Goal: Task Accomplishment & Management: Use online tool/utility

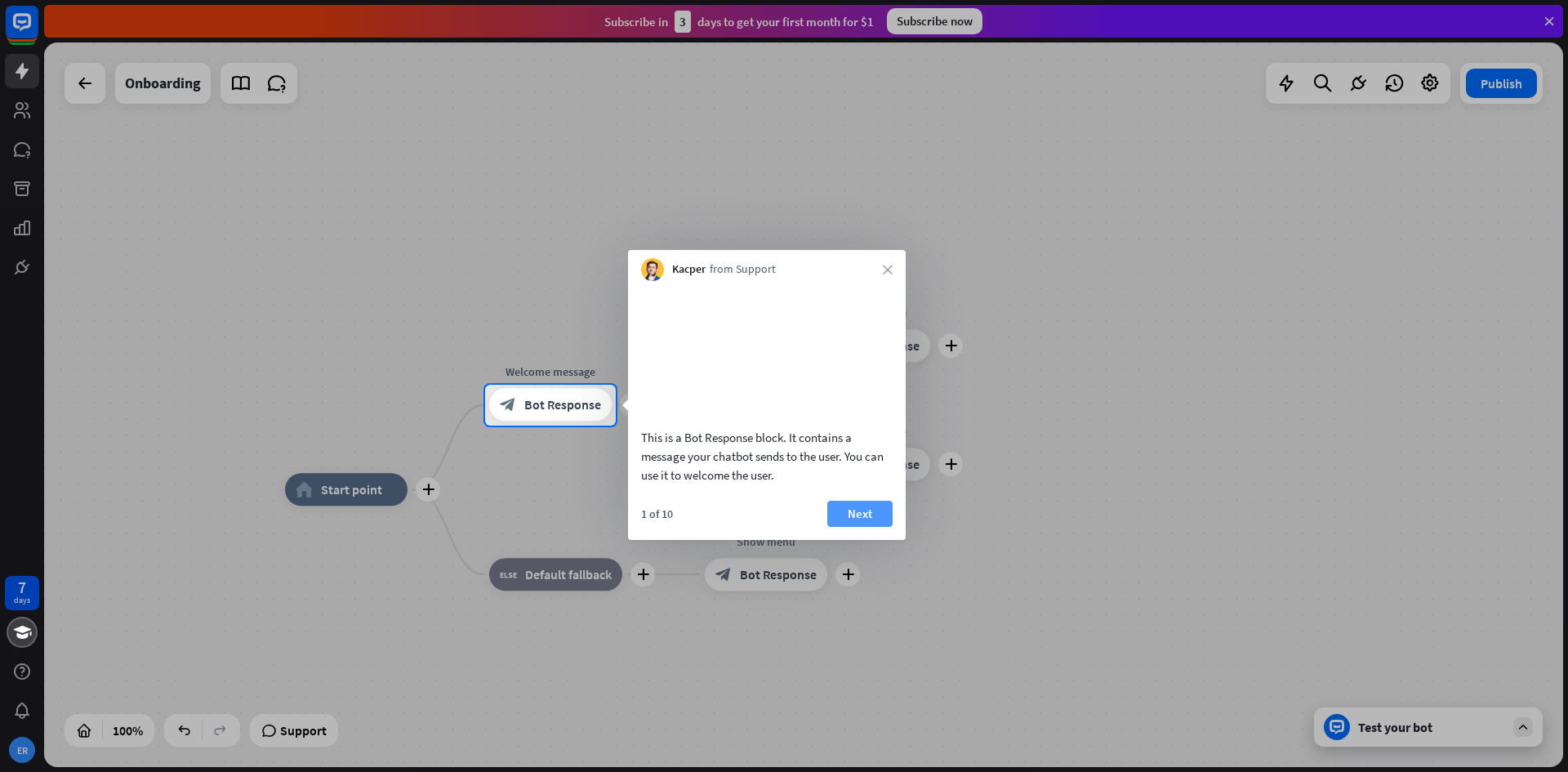
click at [852, 527] on button "Next" at bounding box center [860, 514] width 65 height 27
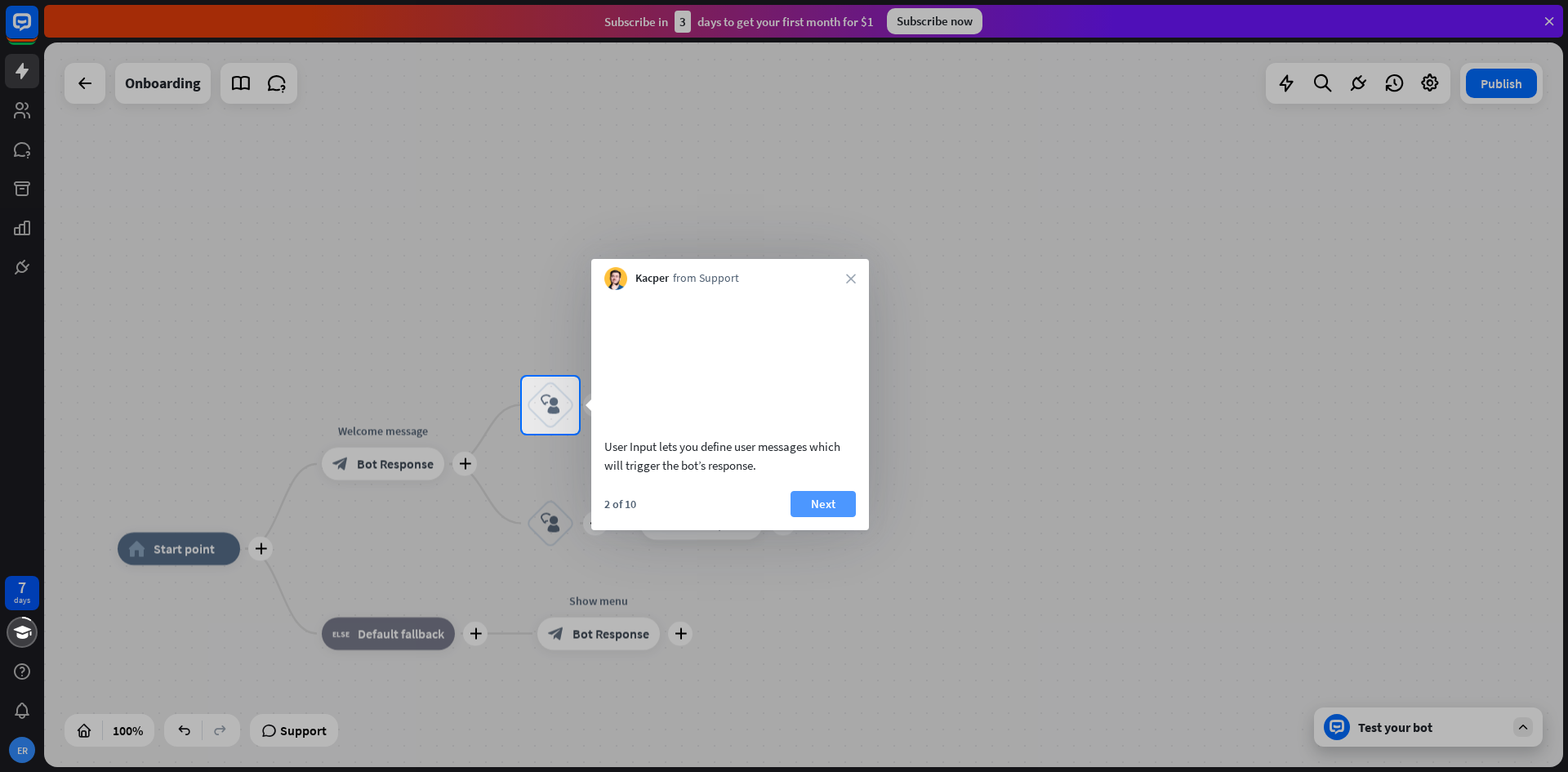
click at [839, 517] on button "Next" at bounding box center [823, 504] width 65 height 27
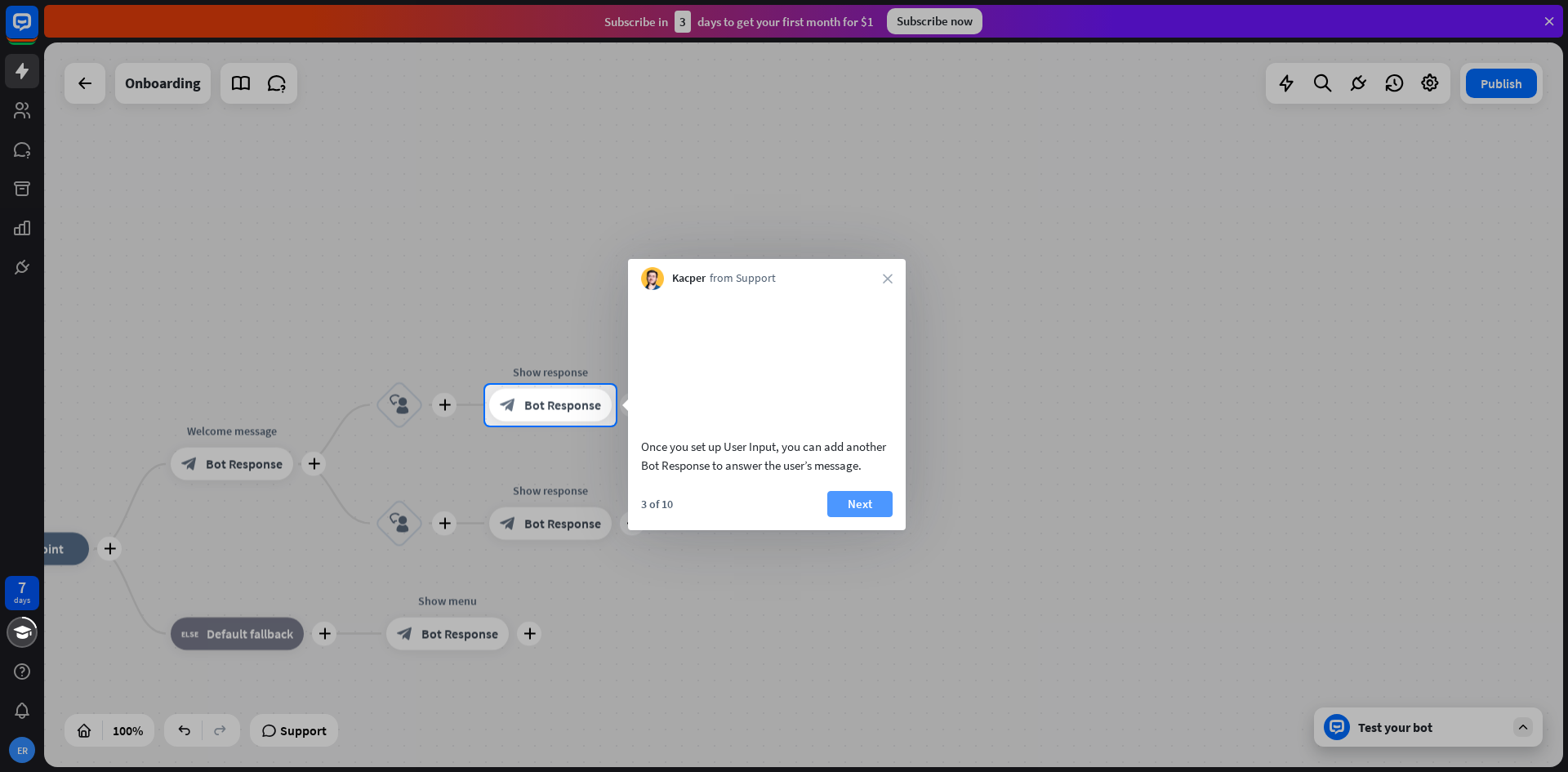
click at [852, 517] on button "Next" at bounding box center [860, 504] width 65 height 27
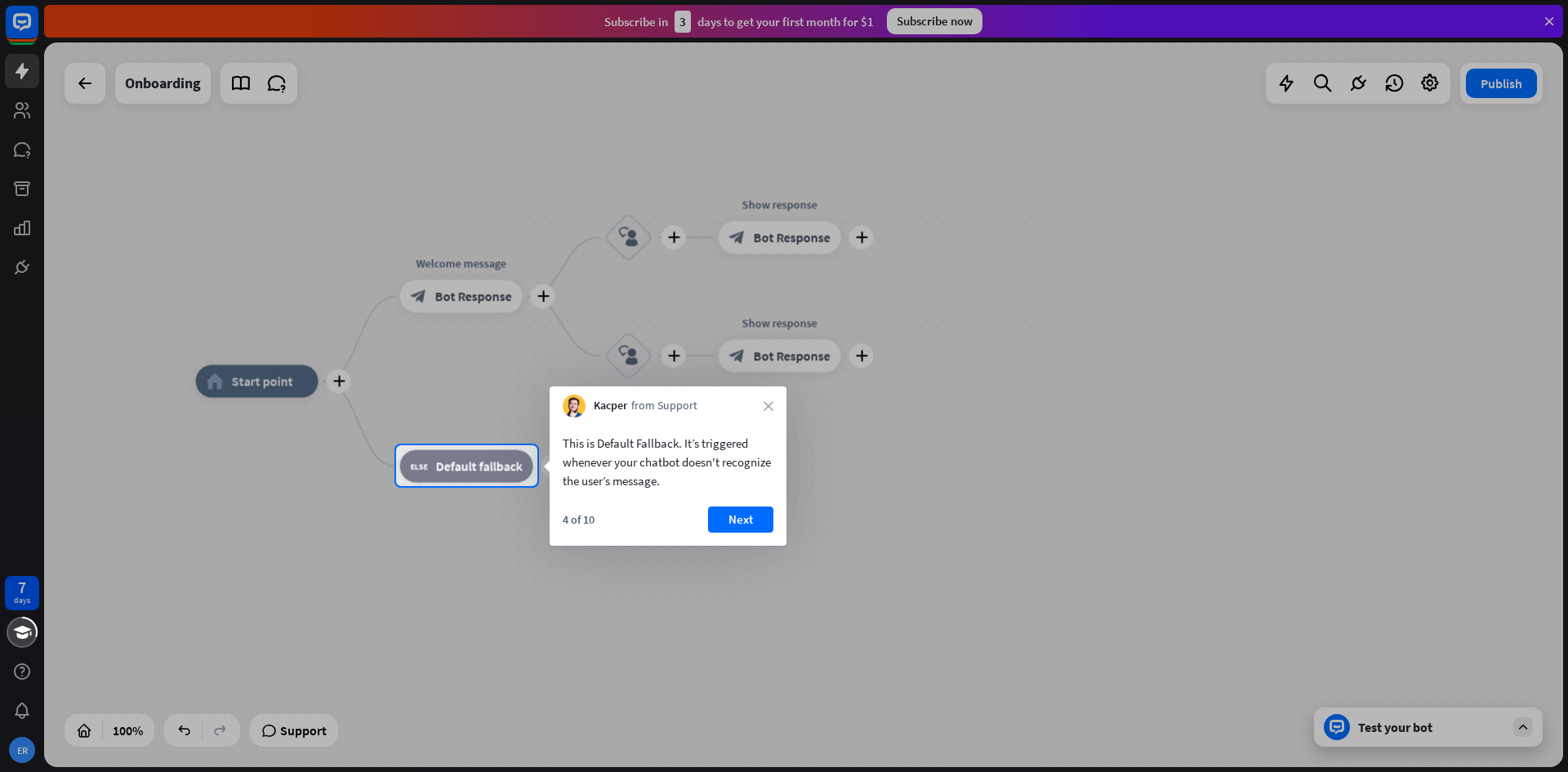
drag, startPoint x: 783, startPoint y: 604, endPoint x: 886, endPoint y: 552, distance: 115.4
click at [882, 562] on div at bounding box center [784, 386] width 1568 height 772
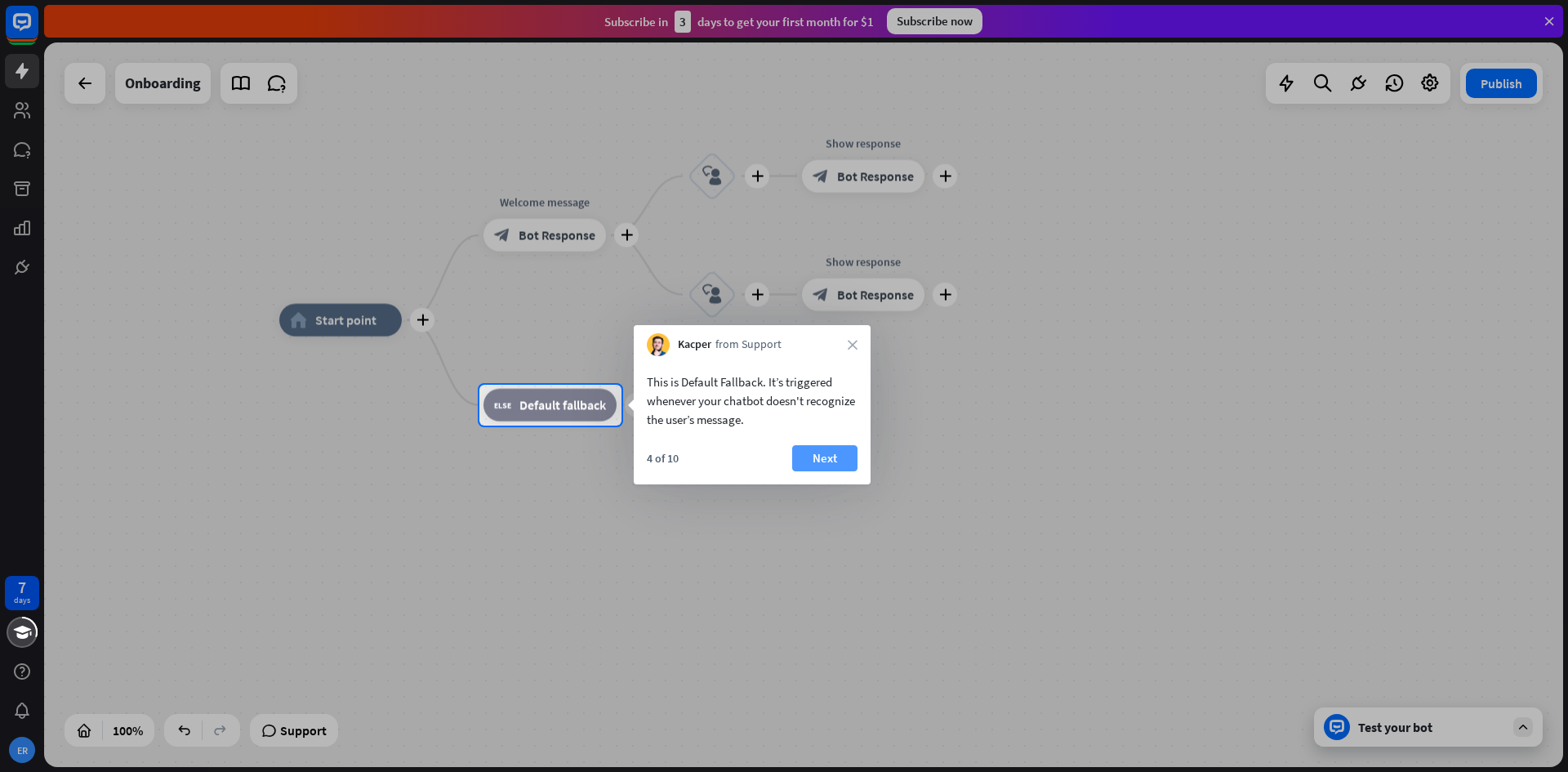
click at [819, 455] on button "Next" at bounding box center [825, 458] width 65 height 27
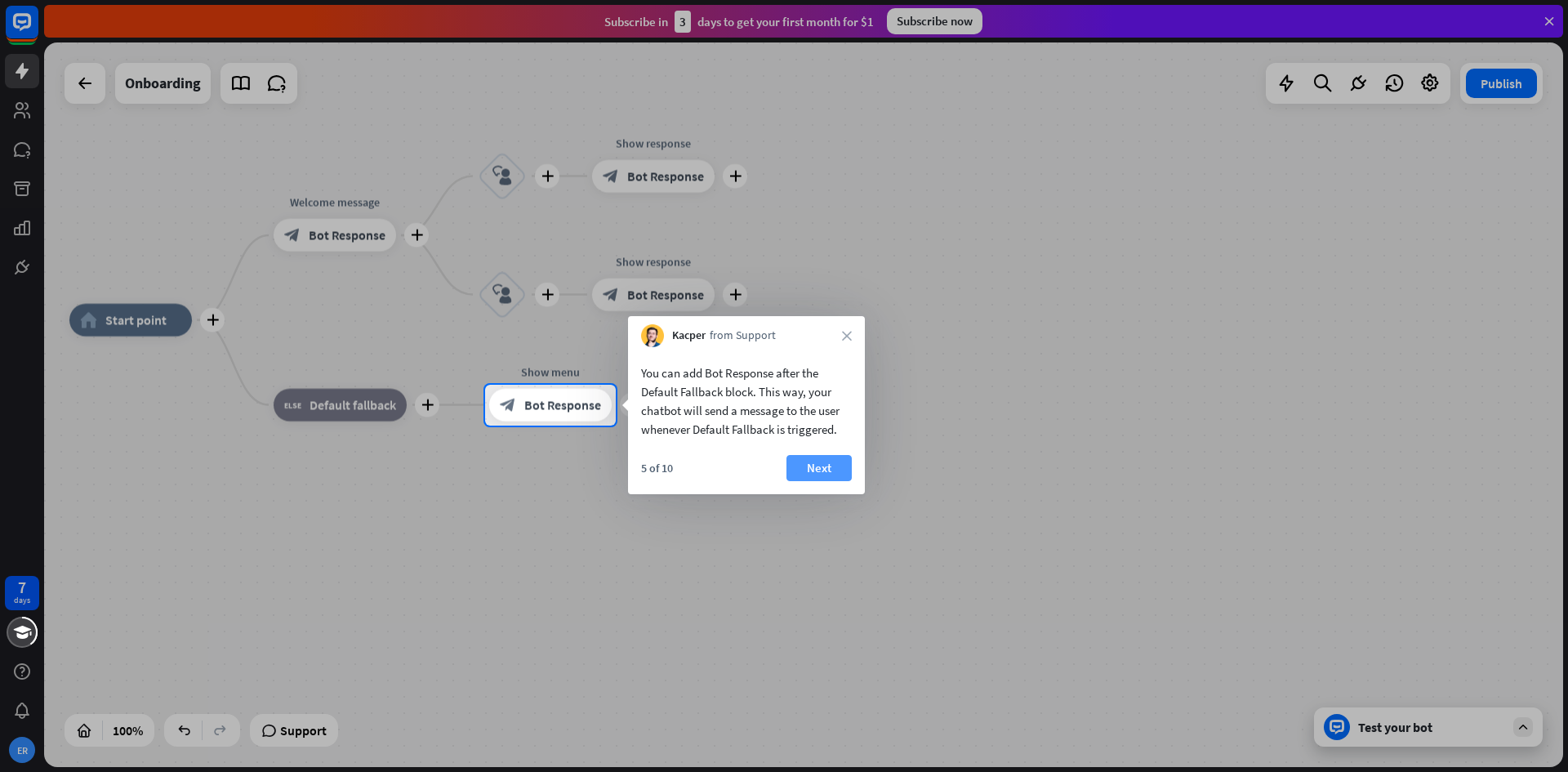
click at [828, 467] on button "Next" at bounding box center [819, 468] width 65 height 27
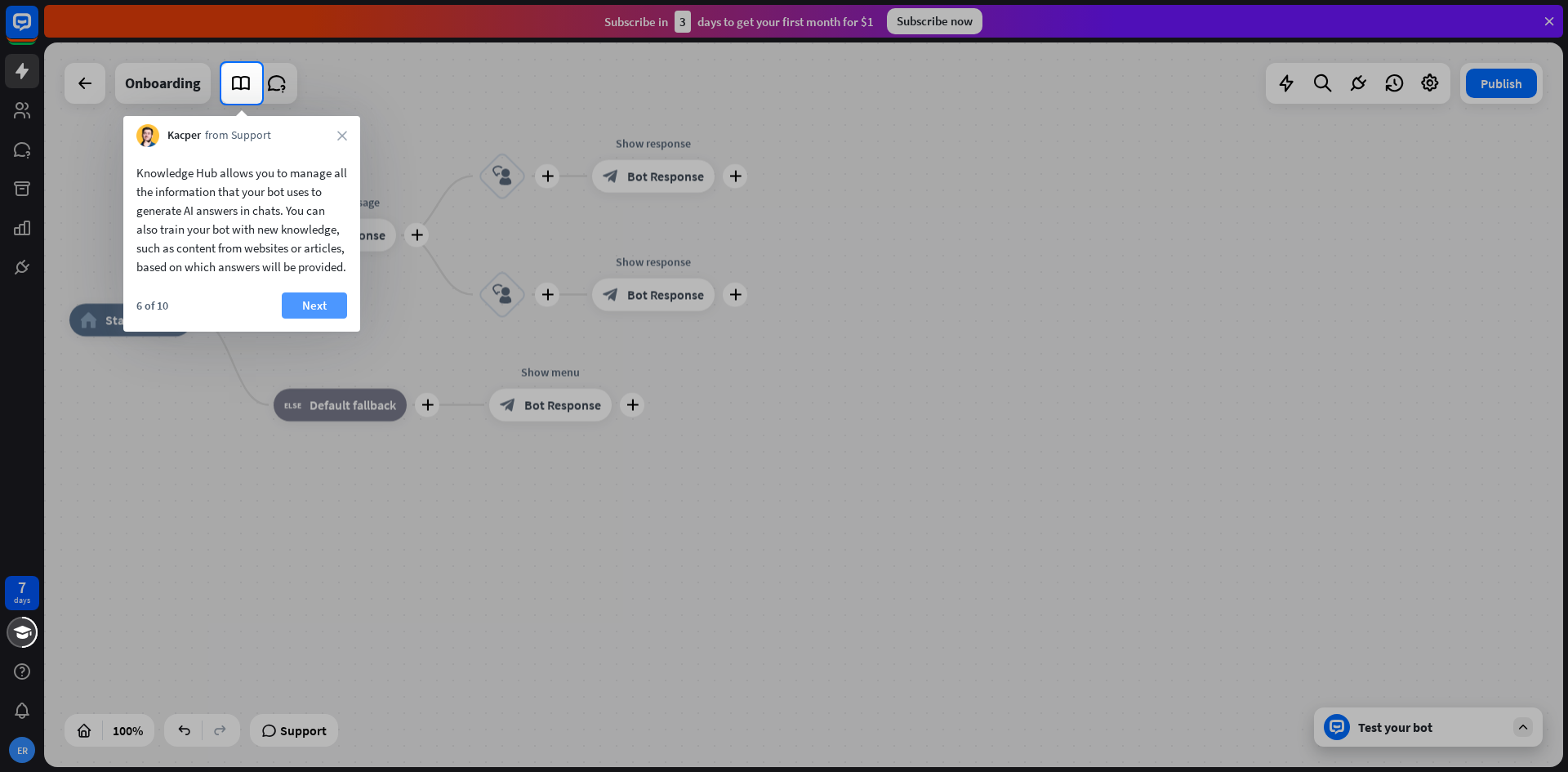
click at [325, 316] on button "Next" at bounding box center [314, 305] width 65 height 27
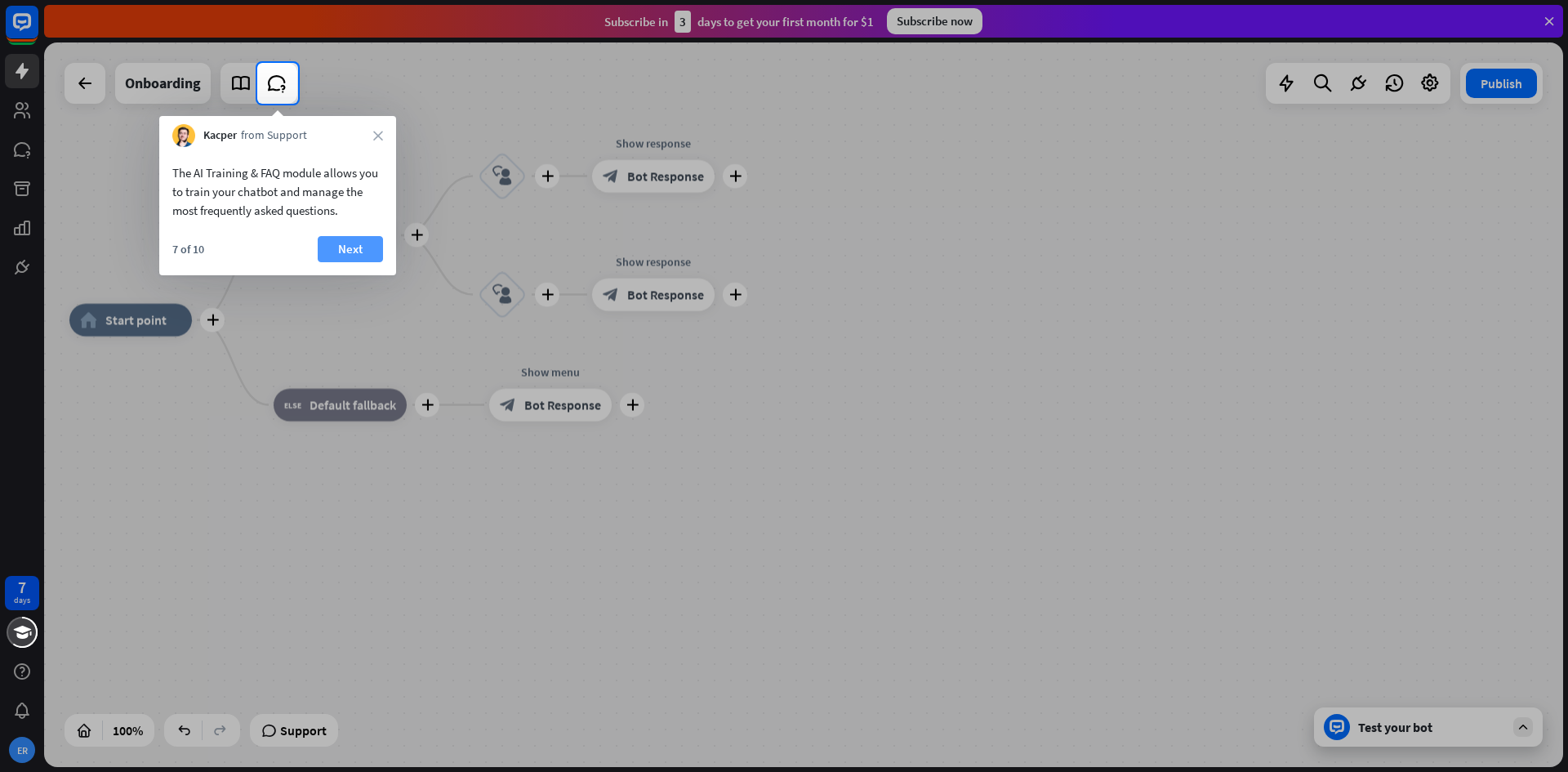
click at [344, 252] on button "Next" at bounding box center [350, 249] width 65 height 27
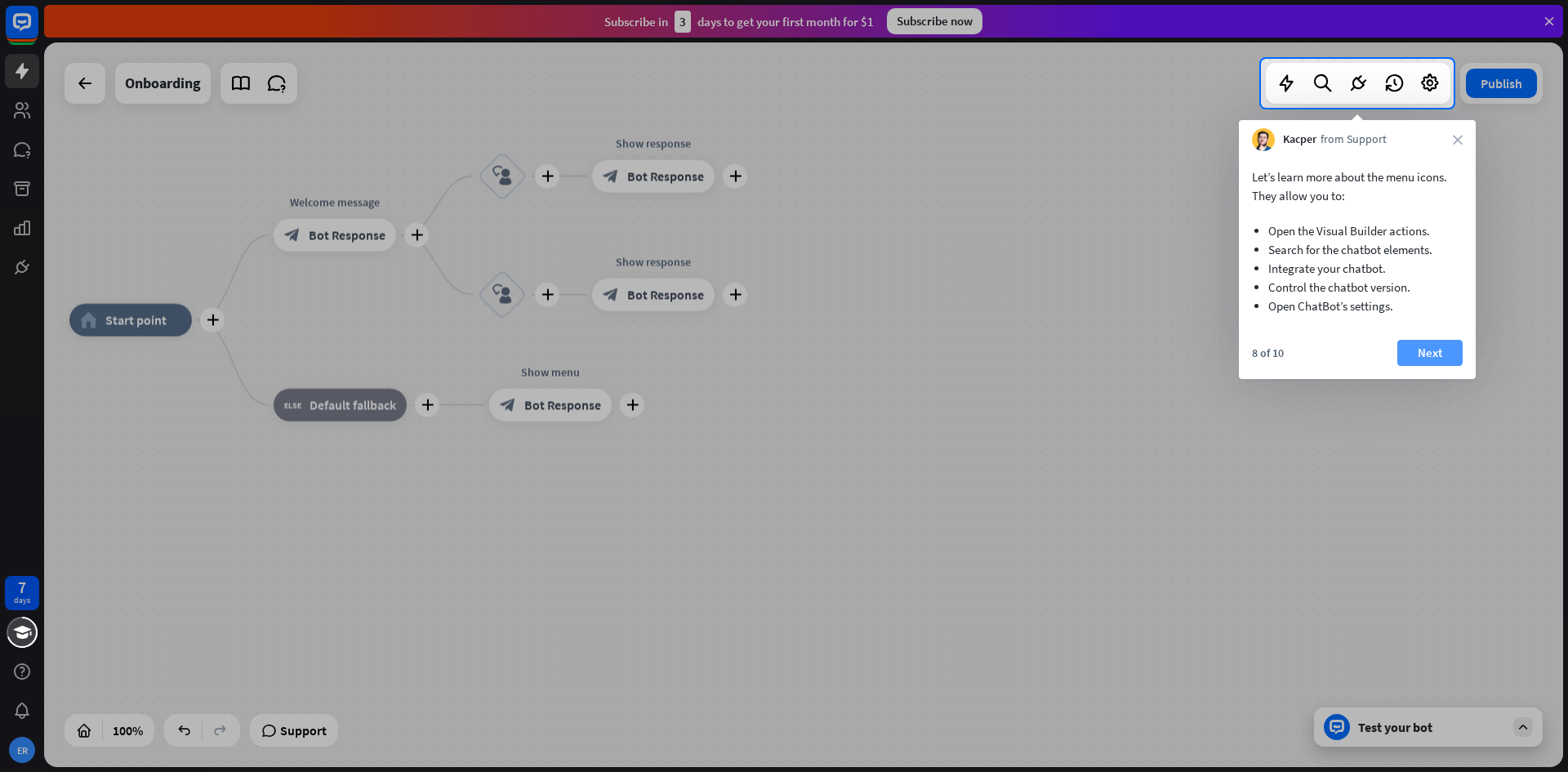
click at [1420, 351] on button "Next" at bounding box center [1430, 353] width 65 height 27
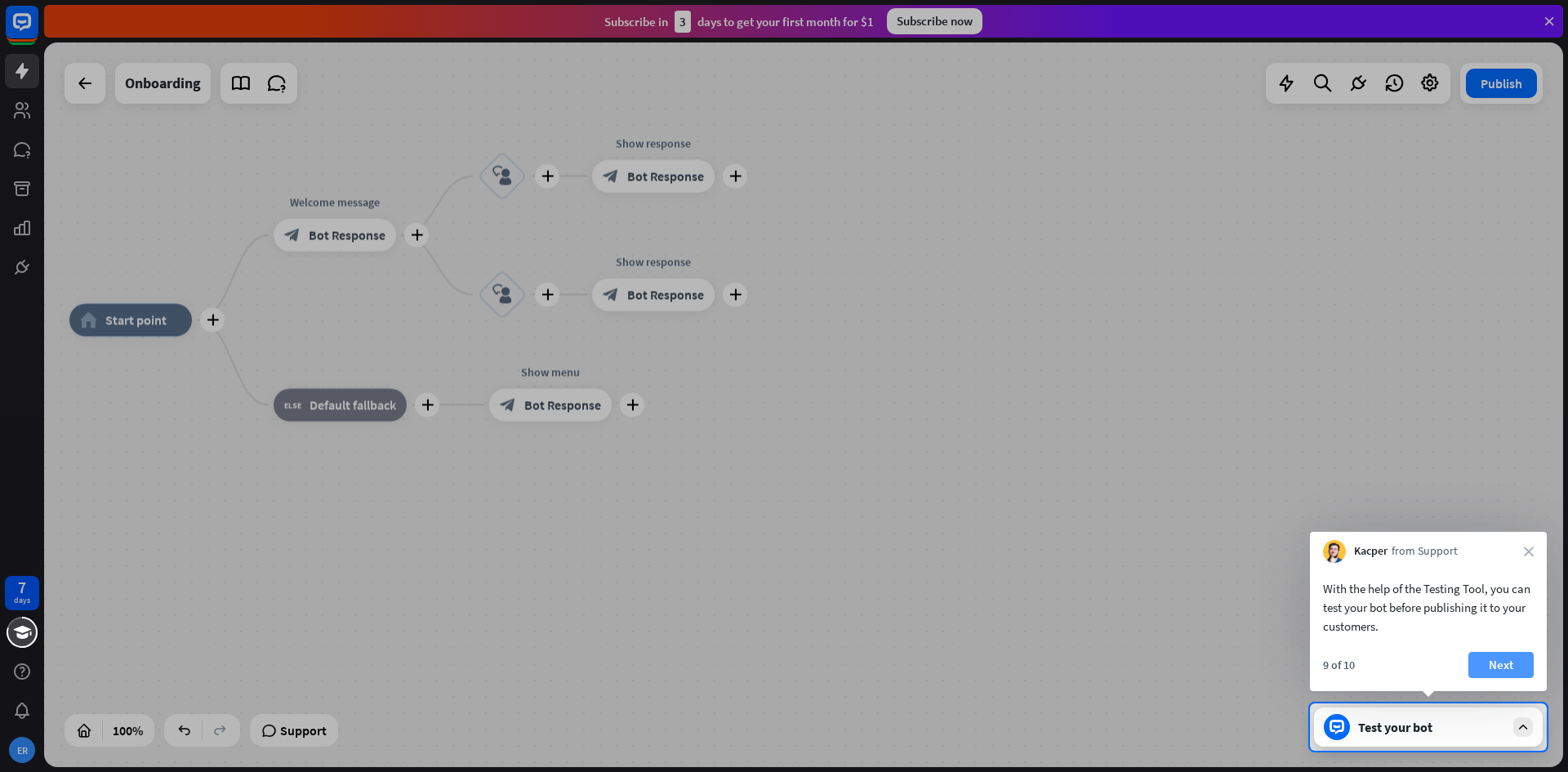
click at [1506, 658] on button "Next" at bounding box center [1501, 665] width 65 height 27
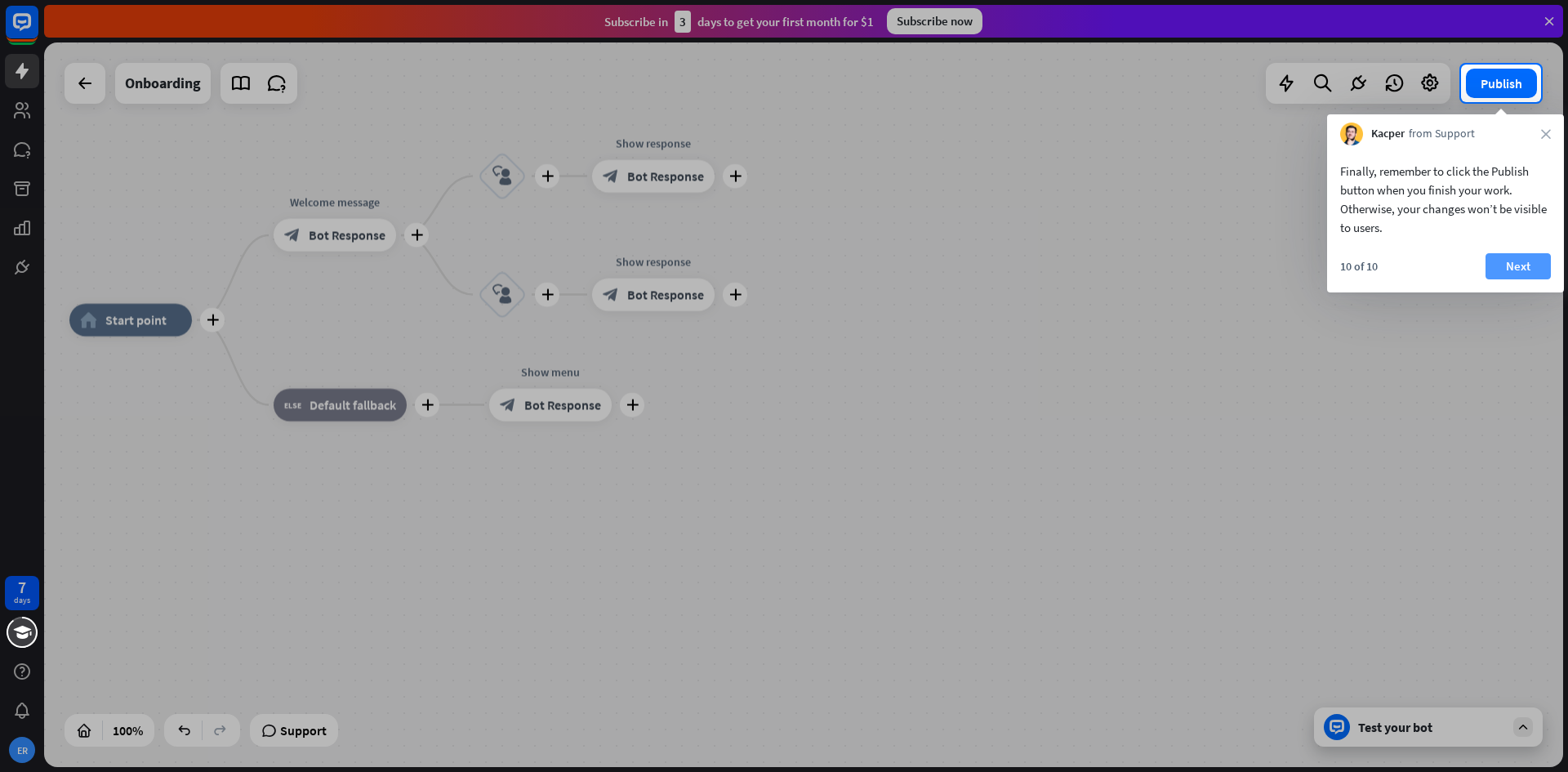
click at [1520, 263] on button "Next" at bounding box center [1518, 266] width 65 height 27
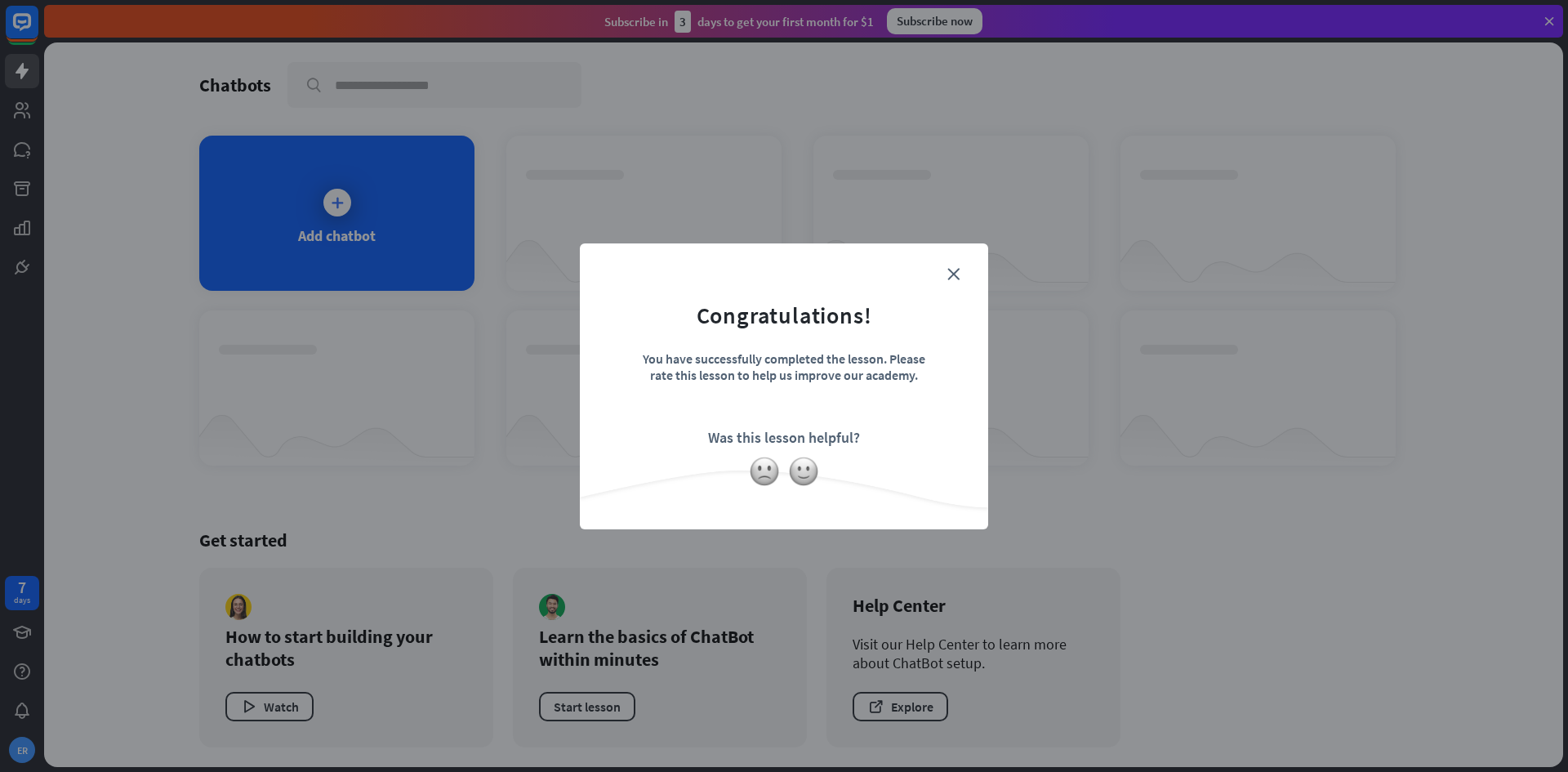
click at [961, 258] on div "close Congratulations! You have successfully completed the lesson. Please rate …" at bounding box center [784, 386] width 408 height 286
click at [958, 268] on icon "close" at bounding box center [954, 274] width 12 height 12
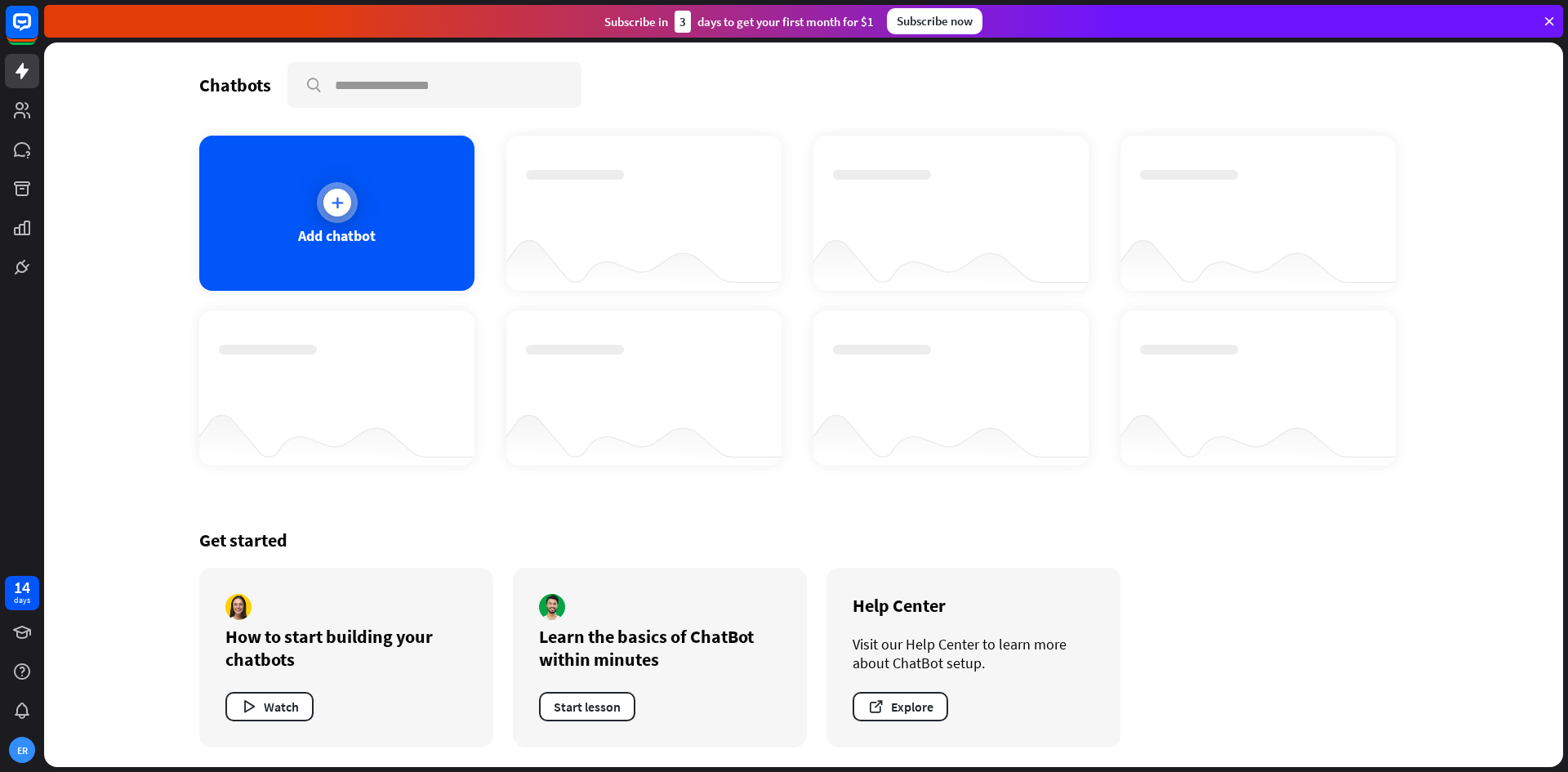
click at [236, 177] on div "Add chatbot" at bounding box center [337, 214] width 275 height 156
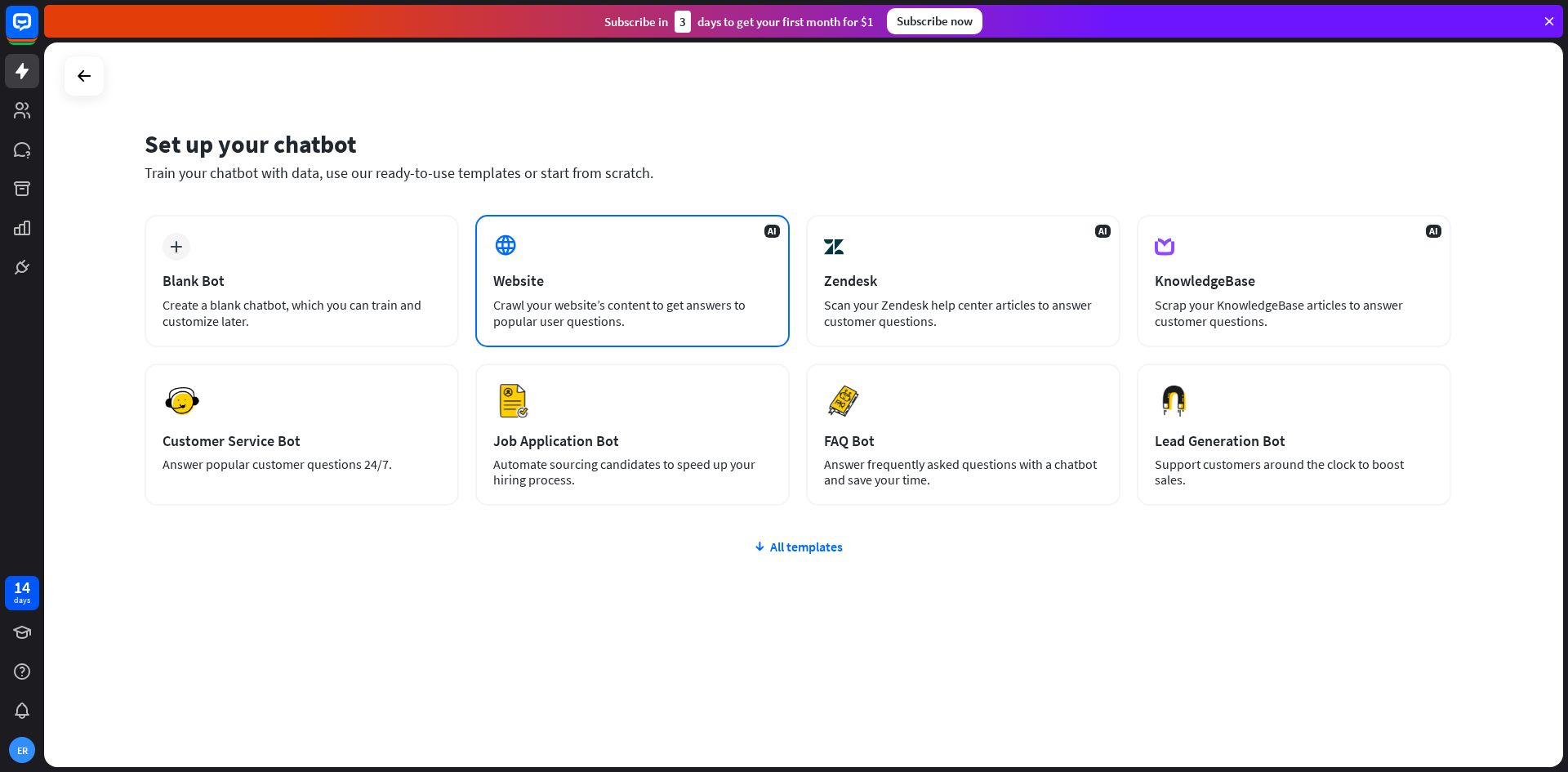
click at [719, 258] on div "AI Website Crawl your website’s content to get answers to popular user question…" at bounding box center [632, 280] width 314 height 133
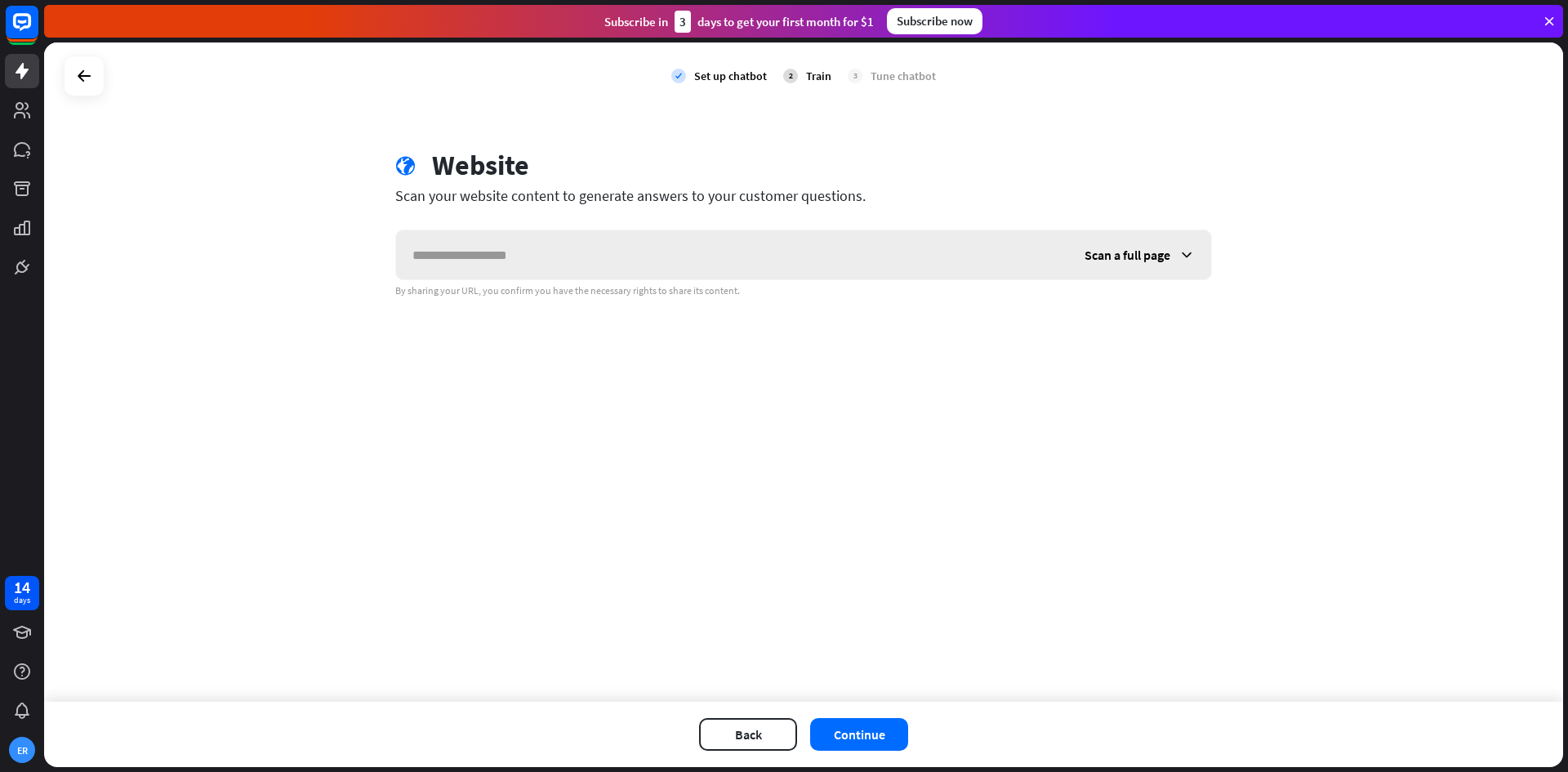
click at [664, 266] on input "text" at bounding box center [732, 255] width 672 height 49
click at [1165, 249] on span "Scan a full page" at bounding box center [1128, 255] width 85 height 16
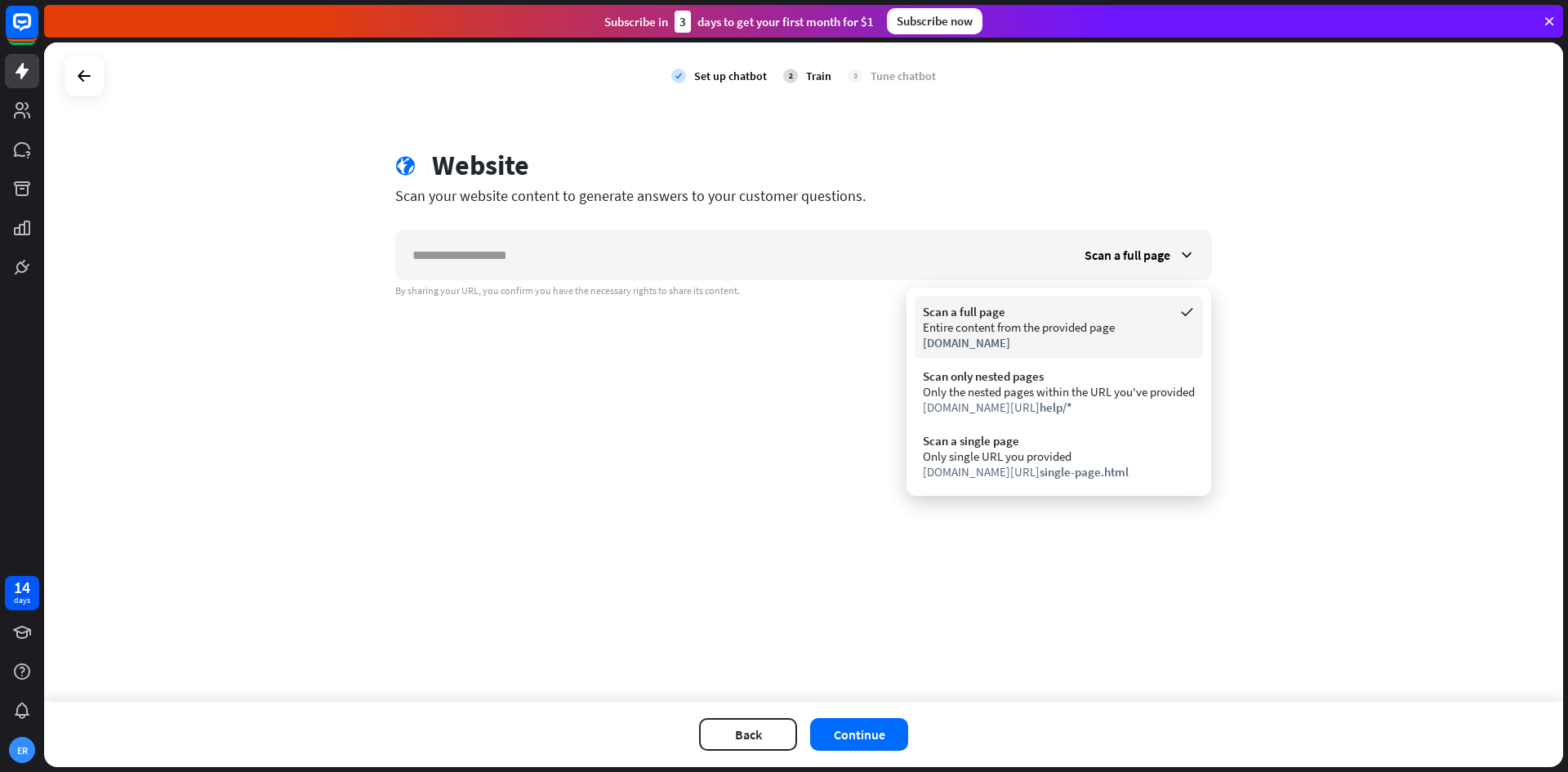
click at [1114, 326] on div "Entire content from the provided page" at bounding box center [1059, 327] width 272 height 15
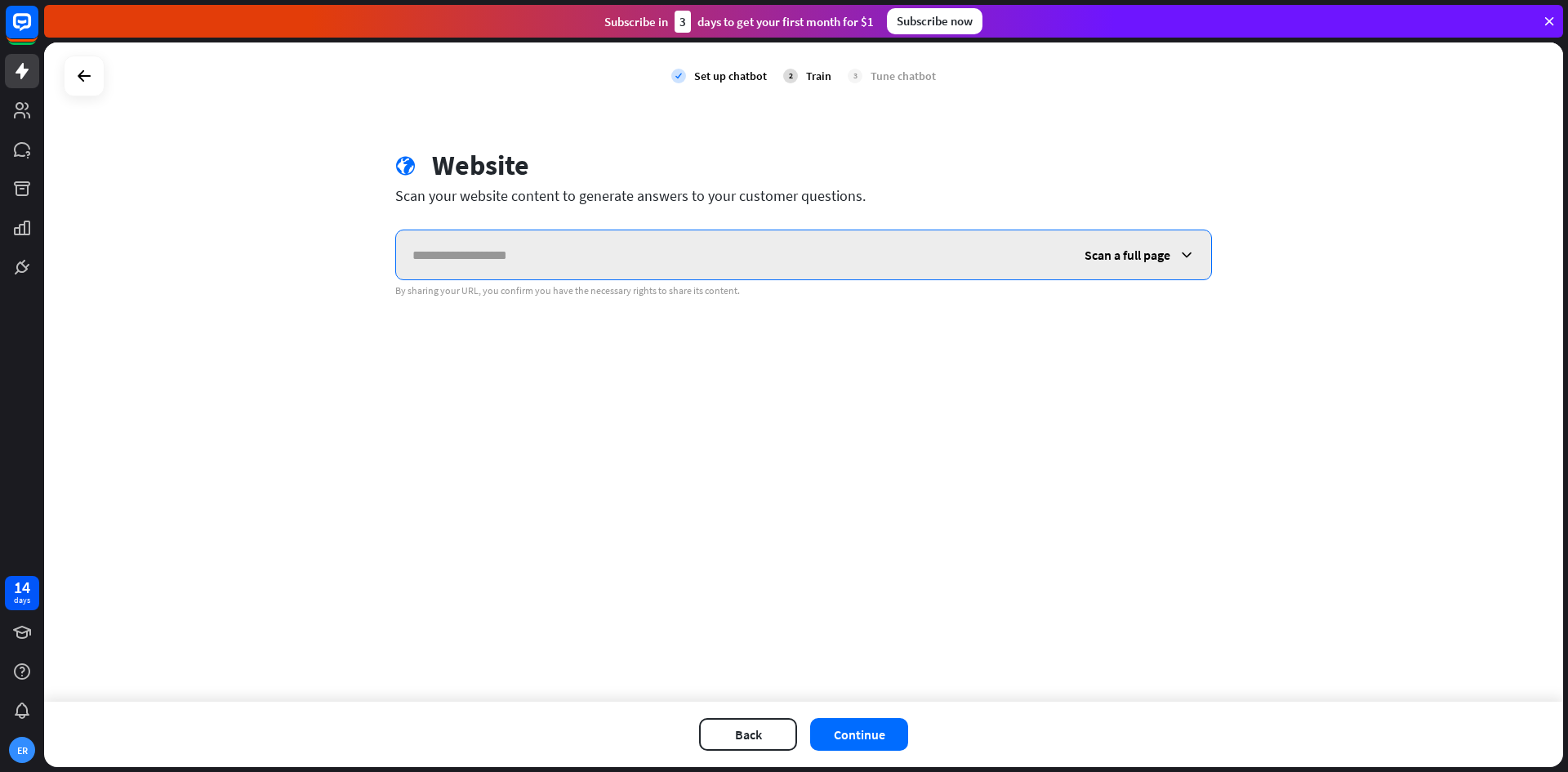
click at [662, 241] on input "text" at bounding box center [732, 255] width 672 height 49
paste input "**********"
click at [964, 249] on input "**********" at bounding box center [732, 255] width 672 height 49
type input "**********"
click at [1098, 250] on span "Scan a full page" at bounding box center [1128, 255] width 85 height 16
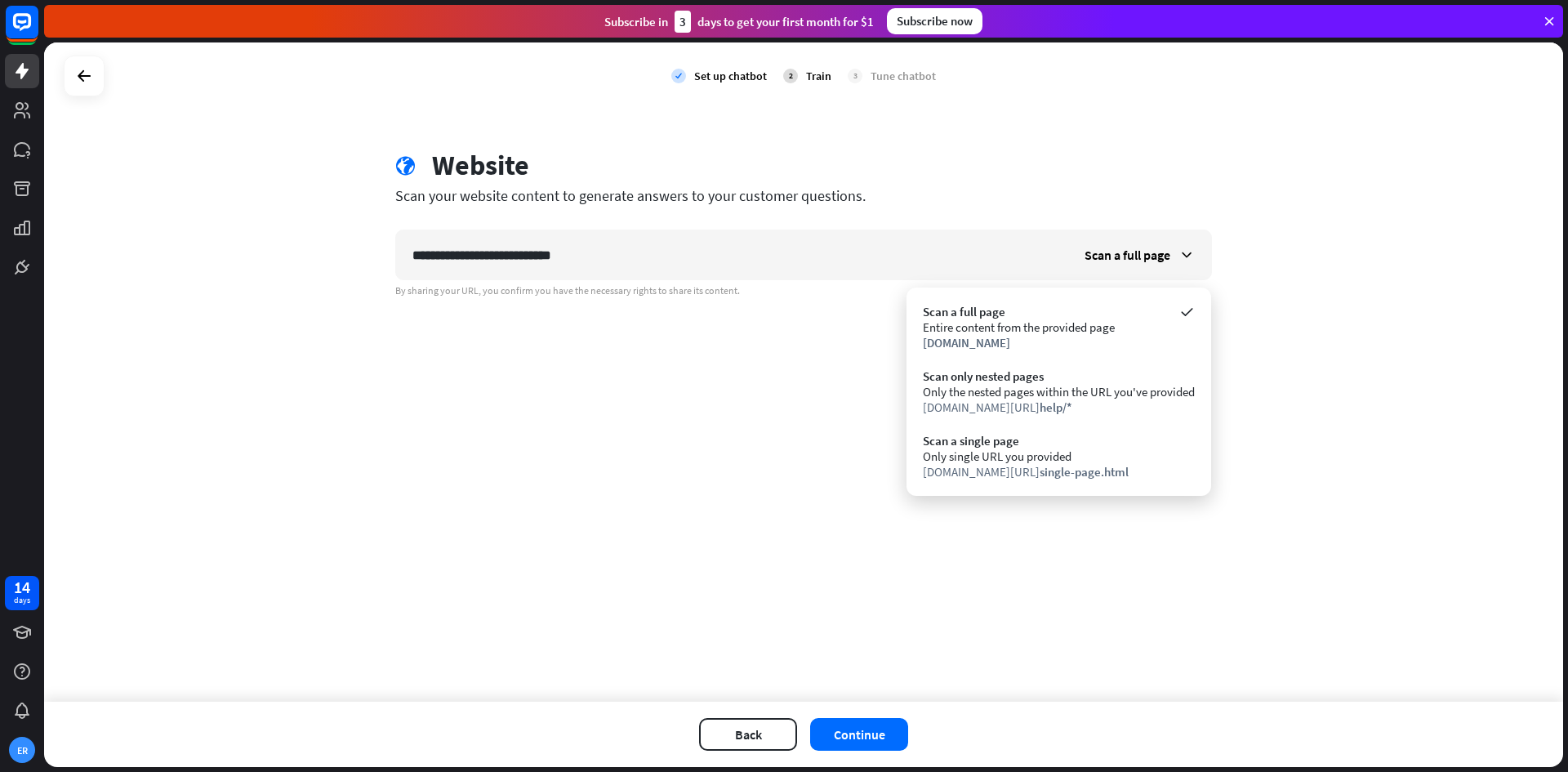
click at [67, 75] on div at bounding box center [85, 76] width 41 height 41
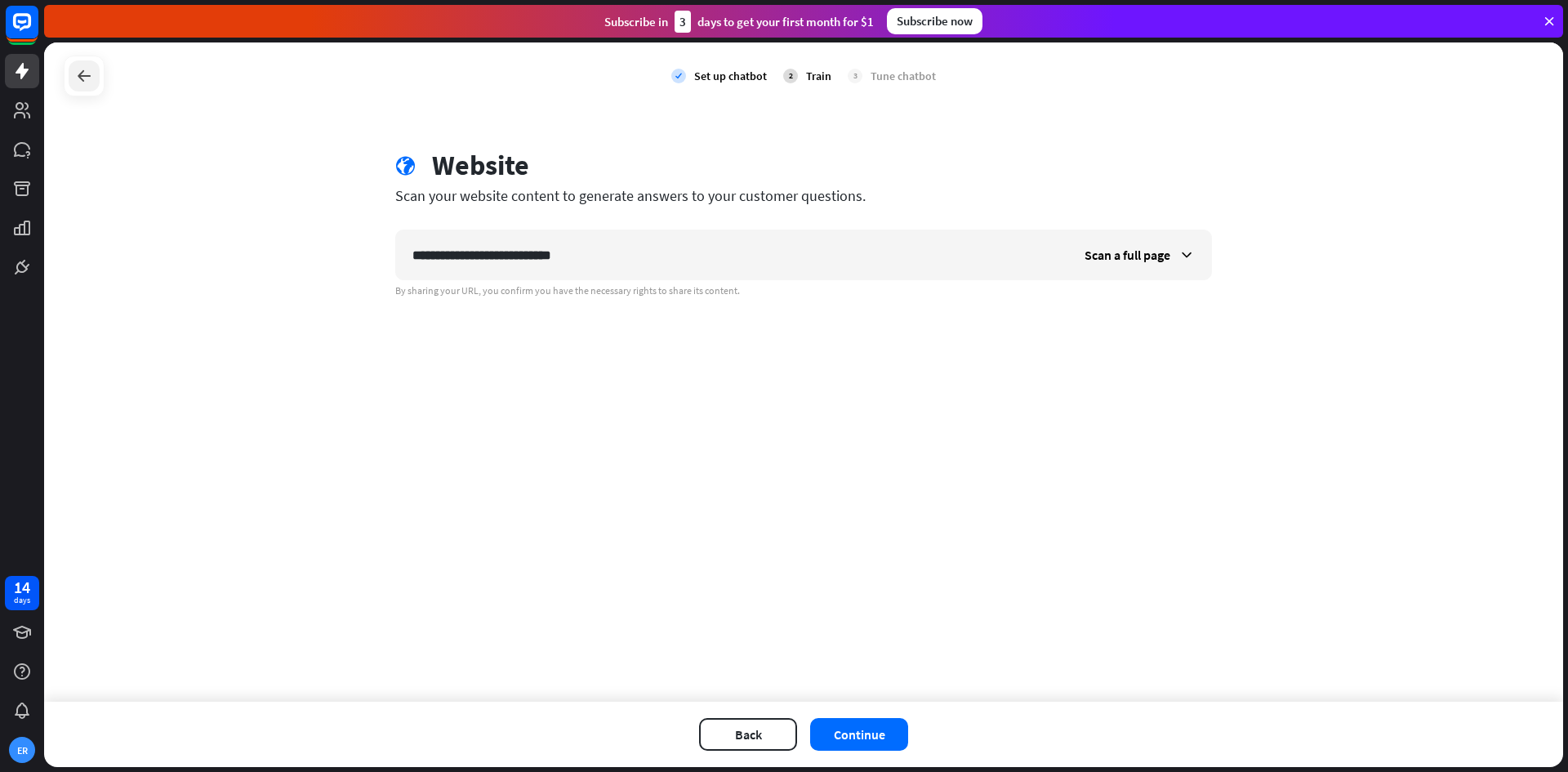
click at [79, 75] on icon at bounding box center [84, 75] width 20 height 20
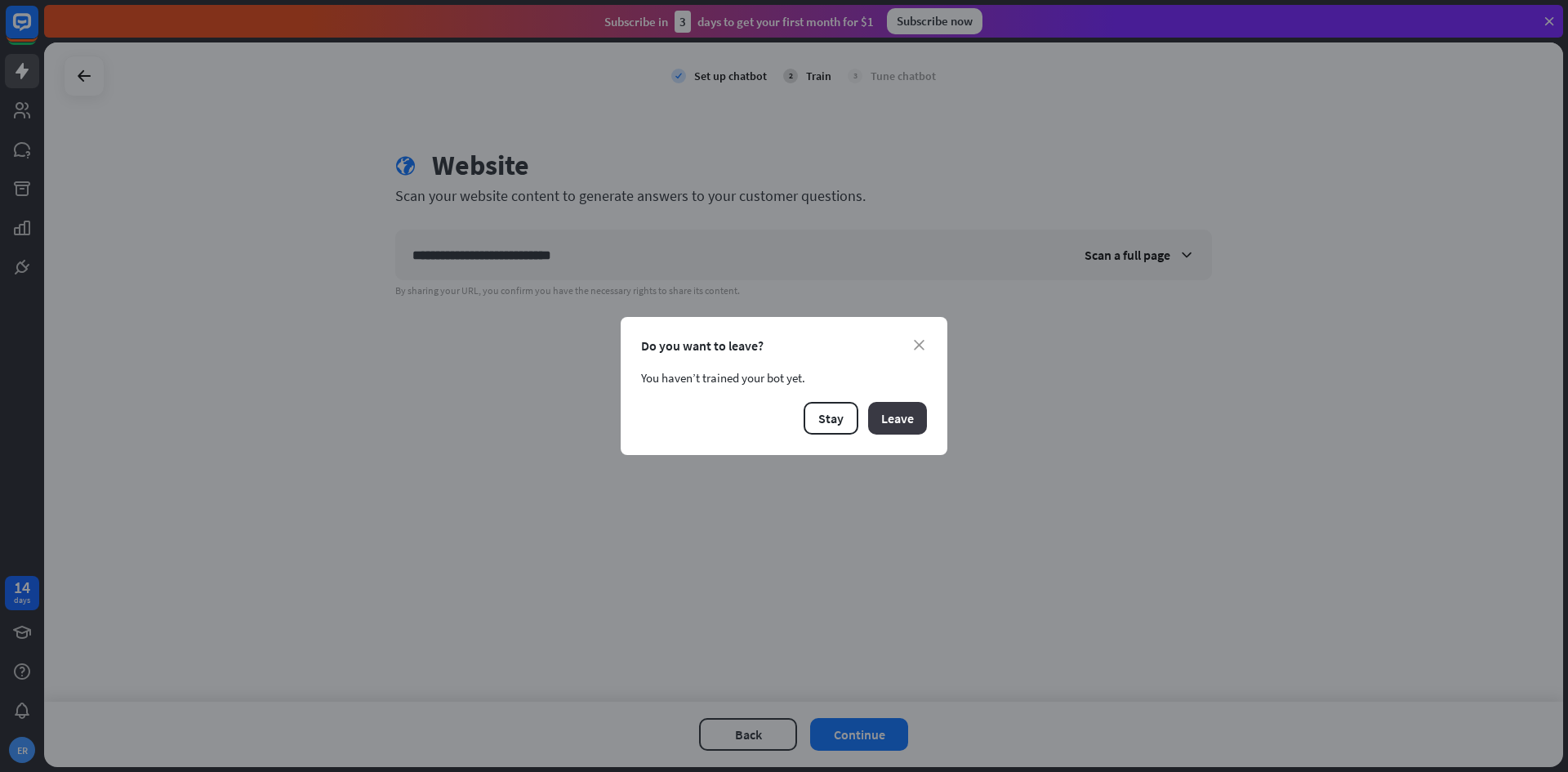
click at [902, 415] on button "Leave" at bounding box center [897, 418] width 59 height 32
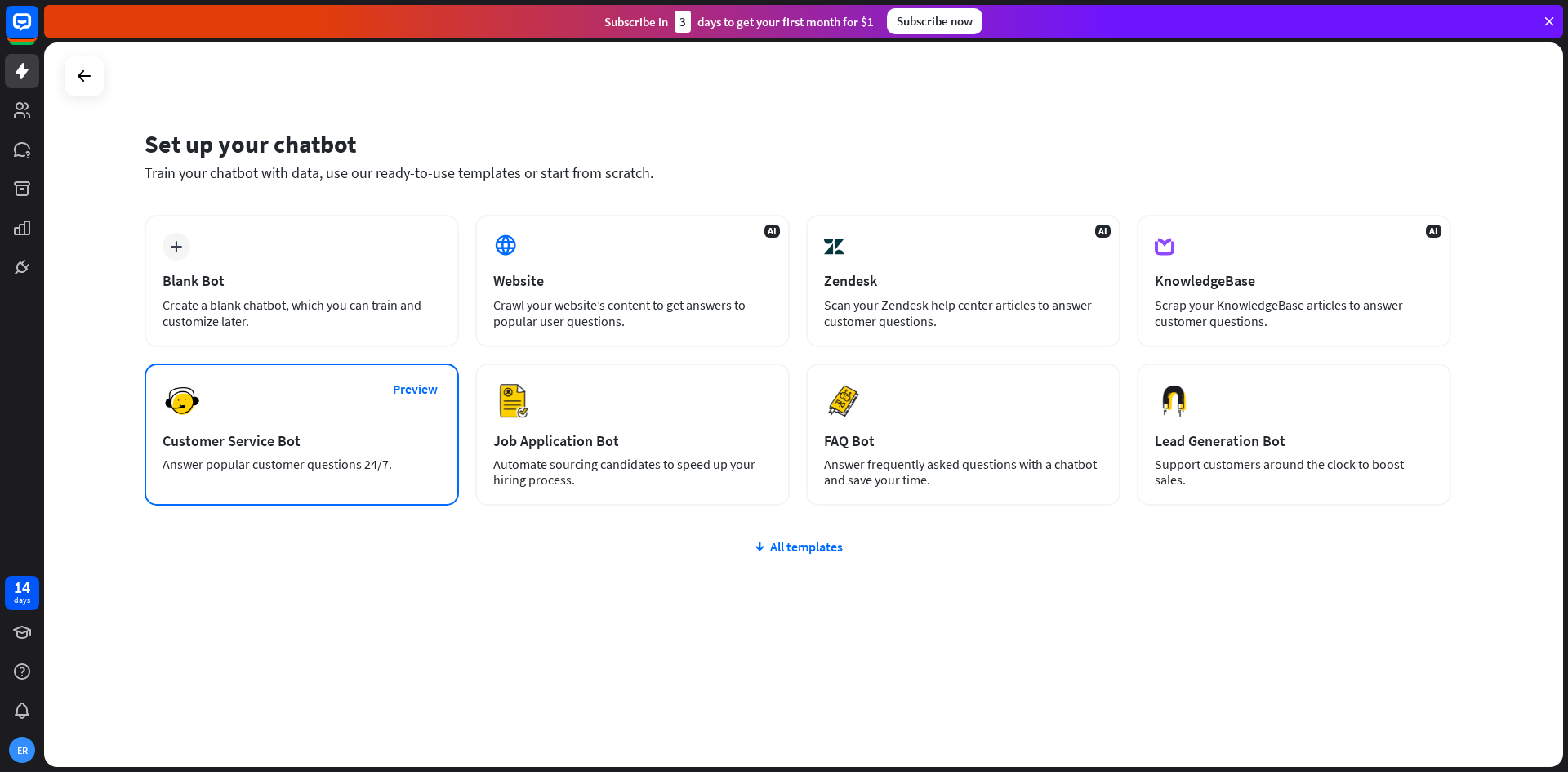
click at [317, 402] on div "Preview Customer Service Bot Answer popular customer questions 24/7." at bounding box center [302, 434] width 314 height 142
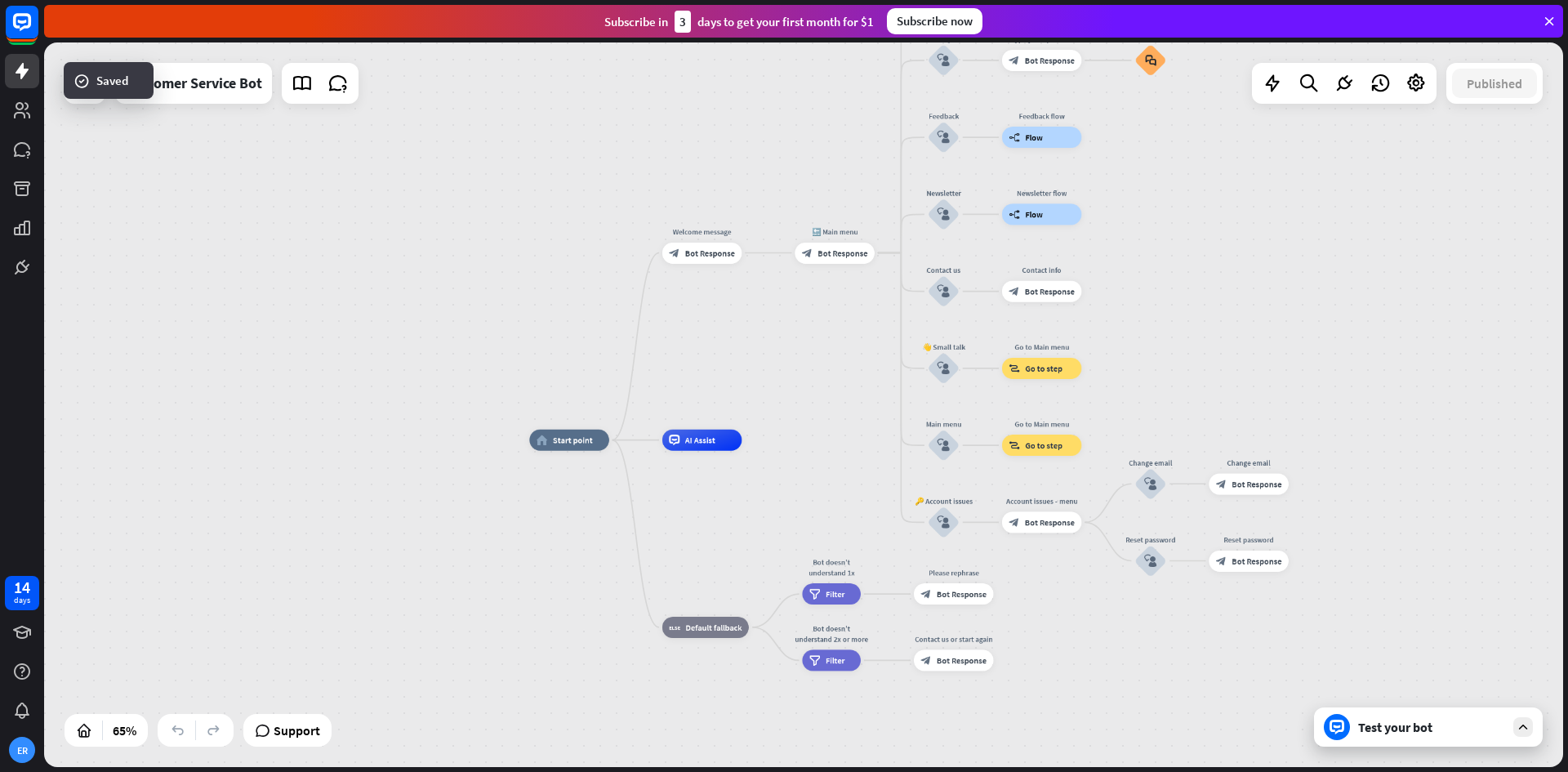
drag, startPoint x: 1353, startPoint y: 232, endPoint x: 1286, endPoint y: 288, distance: 87.3
click at [1286, 288] on div "home_2 Start point Welcome message block_bot_response Bot Response 🔙 Main menu …" at bounding box center [804, 405] width 1519 height 725
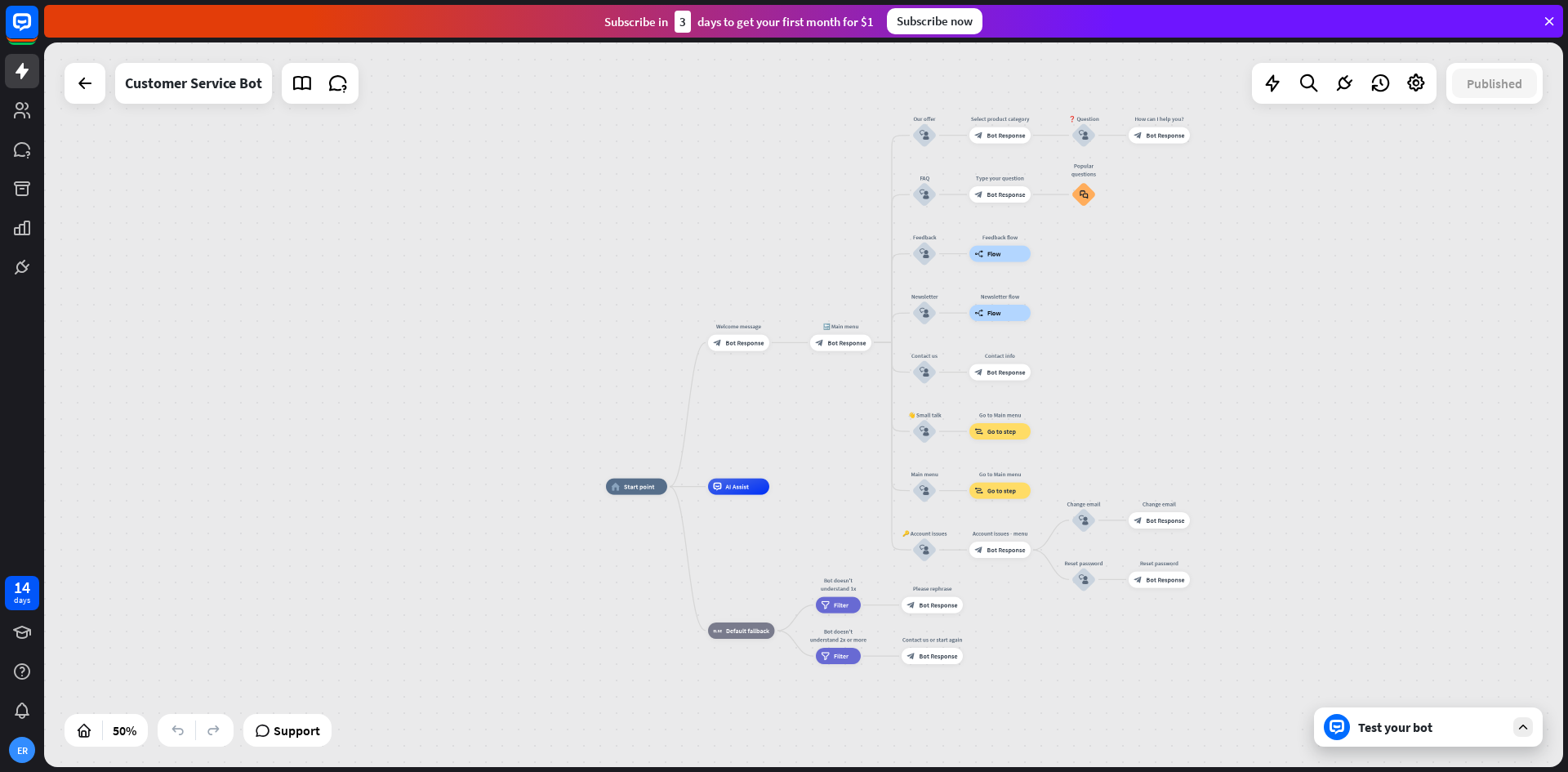
drag, startPoint x: 1315, startPoint y: 268, endPoint x: 1219, endPoint y: 344, distance: 122.4
click at [1219, 344] on div "home_2 Start point Welcome message block_bot_response Bot Response 🔙 Main menu …" at bounding box center [804, 405] width 1519 height 725
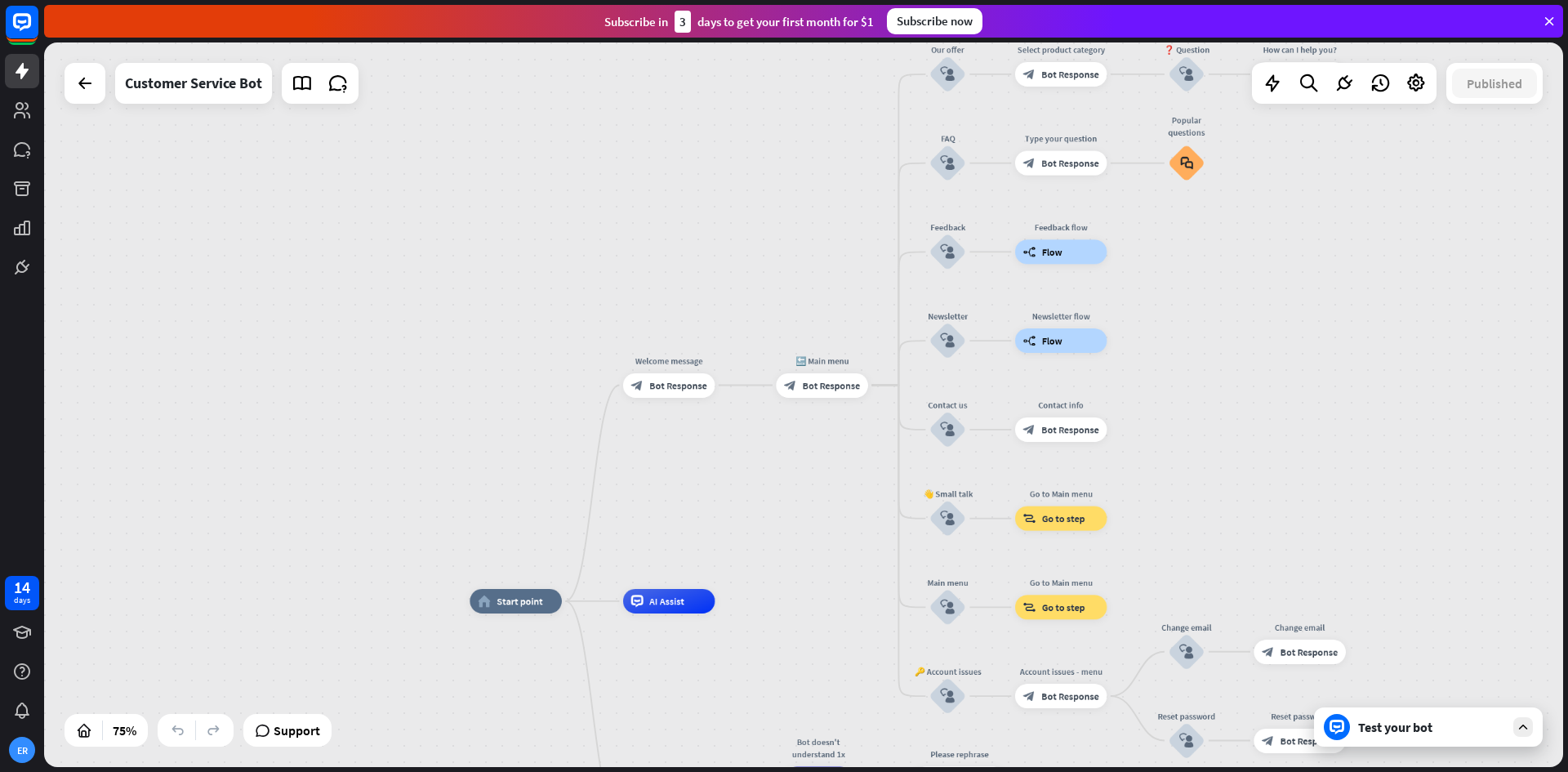
drag, startPoint x: 1157, startPoint y: 317, endPoint x: 1292, endPoint y: 360, distance: 141.7
click at [1294, 361] on div "home_2 Start point Welcome message block_bot_response Bot Response 🔙 Main menu …" at bounding box center [804, 405] width 1519 height 725
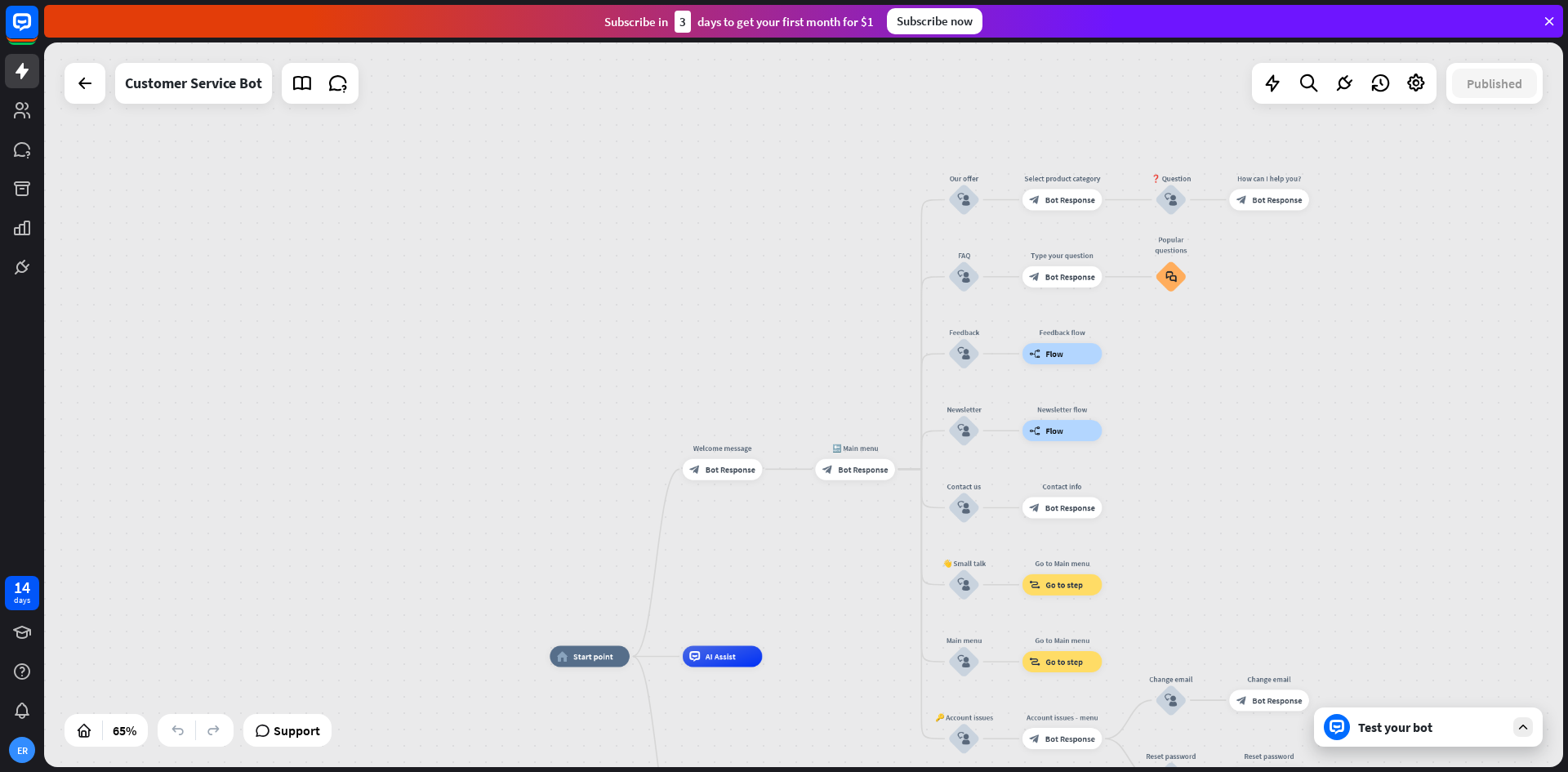
drag, startPoint x: 1306, startPoint y: 351, endPoint x: 1298, endPoint y: 434, distance: 83.4
click at [1298, 439] on div "home_2 Start point Welcome message block_bot_response Bot Response 🔙 Main menu …" at bounding box center [804, 405] width 1519 height 725
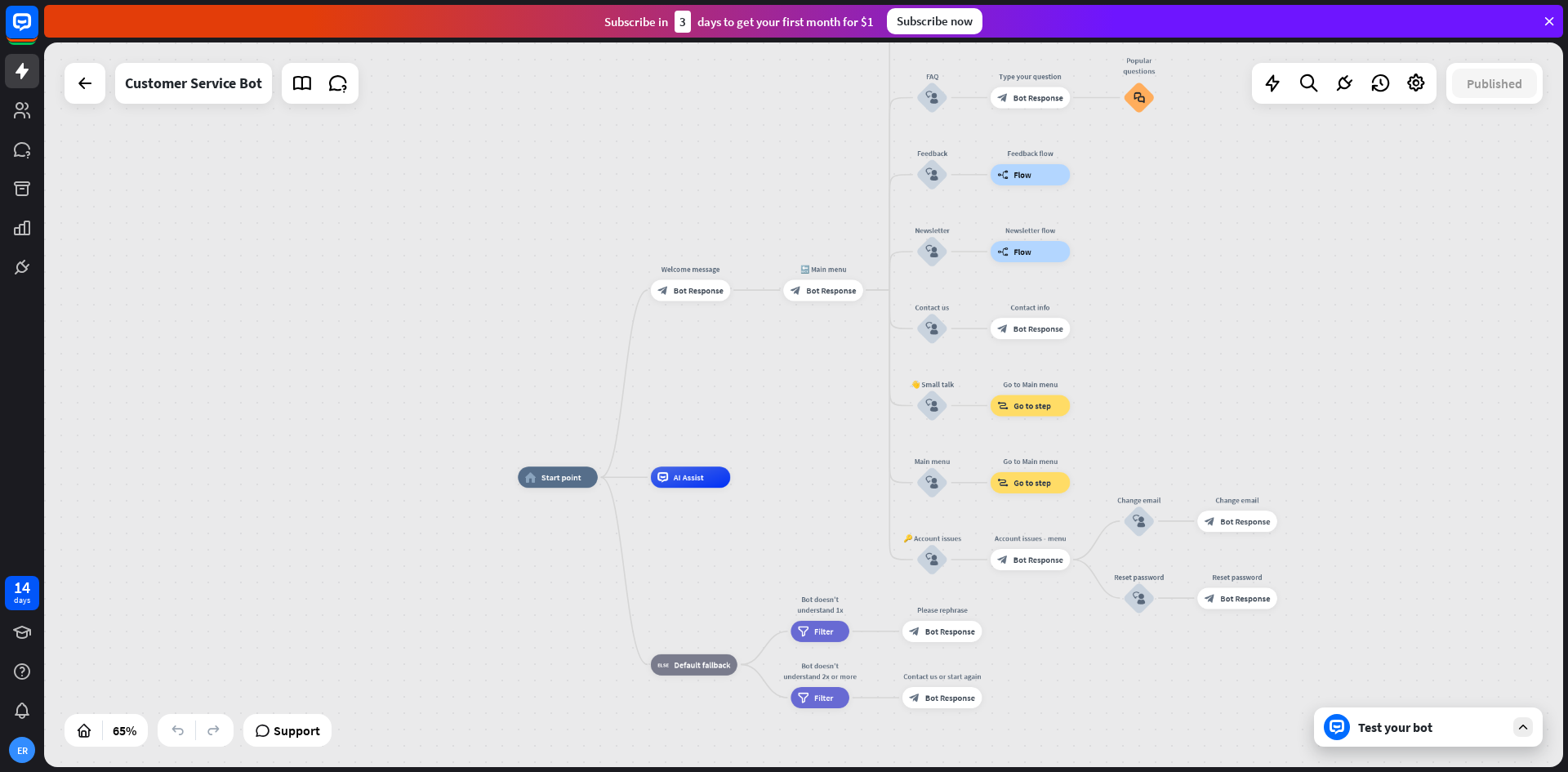
drag, startPoint x: 1258, startPoint y: 469, endPoint x: 1244, endPoint y: 291, distance: 178.5
click at [1245, 290] on div "home_2 Start point Welcome message block_bot_response Bot Response 🔙 Main menu …" at bounding box center [804, 405] width 1519 height 725
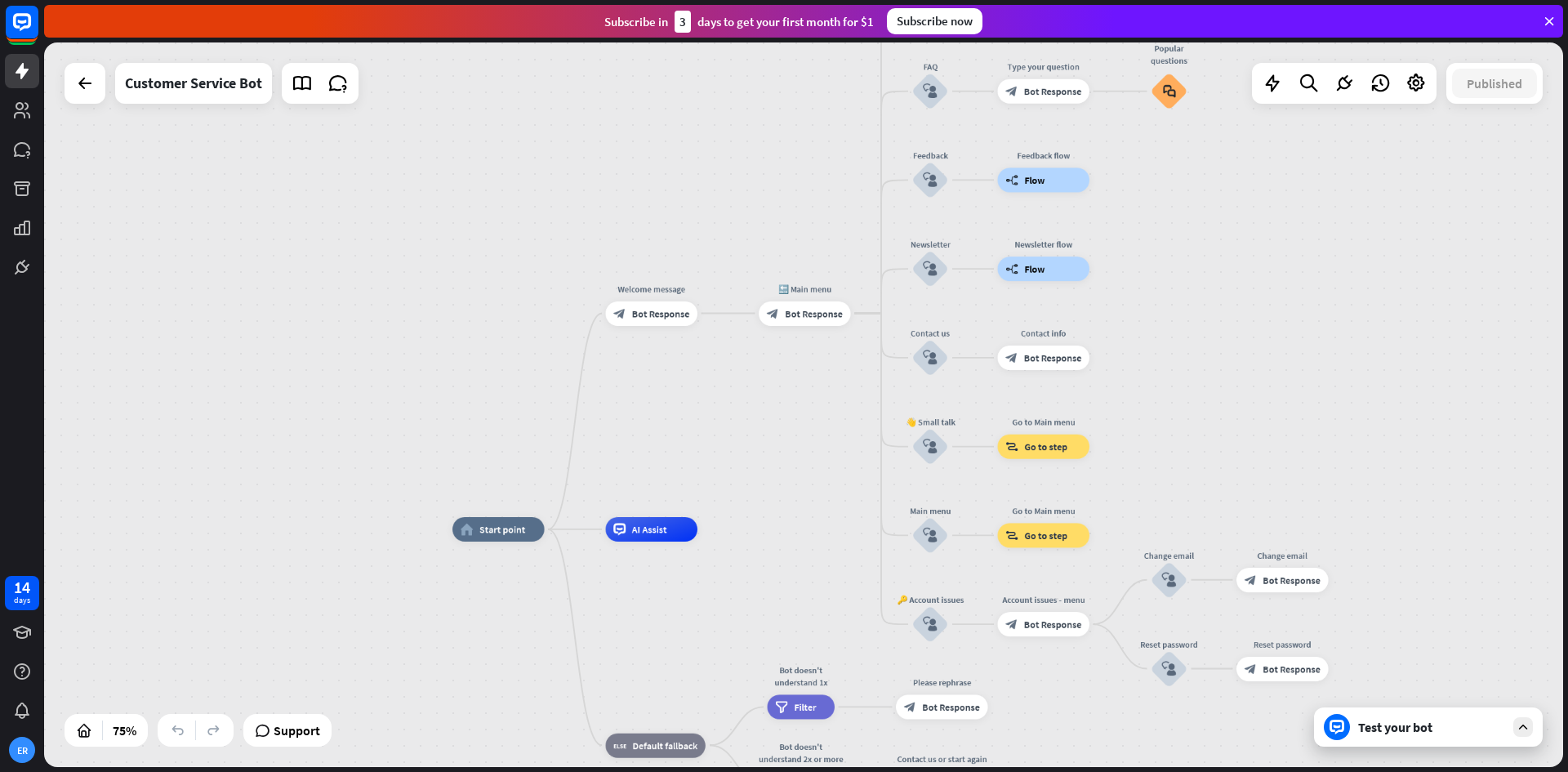
drag, startPoint x: 1228, startPoint y: 345, endPoint x: 1280, endPoint y: 381, distance: 63.2
click at [1280, 381] on div "home_2 Start point Welcome message block_bot_response Bot Response 🔙 Main menu …" at bounding box center [804, 405] width 1519 height 725
click at [220, 99] on div "Customer Service Bot" at bounding box center [193, 84] width 138 height 41
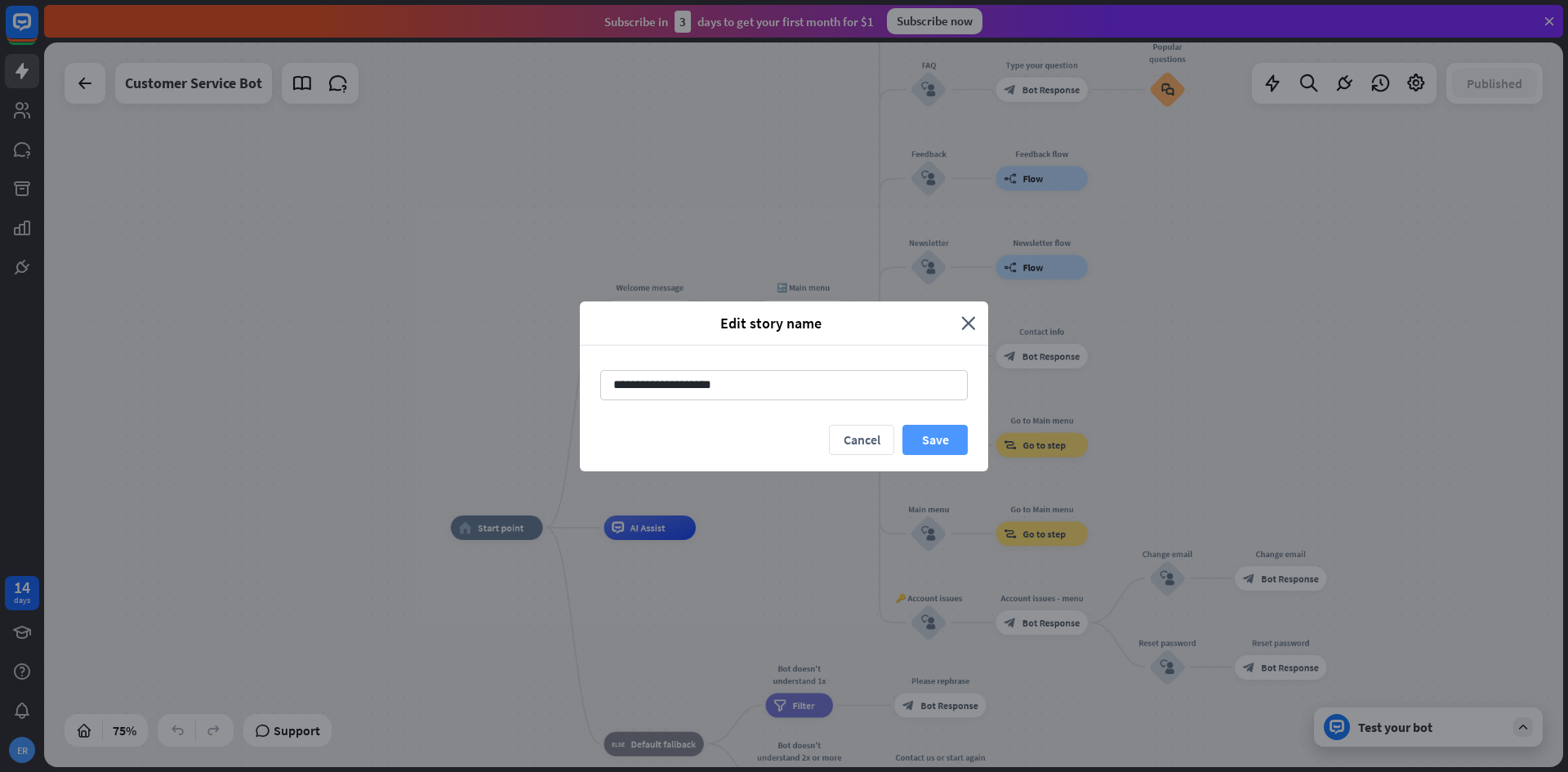
click at [947, 449] on button "Save" at bounding box center [935, 439] width 65 height 30
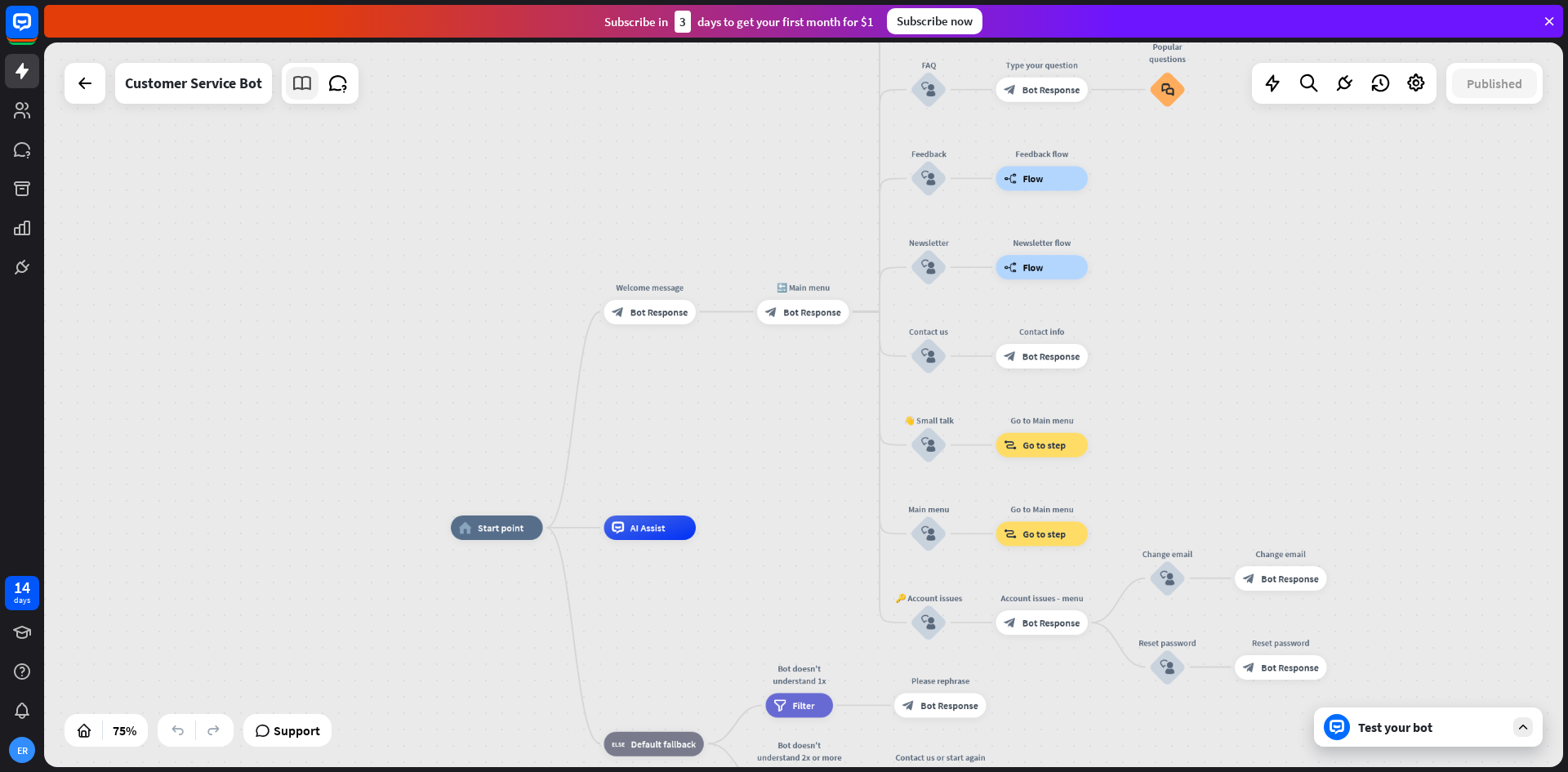
click at [289, 92] on link at bounding box center [302, 83] width 32 height 32
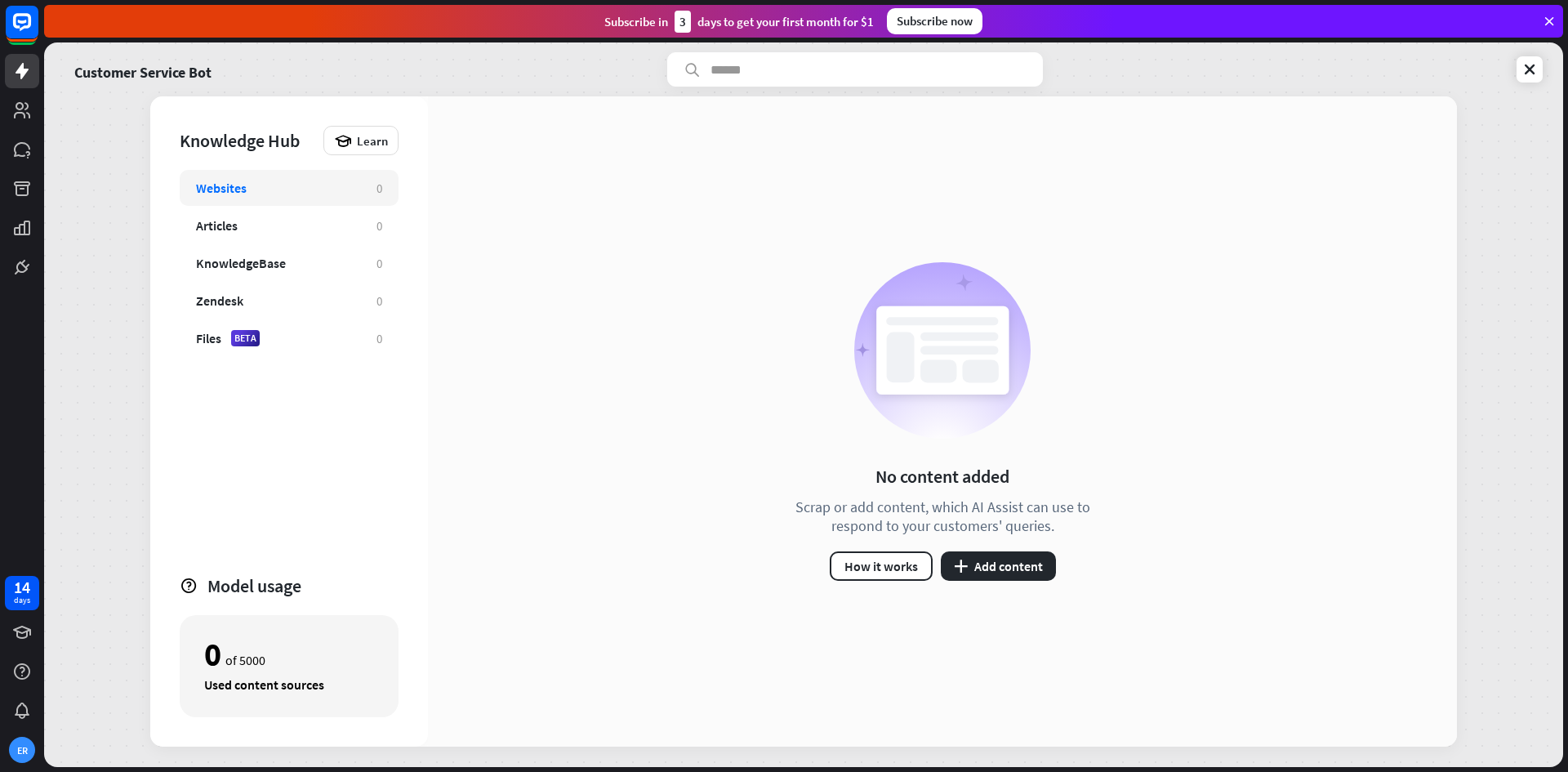
click at [279, 182] on div "Websites" at bounding box center [278, 187] width 164 height 16
click at [1001, 565] on button "plus Add content" at bounding box center [998, 566] width 115 height 29
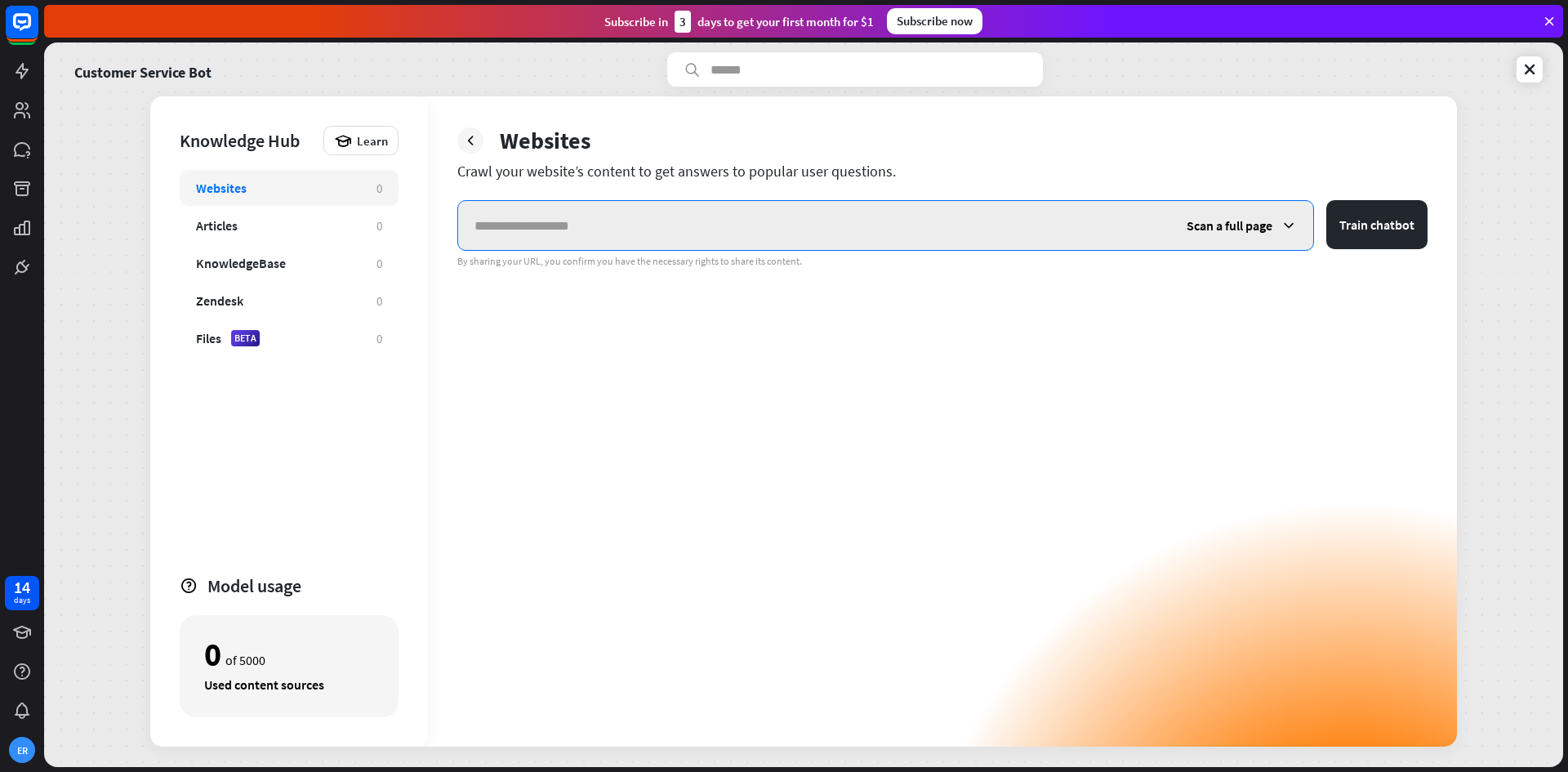
click at [717, 223] on input "text" at bounding box center [814, 225] width 713 height 49
paste input "**********"
type input "**********"
click at [1198, 227] on span "Scan a full page" at bounding box center [1230, 225] width 85 height 16
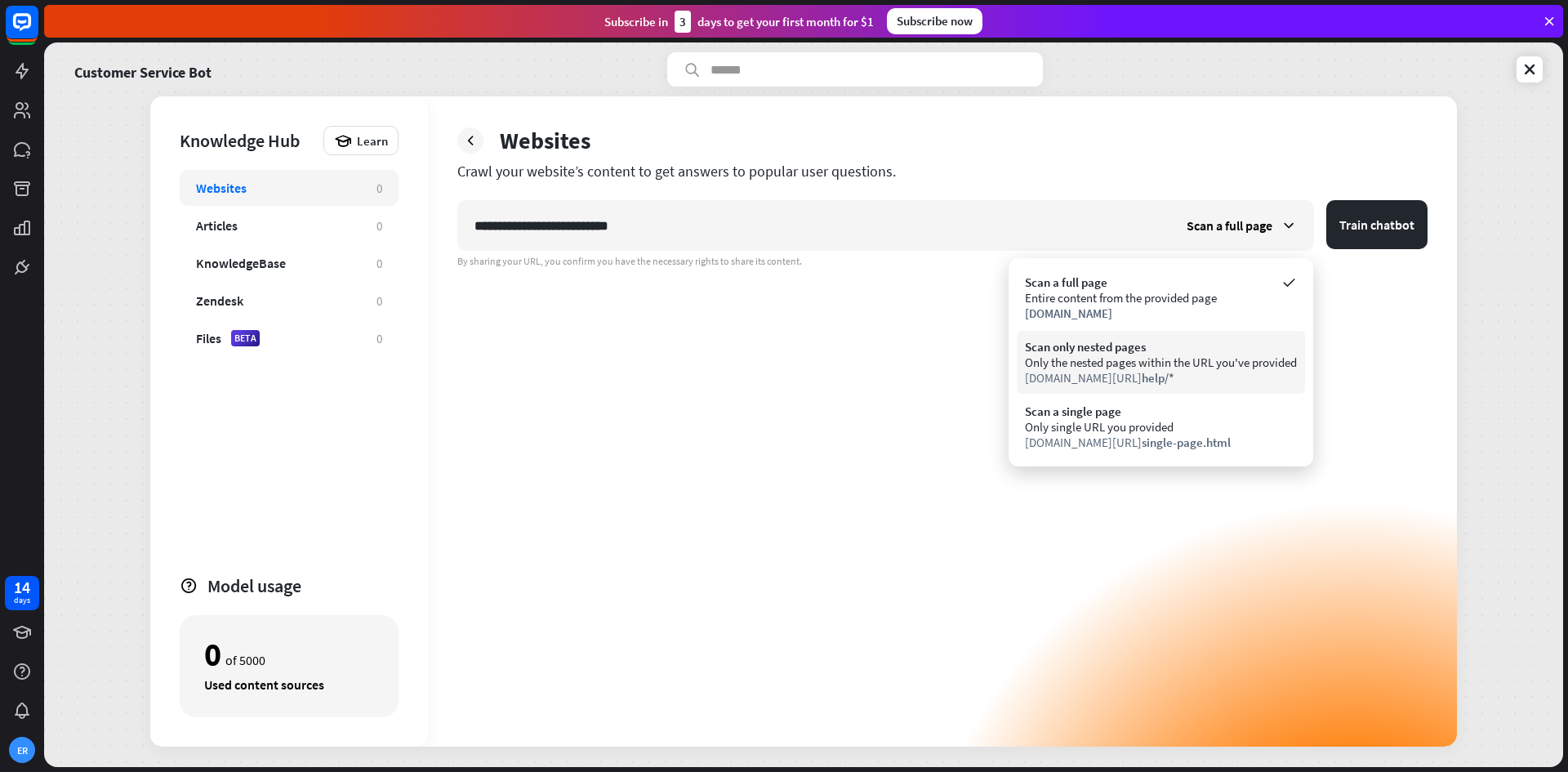
click at [1177, 350] on div "Scan only nested pages" at bounding box center [1161, 347] width 272 height 15
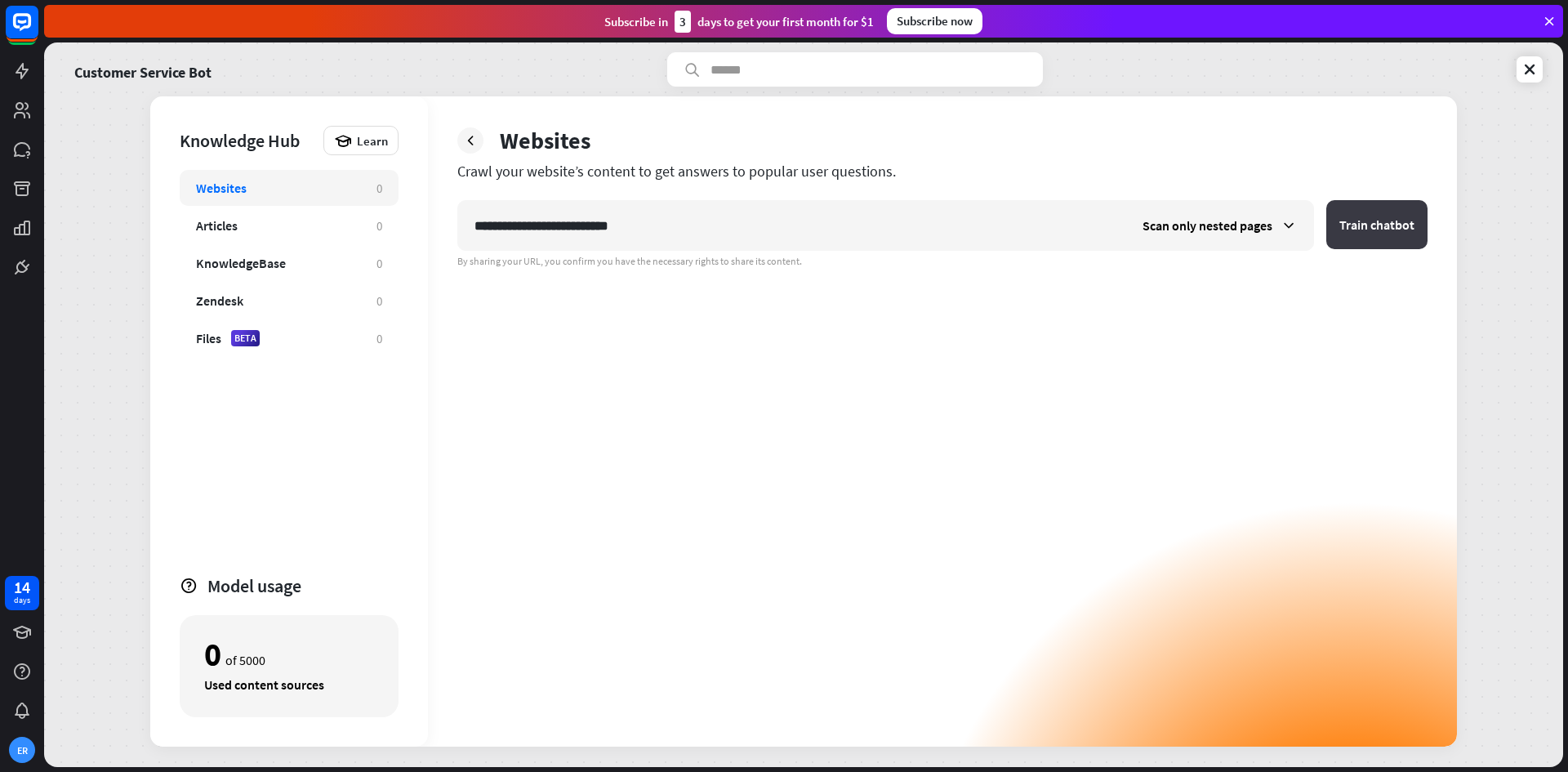
click at [1403, 228] on button "Train chatbot" at bounding box center [1377, 224] width 102 height 49
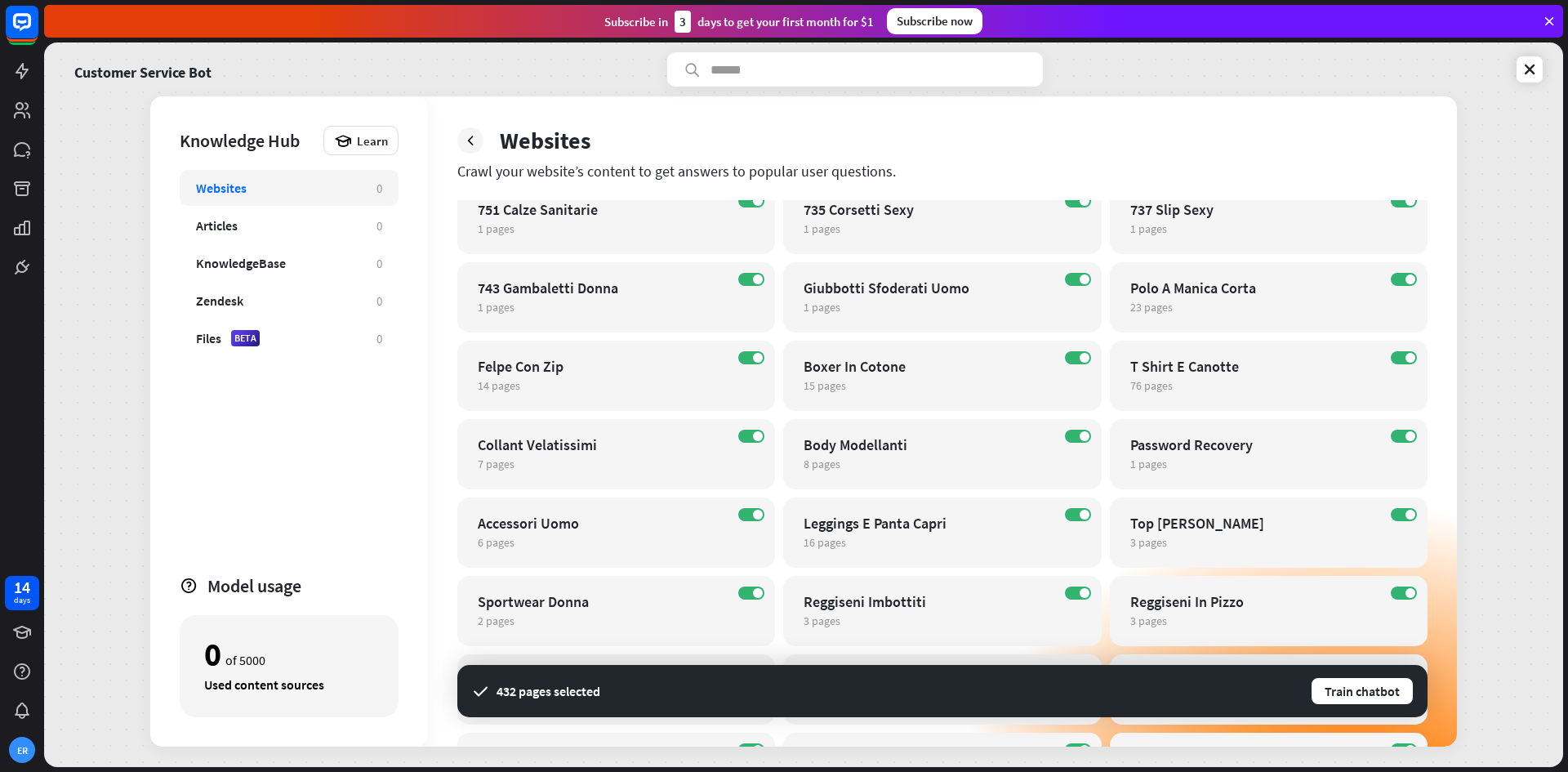
scroll to position [491, 0]
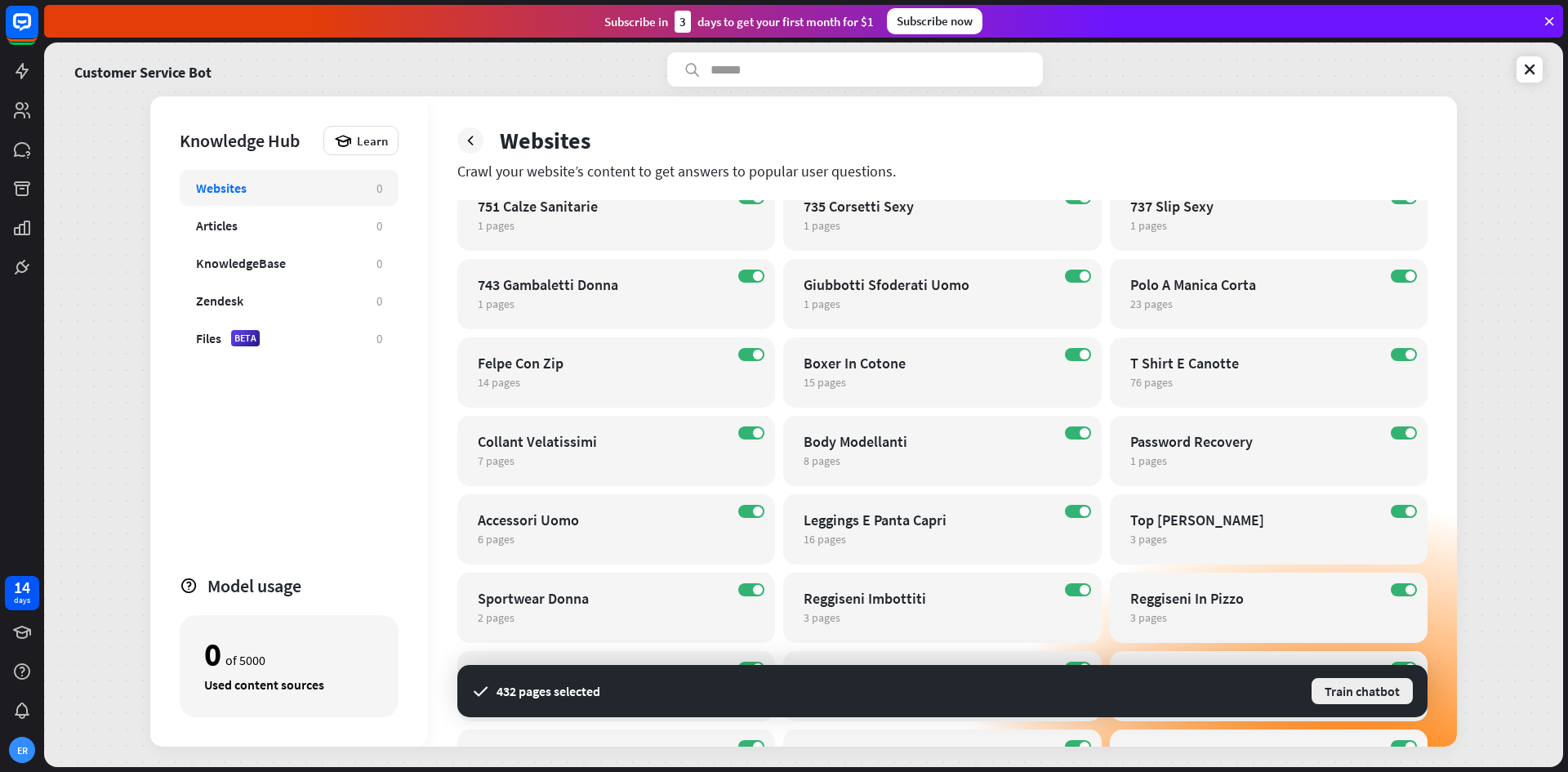
click at [1361, 687] on button "Train chatbot" at bounding box center [1362, 692] width 104 height 29
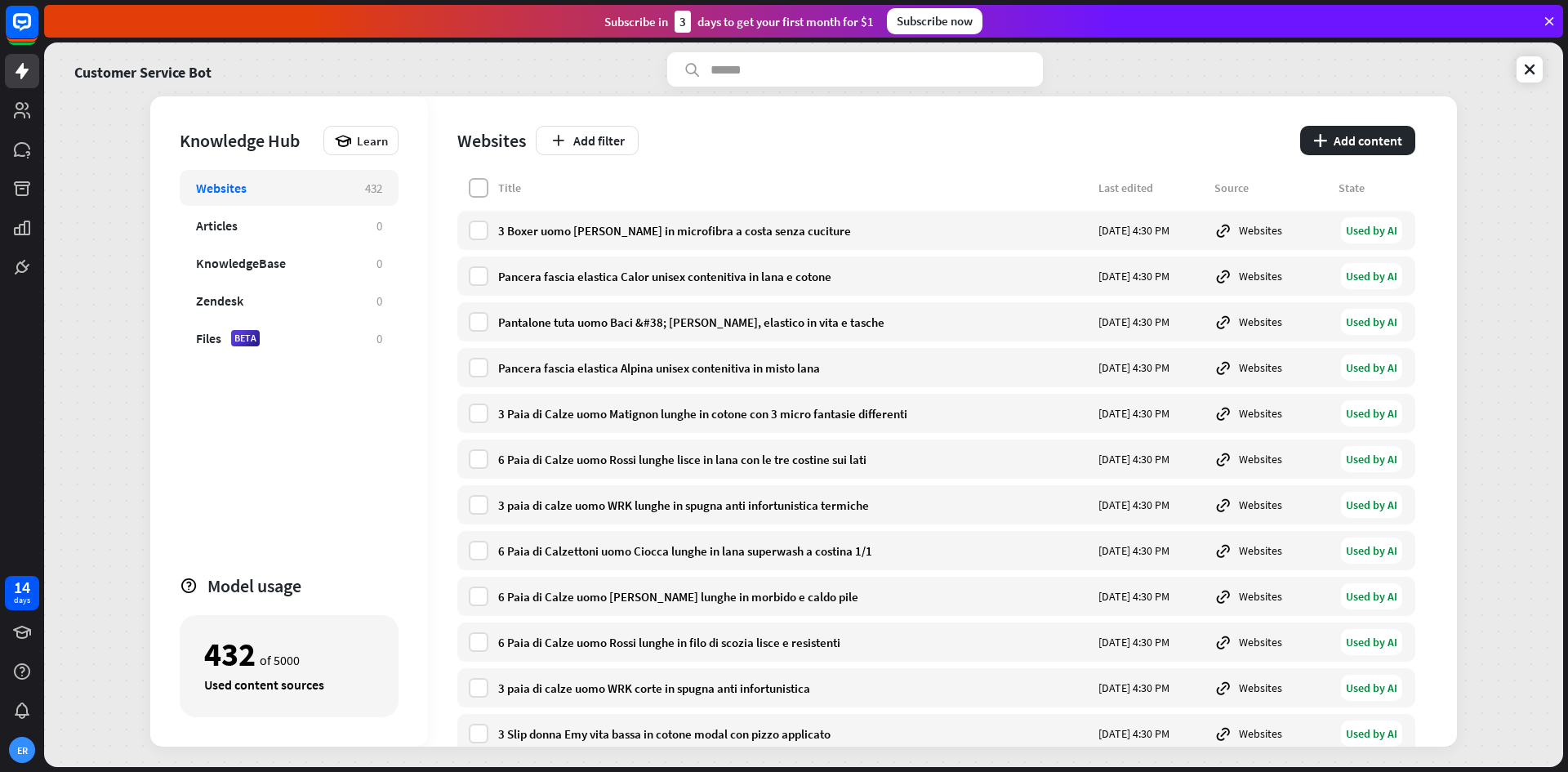
click at [480, 182] on label at bounding box center [479, 187] width 20 height 20
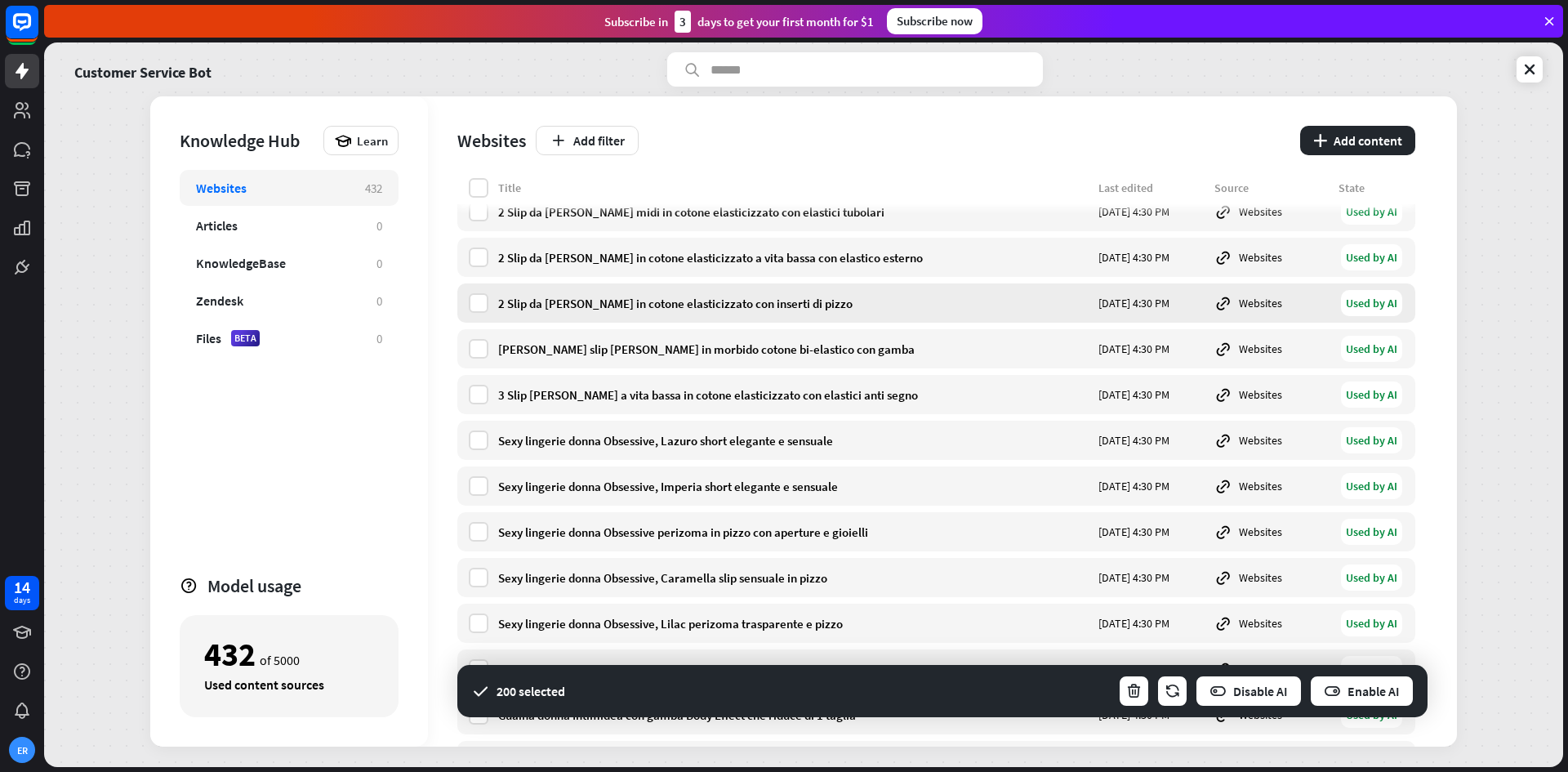
scroll to position [9726, 0]
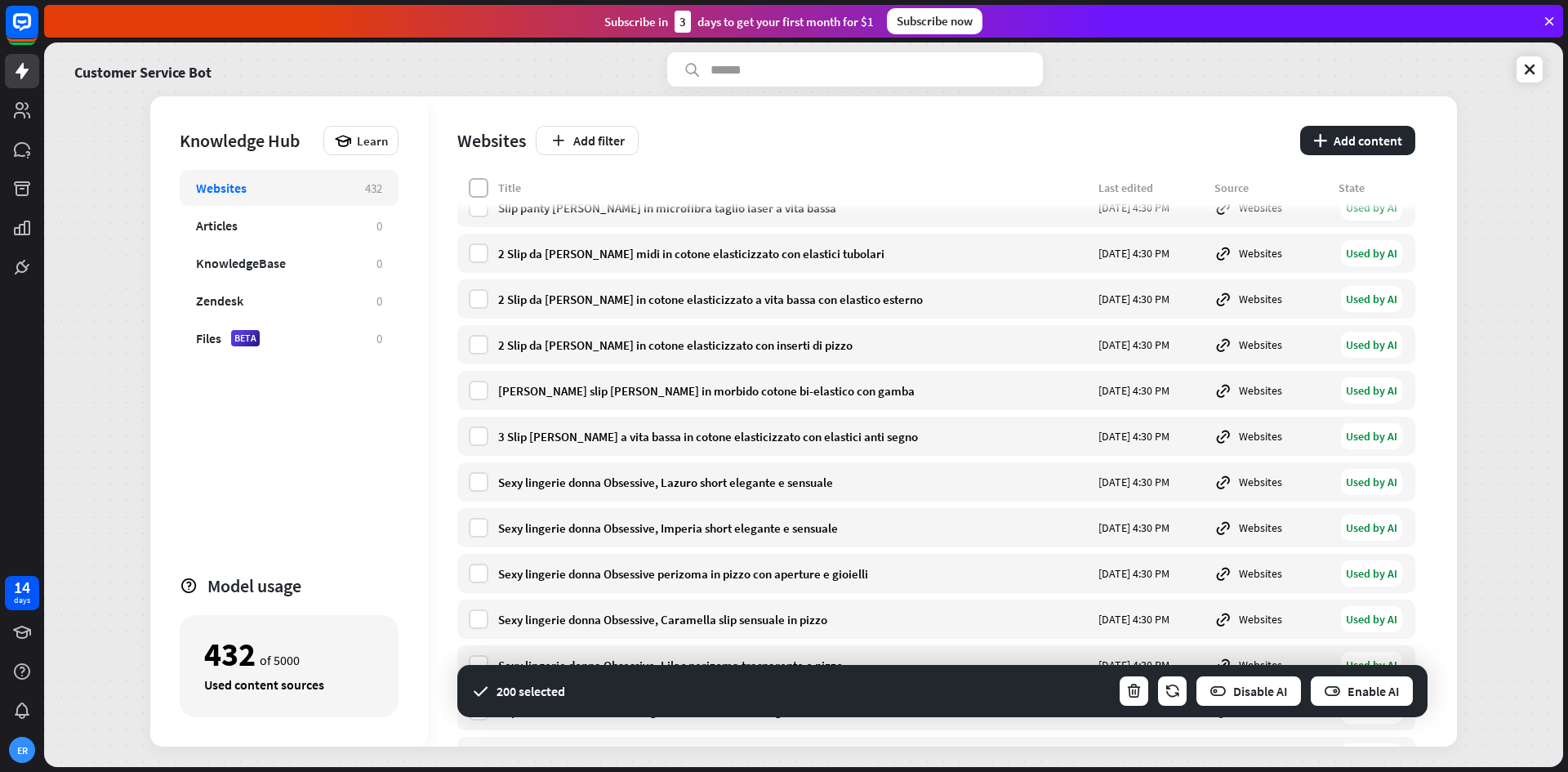
click at [485, 186] on label at bounding box center [479, 187] width 20 height 20
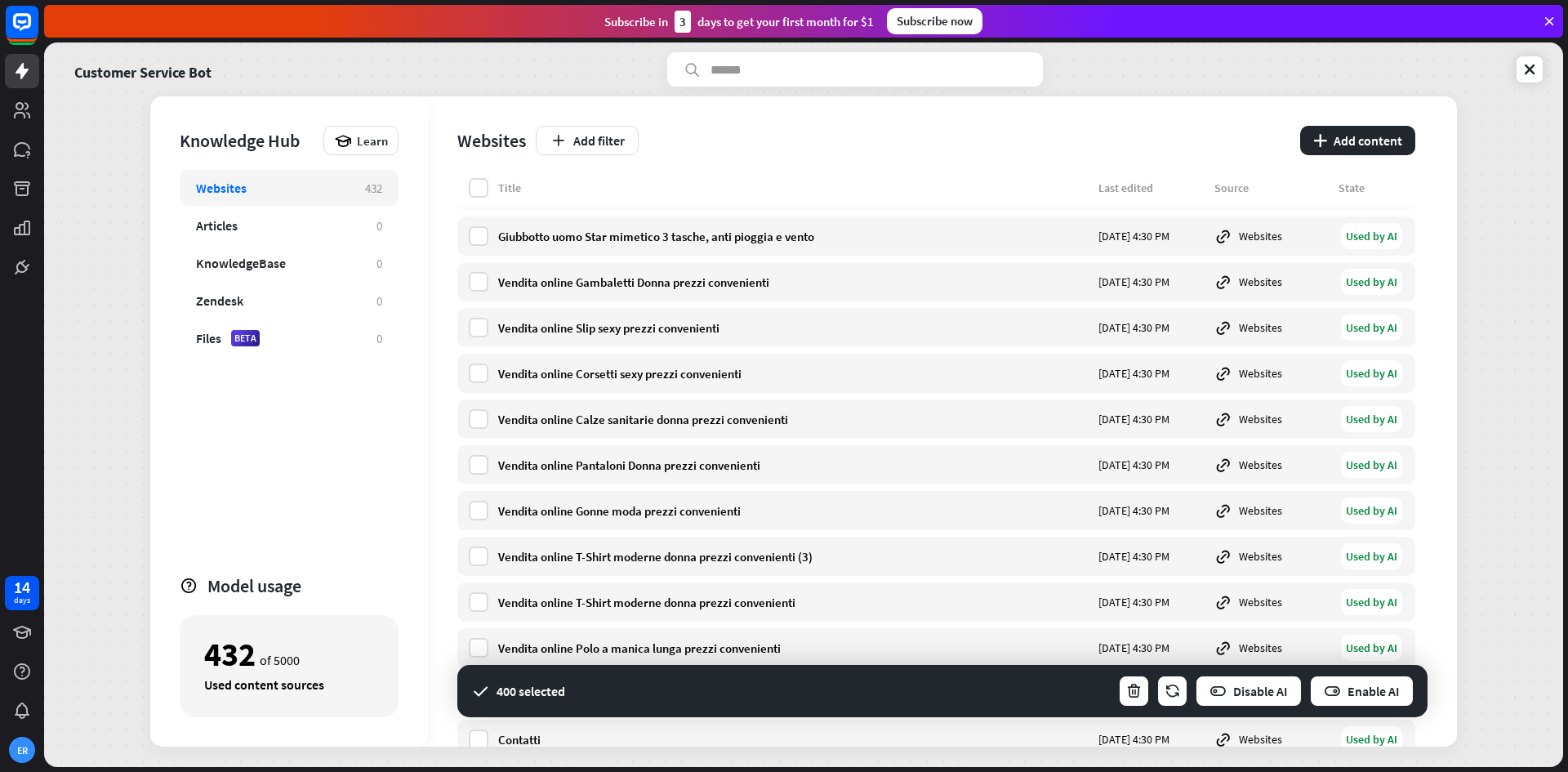
scroll to position [18798, 0]
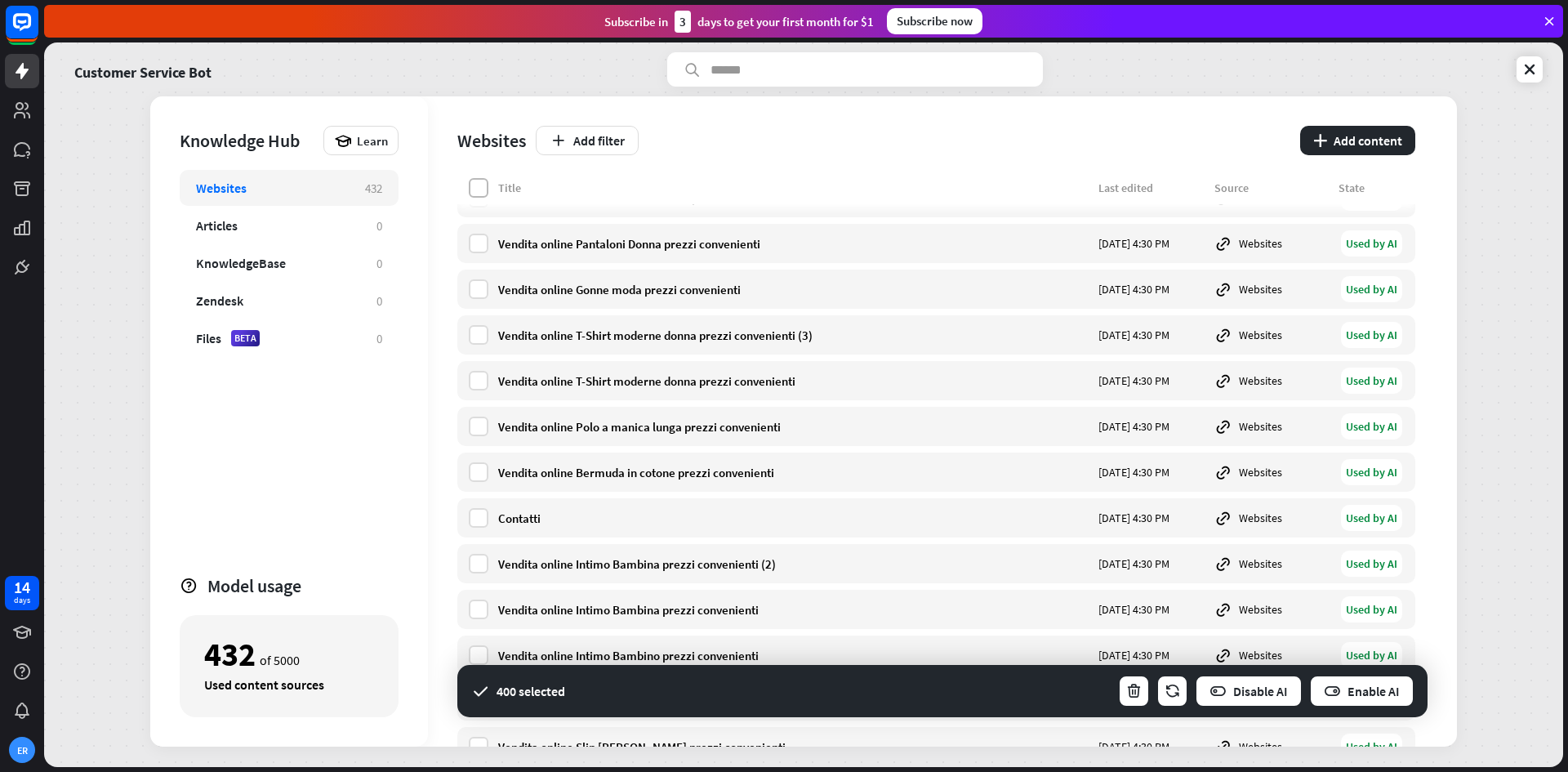
click at [470, 180] on label at bounding box center [479, 187] width 20 height 20
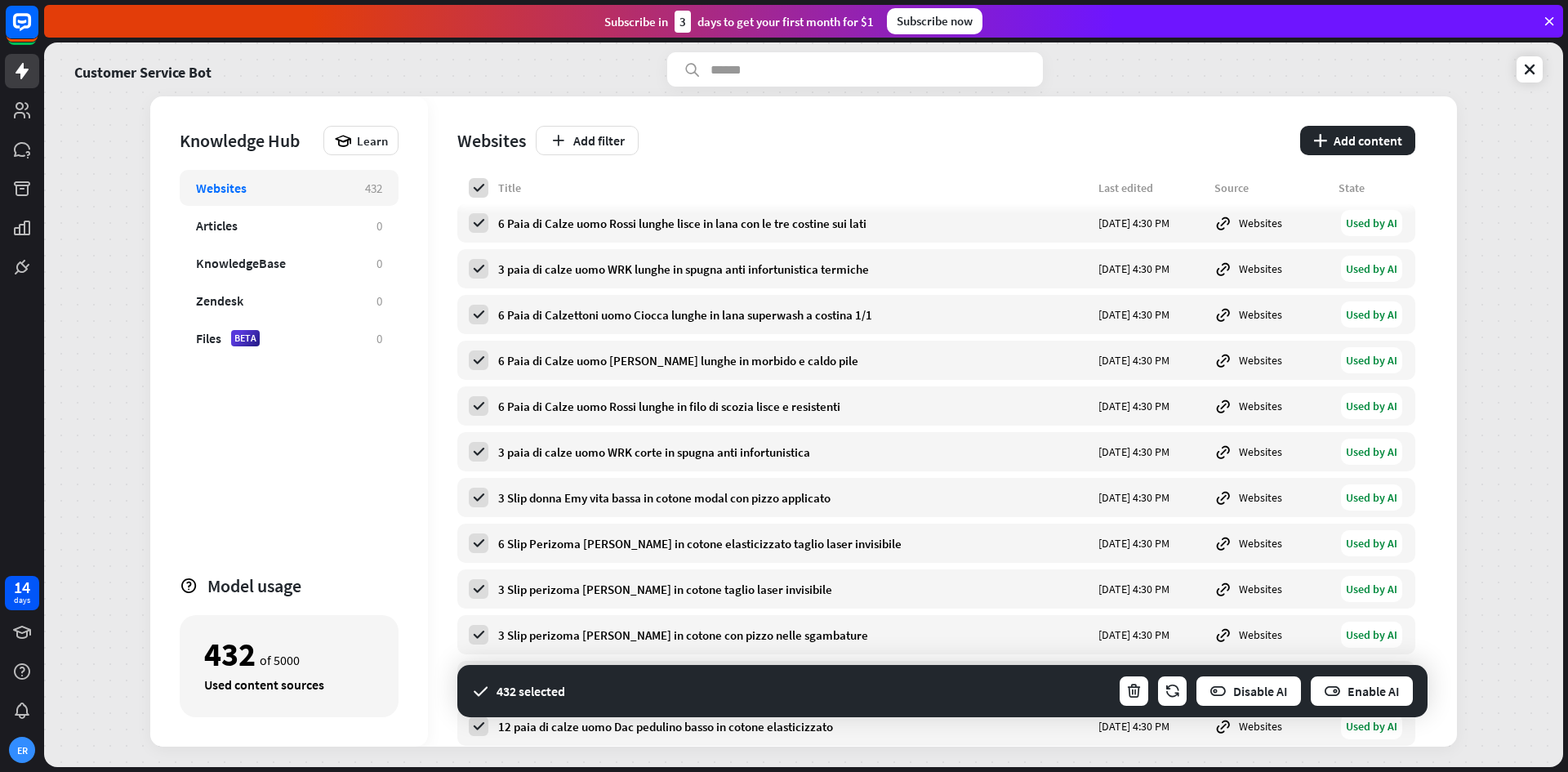
scroll to position [0, 0]
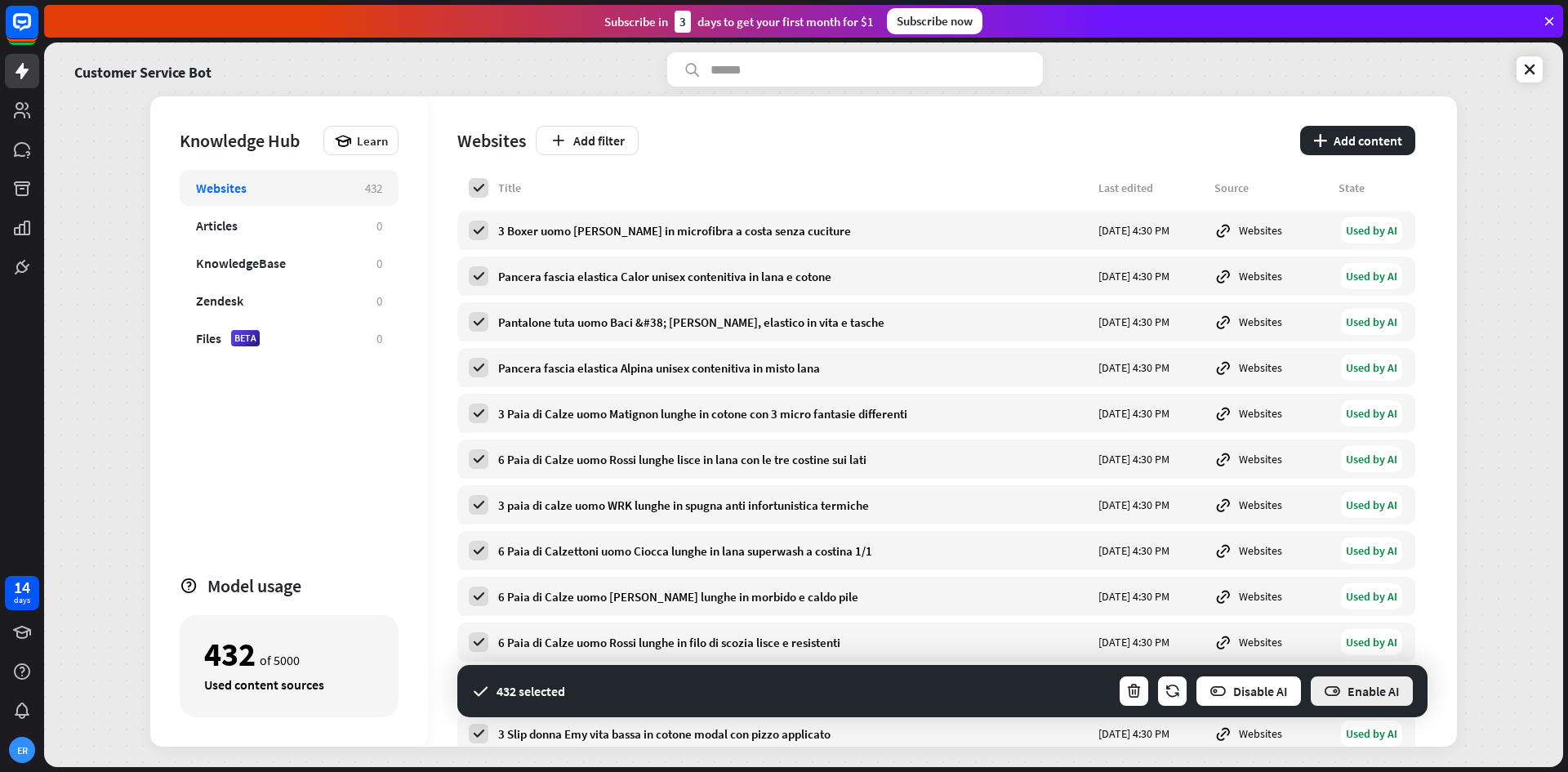
click at [1382, 689] on button "Enable AI" at bounding box center [1361, 692] width 105 height 32
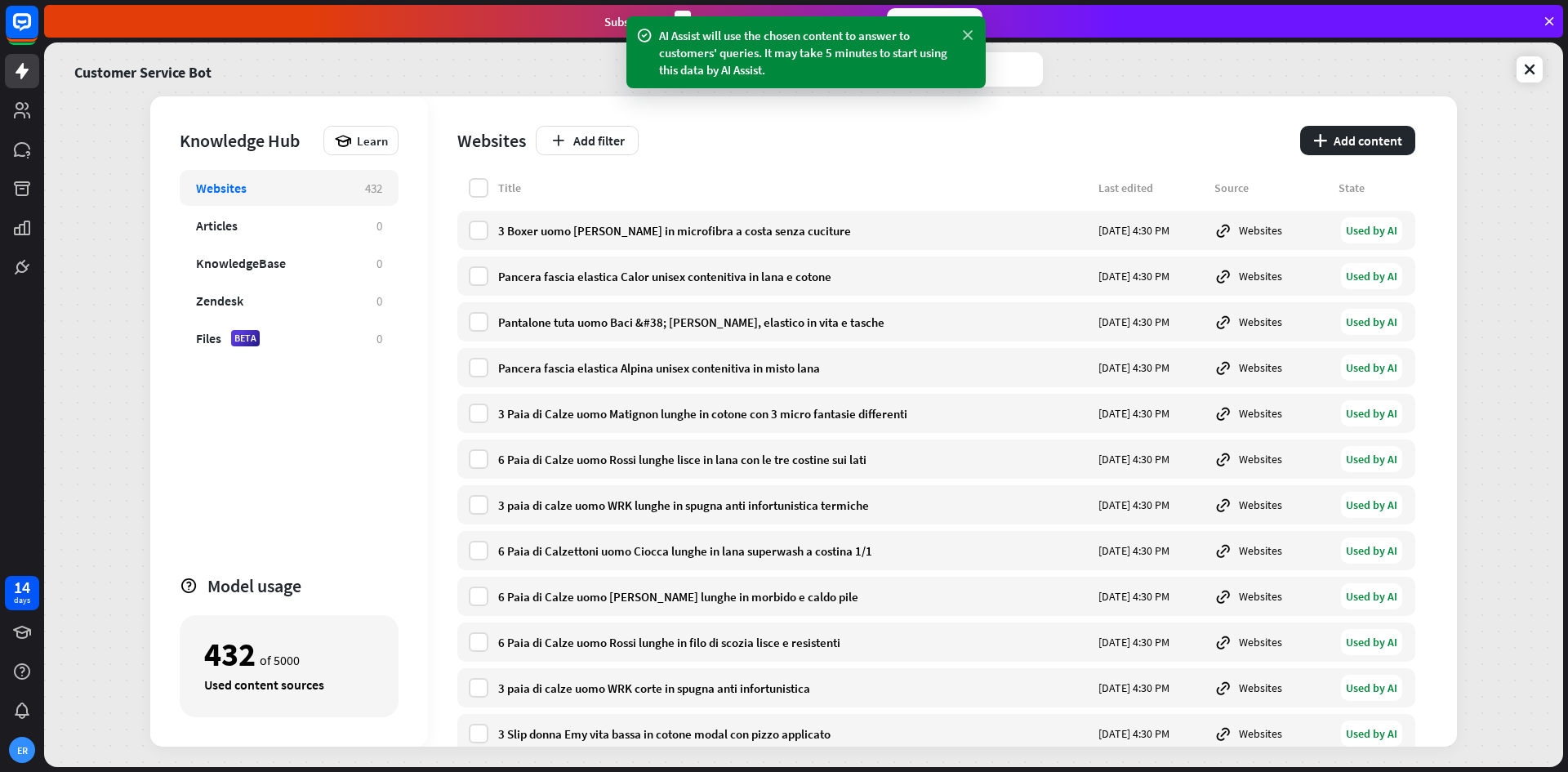
click at [972, 37] on icon at bounding box center [967, 36] width 16 height 17
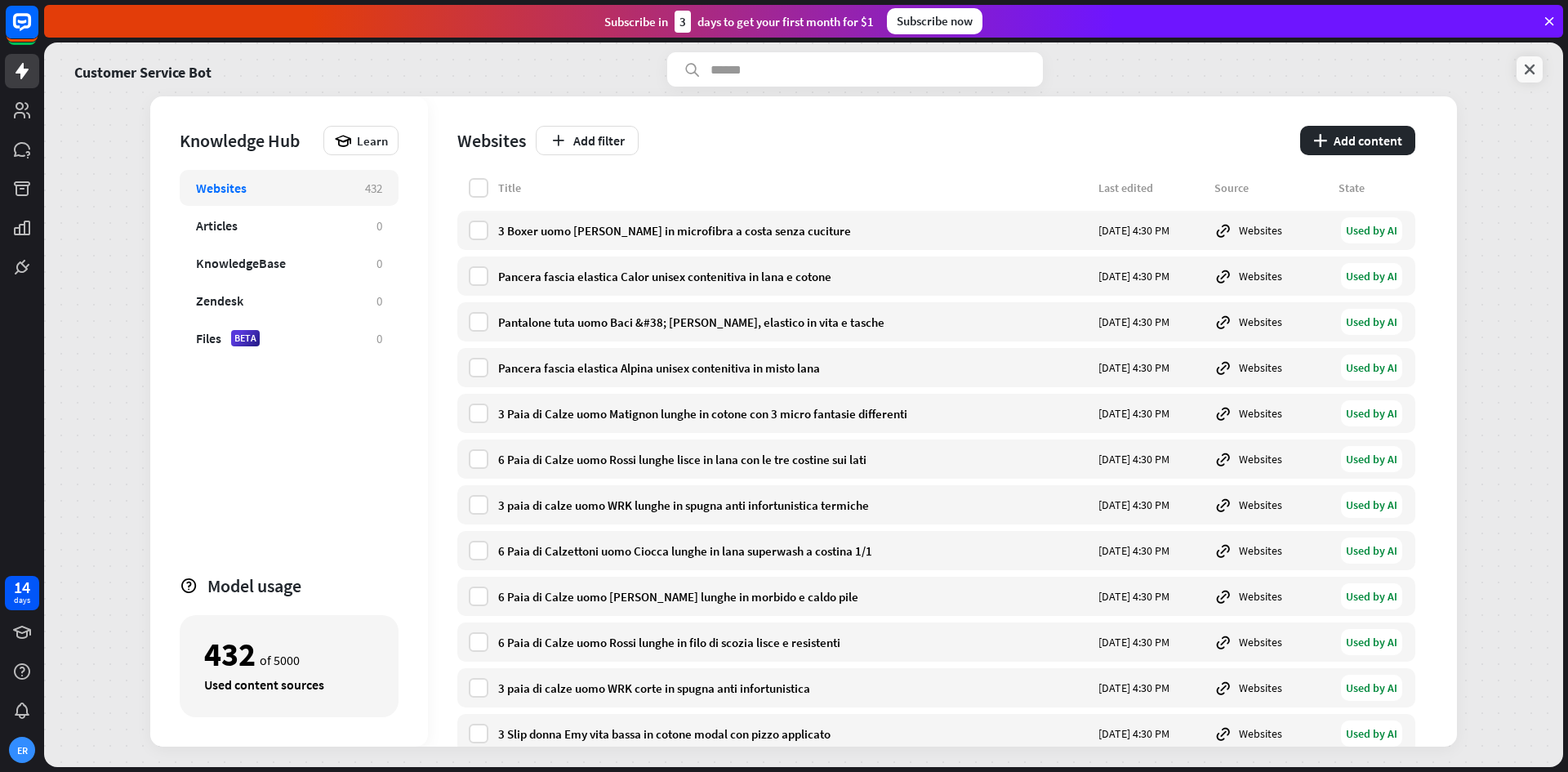
click at [1536, 68] on icon at bounding box center [1530, 69] width 16 height 16
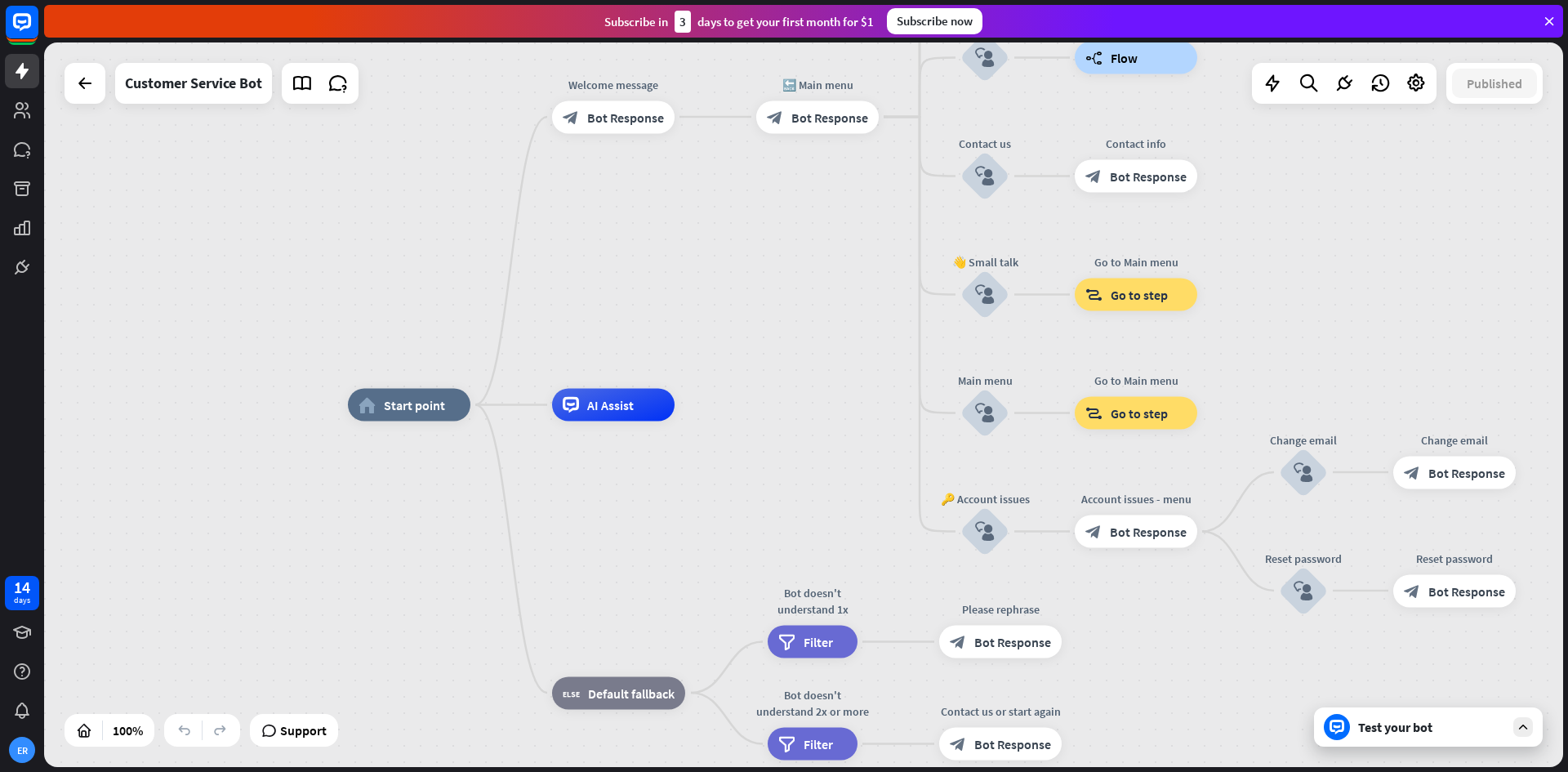
click at [1442, 728] on div "Test your bot" at bounding box center [1432, 727] width 147 height 16
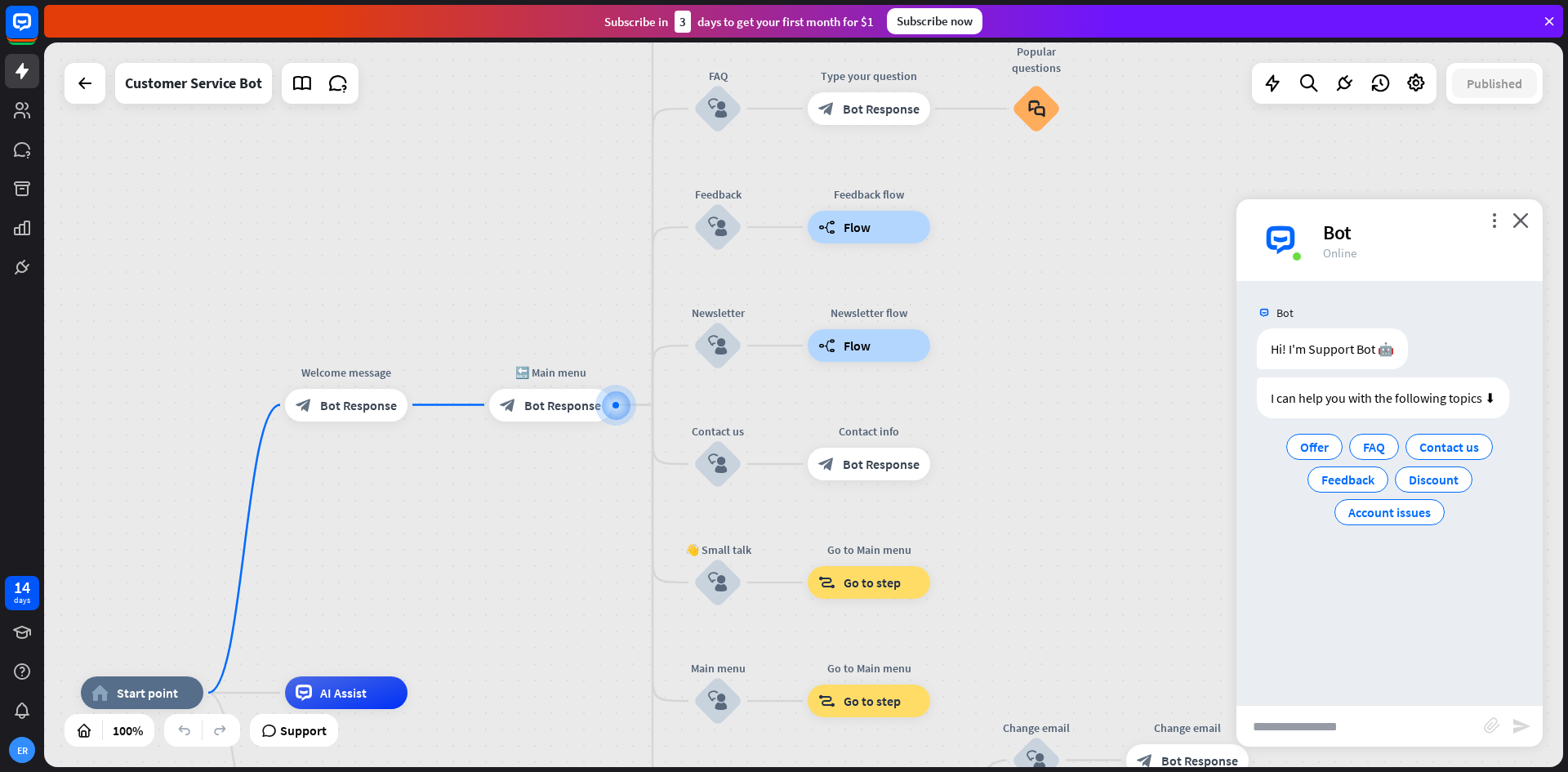
click at [1365, 722] on input "text" at bounding box center [1360, 727] width 248 height 41
type input "**********"
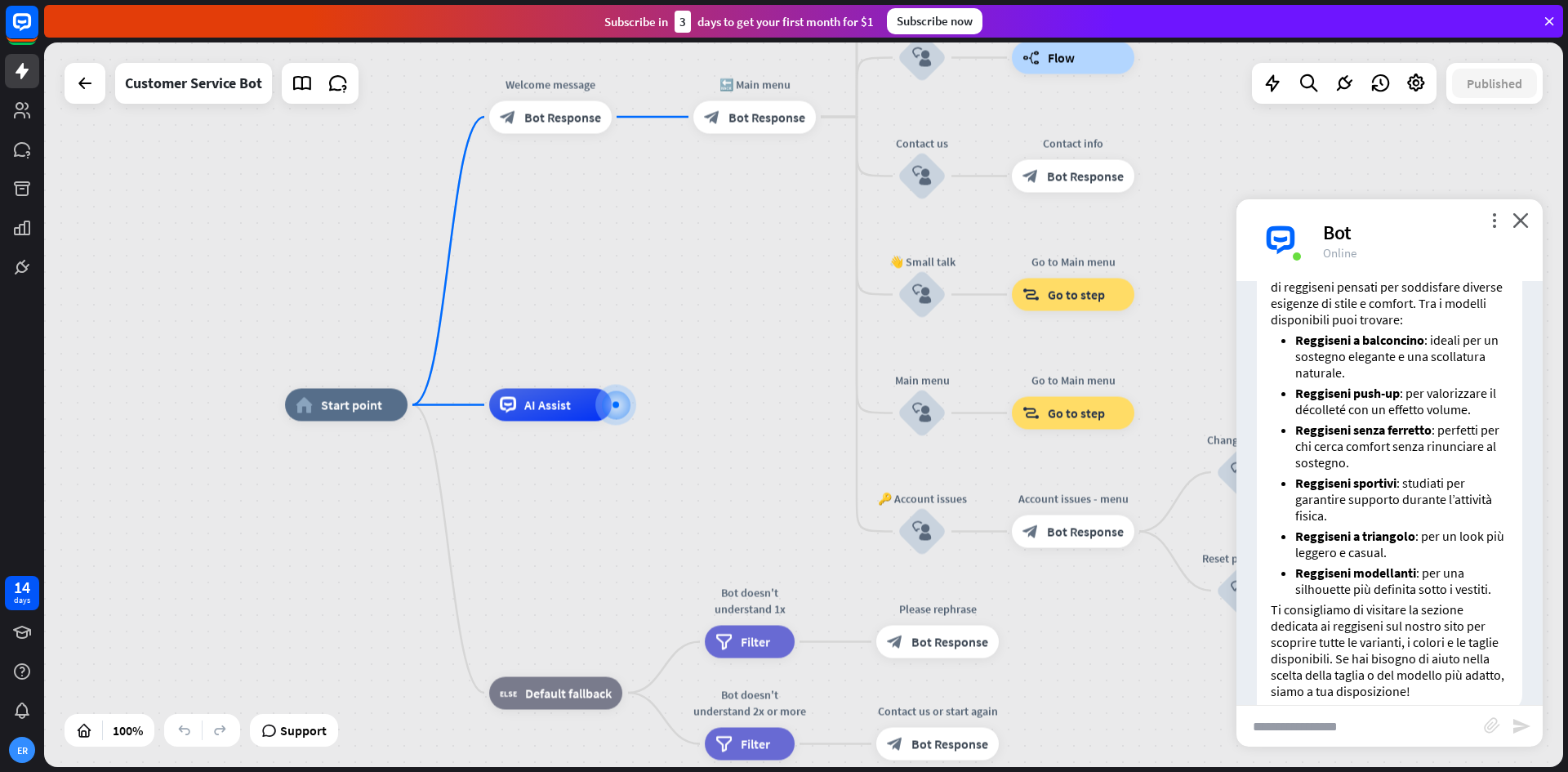
scroll to position [335, 0]
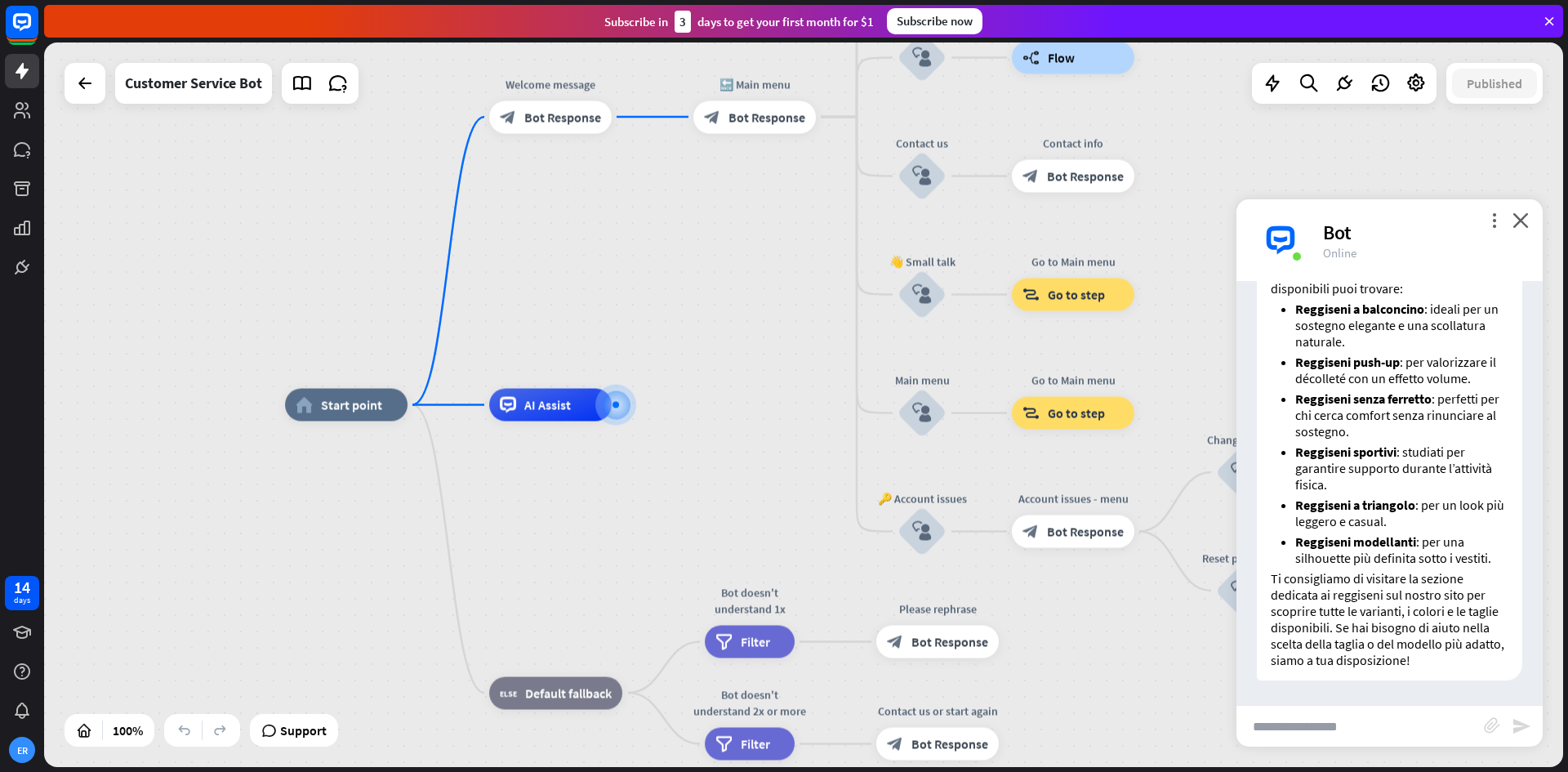
click at [1379, 734] on input "text" at bounding box center [1360, 727] width 248 height 41
type input "**********"
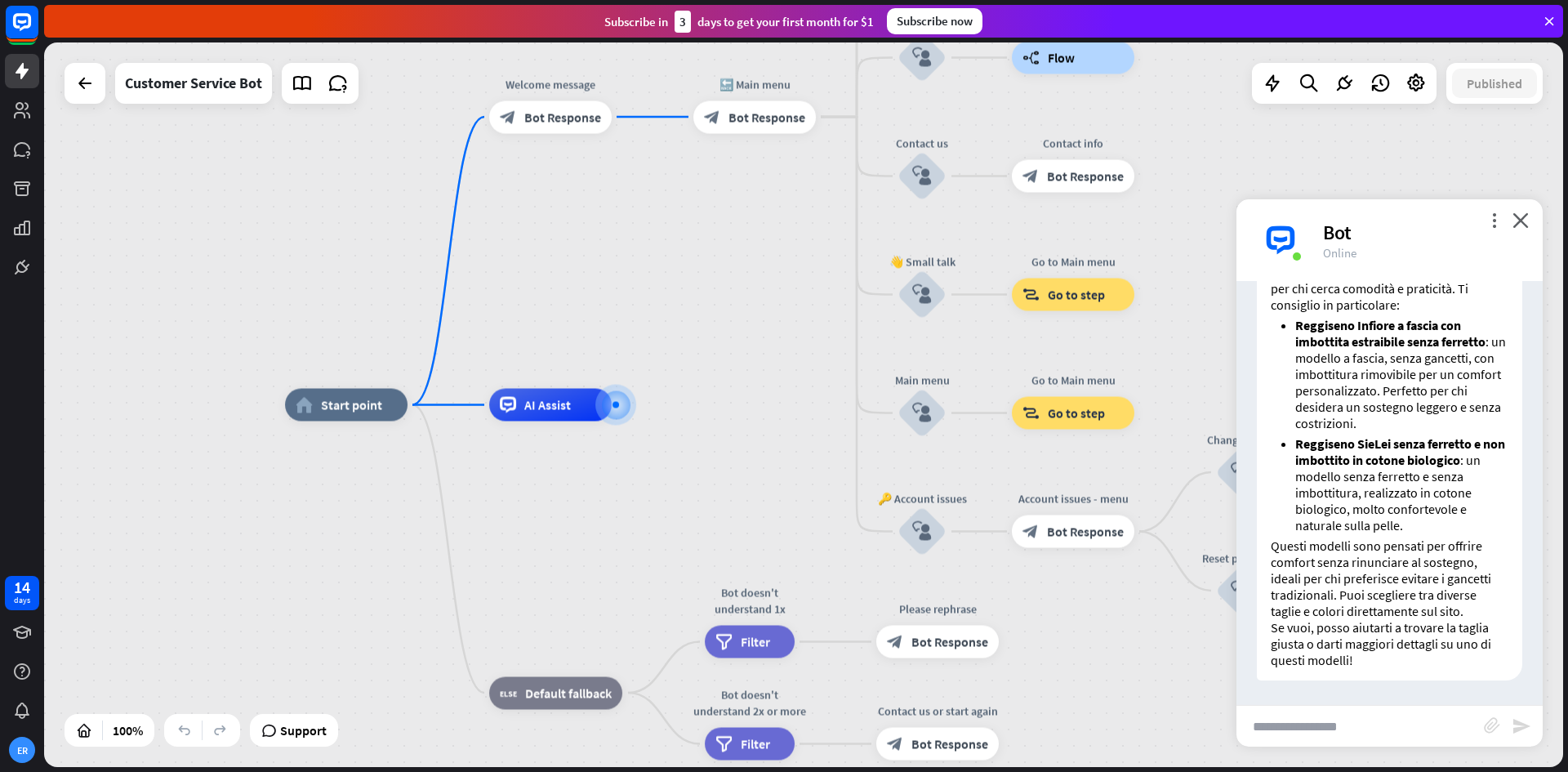
scroll to position [900, 0]
click at [1373, 728] on input "text" at bounding box center [1360, 727] width 248 height 41
type input "**********"
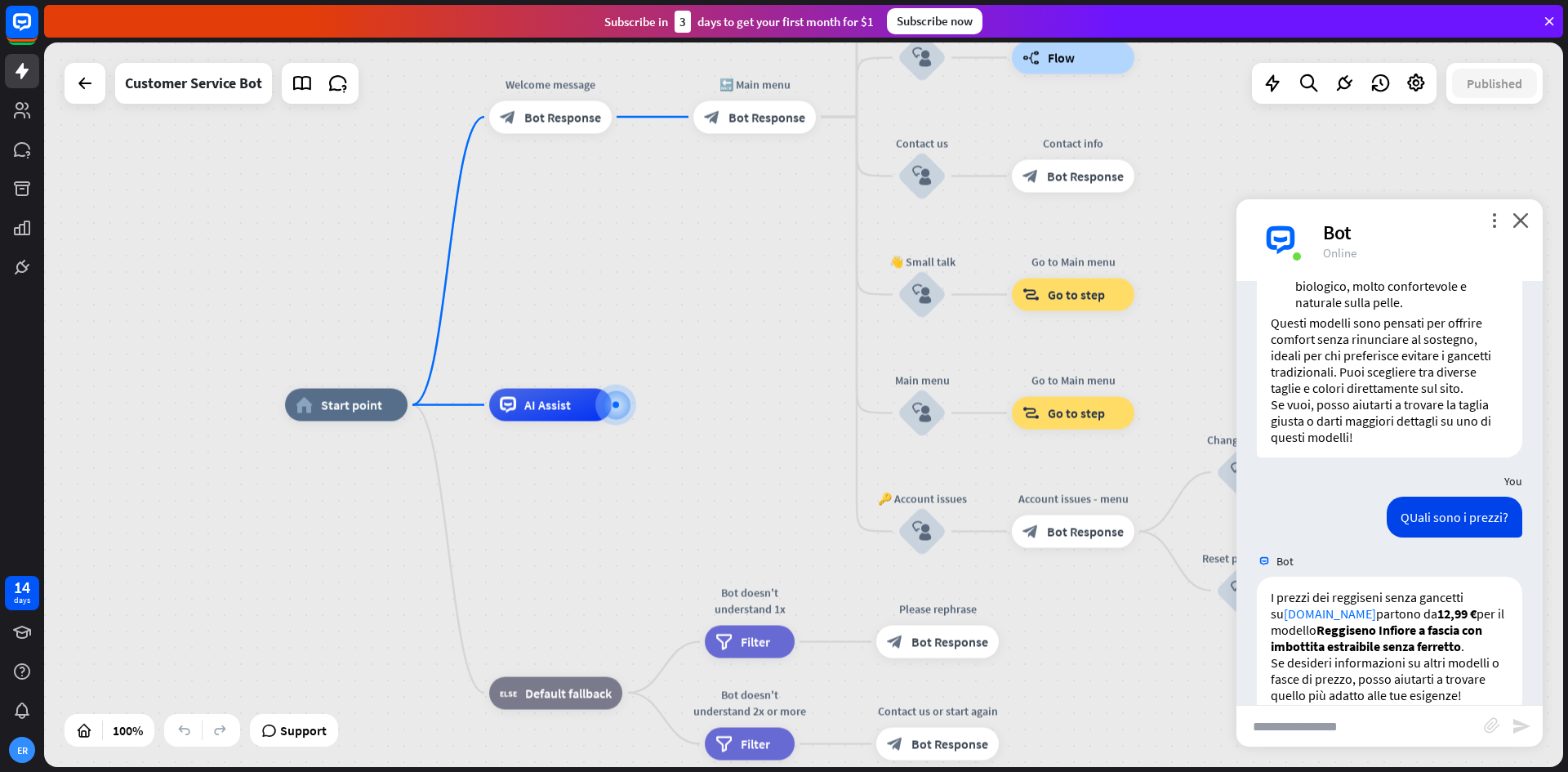
scroll to position [1158, 0]
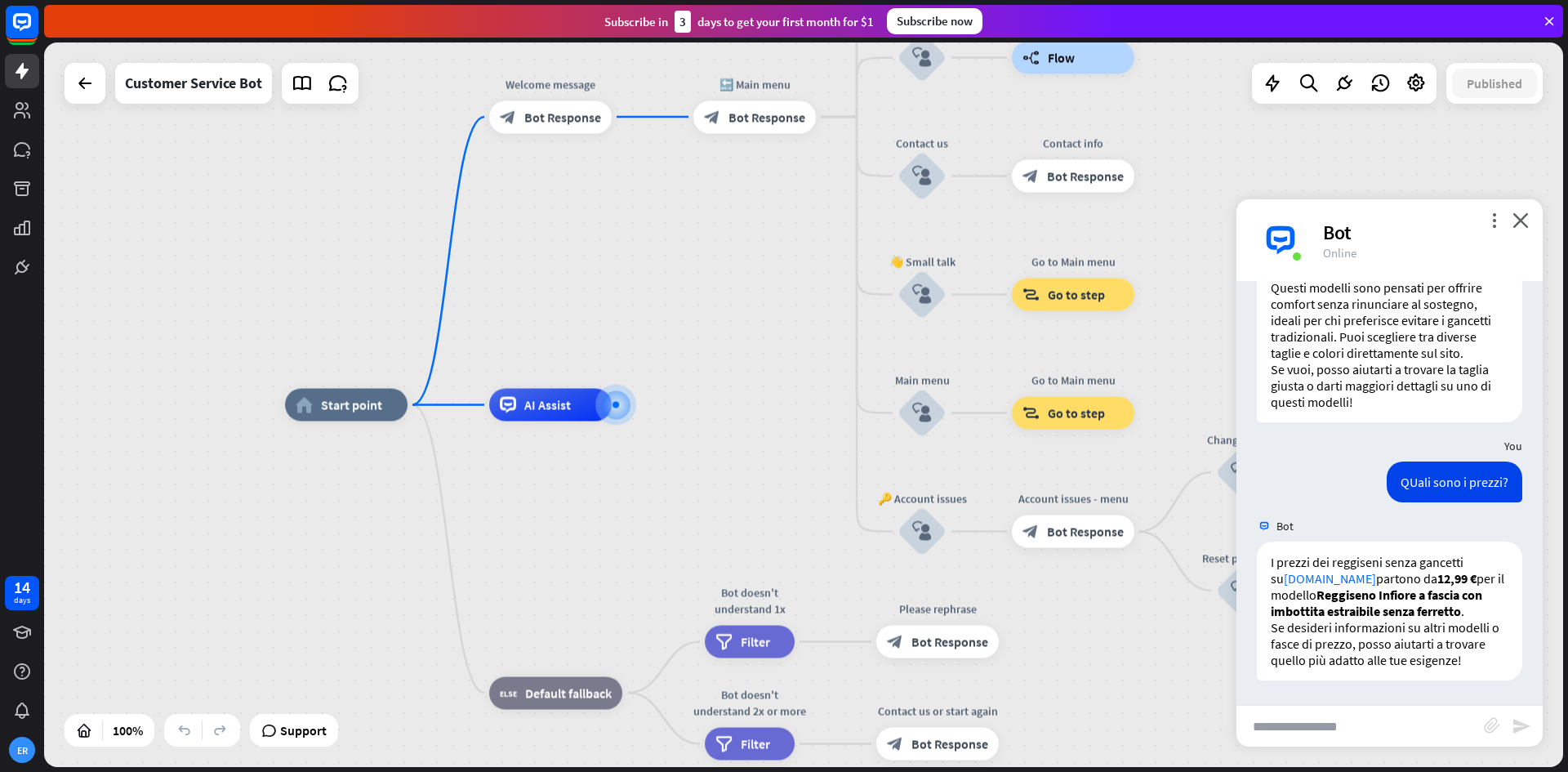
click at [1364, 722] on input "text" at bounding box center [1360, 727] width 248 height 41
type input "**********"
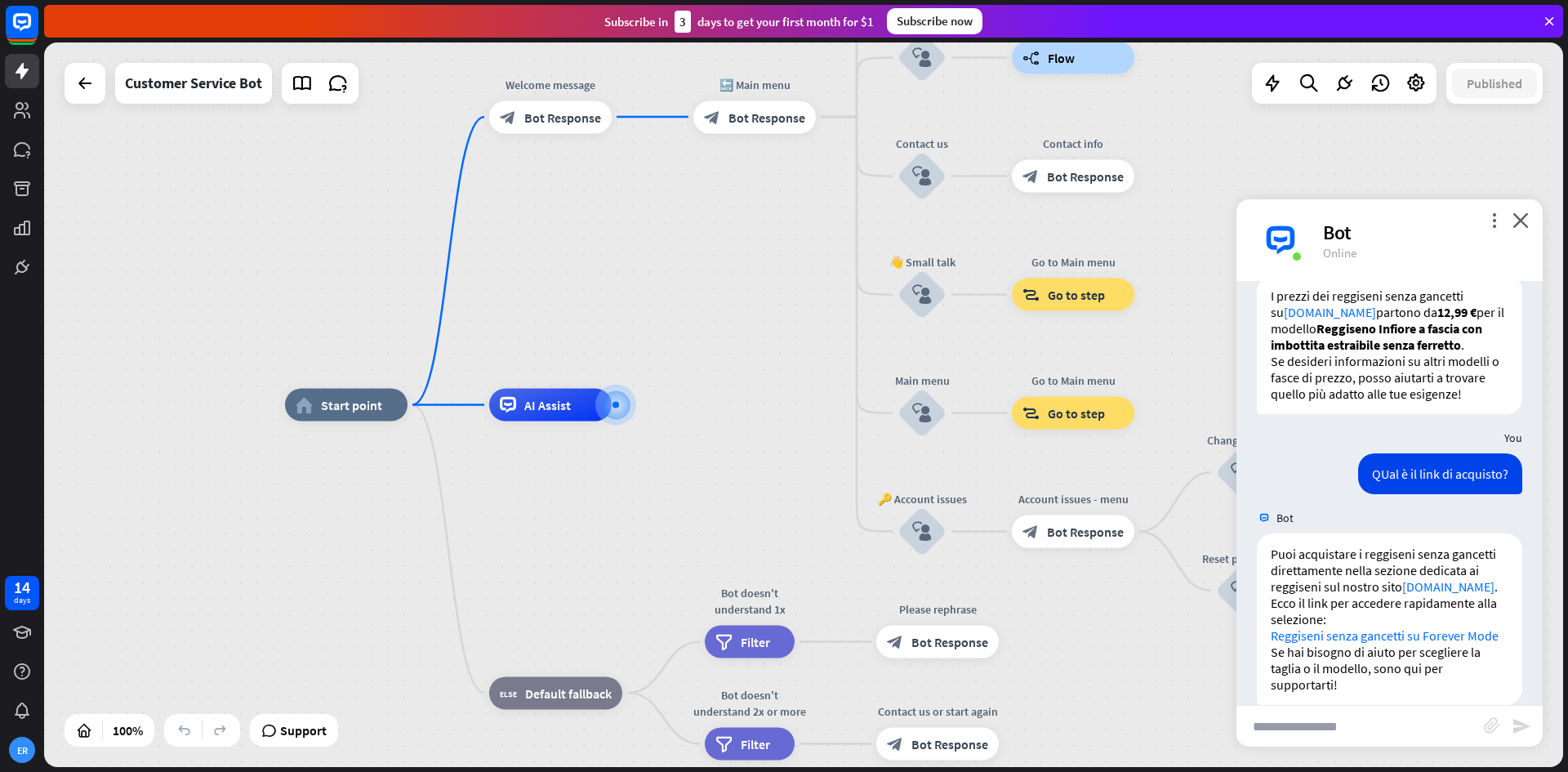
scroll to position [1449, 0]
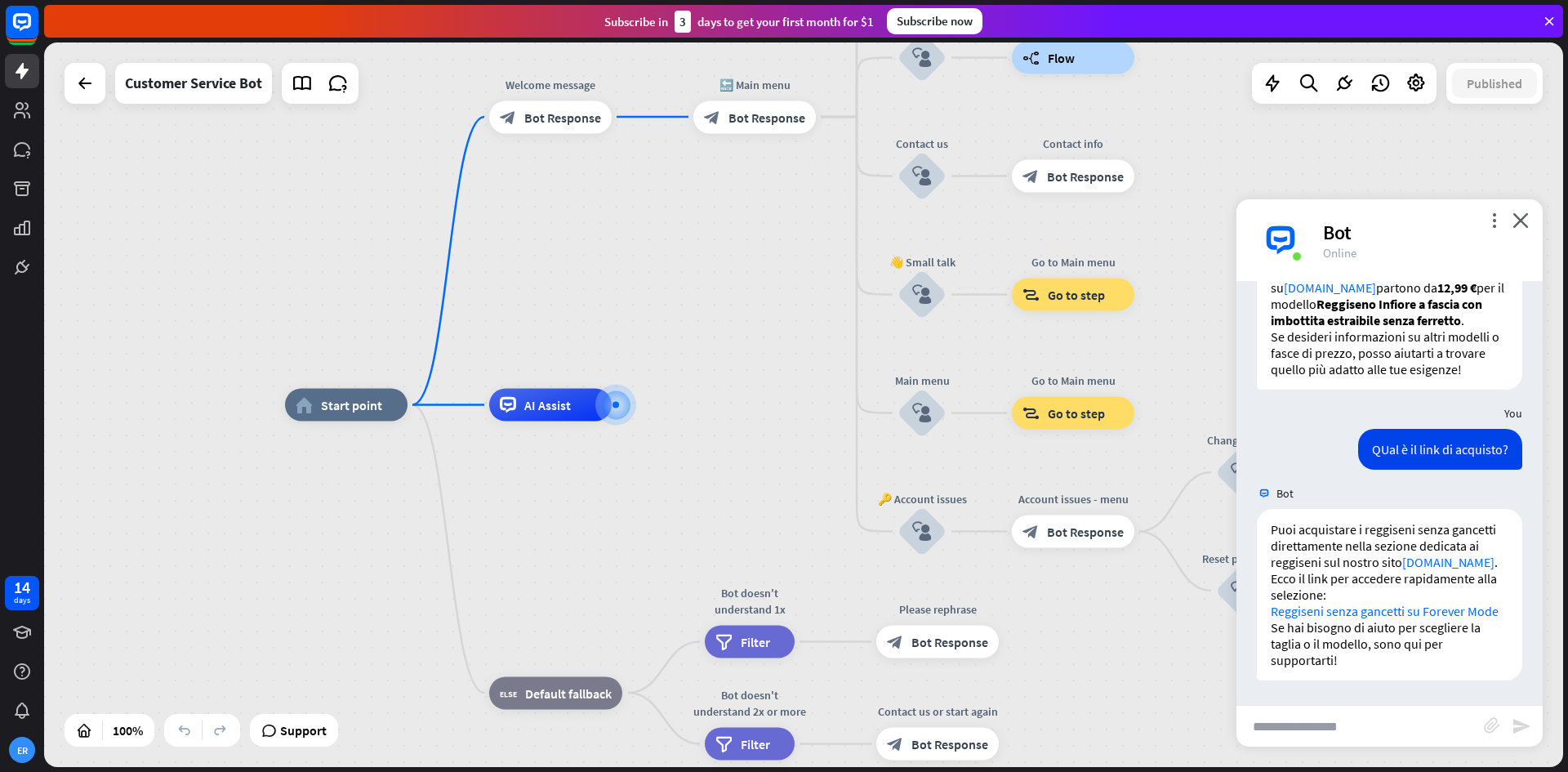
click at [1390, 722] on input "text" at bounding box center [1360, 727] width 248 height 41
click at [1366, 722] on input "text" at bounding box center [1360, 727] width 248 height 41
type input "**********"
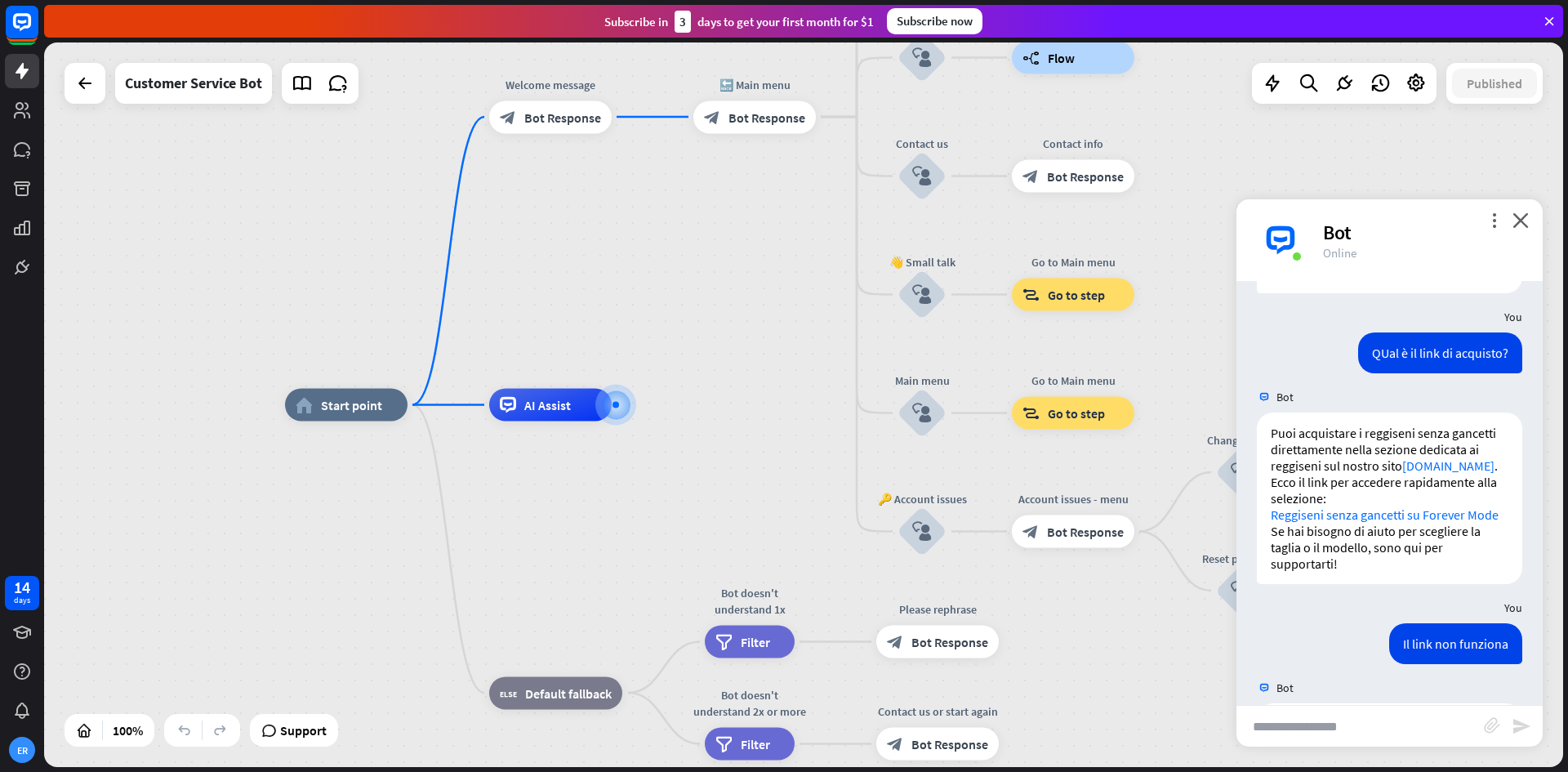
scroll to position [1789, 0]
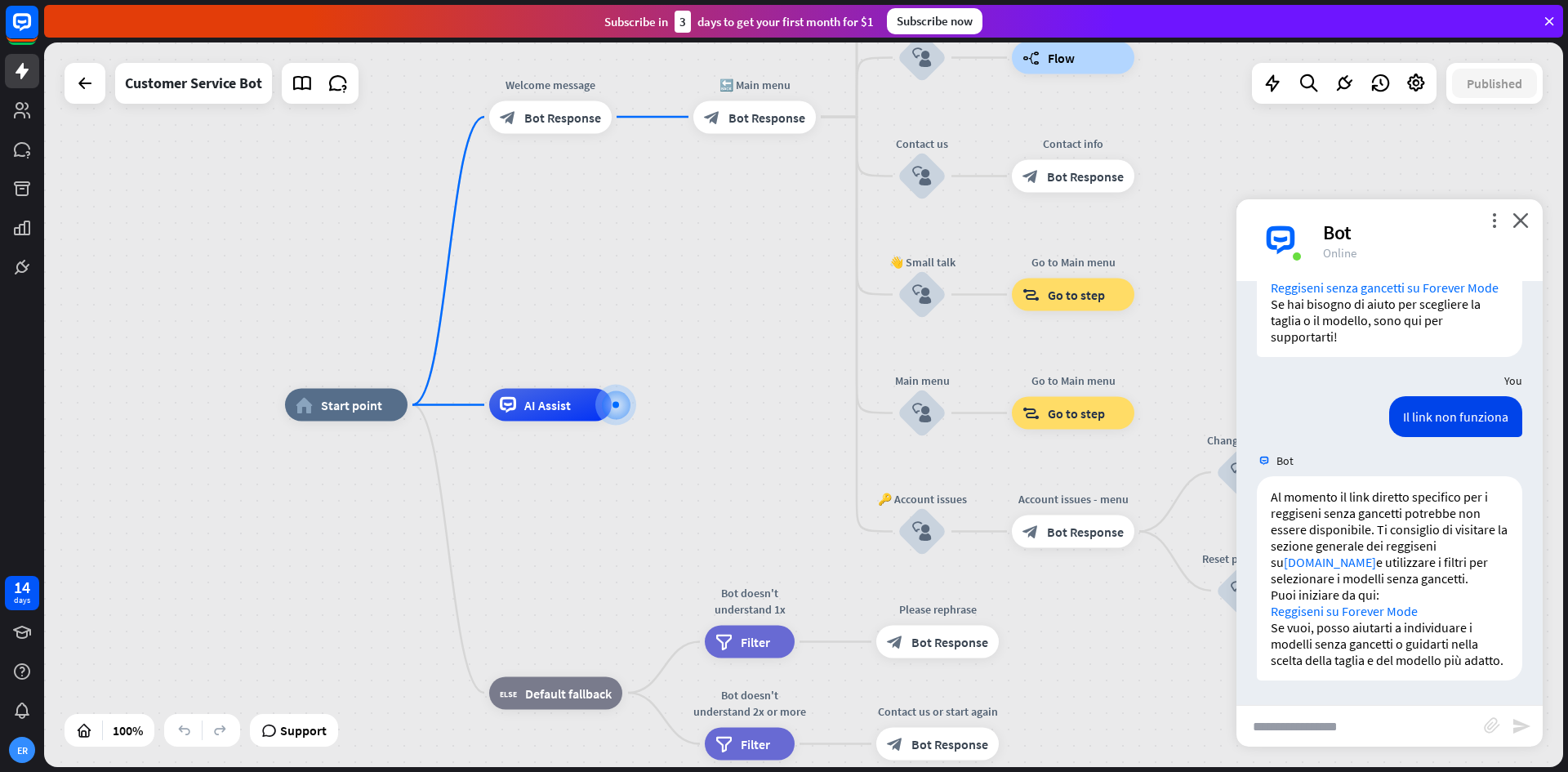
click at [1288, 716] on input "text" at bounding box center [1360, 727] width 248 height 41
type input "**********"
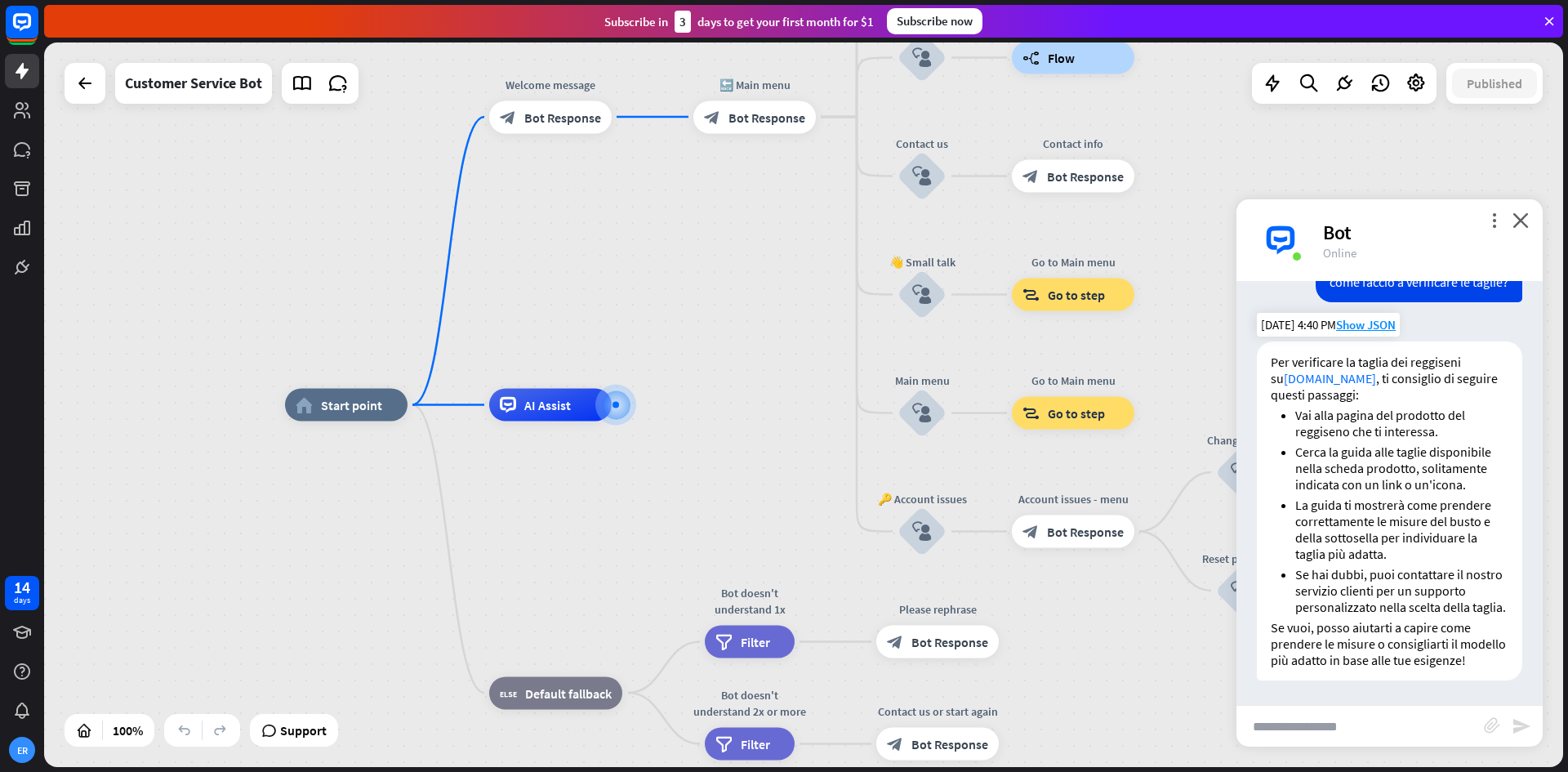
scroll to position [2280, 0]
click at [1375, 733] on input "text" at bounding box center [1360, 727] width 248 height 41
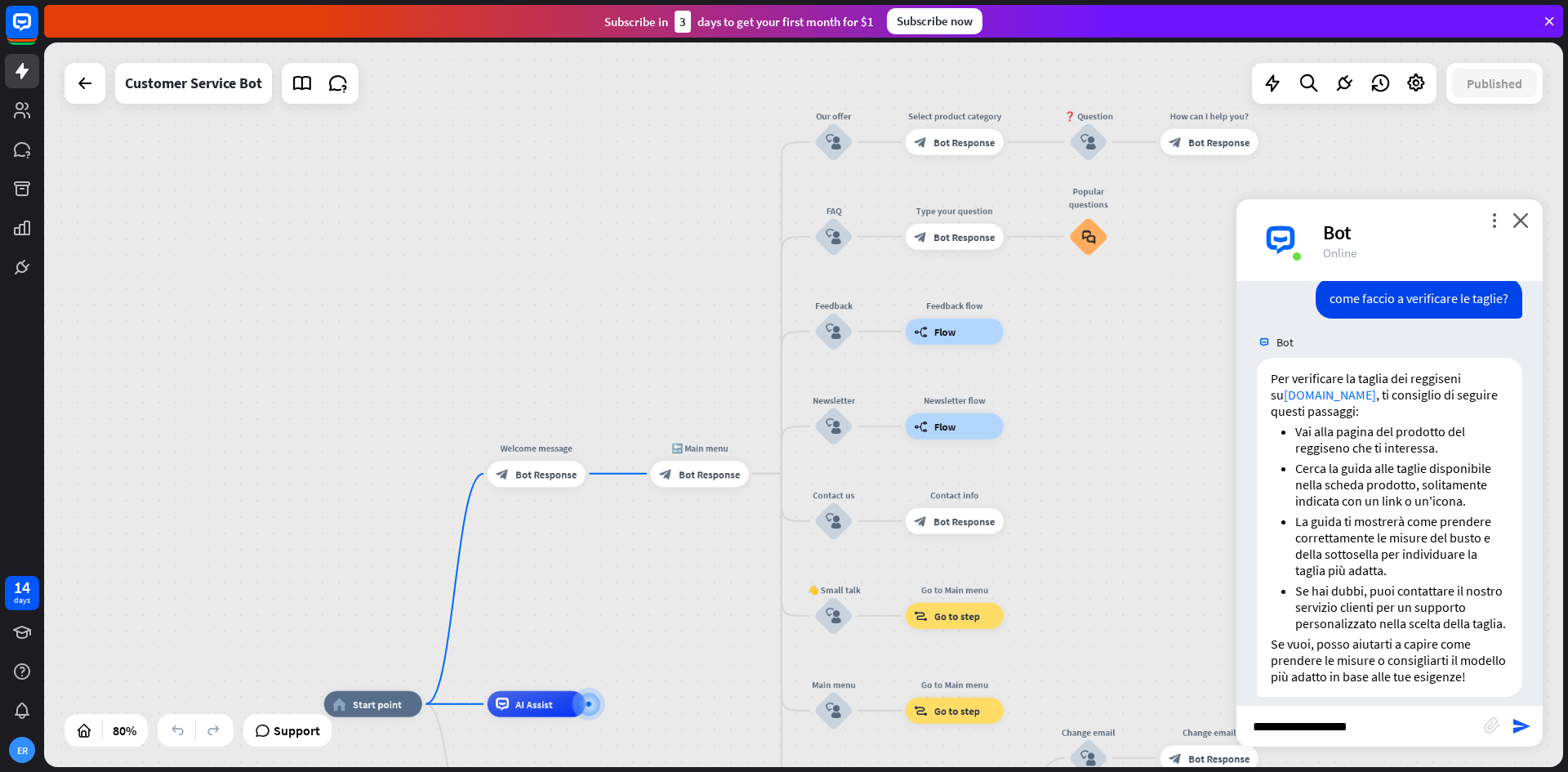
drag, startPoint x: 854, startPoint y: 335, endPoint x: 760, endPoint y: 621, distance: 301.1
click at [757, 628] on div "home_2 Start point Welcome message block_bot_response Bot Response 🔙 Main menu …" at bounding box center [804, 405] width 1519 height 725
click at [1373, 734] on input "**********" at bounding box center [1360, 727] width 248 height 41
type input "**********"
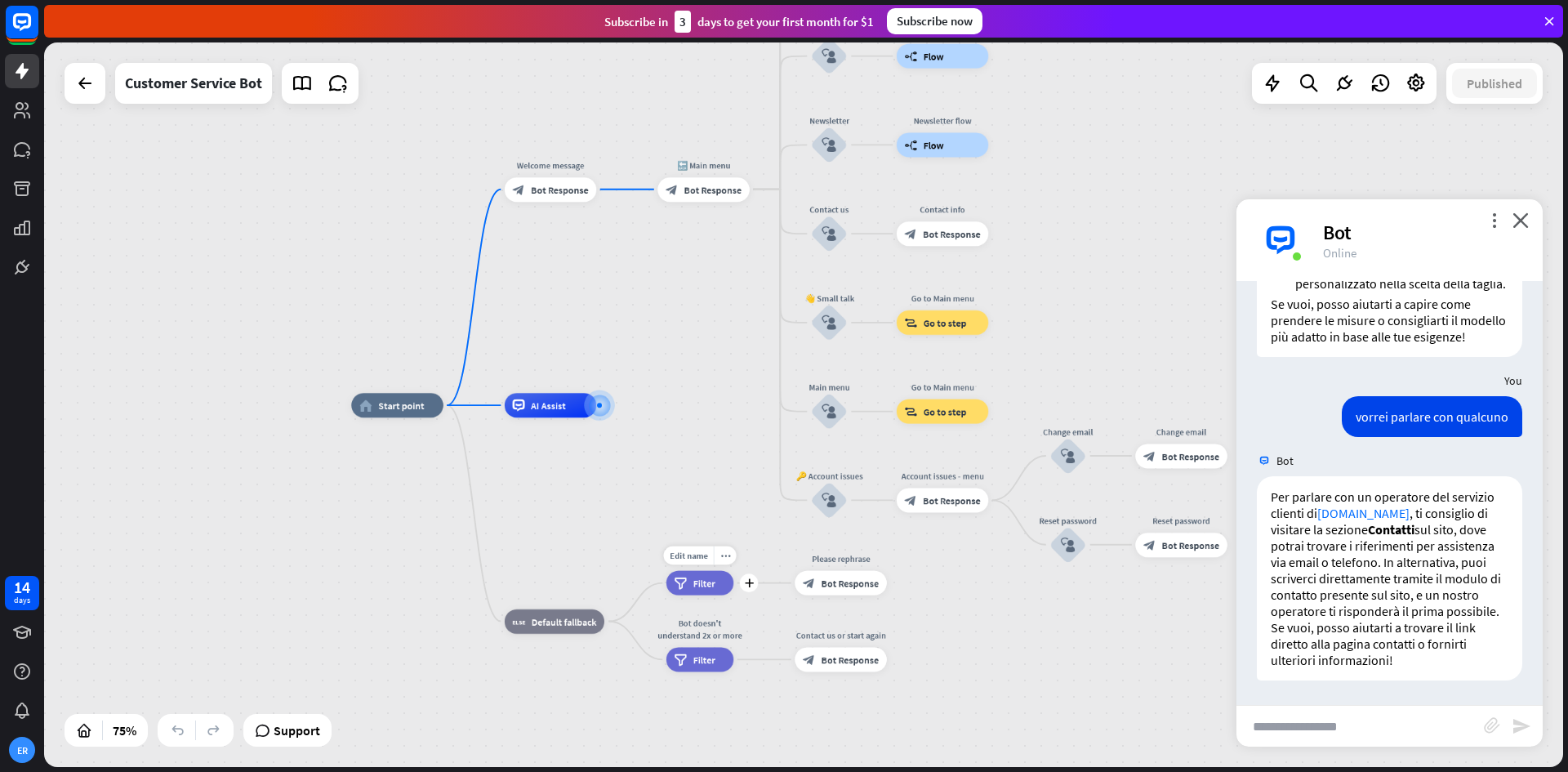
scroll to position [2620, 0]
click at [1382, 734] on input "text" at bounding box center [1360, 727] width 248 height 41
type input "**********"
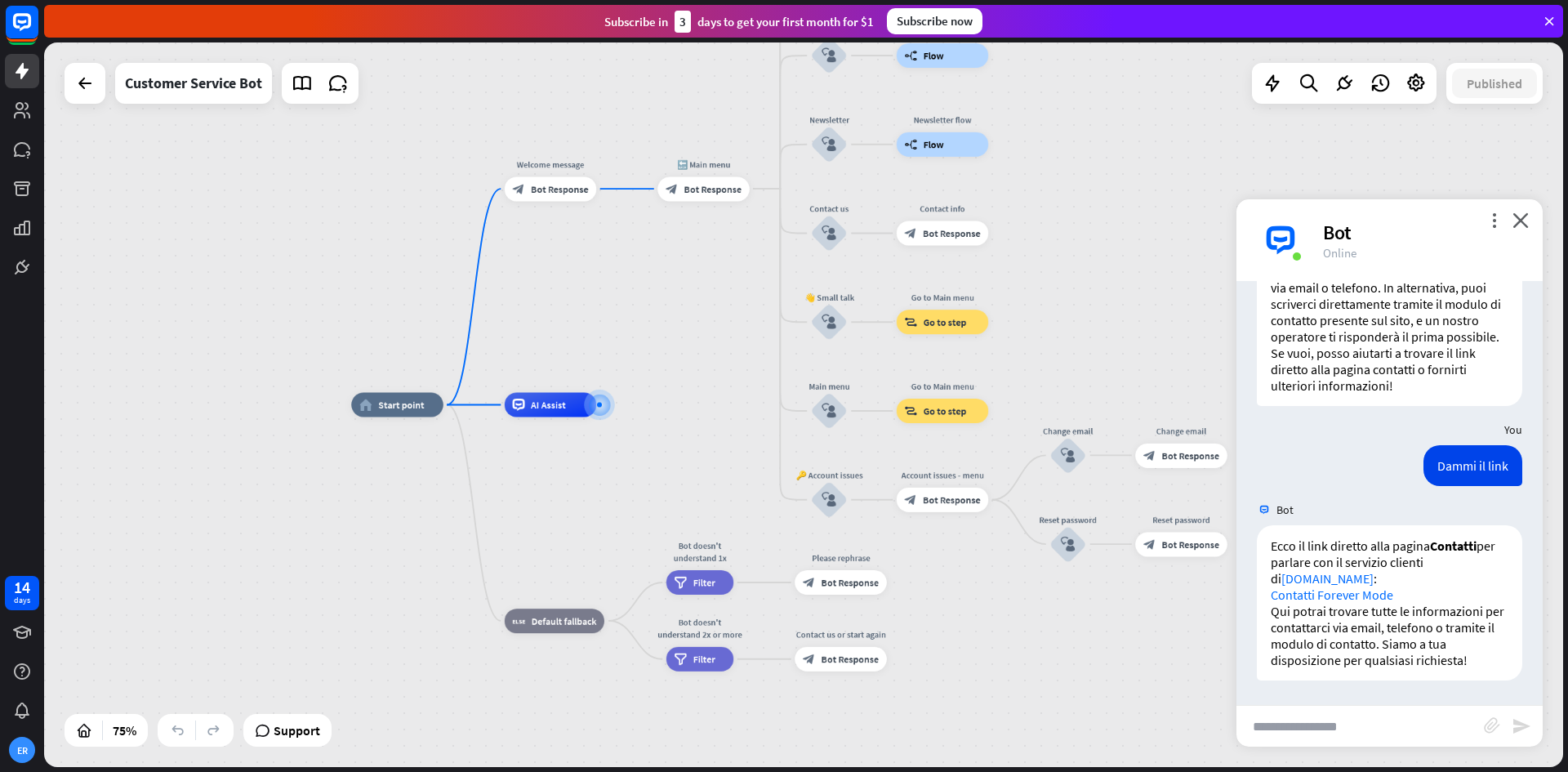
scroll to position [2895, 0]
click at [1353, 595] on link "Contatti Forever Mode" at bounding box center [1332, 594] width 122 height 16
click at [343, 77] on icon at bounding box center [338, 83] width 21 height 21
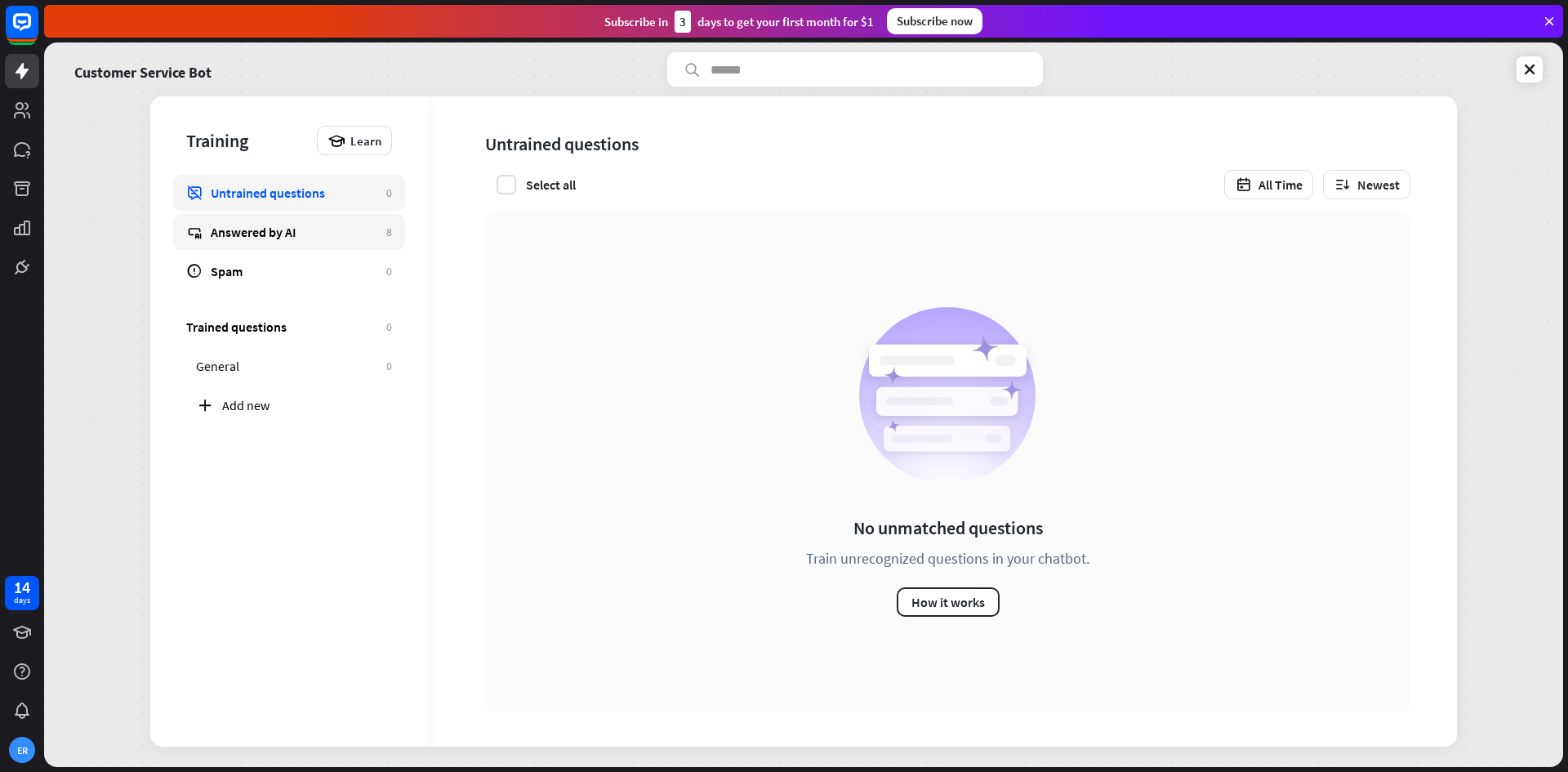
click at [313, 243] on link "Answered by AI 8" at bounding box center [290, 232] width 232 height 36
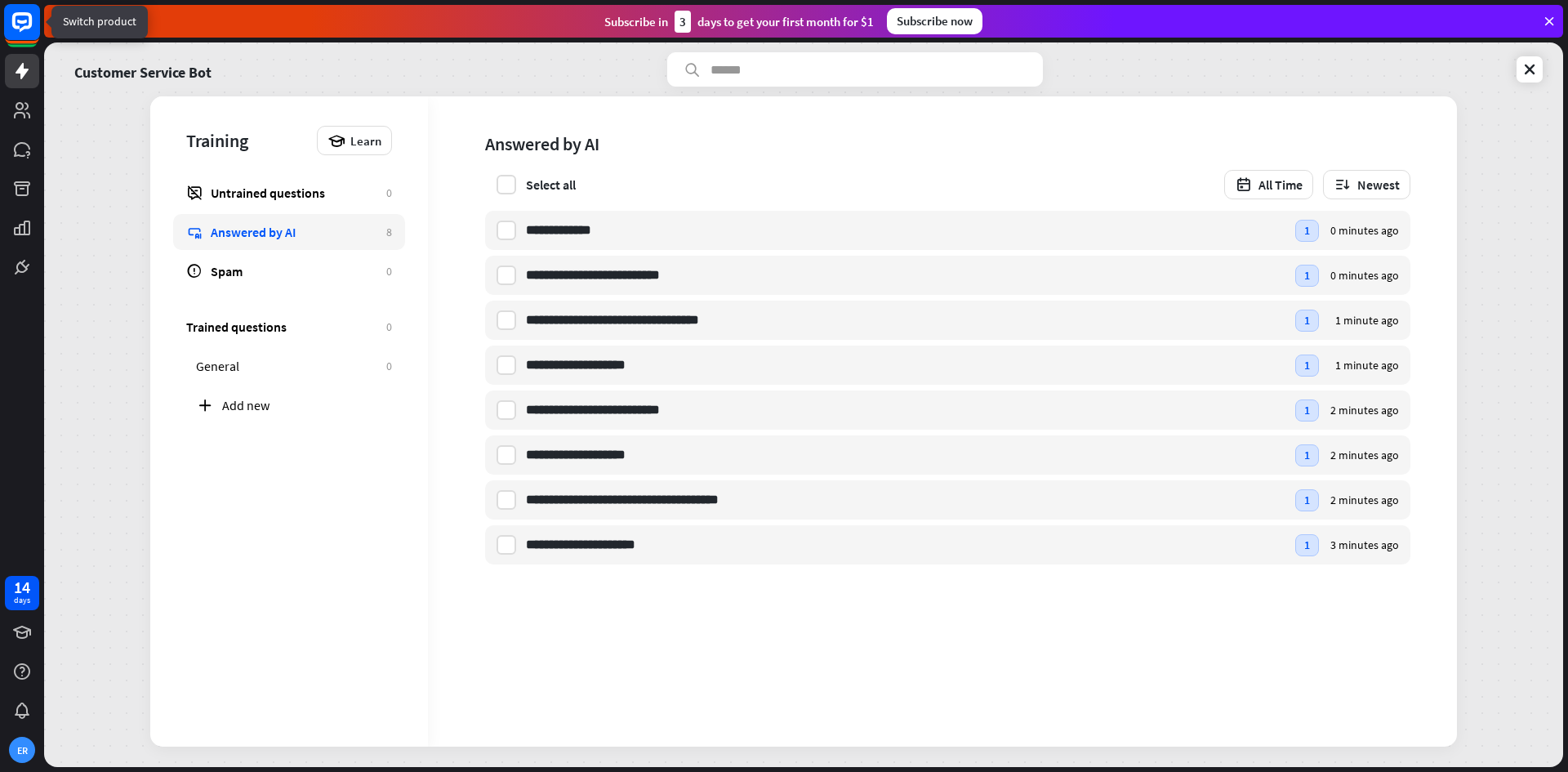
click at [21, 32] on rect at bounding box center [22, 22] width 36 height 36
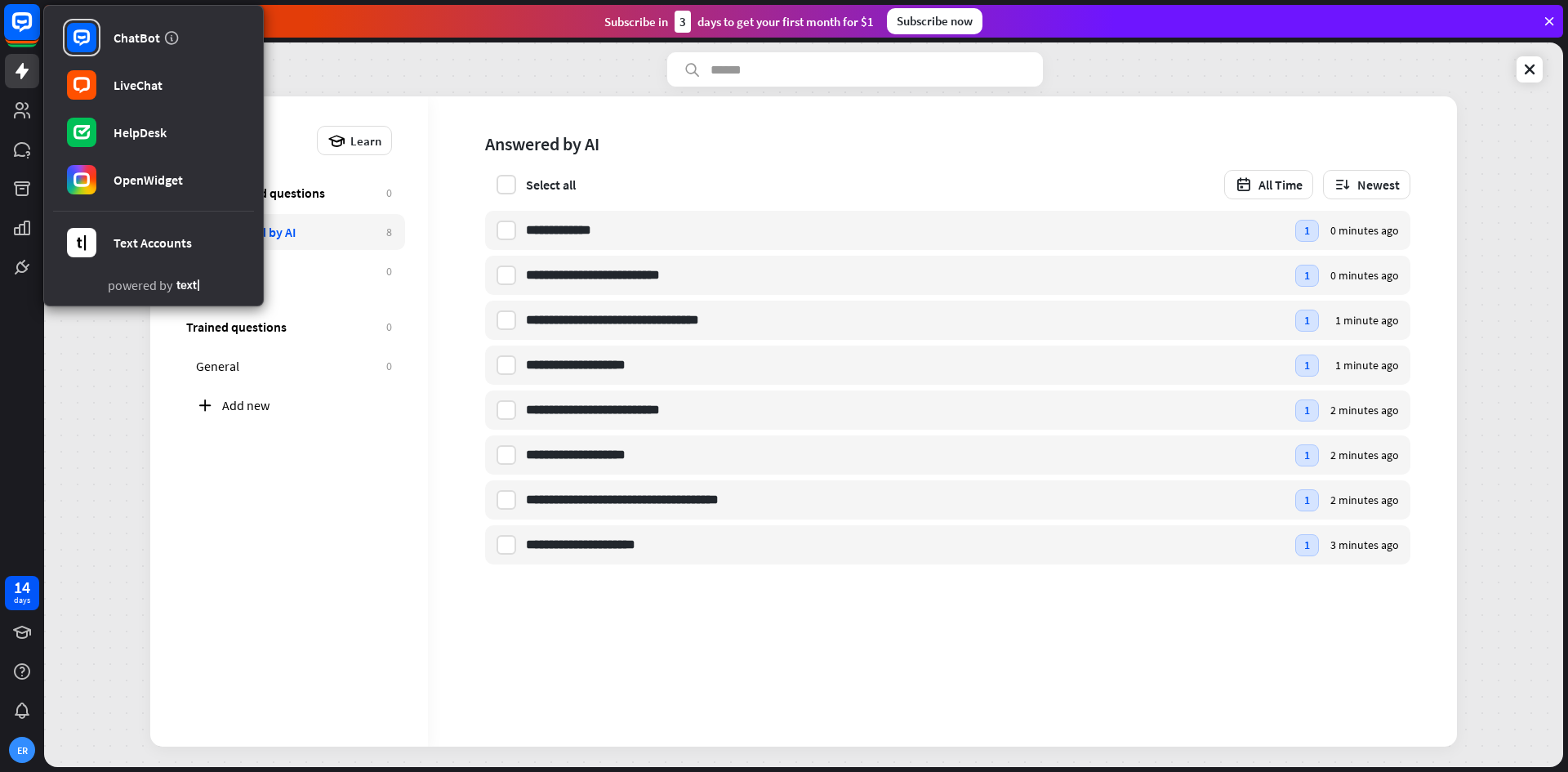
click at [21, 32] on rect at bounding box center [22, 22] width 36 height 36
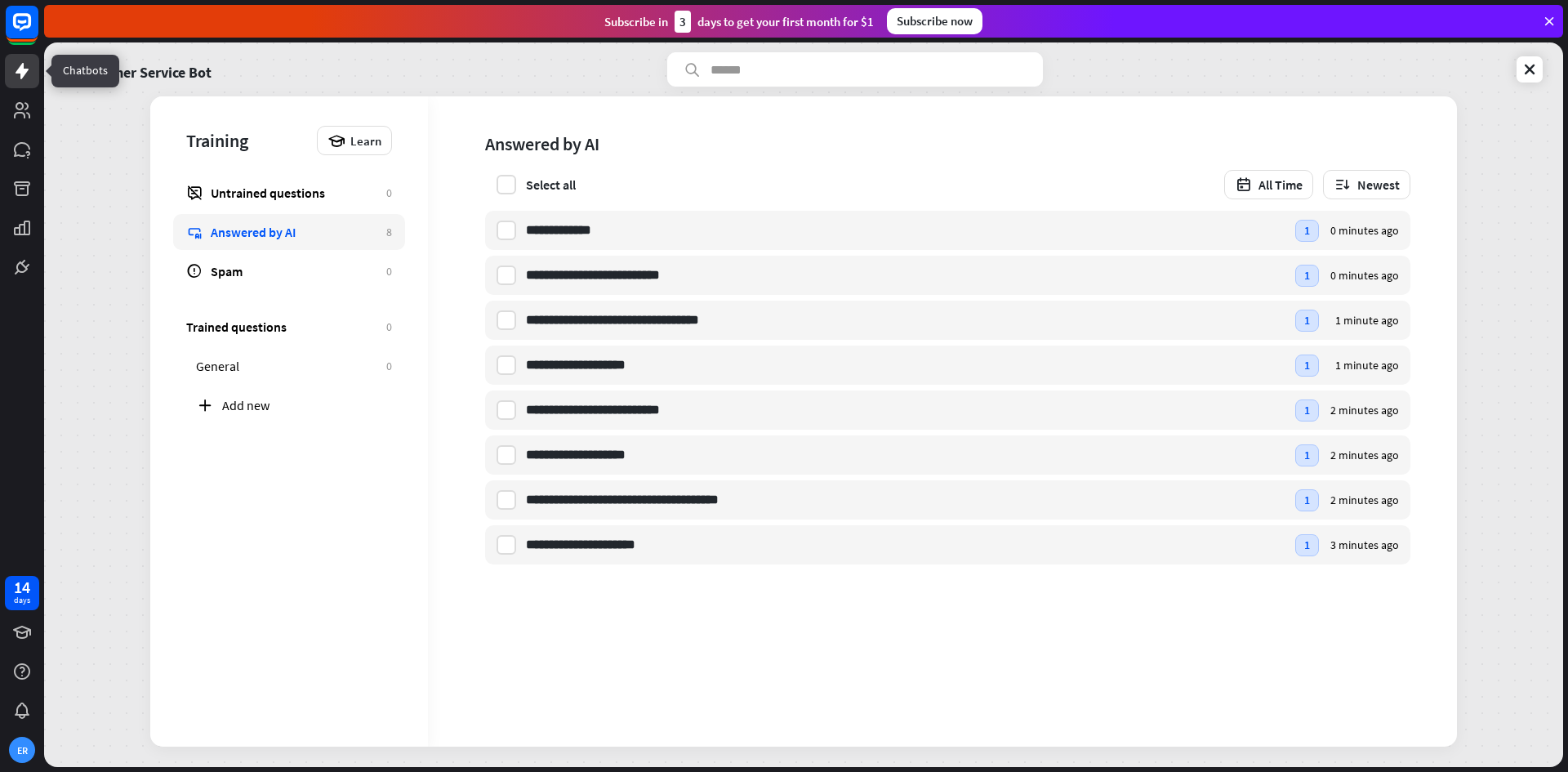
click at [26, 69] on icon at bounding box center [21, 71] width 13 height 16
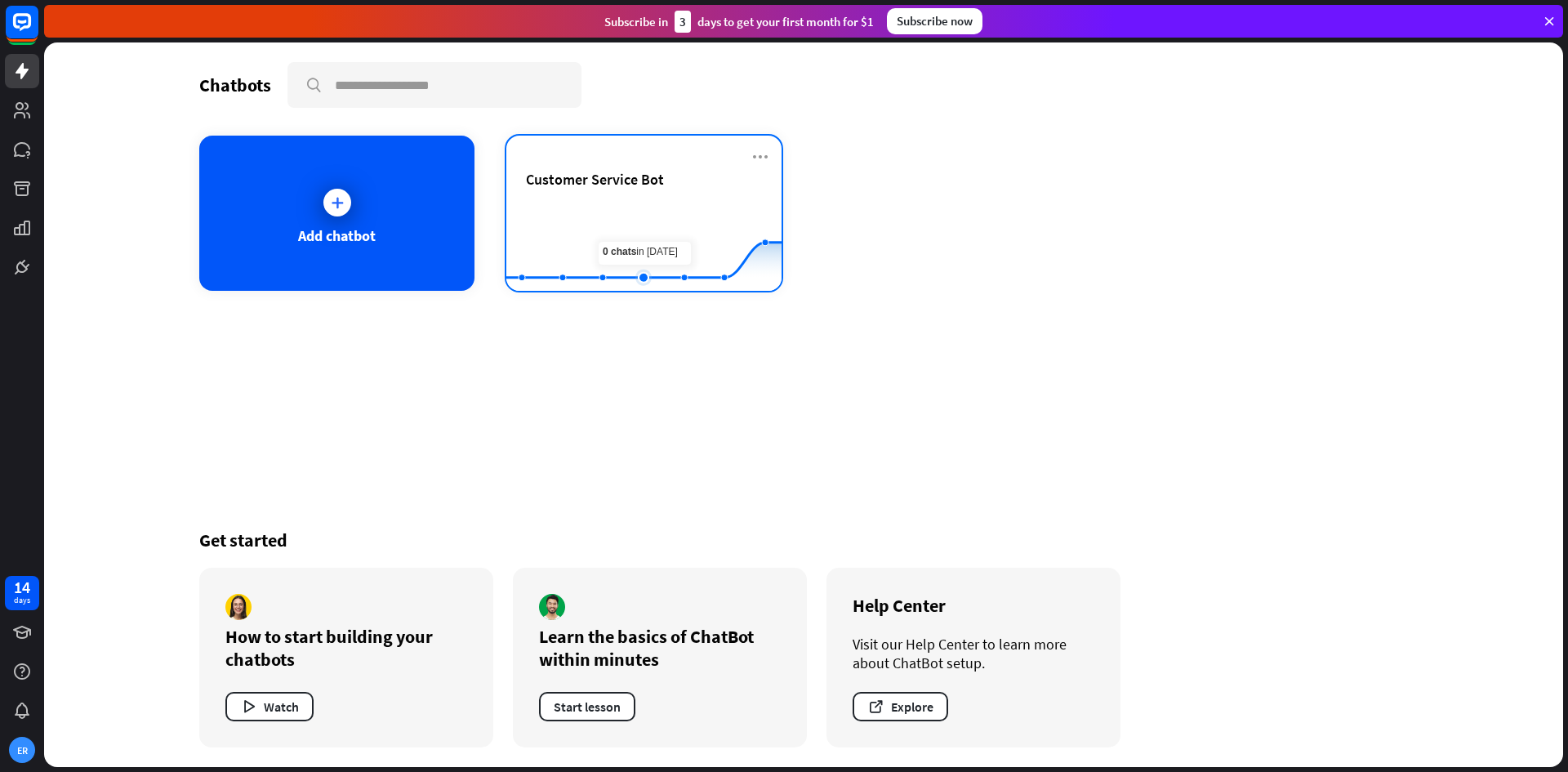
click at [635, 218] on rect at bounding box center [644, 250] width 275 height 102
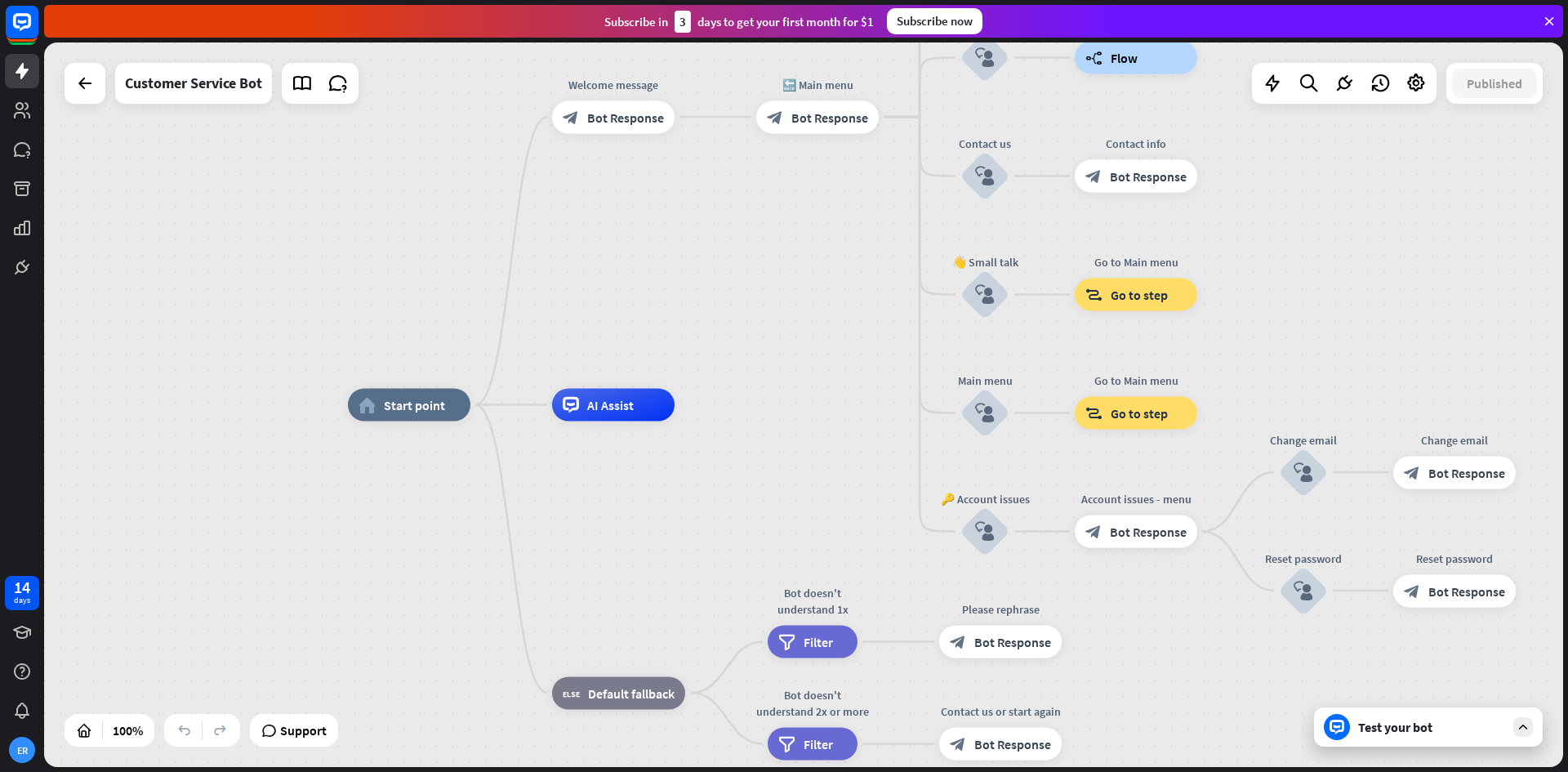
click at [1402, 728] on div "Test your bot" at bounding box center [1432, 727] width 147 height 16
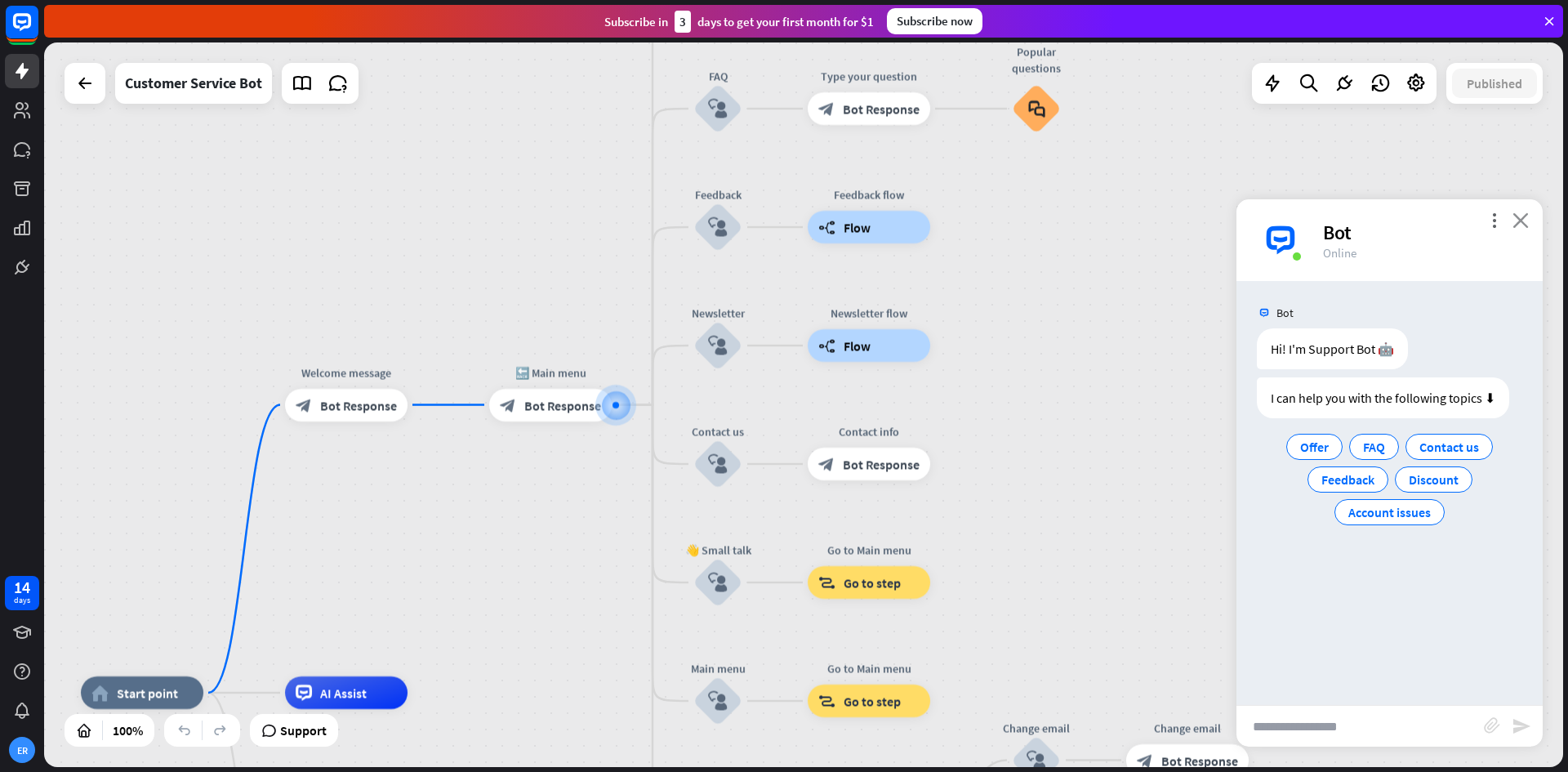
click at [1514, 215] on icon "close" at bounding box center [1520, 221] width 16 height 15
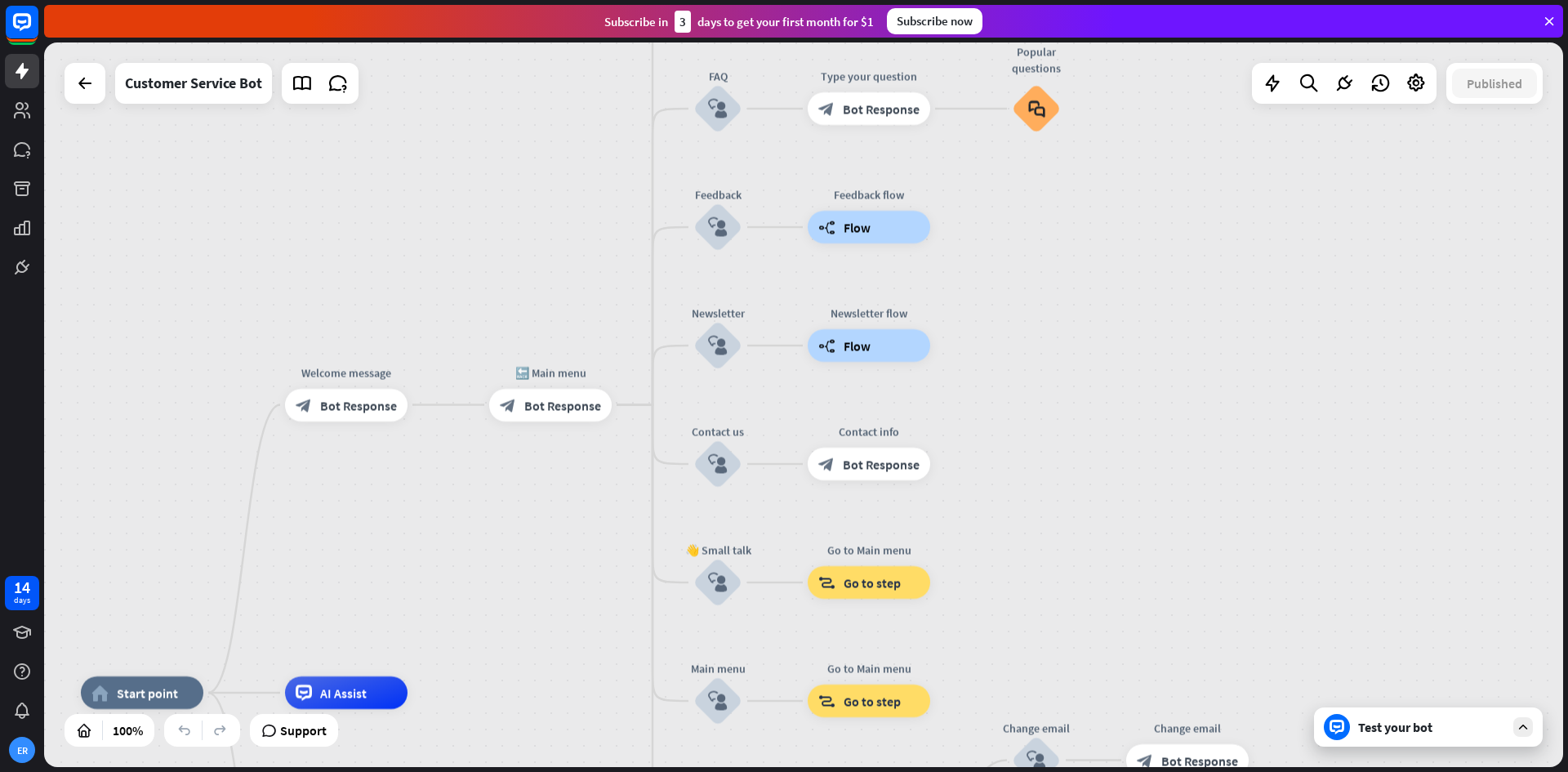
click at [1528, 728] on icon at bounding box center [1523, 727] width 15 height 15
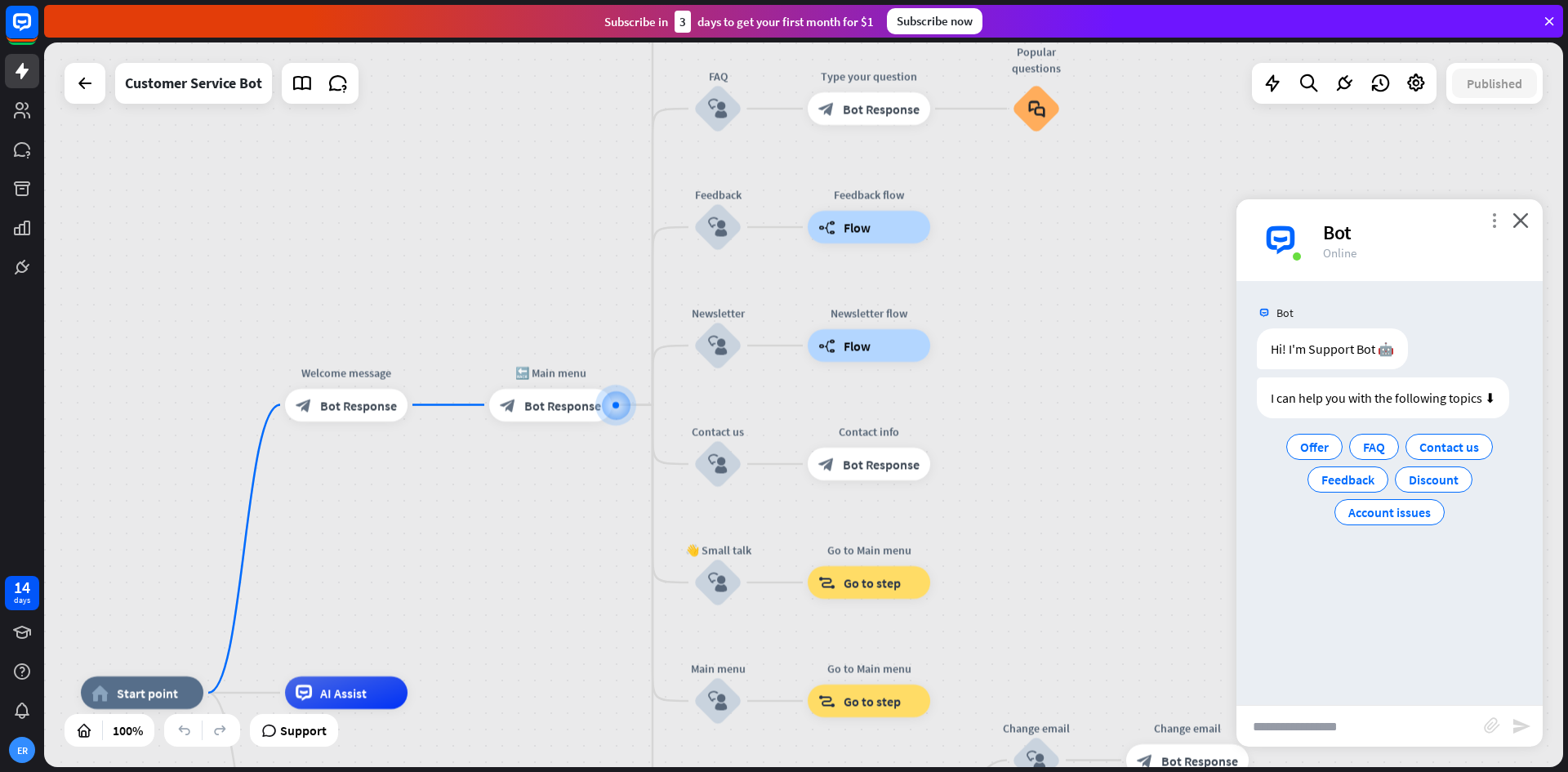
click at [1492, 214] on icon "more_vert" at bounding box center [1495, 221] width 15 height 15
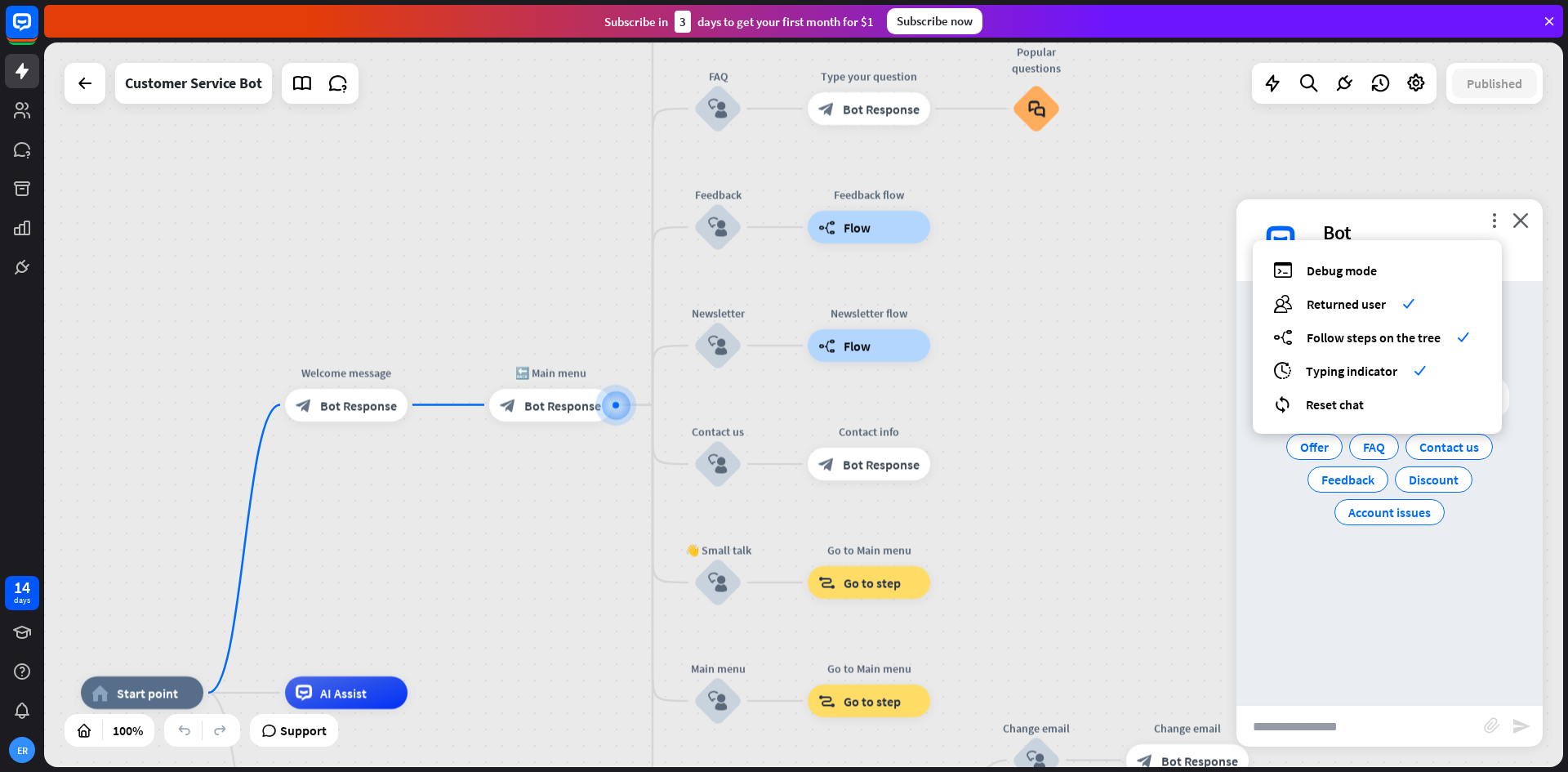
click at [1404, 728] on input "text" at bounding box center [1360, 727] width 248 height 41
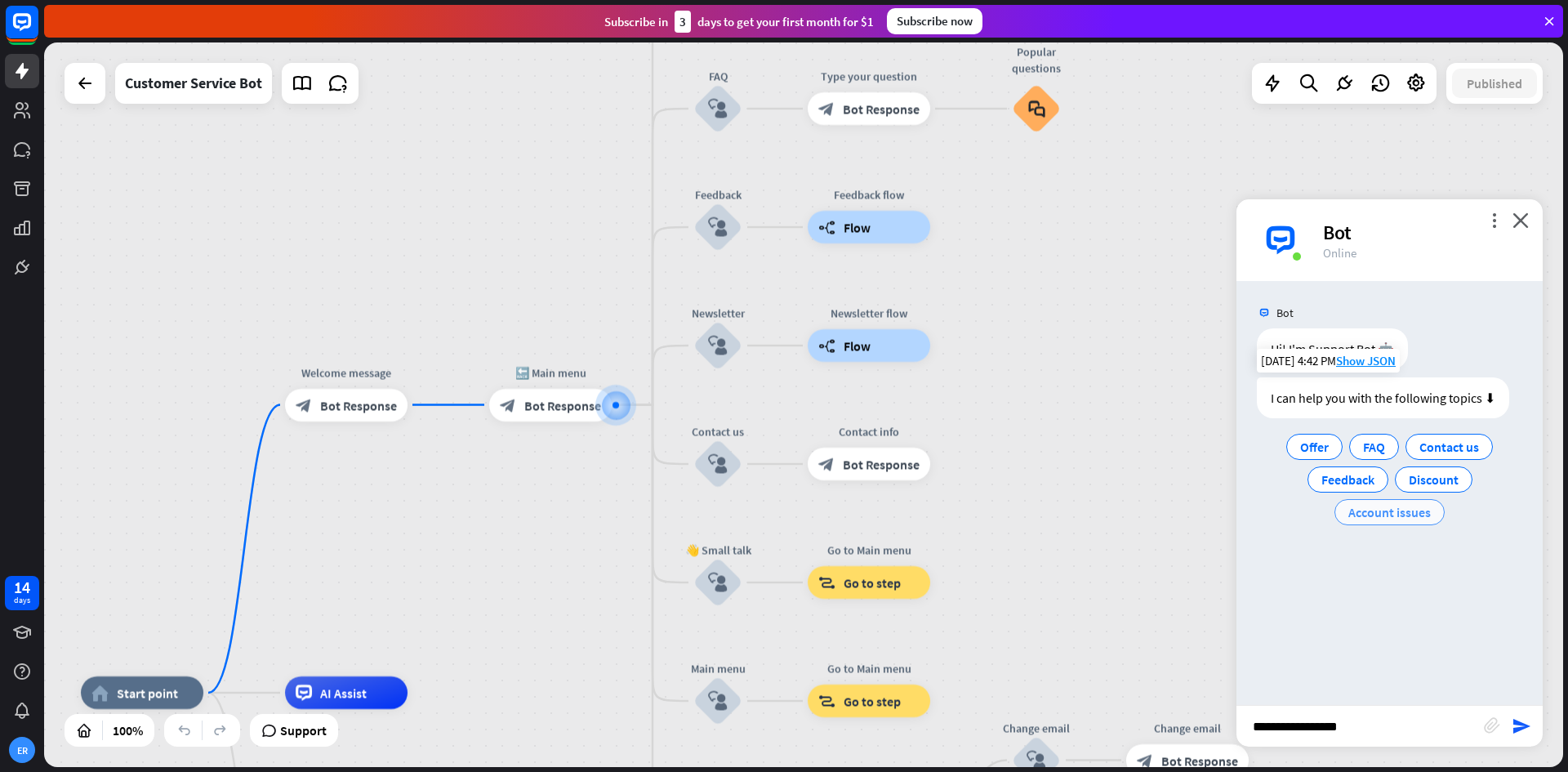
type input "**********"
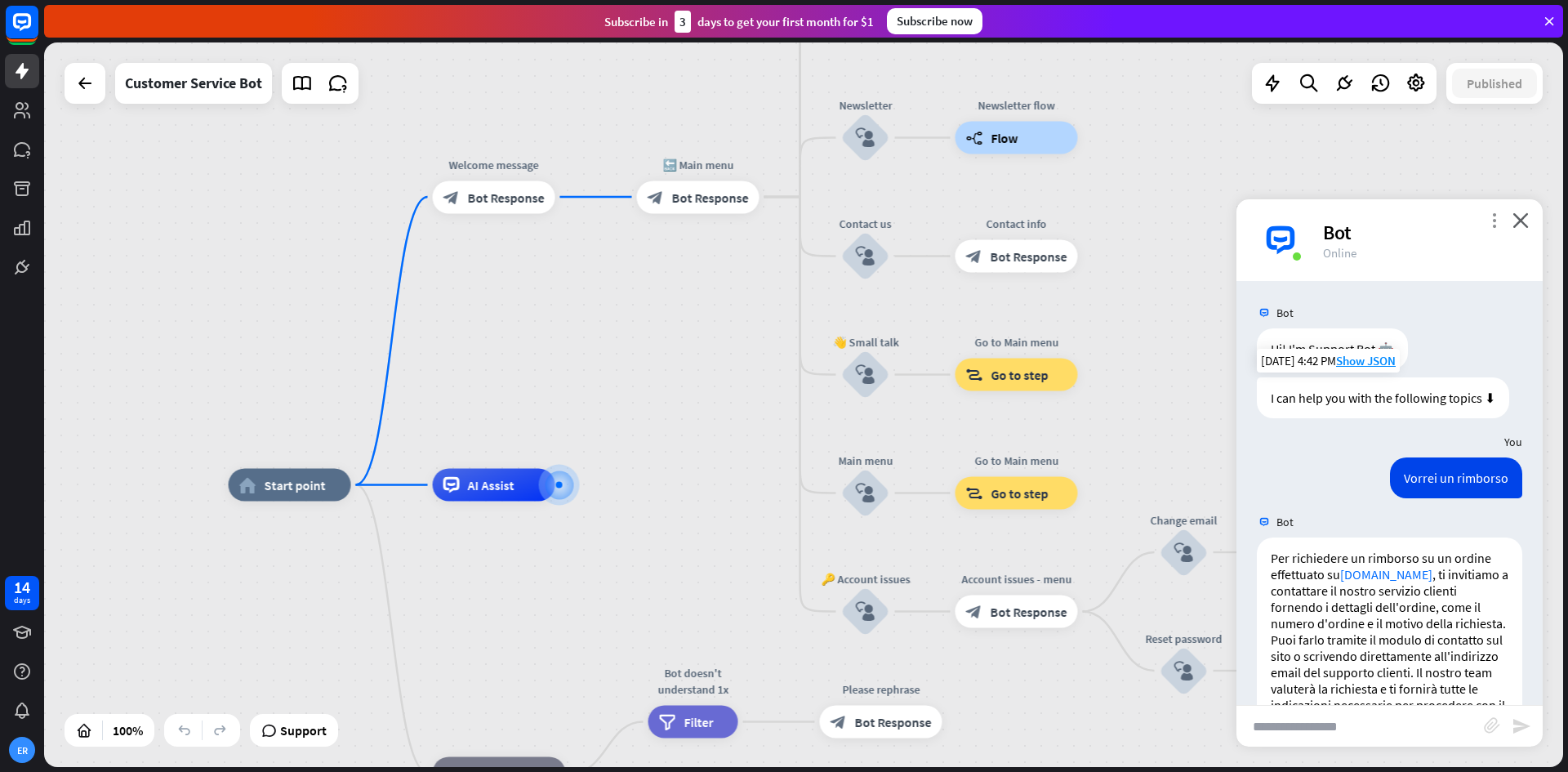
scroll to position [192, 0]
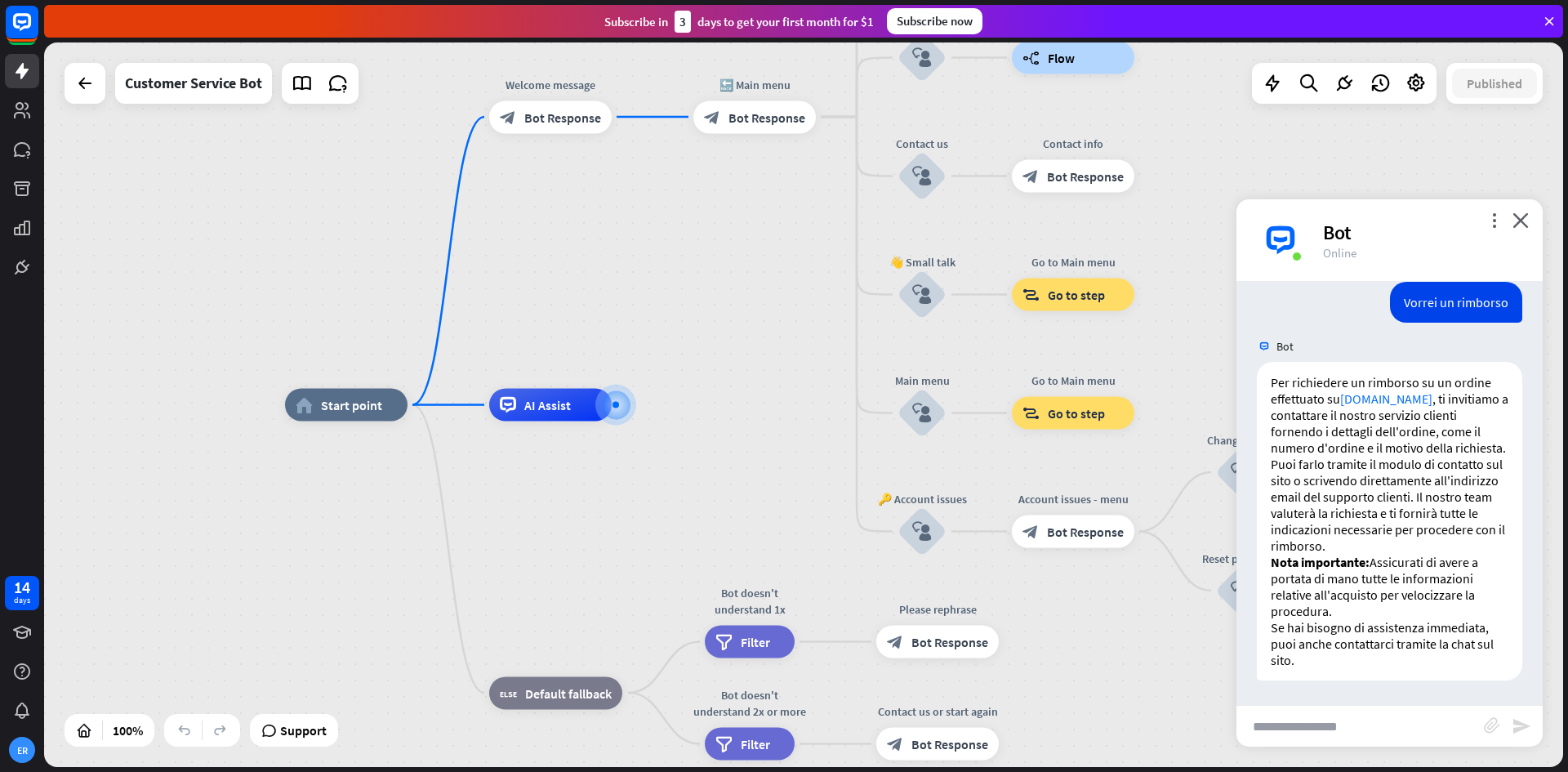
click at [1335, 722] on input "text" at bounding box center [1360, 727] width 248 height 41
type input "**********"
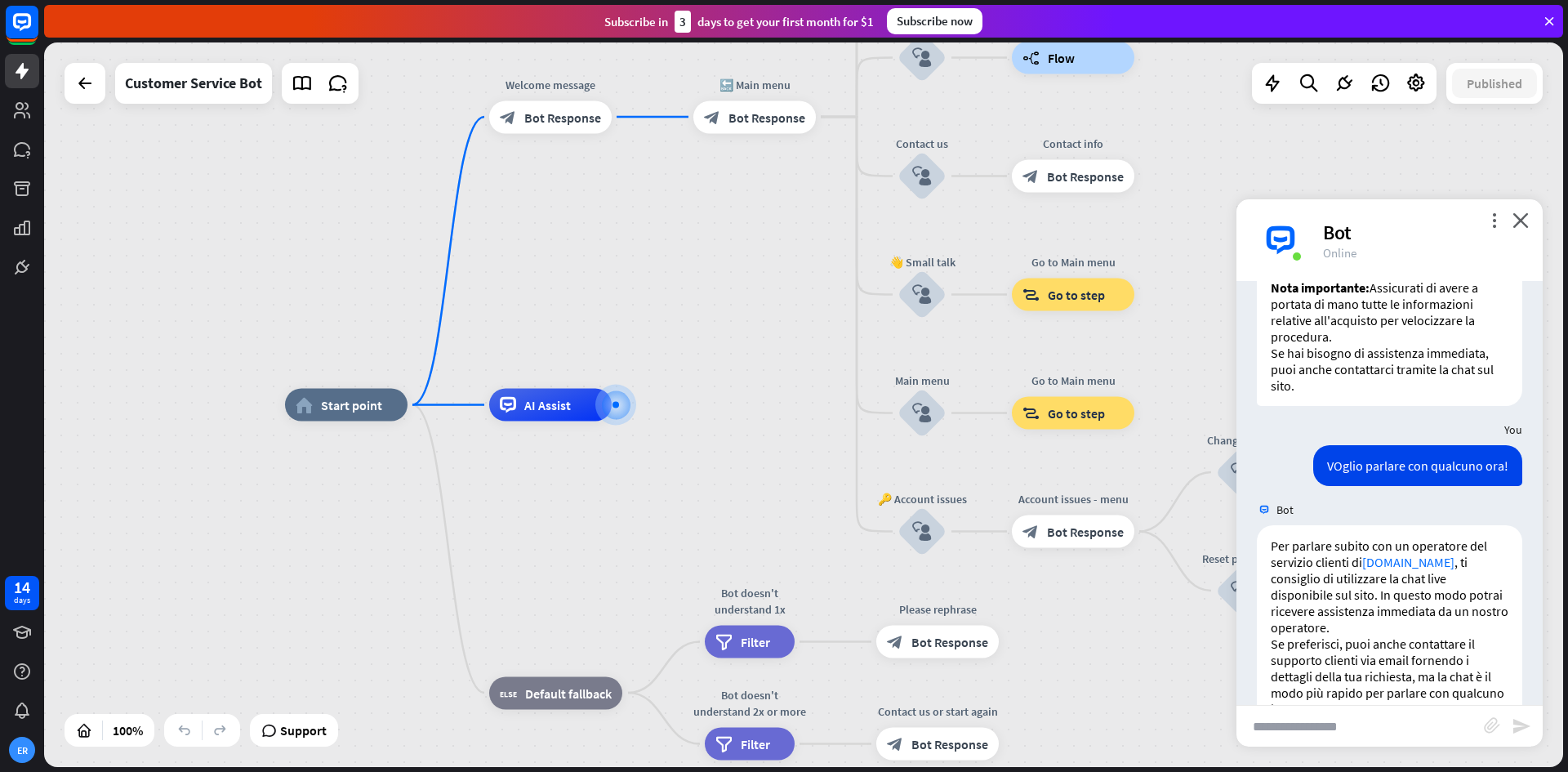
scroll to position [516, 0]
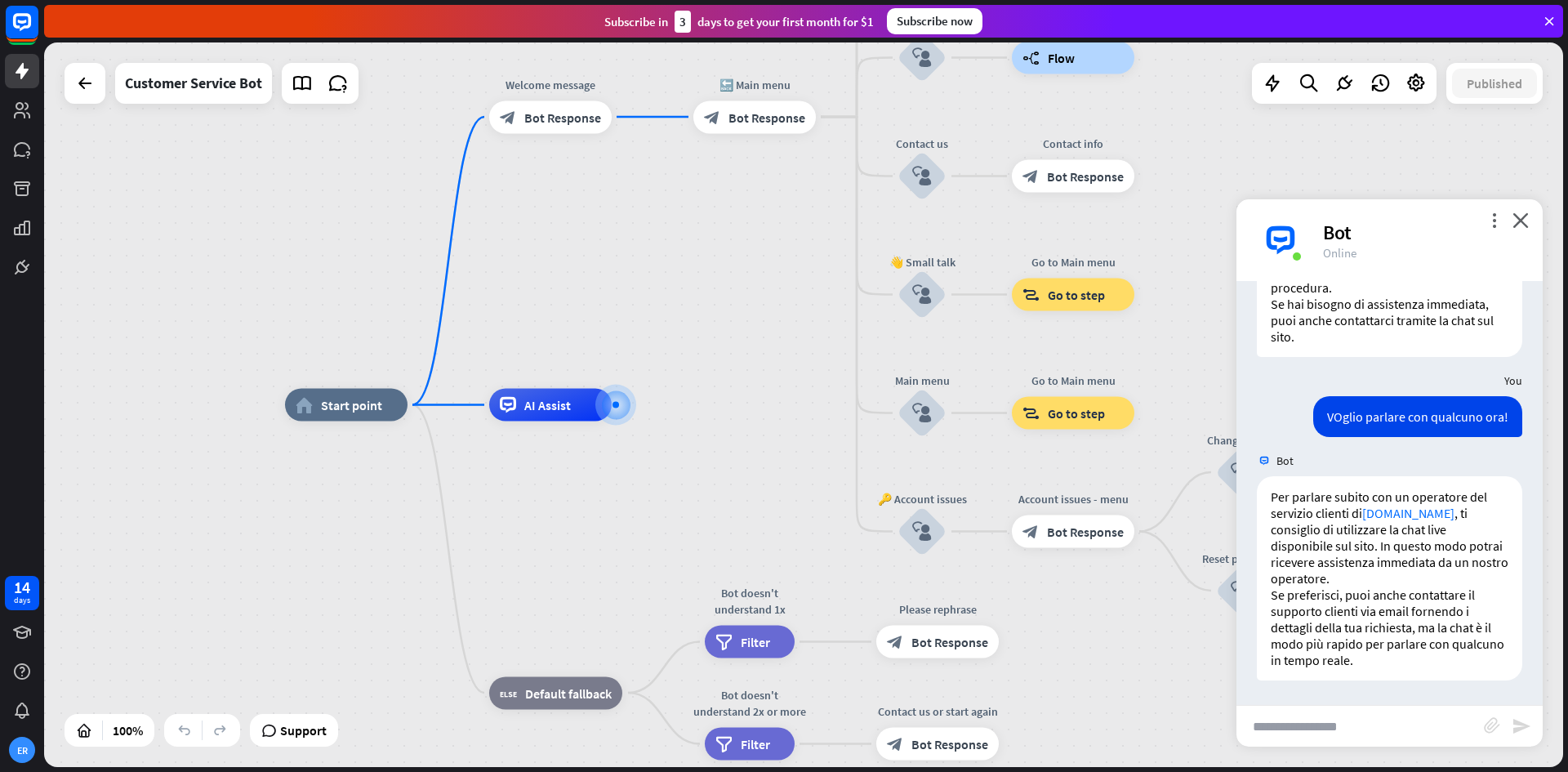
click at [1400, 728] on input "text" at bounding box center [1360, 727] width 248 height 41
type input "**********"
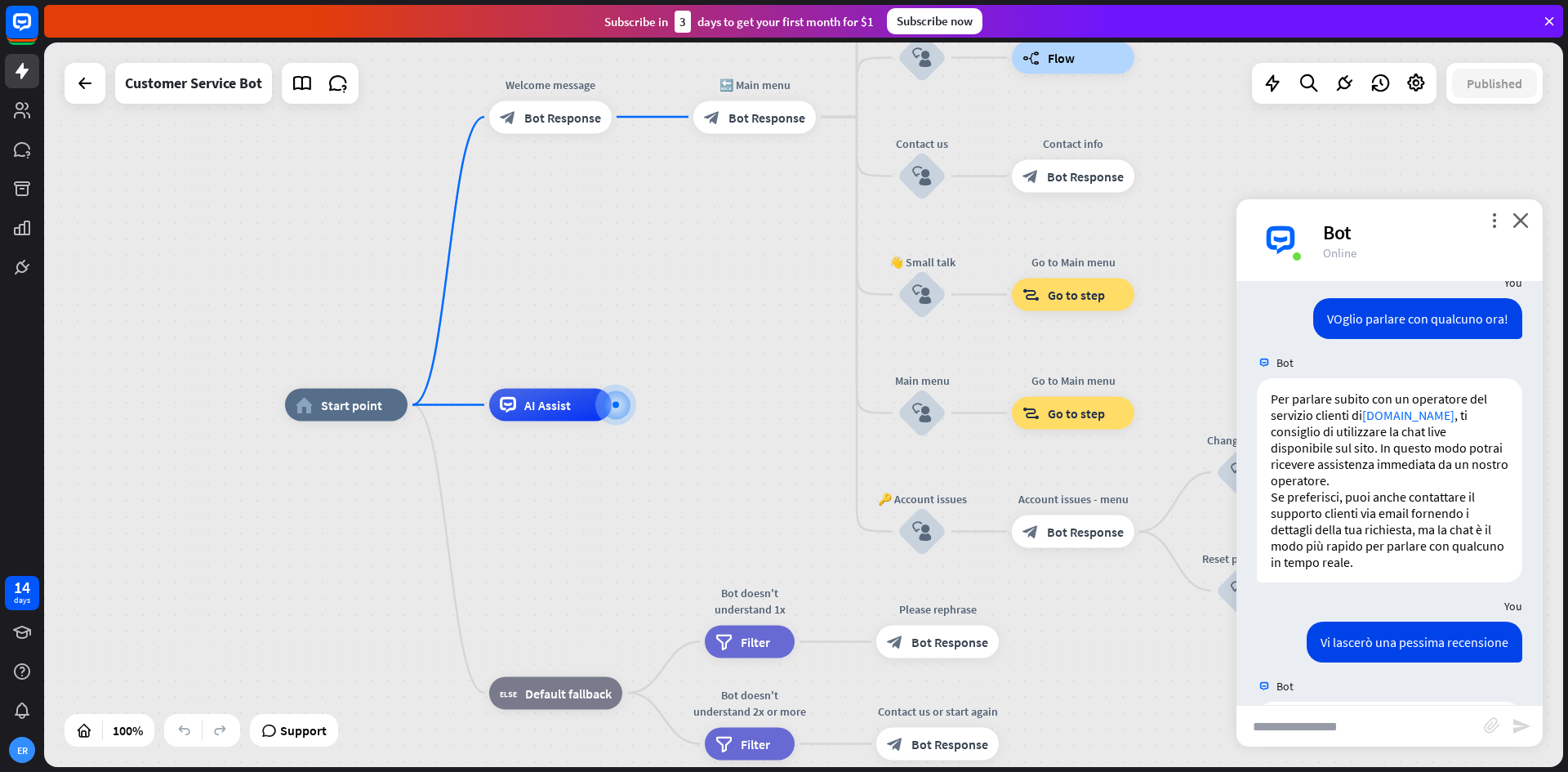
scroll to position [856, 0]
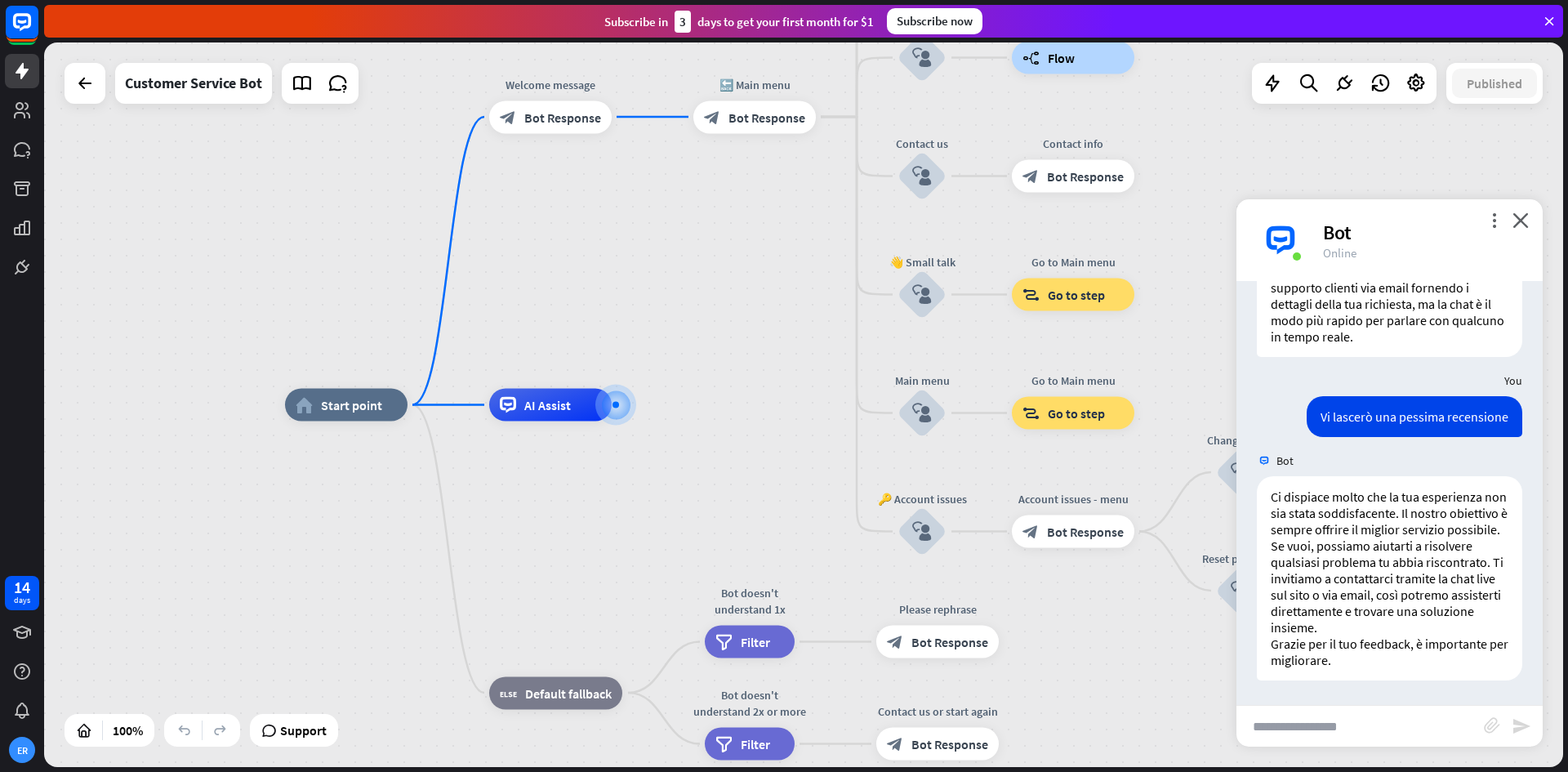
click at [1381, 717] on input "text" at bounding box center [1360, 727] width 248 height 41
type input "**********"
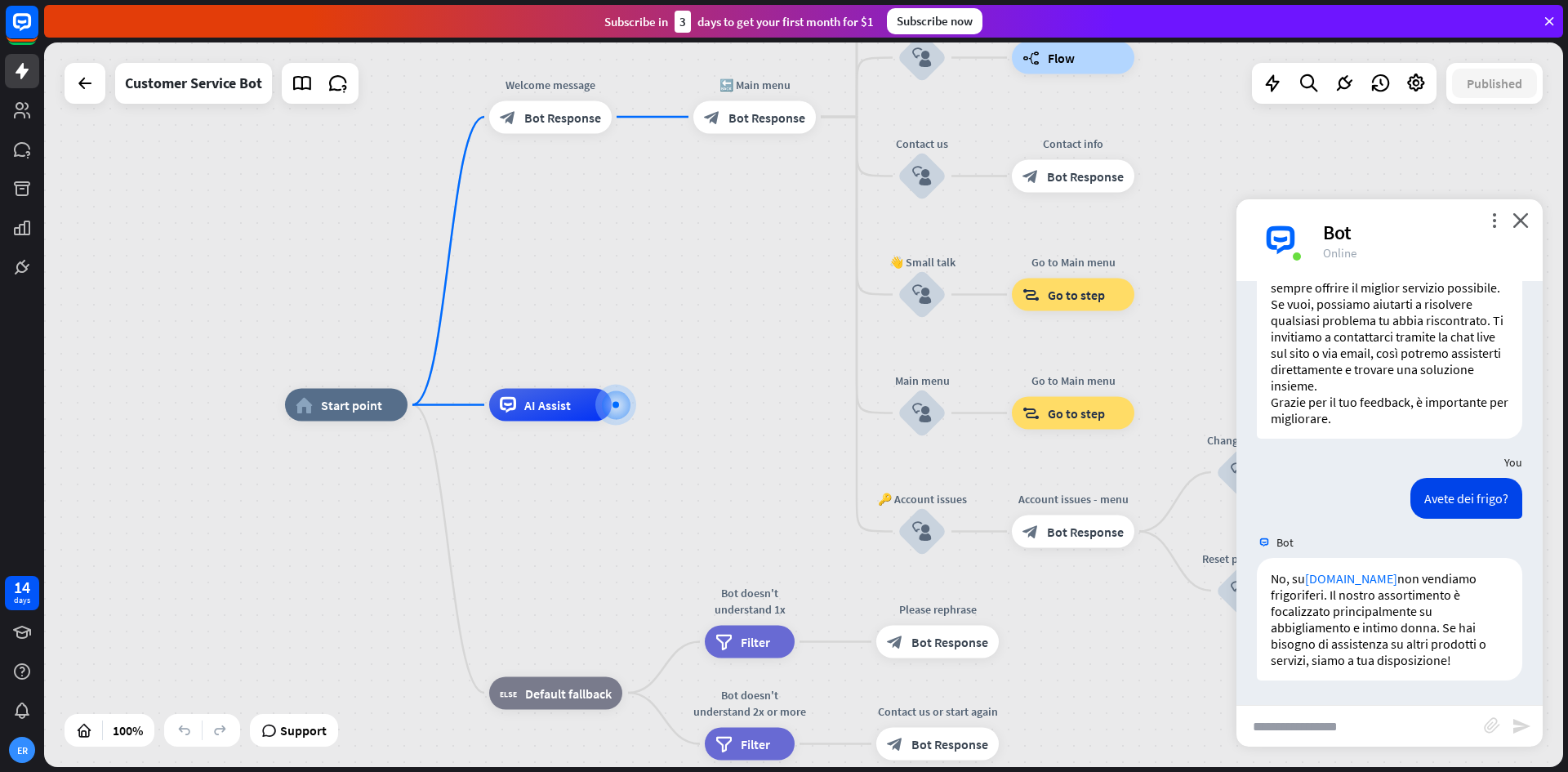
scroll to position [1114, 0]
click at [1362, 728] on input "text" at bounding box center [1360, 727] width 248 height 41
click at [1275, 84] on icon at bounding box center [1272, 83] width 21 height 21
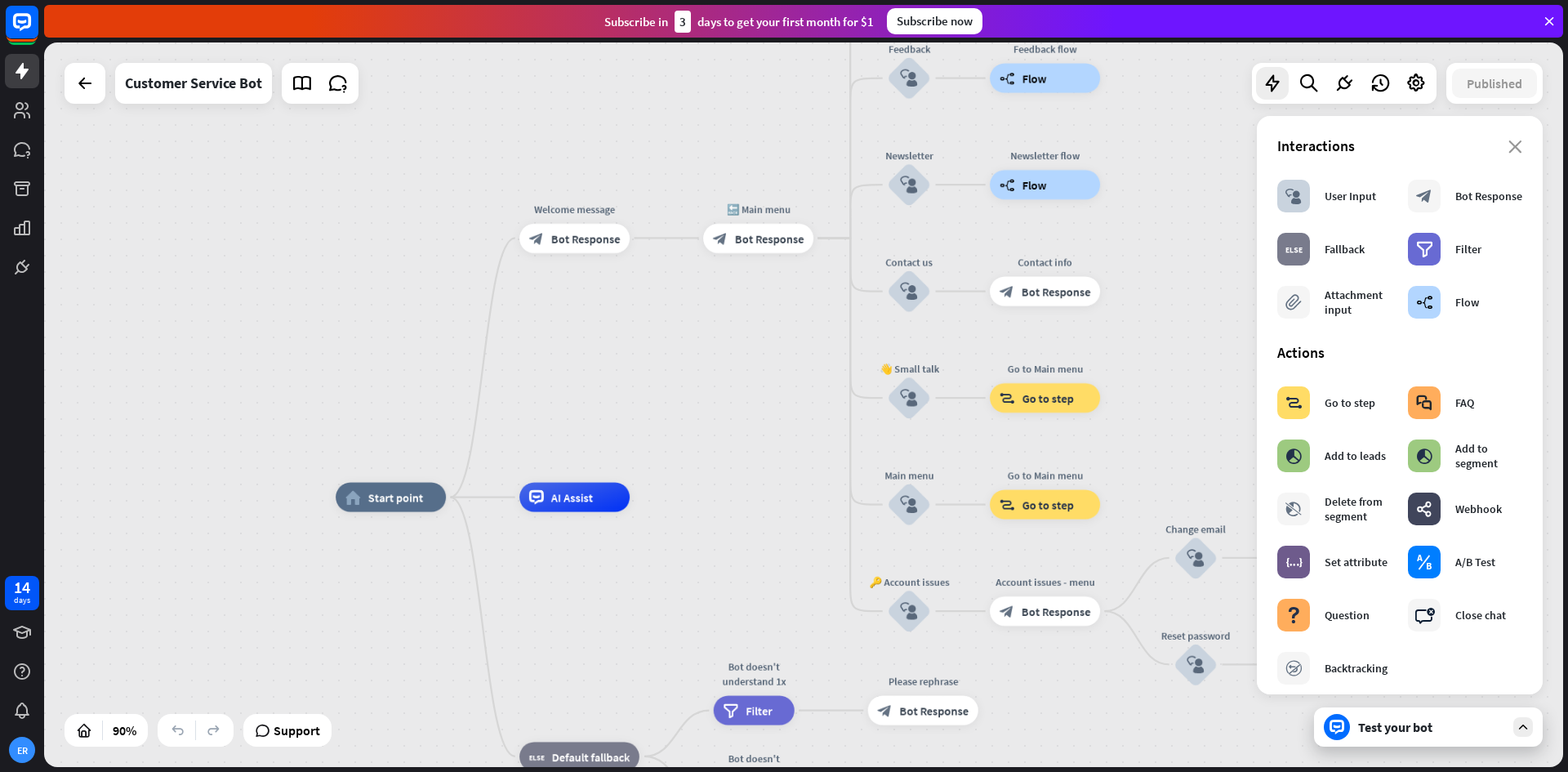
drag, startPoint x: 722, startPoint y: 267, endPoint x: 732, endPoint y: 370, distance: 103.5
click at [734, 374] on div "home_2 Start point Welcome message block_bot_response Bot Response 🔙 Main menu …" at bounding box center [804, 405] width 1519 height 725
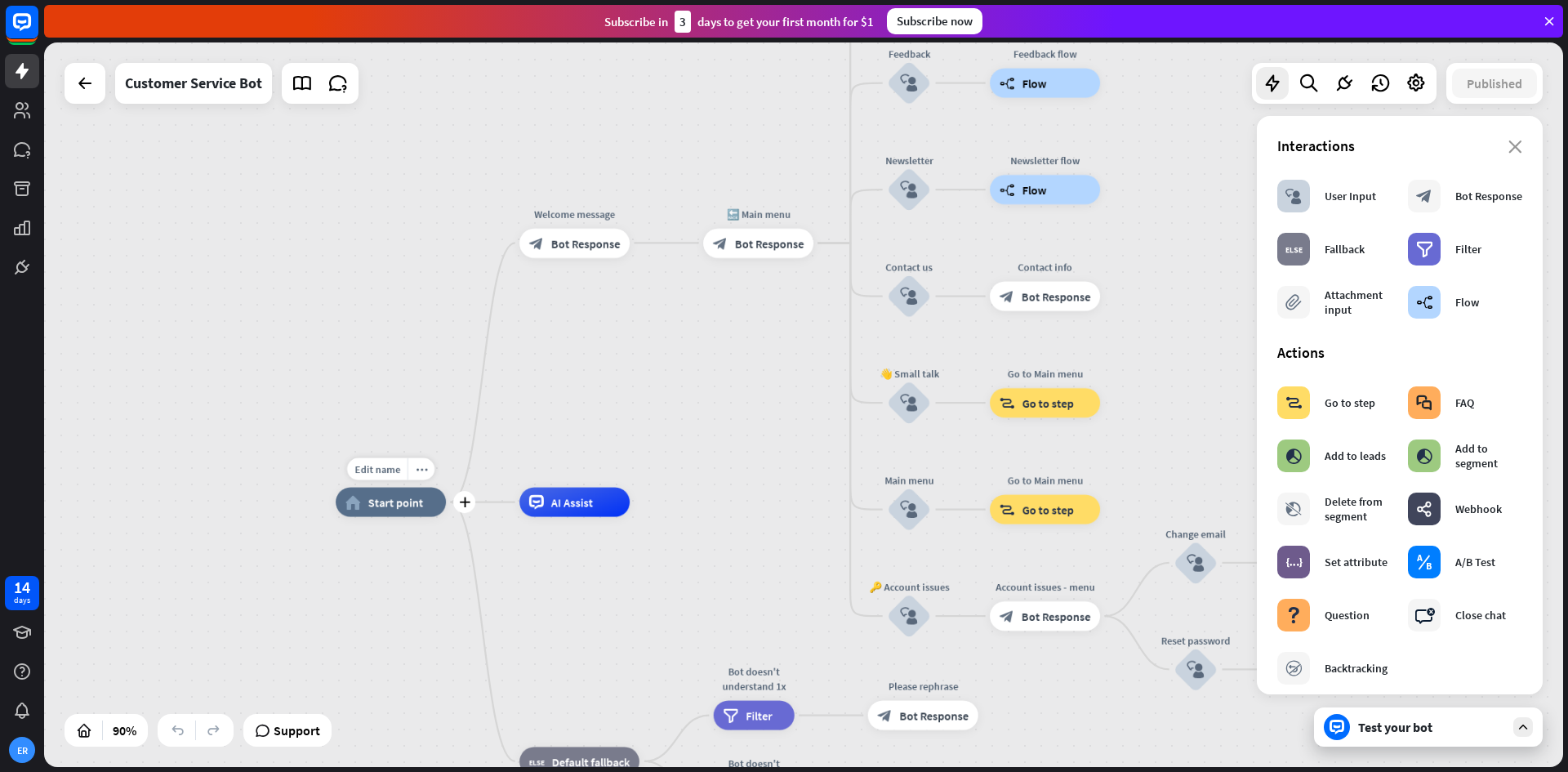
click at [402, 516] on div "home_2 Start point" at bounding box center [391, 503] width 110 height 29
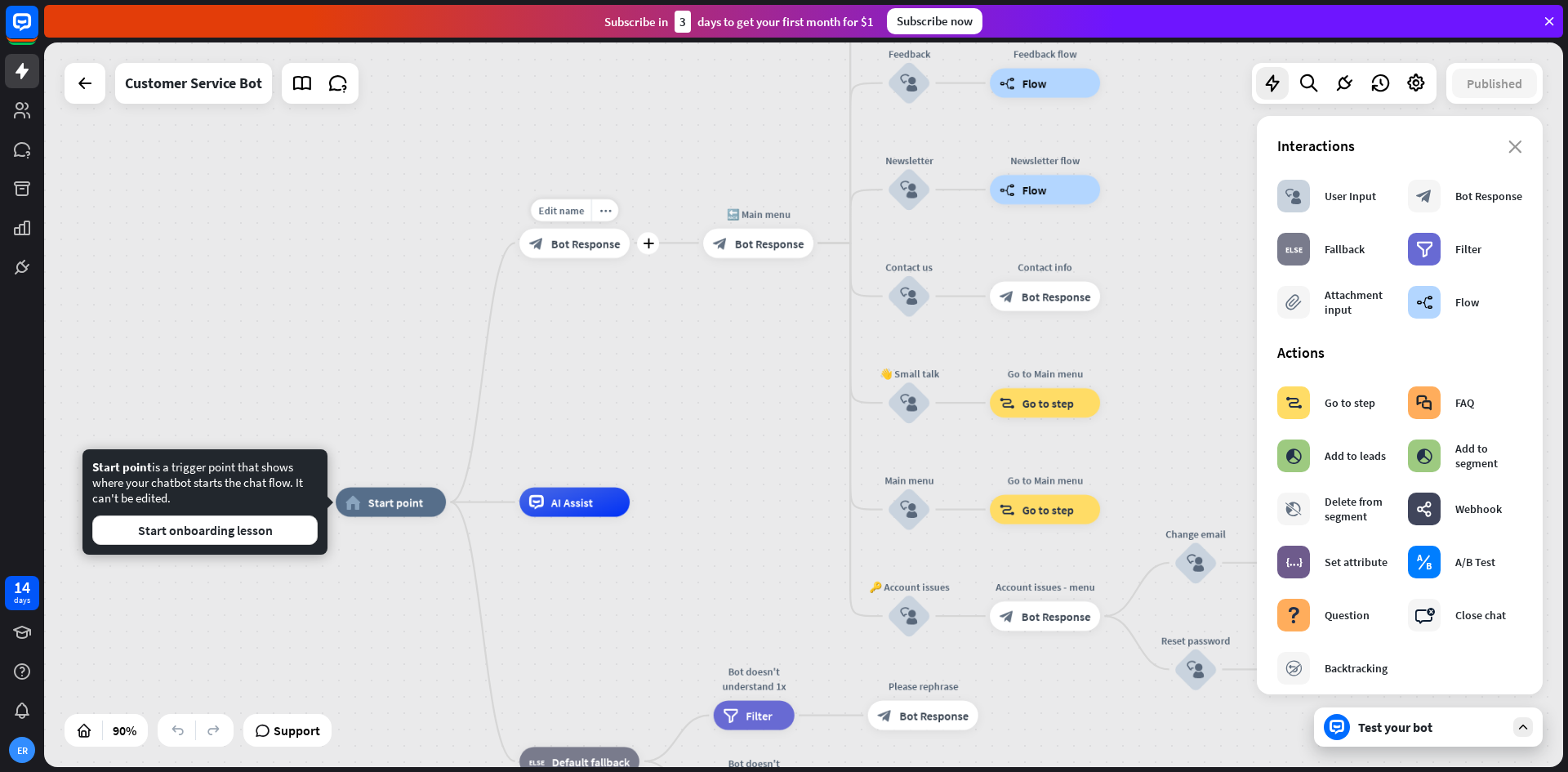
click at [577, 251] on div "block_bot_response Bot Response" at bounding box center [574, 243] width 110 height 29
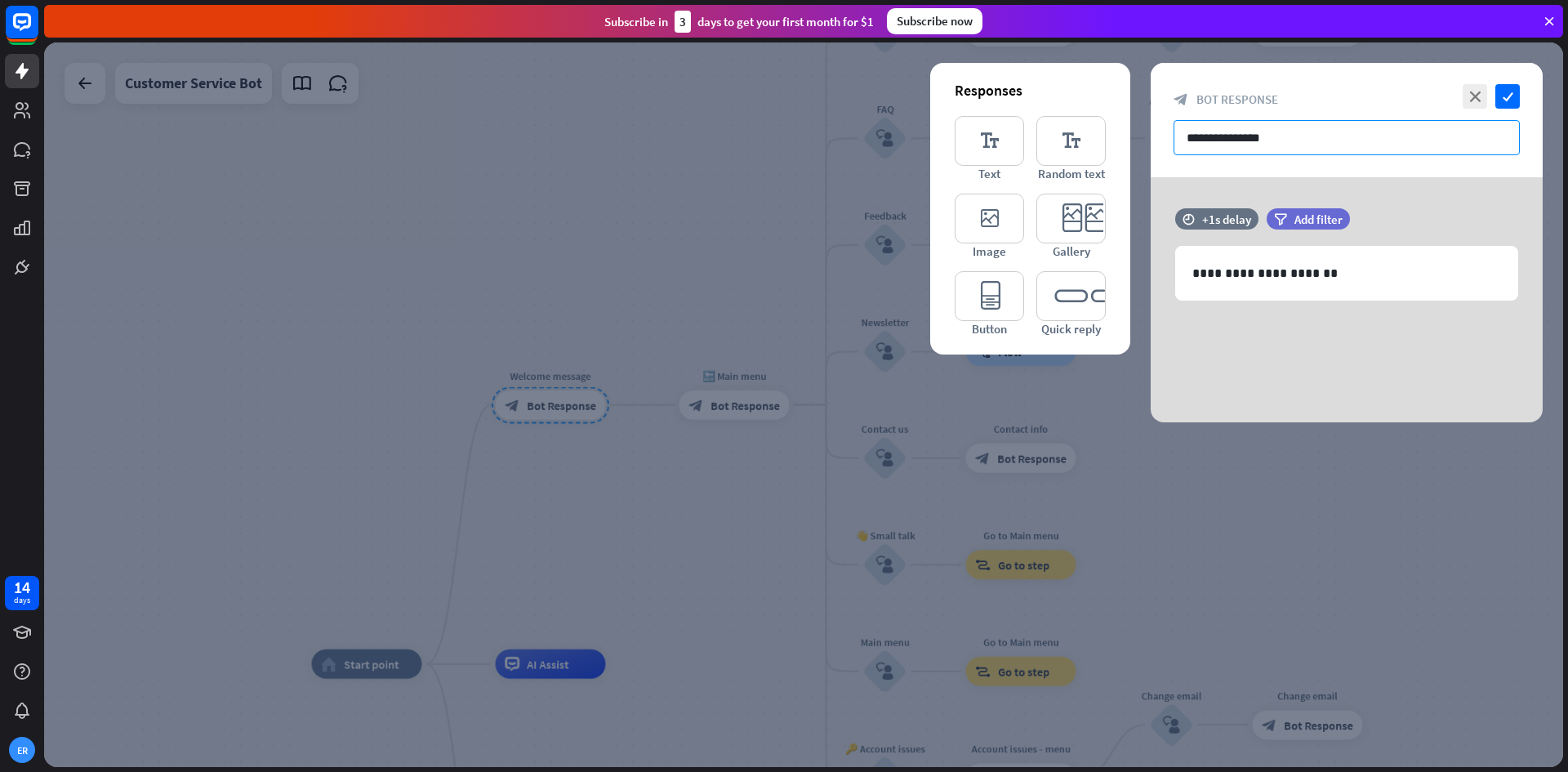
click at [1356, 144] on input "**********" at bounding box center [1347, 138] width 346 height 35
click at [600, 527] on div at bounding box center [804, 405] width 1519 height 725
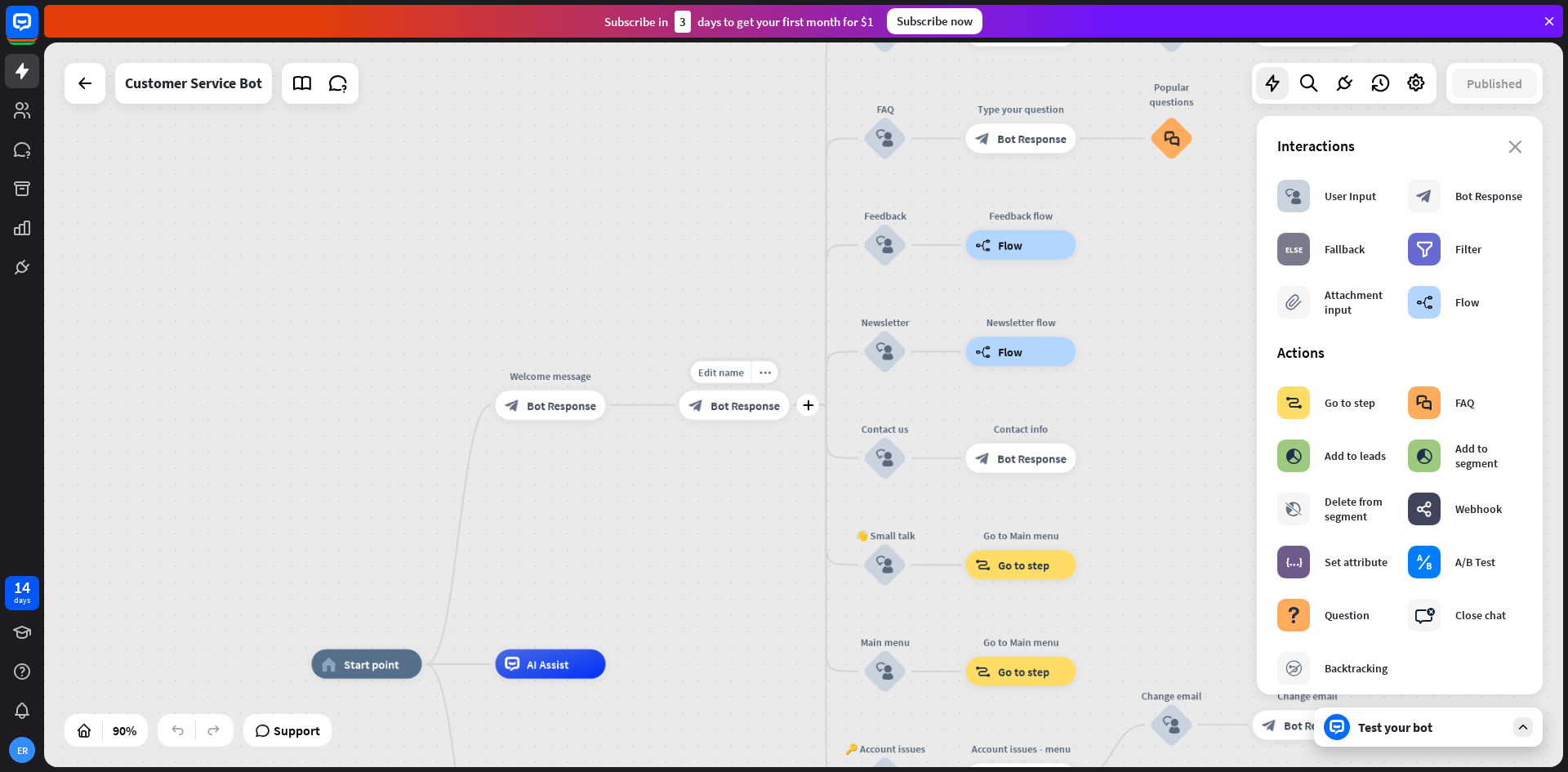
click at [752, 408] on span "Bot Response" at bounding box center [745, 405] width 69 height 15
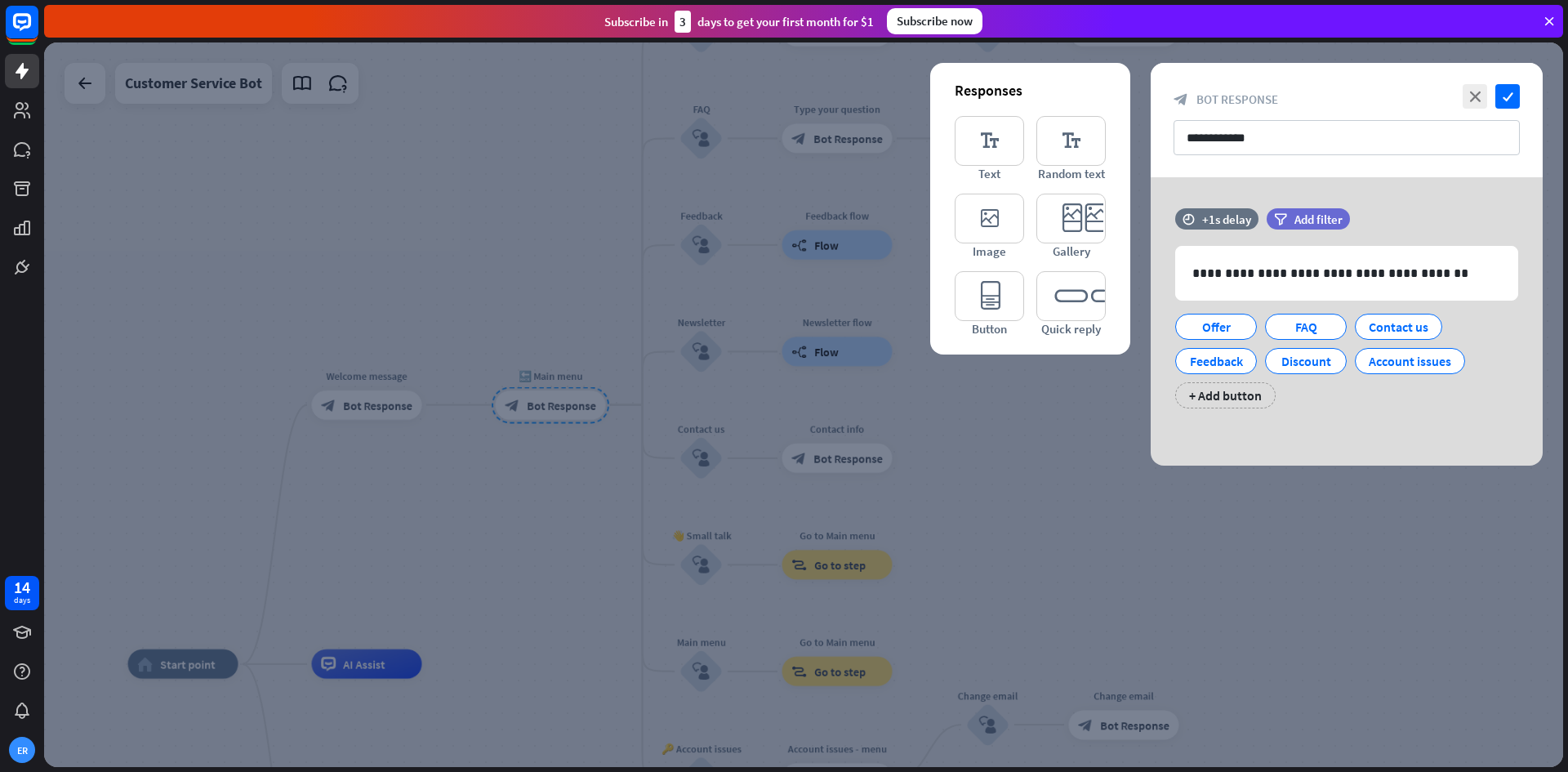
click at [449, 527] on div at bounding box center [804, 405] width 1519 height 725
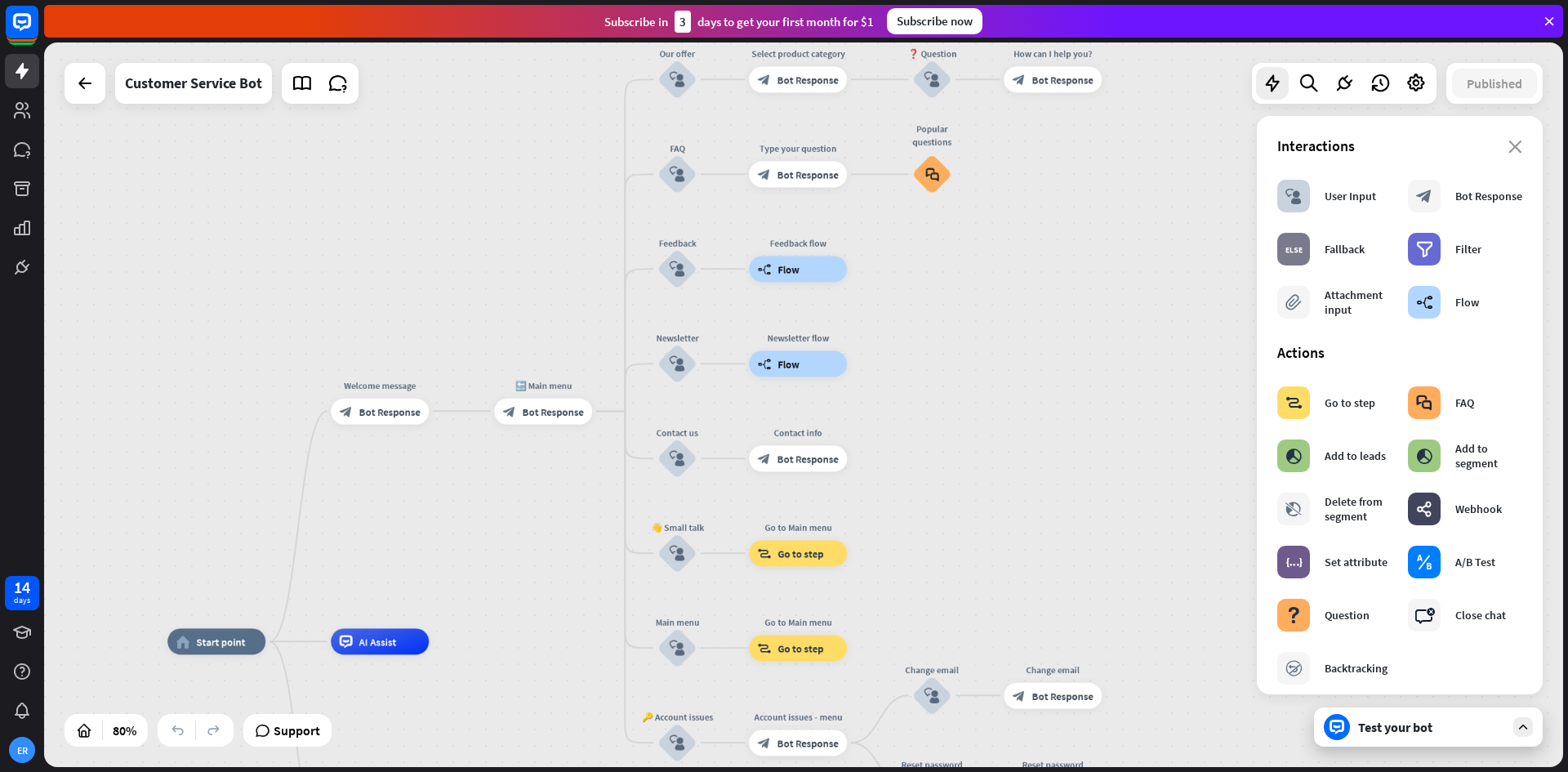
drag, startPoint x: 449, startPoint y: 529, endPoint x: 566, endPoint y: 312, distance: 246.5
click at [566, 312] on div "home_2 Start point Welcome message block_bot_response Bot Response 🔙 Main menu …" at bounding box center [804, 405] width 1519 height 725
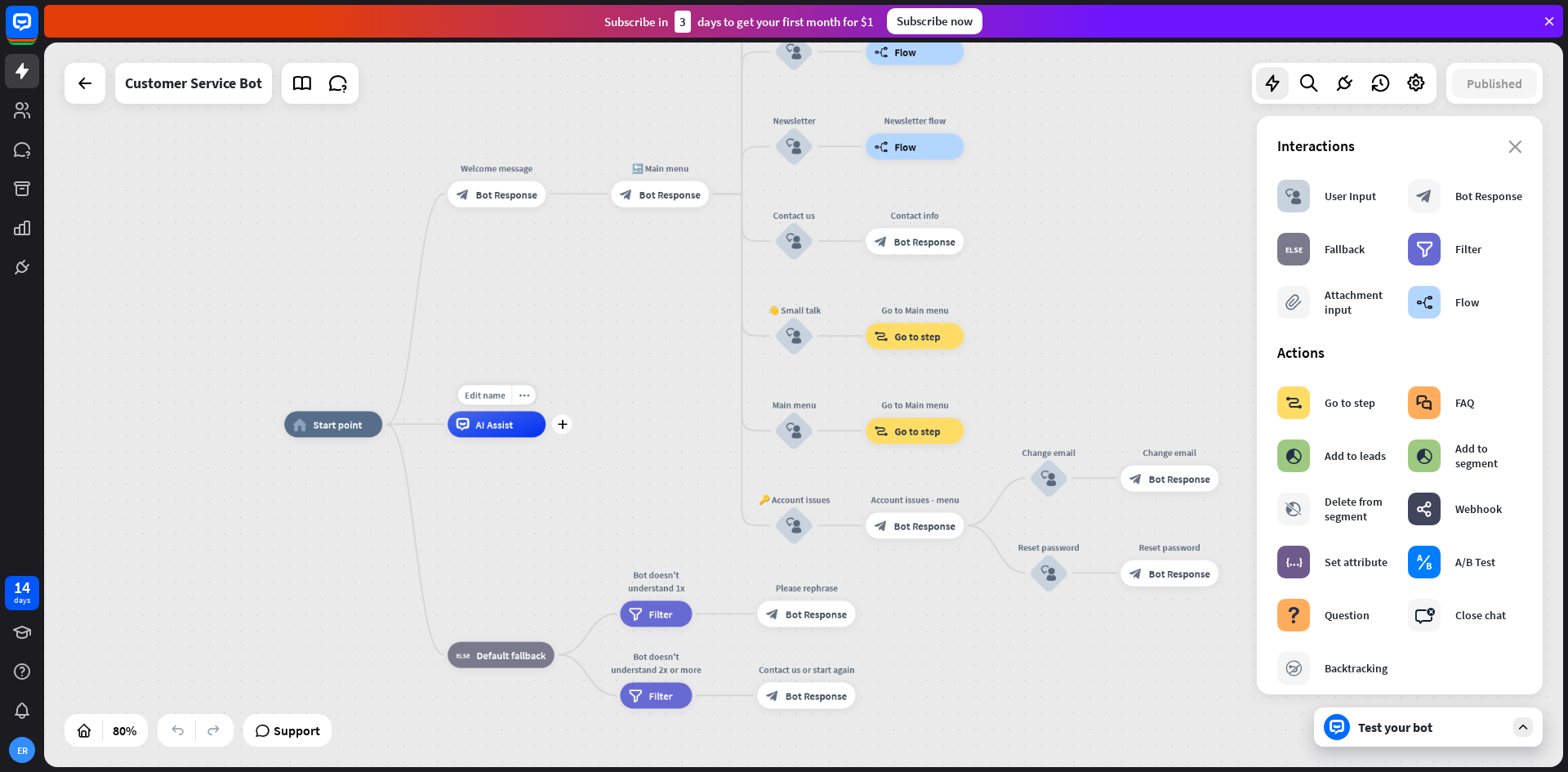
click at [491, 418] on span "AI Assist" at bounding box center [495, 424] width 38 height 13
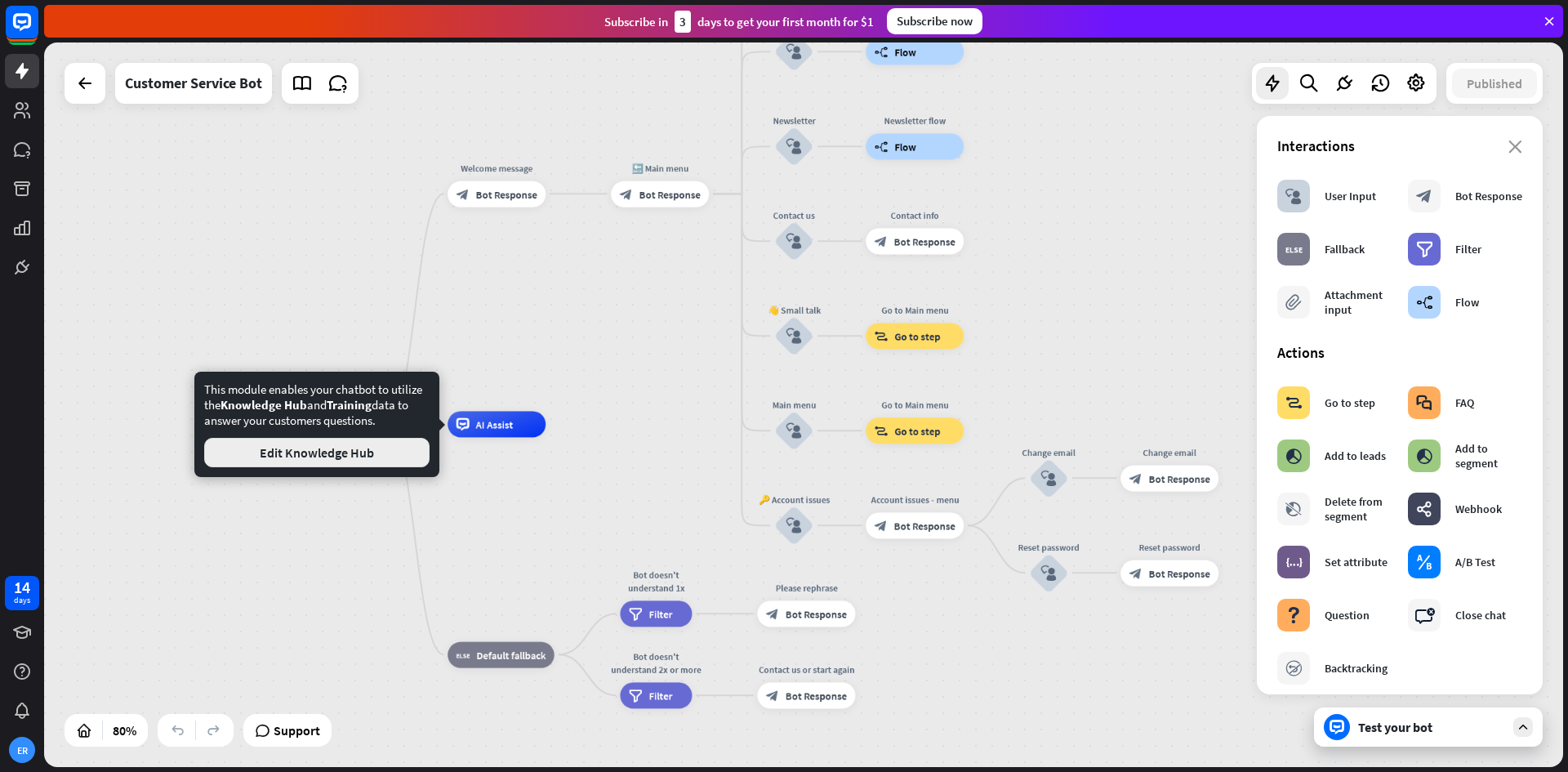
click at [391, 450] on button "Edit Knowledge Hub" at bounding box center [317, 452] width 226 height 29
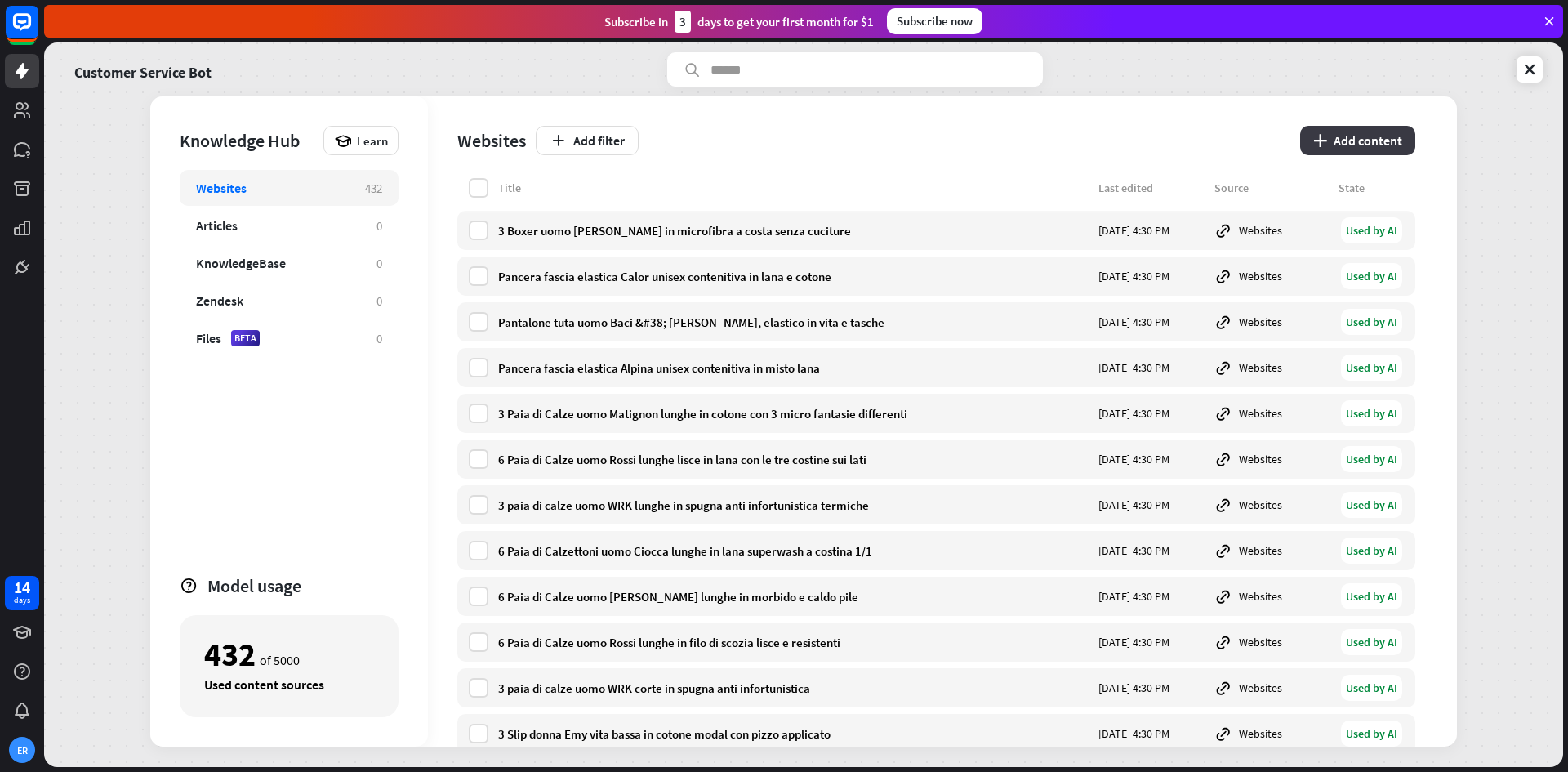
click at [1339, 142] on button "plus Add content" at bounding box center [1358, 140] width 115 height 29
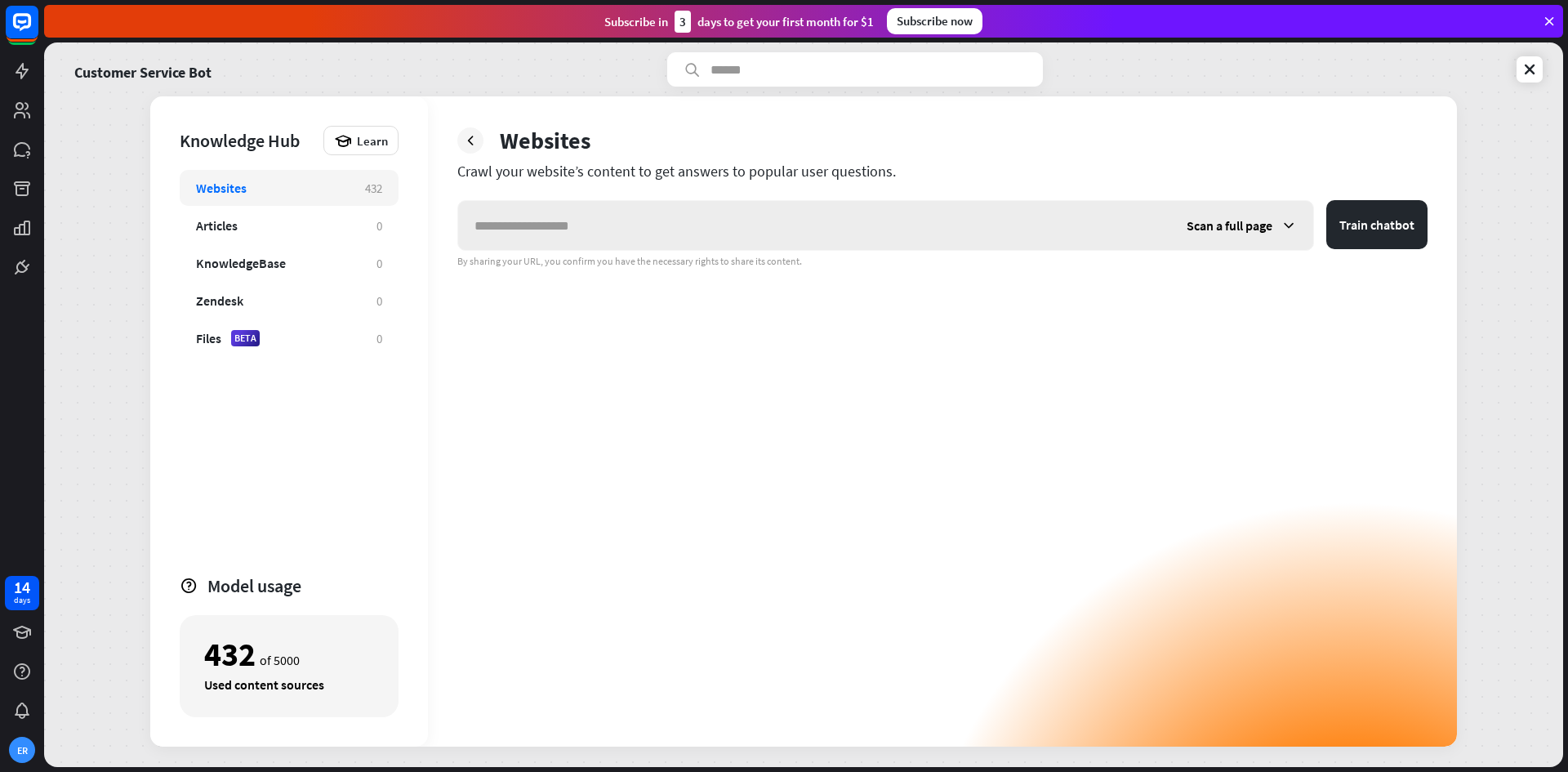
click at [684, 239] on input "text" at bounding box center [814, 225] width 713 height 49
click at [1248, 219] on span "Scan a full page" at bounding box center [1230, 225] width 85 height 16
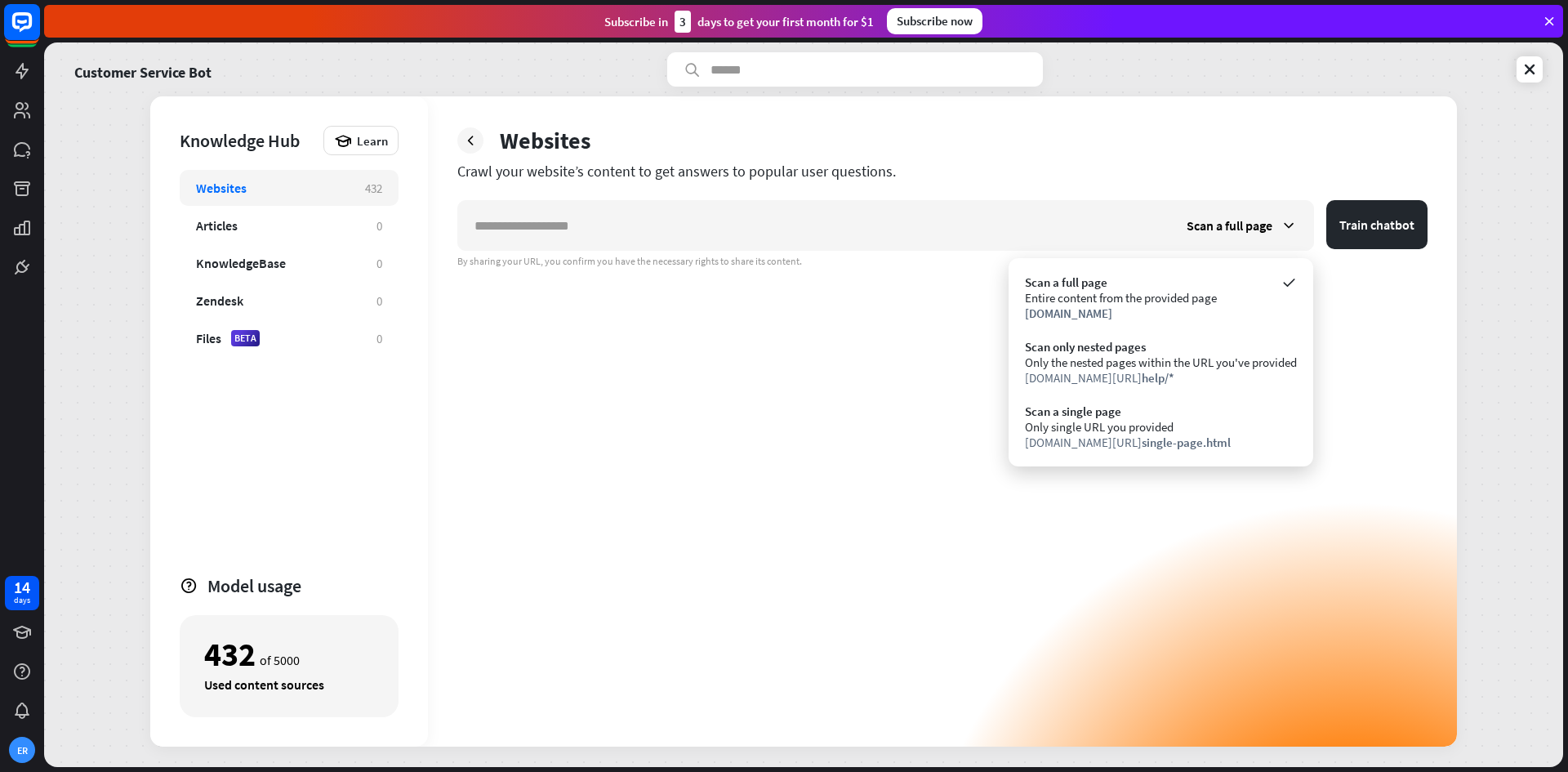
click at [28, 25] on rect at bounding box center [22, 22] width 36 height 36
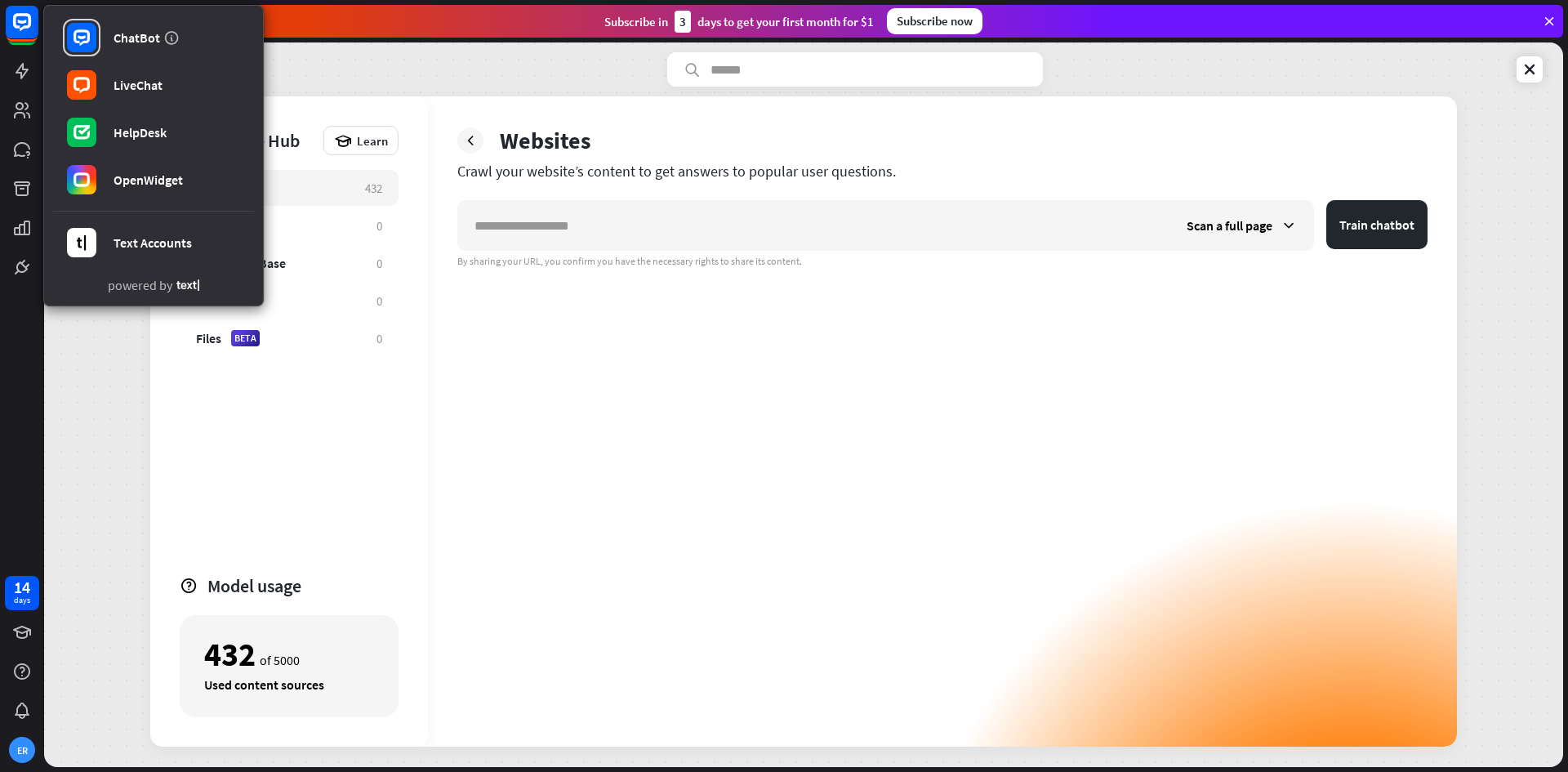
click at [634, 418] on div "Scan a full page Train chatbot By sharing your URL, you confirm you have the ne…" at bounding box center [943, 474] width 971 height 547
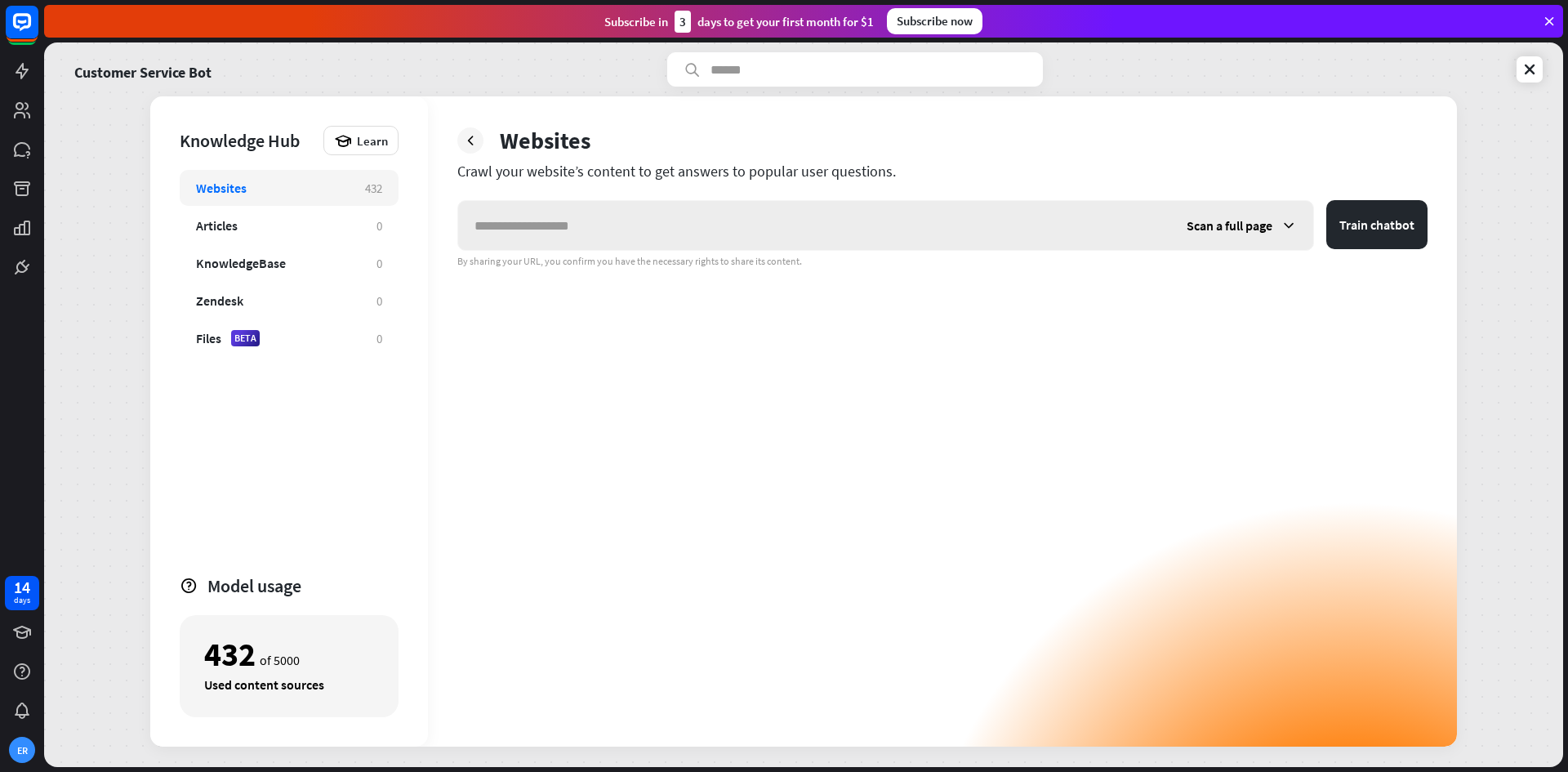
click at [1254, 221] on span "Scan a full page" at bounding box center [1230, 225] width 85 height 16
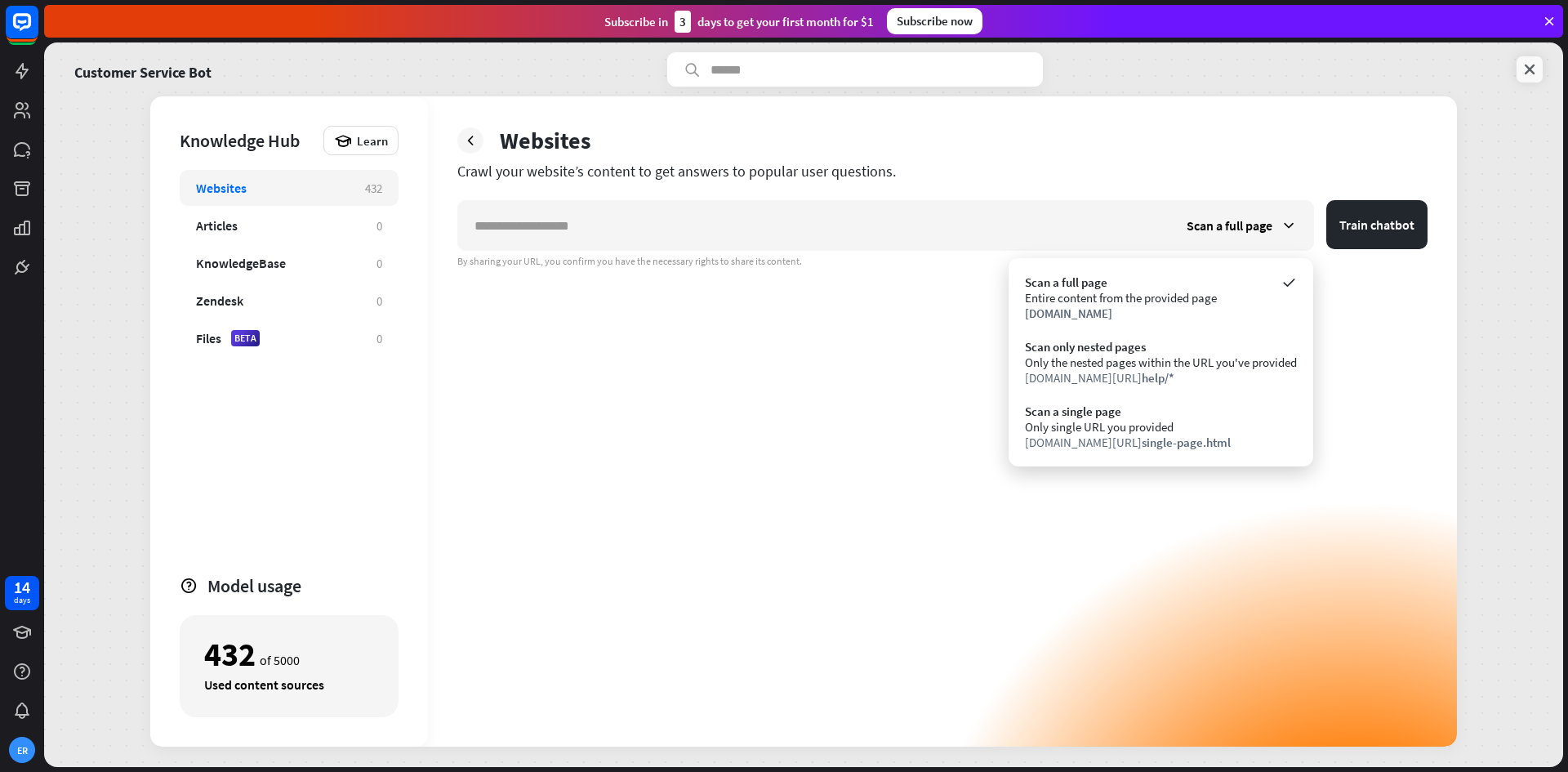
click at [1531, 62] on icon at bounding box center [1530, 69] width 16 height 16
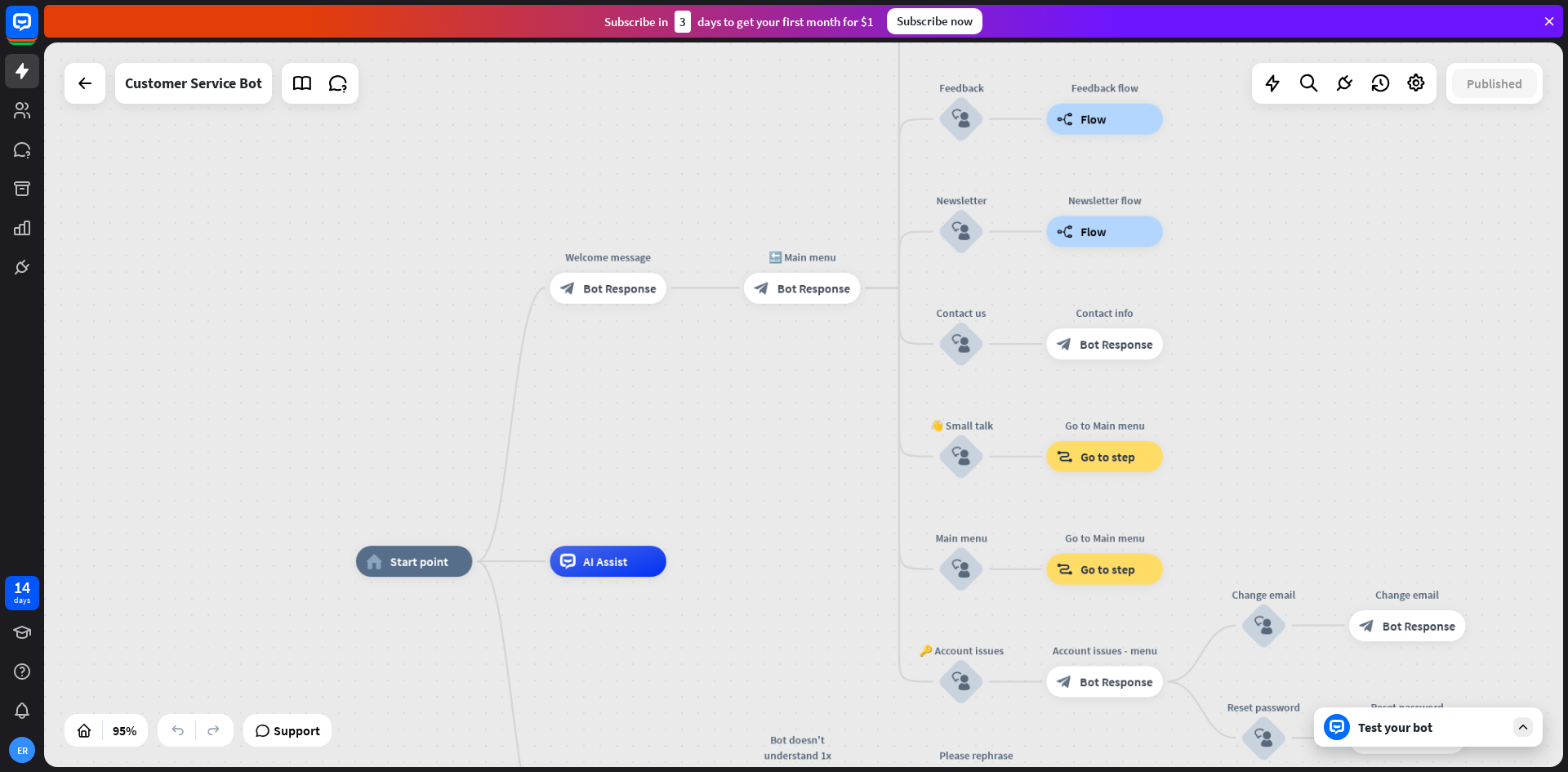
drag, startPoint x: 1302, startPoint y: 218, endPoint x: 1260, endPoint y: 385, distance: 172.2
click at [1260, 385] on div "home_2 Start point Welcome message block_bot_response Bot Response 🔙 Main menu …" at bounding box center [804, 405] width 1519 height 725
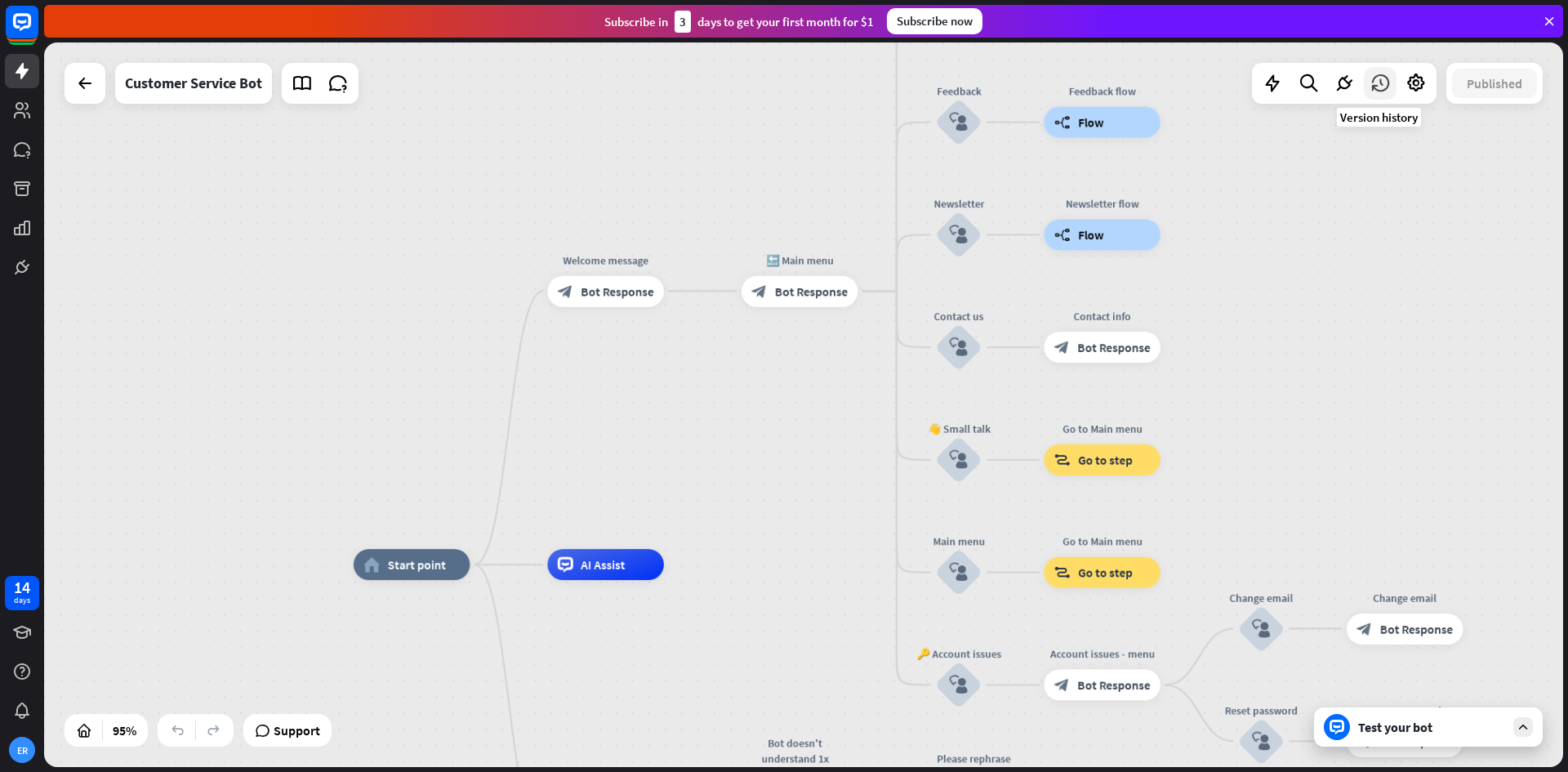
click at [1377, 83] on icon at bounding box center [1380, 83] width 21 height 21
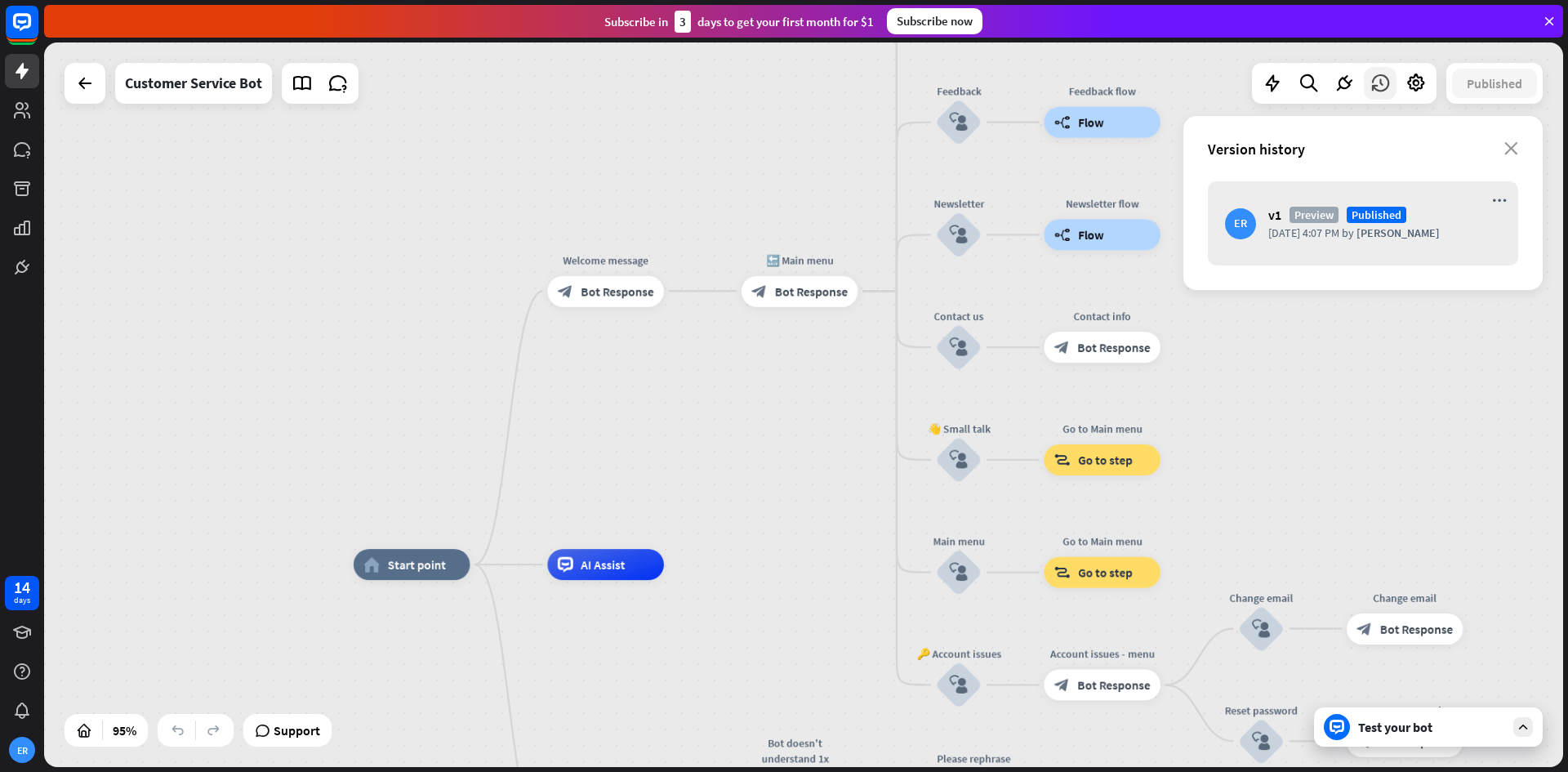
click at [1377, 84] on icon at bounding box center [1380, 83] width 21 height 21
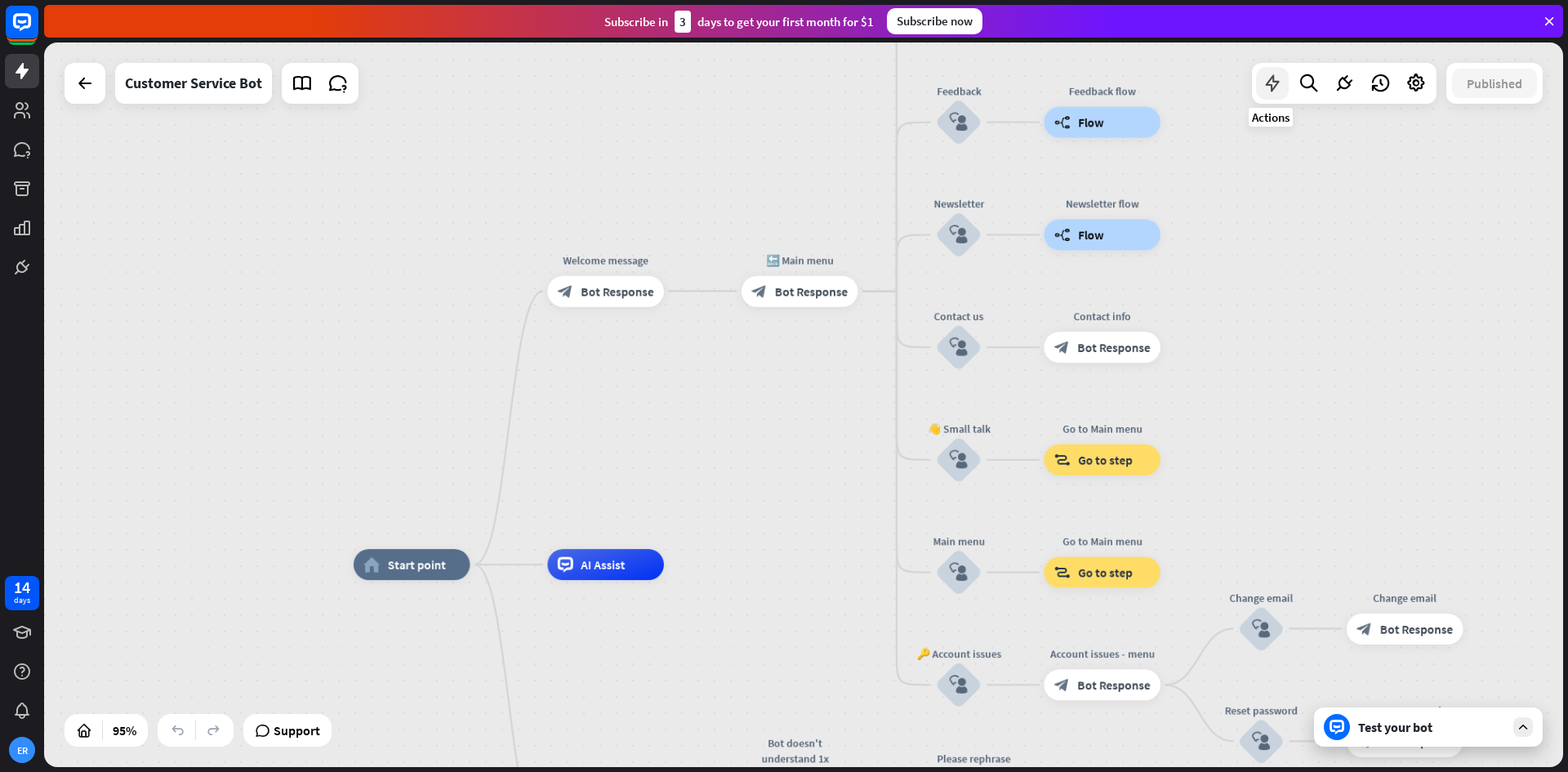
click at [1275, 85] on icon at bounding box center [1272, 83] width 21 height 21
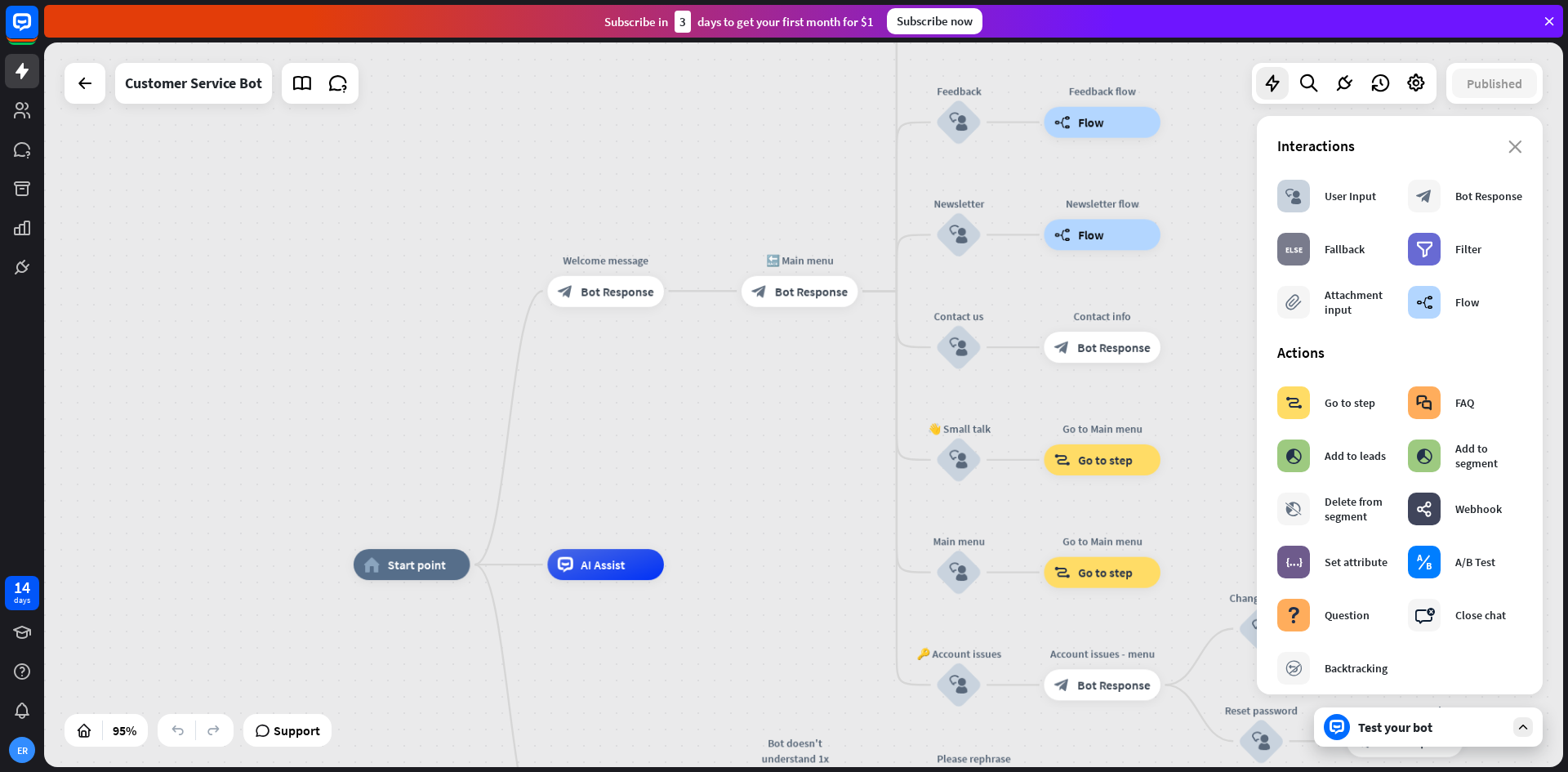
click at [655, 411] on div "home_2 Start point Welcome message block_bot_response Bot Response 🔙 Main menu …" at bounding box center [804, 405] width 1519 height 725
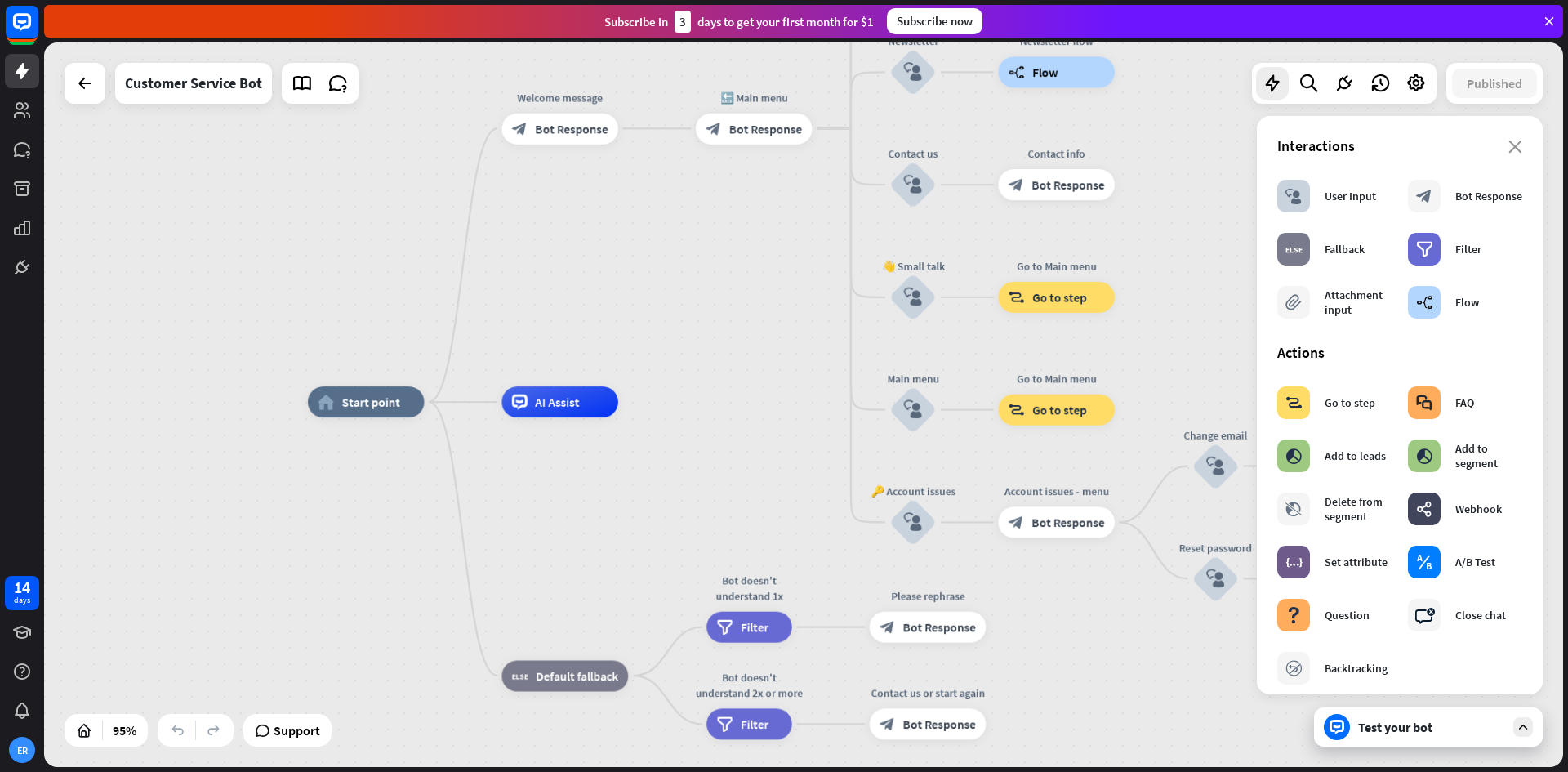
drag, startPoint x: 719, startPoint y: 440, endPoint x: 538, endPoint y: 185, distance: 312.7
click at [545, 183] on div "home_2 Start point Welcome message block_bot_response Bot Response 🔙 Main menu …" at bounding box center [804, 405] width 1519 height 725
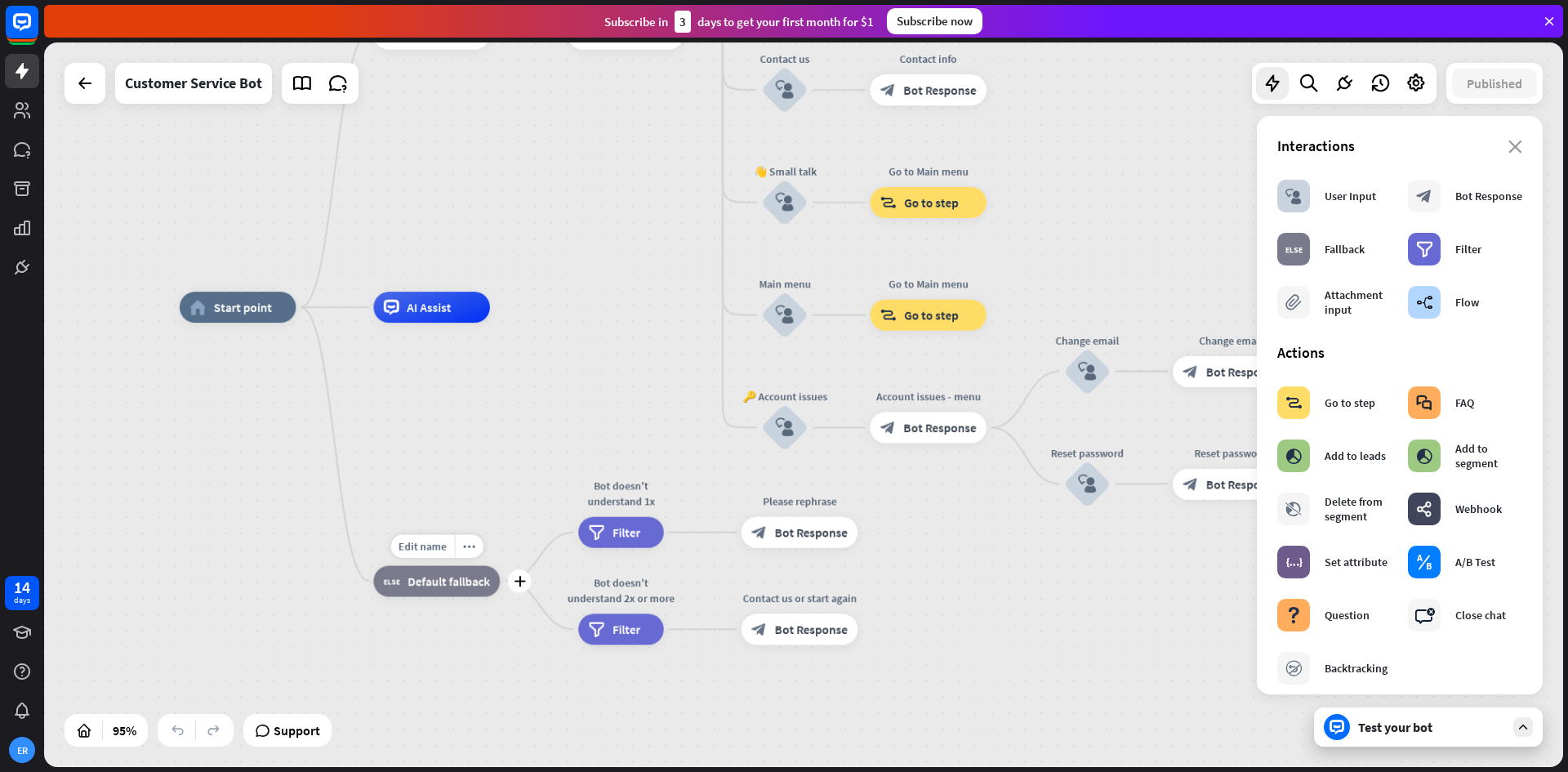
click at [446, 588] on span "Default fallback" at bounding box center [449, 581] width 83 height 15
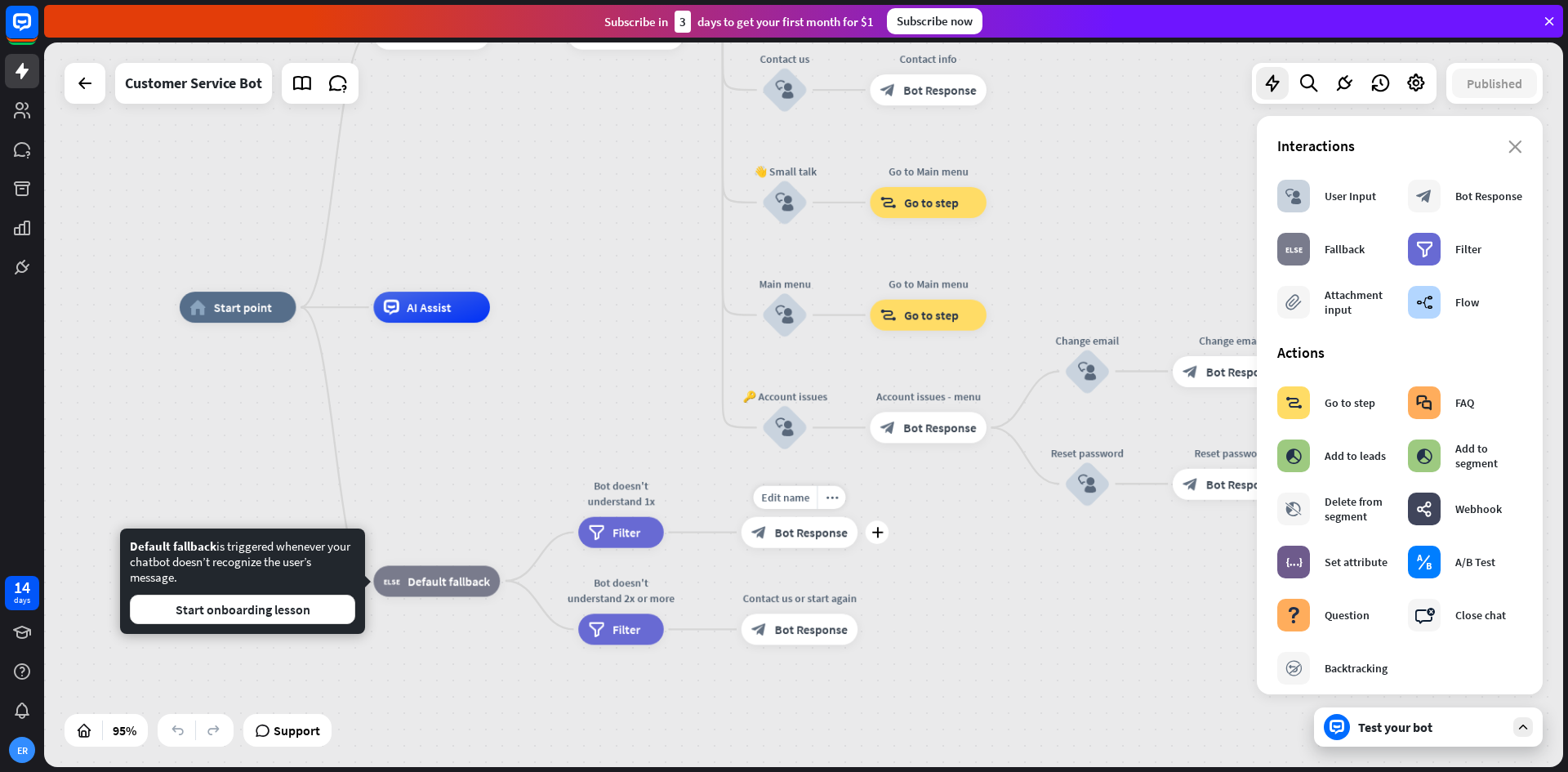
click at [826, 533] on span "Bot Response" at bounding box center [811, 533] width 73 height 15
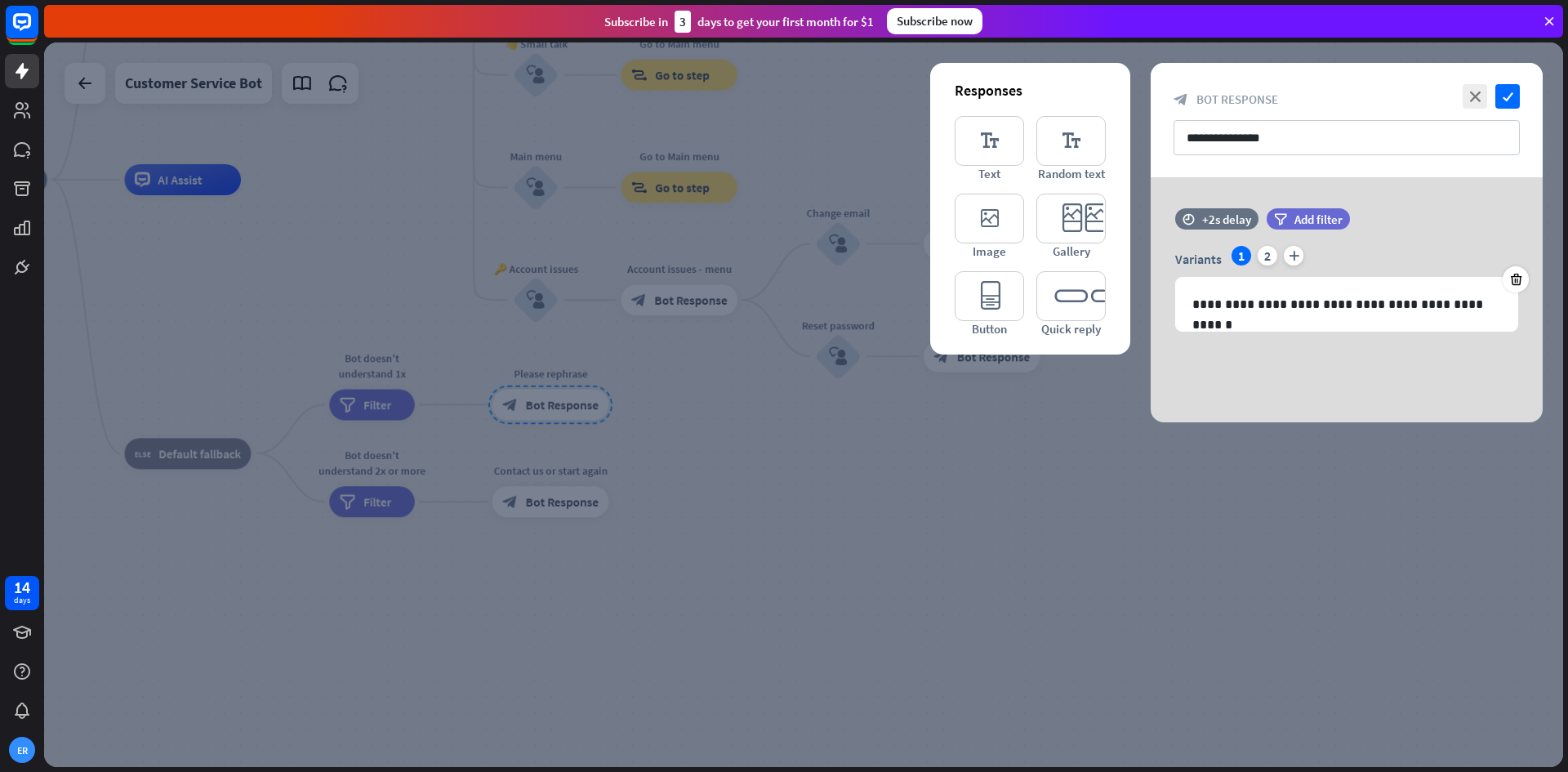
click at [508, 492] on div at bounding box center [804, 405] width 1519 height 725
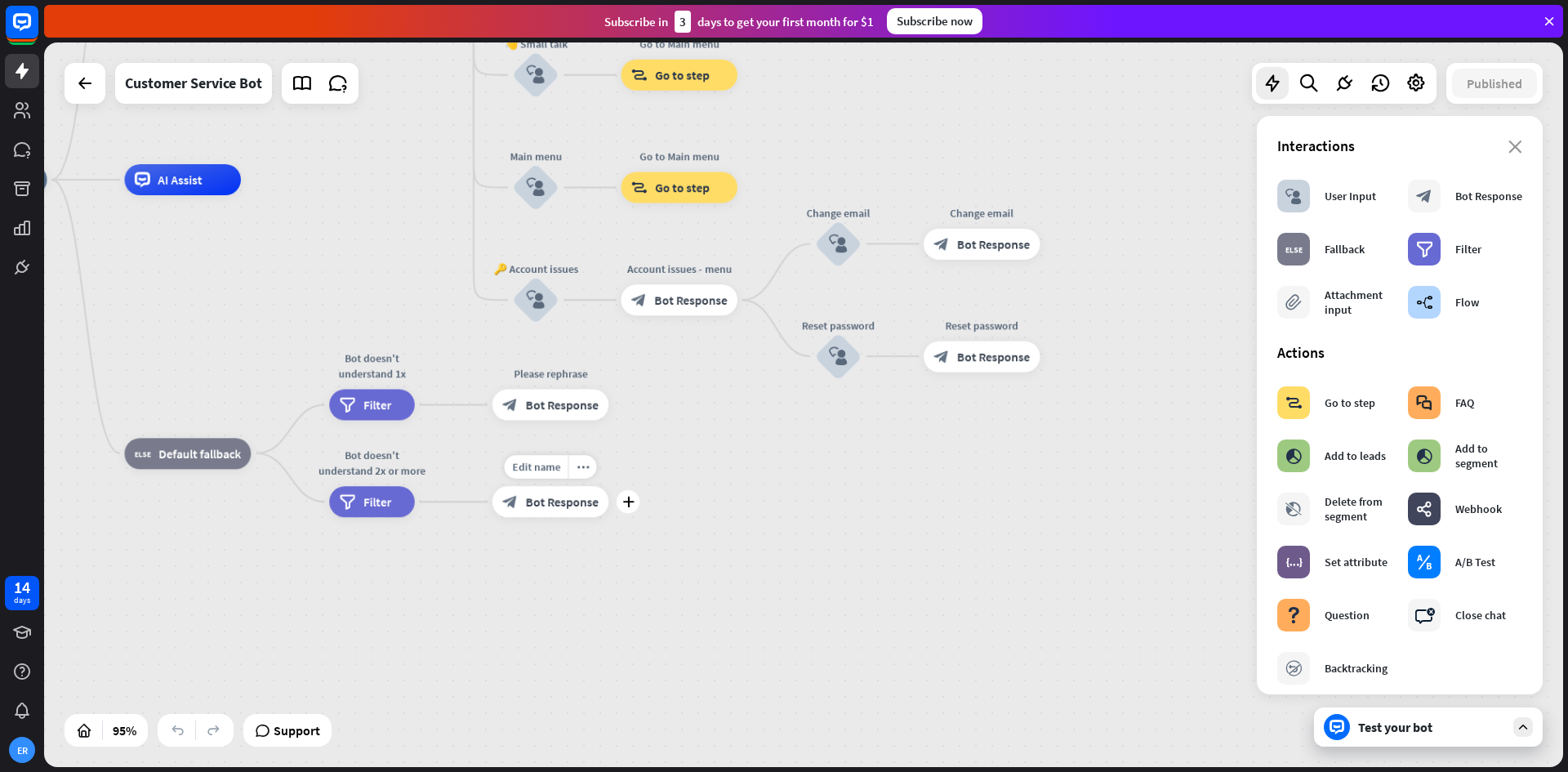
click at [548, 503] on span "Bot Response" at bounding box center [562, 502] width 73 height 15
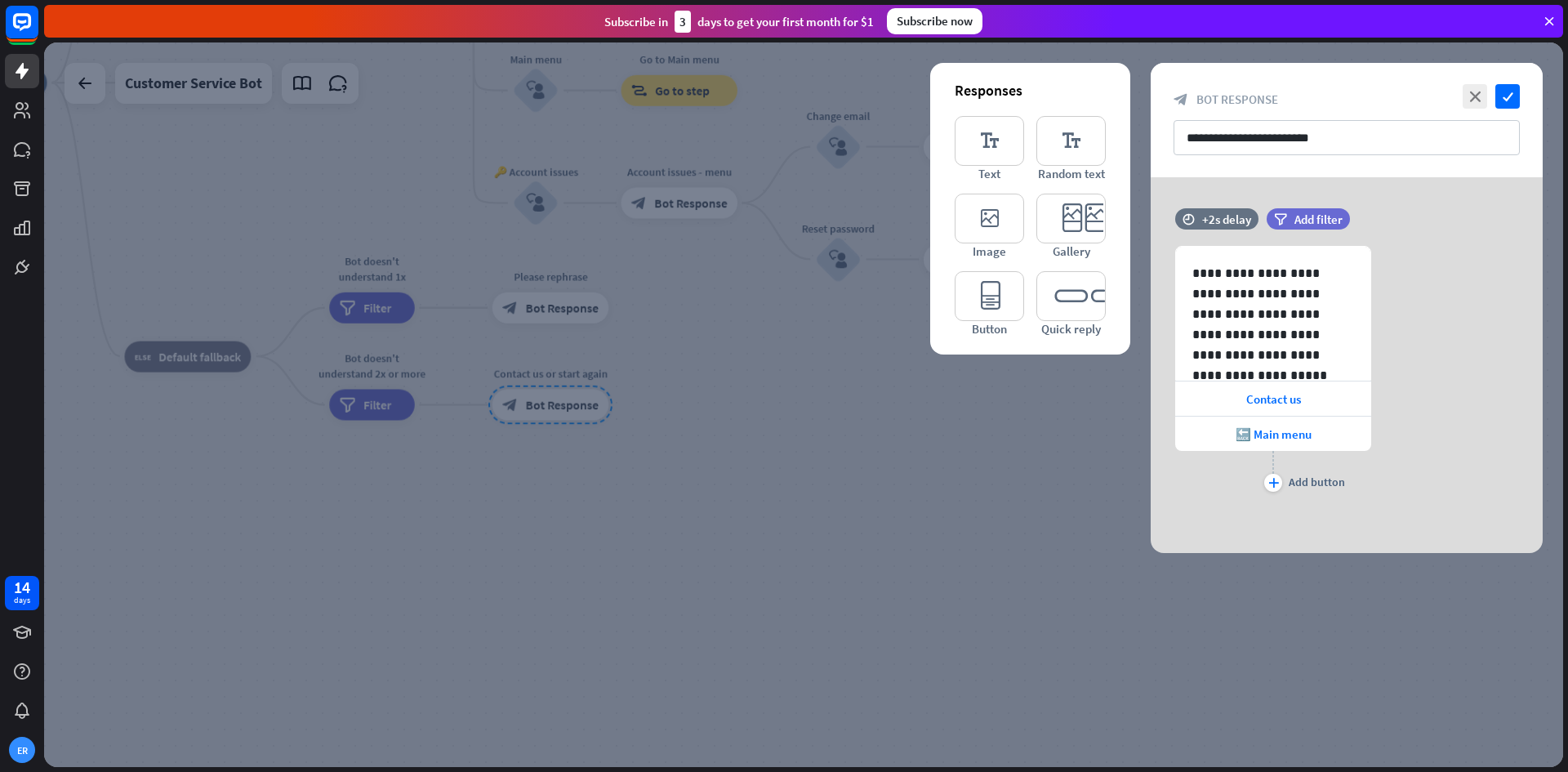
click at [802, 443] on div at bounding box center [804, 405] width 1519 height 725
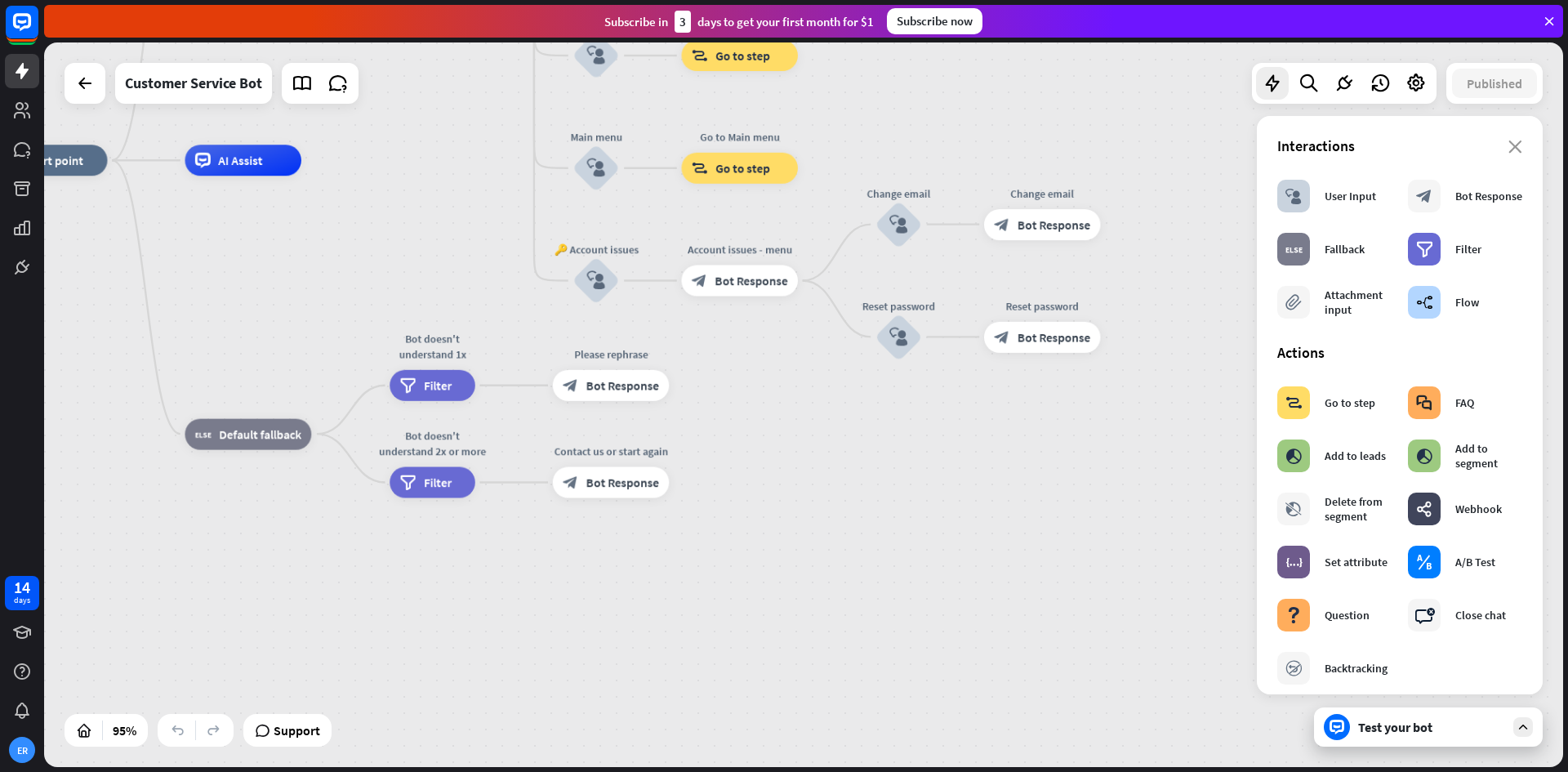
drag, startPoint x: 897, startPoint y: 465, endPoint x: 1146, endPoint y: 723, distance: 358.6
click at [1146, 723] on div "home_2 Start point Welcome message block_bot_response Bot Response 🔙 Main menu …" at bounding box center [712, 504] width 1443 height 689
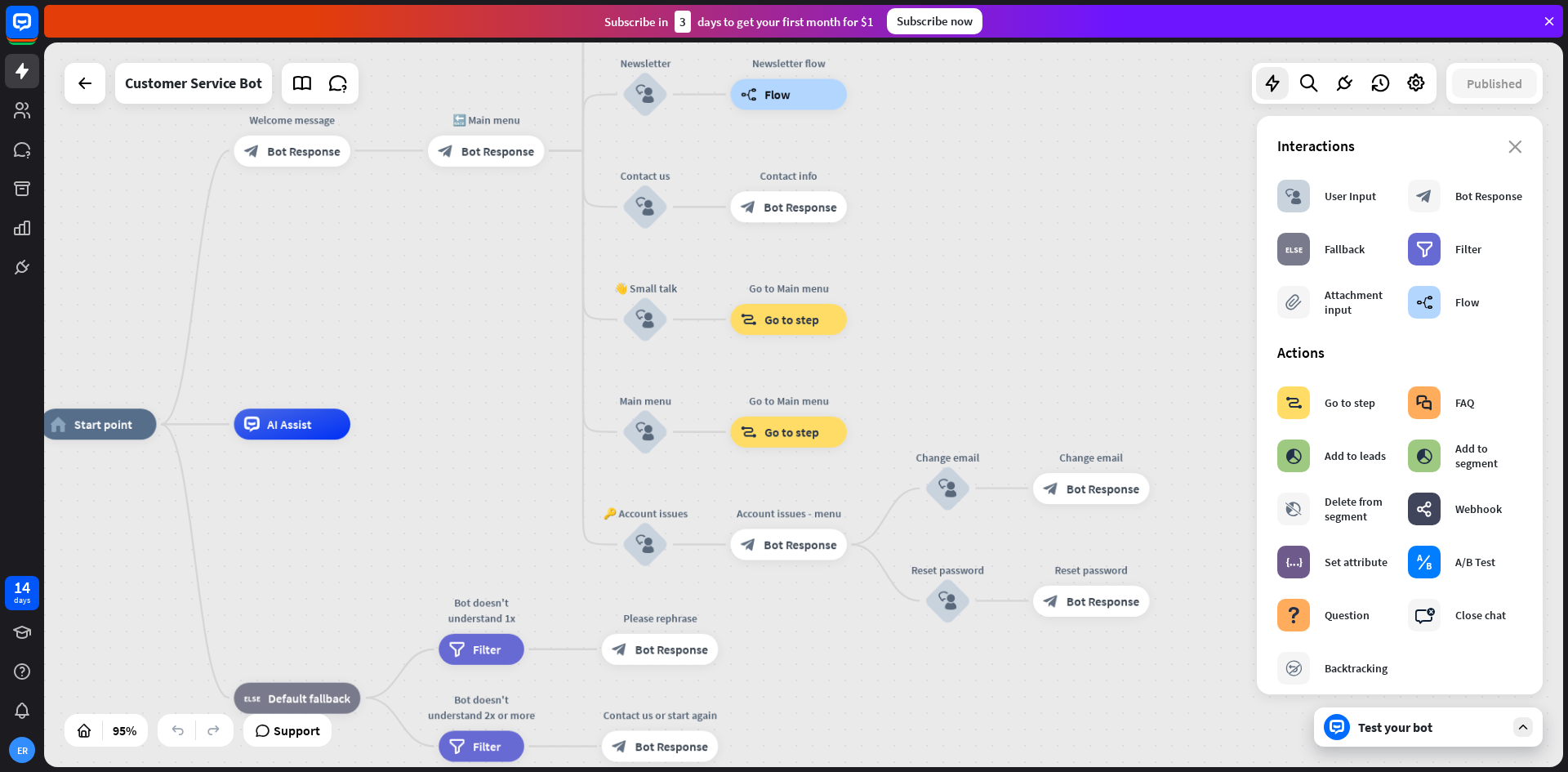
drag, startPoint x: 1100, startPoint y: 717, endPoint x: 877, endPoint y: 669, distance: 228.1
click at [906, 713] on div "home_2 Start point Welcome message block_bot_response Bot Response 🔙 Main menu …" at bounding box center [761, 769] width 1443 height 689
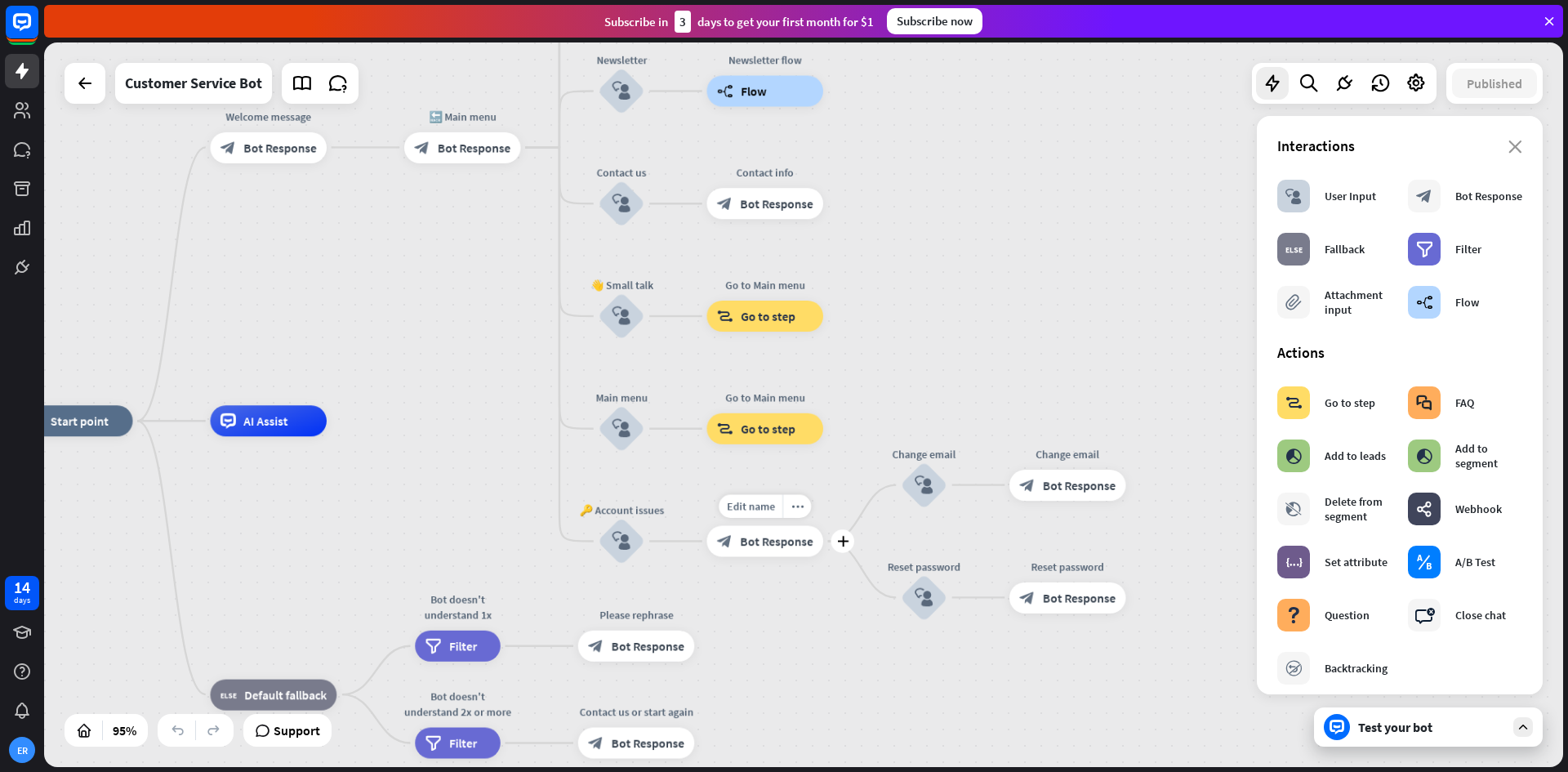
click at [768, 544] on span "Bot Response" at bounding box center [776, 541] width 73 height 15
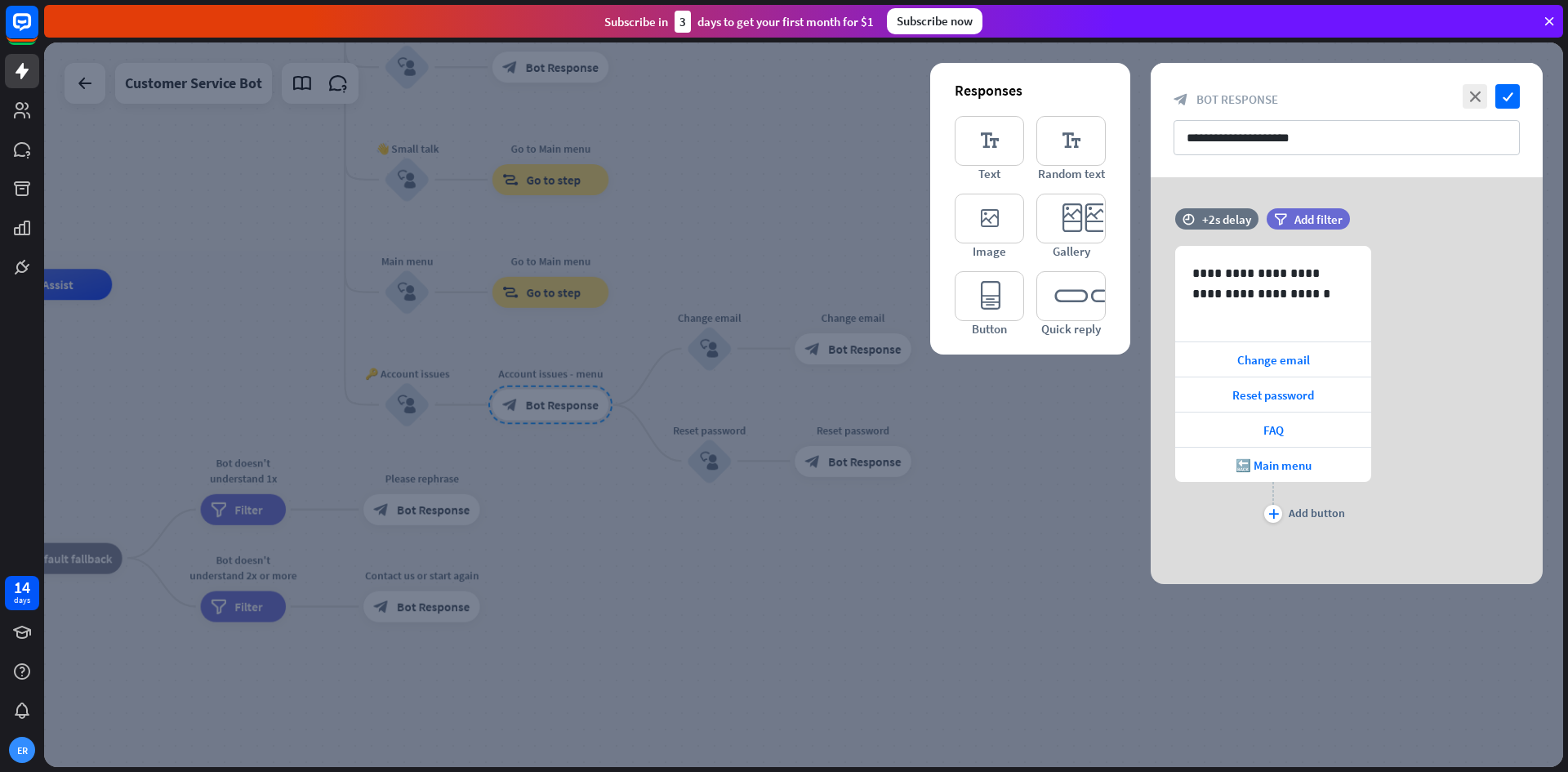
click at [643, 566] on div at bounding box center [804, 405] width 1519 height 725
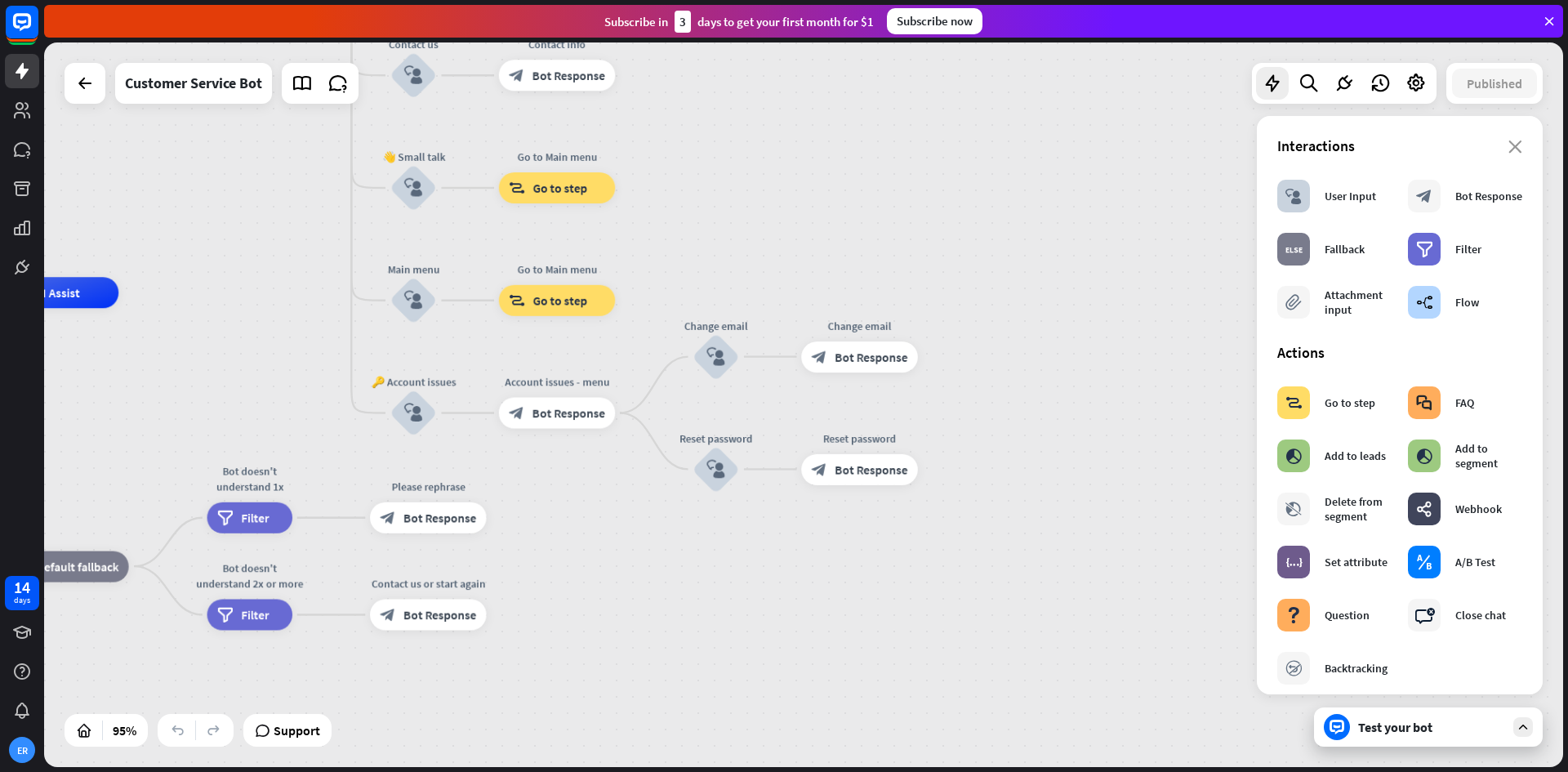
drag, startPoint x: 638, startPoint y: 565, endPoint x: 760, endPoint y: 674, distance: 163.6
click at [760, 678] on div "home_2 Start point Welcome message block_bot_response Bot Response 🔙 Main menu …" at bounding box center [529, 637] width 1443 height 689
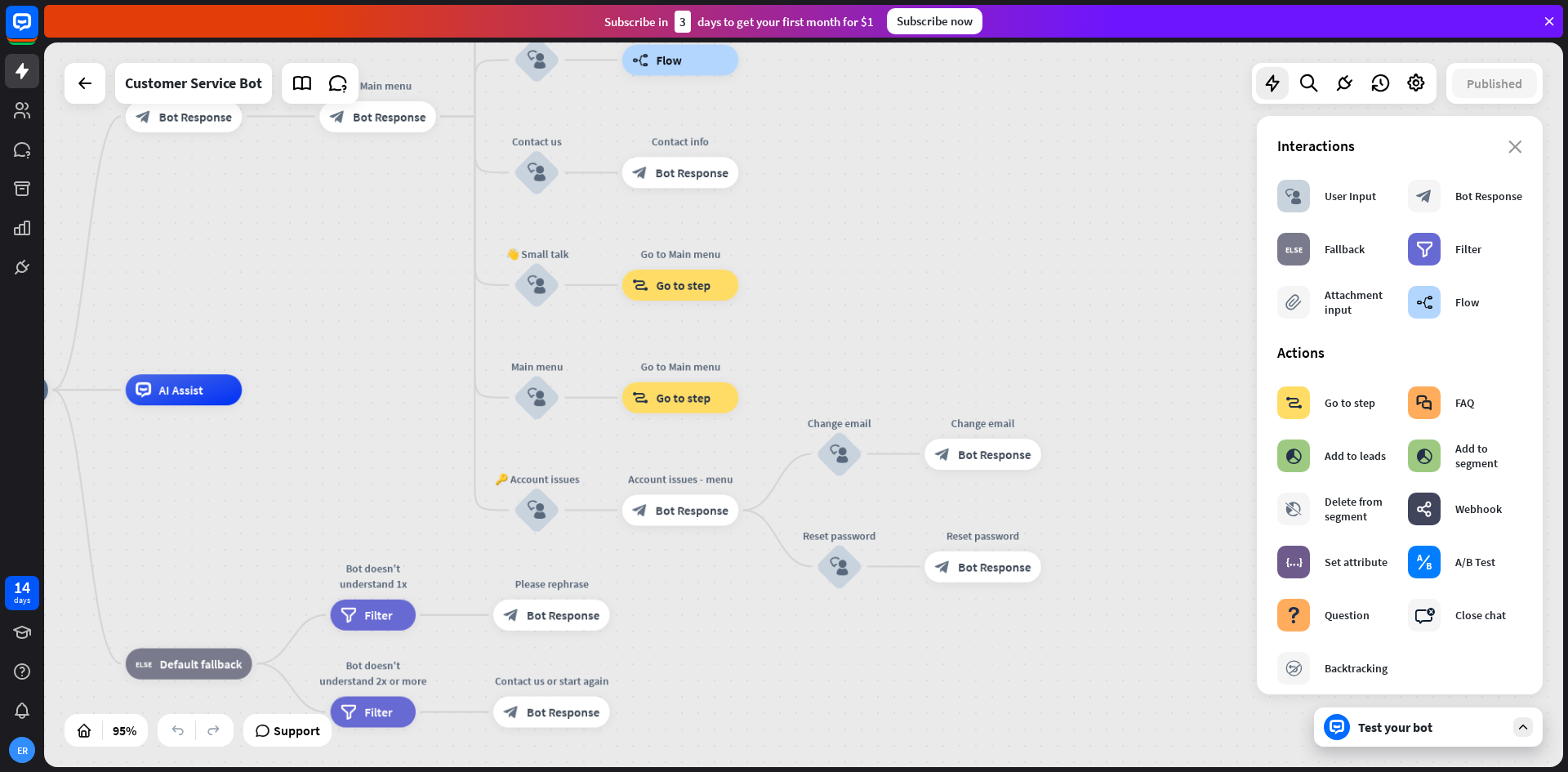
drag, startPoint x: 379, startPoint y: 299, endPoint x: 347, endPoint y: 254, distance: 55.2
click at [352, 255] on div "home_2 Start point Welcome message block_bot_response Bot Response 🔙 Main menu …" at bounding box center [804, 405] width 1519 height 725
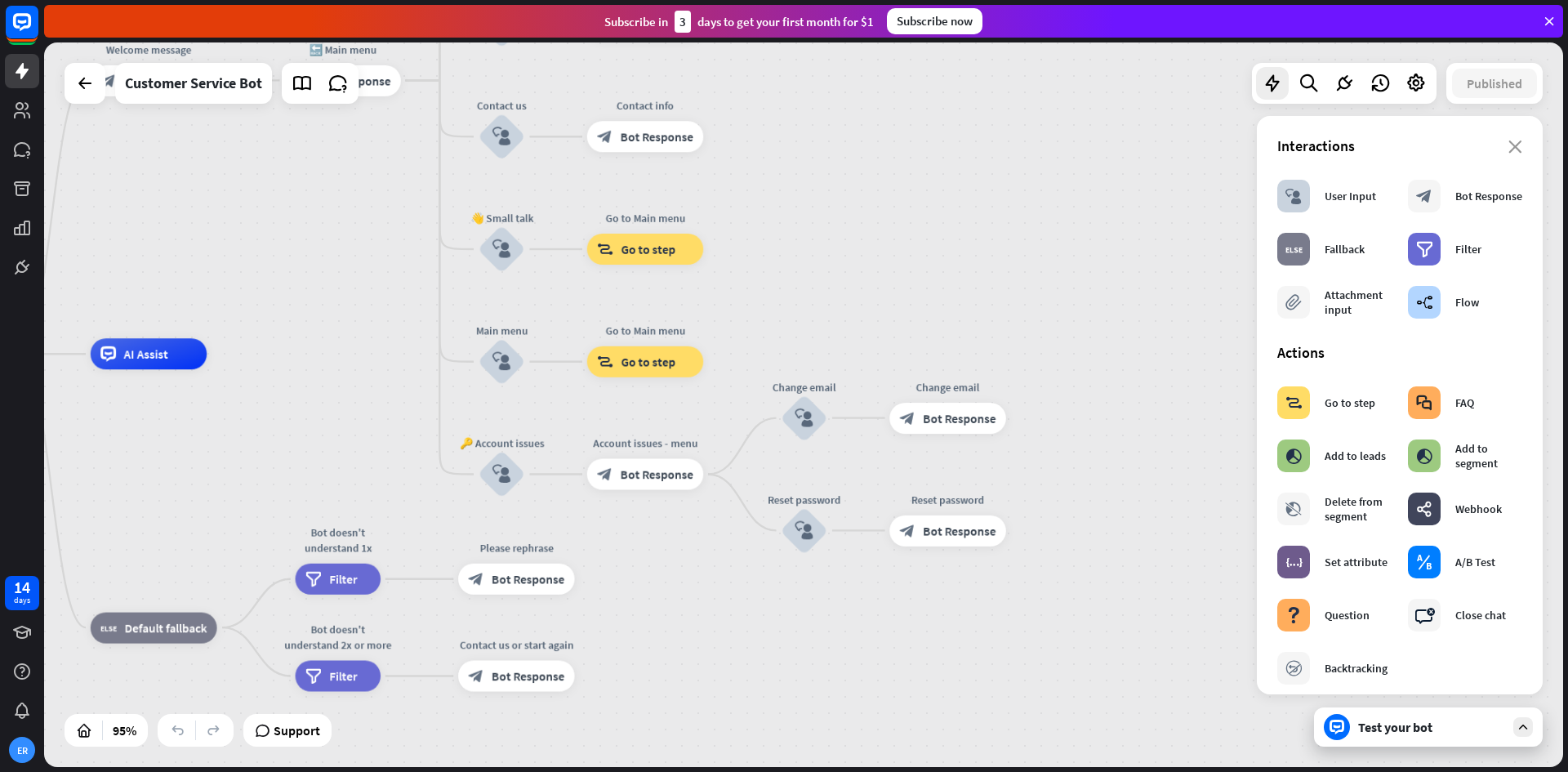
click at [1496, 144] on div "Interactions" at bounding box center [1400, 146] width 245 height 19
click at [1430, 725] on div "Test your bot" at bounding box center [1432, 727] width 147 height 16
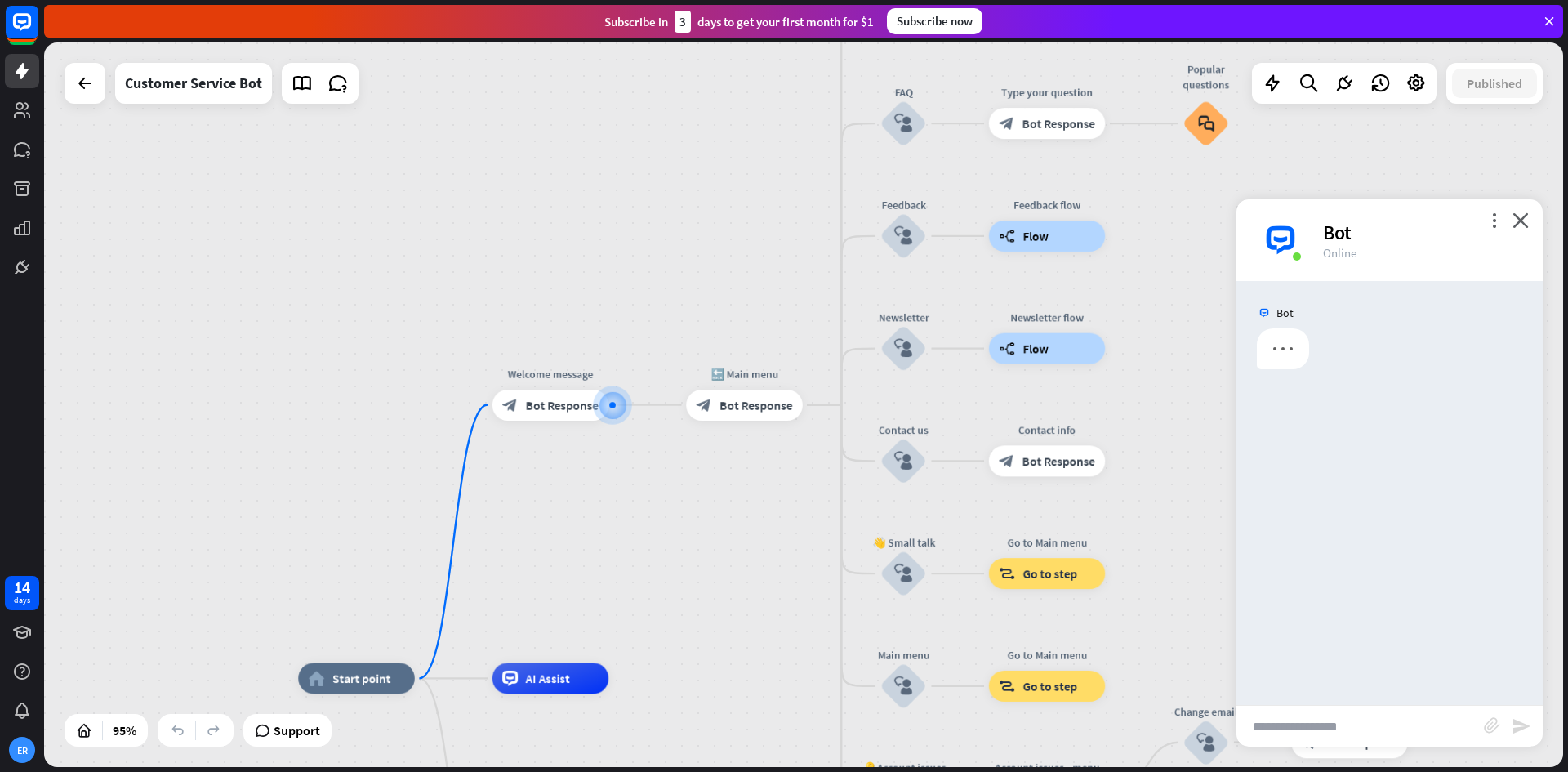
click at [1337, 724] on input "text" at bounding box center [1360, 727] width 248 height 41
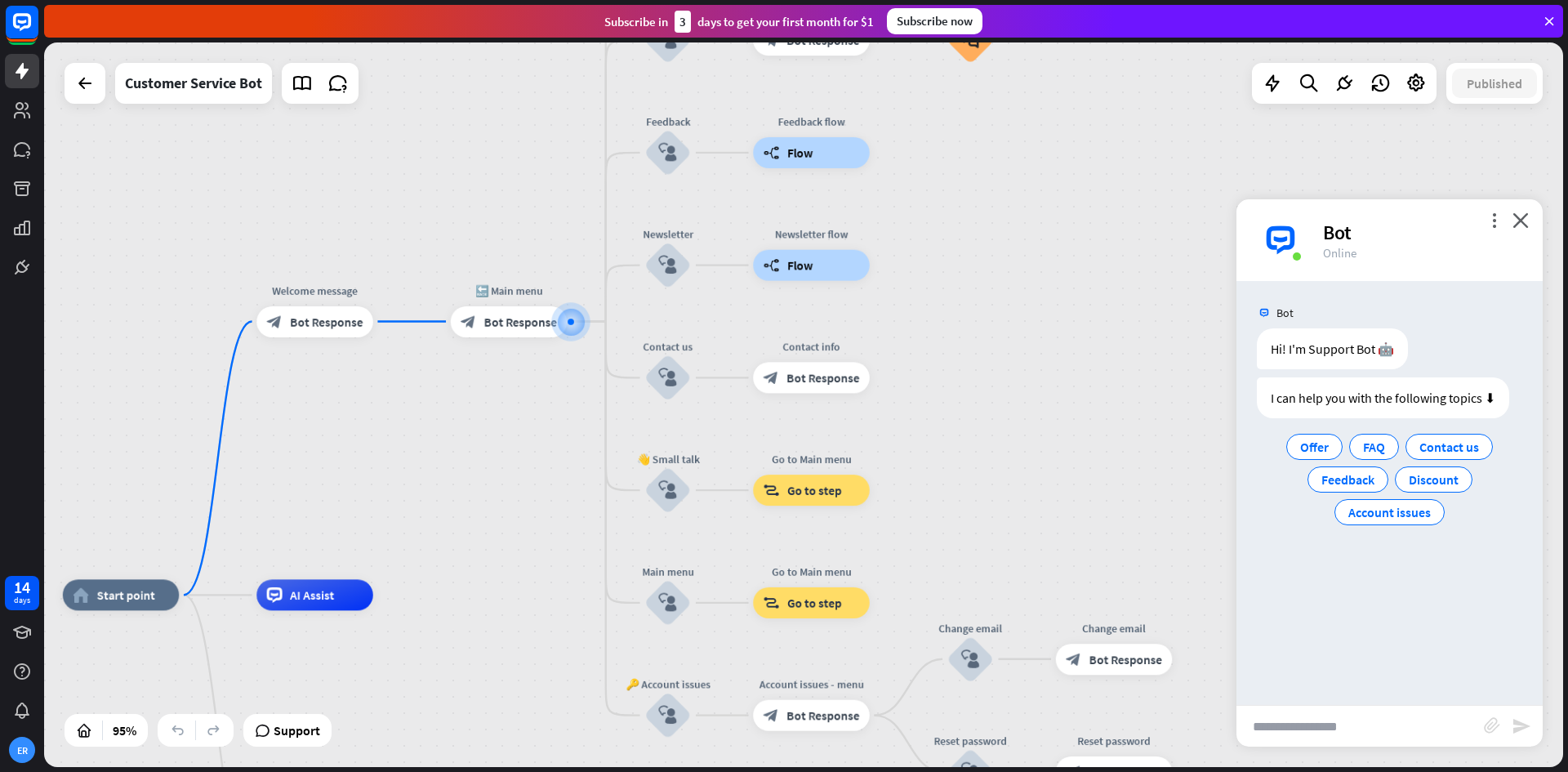
drag, startPoint x: 1131, startPoint y: 492, endPoint x: 1086, endPoint y: 419, distance: 85.8
click at [1086, 419] on div "home_2 Start point Welcome message block_bot_response Bot Response 🔙 Main menu …" at bounding box center [804, 405] width 1519 height 725
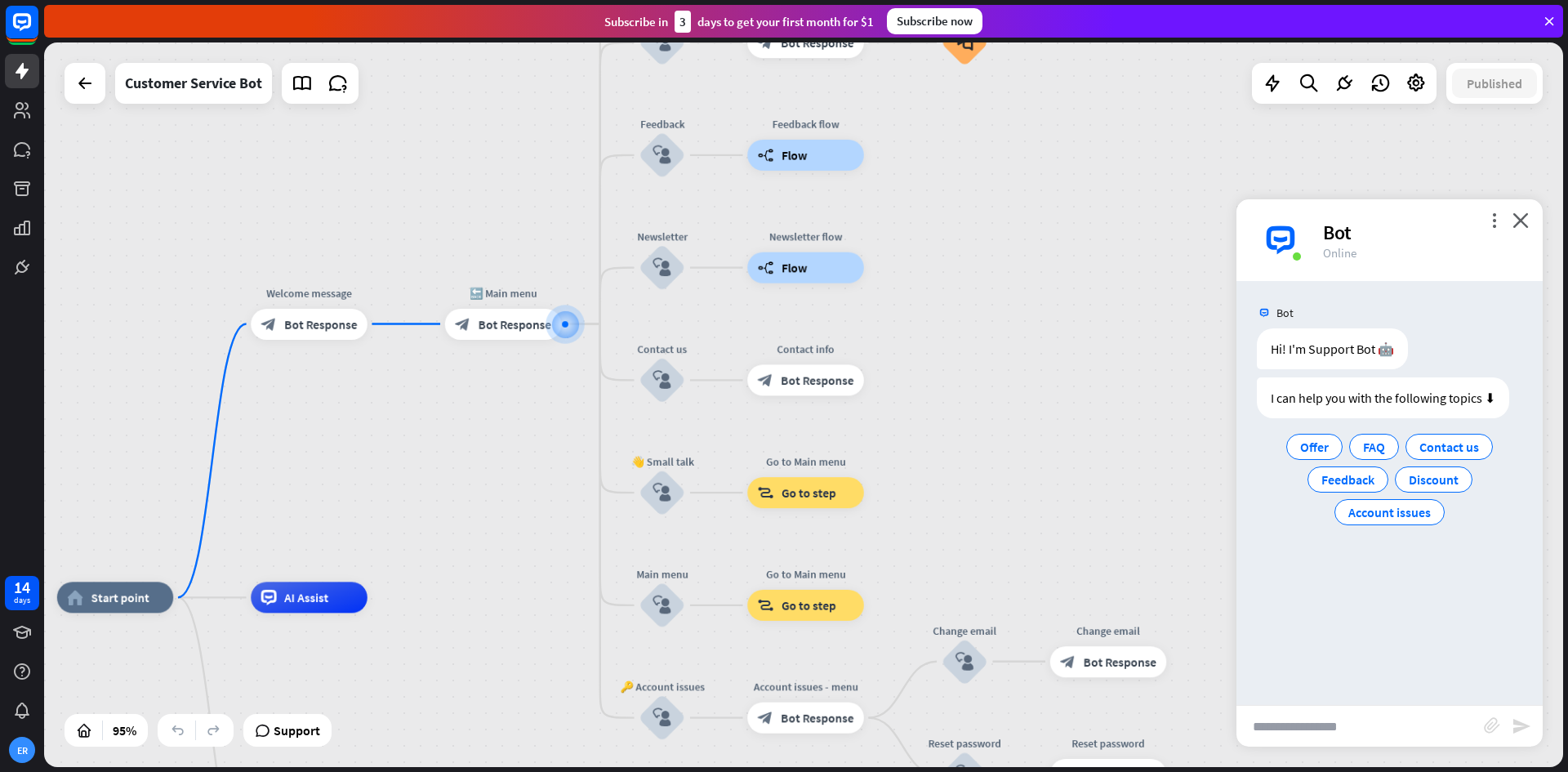
click at [1342, 717] on input "text" at bounding box center [1360, 727] width 248 height 41
type input "**********"
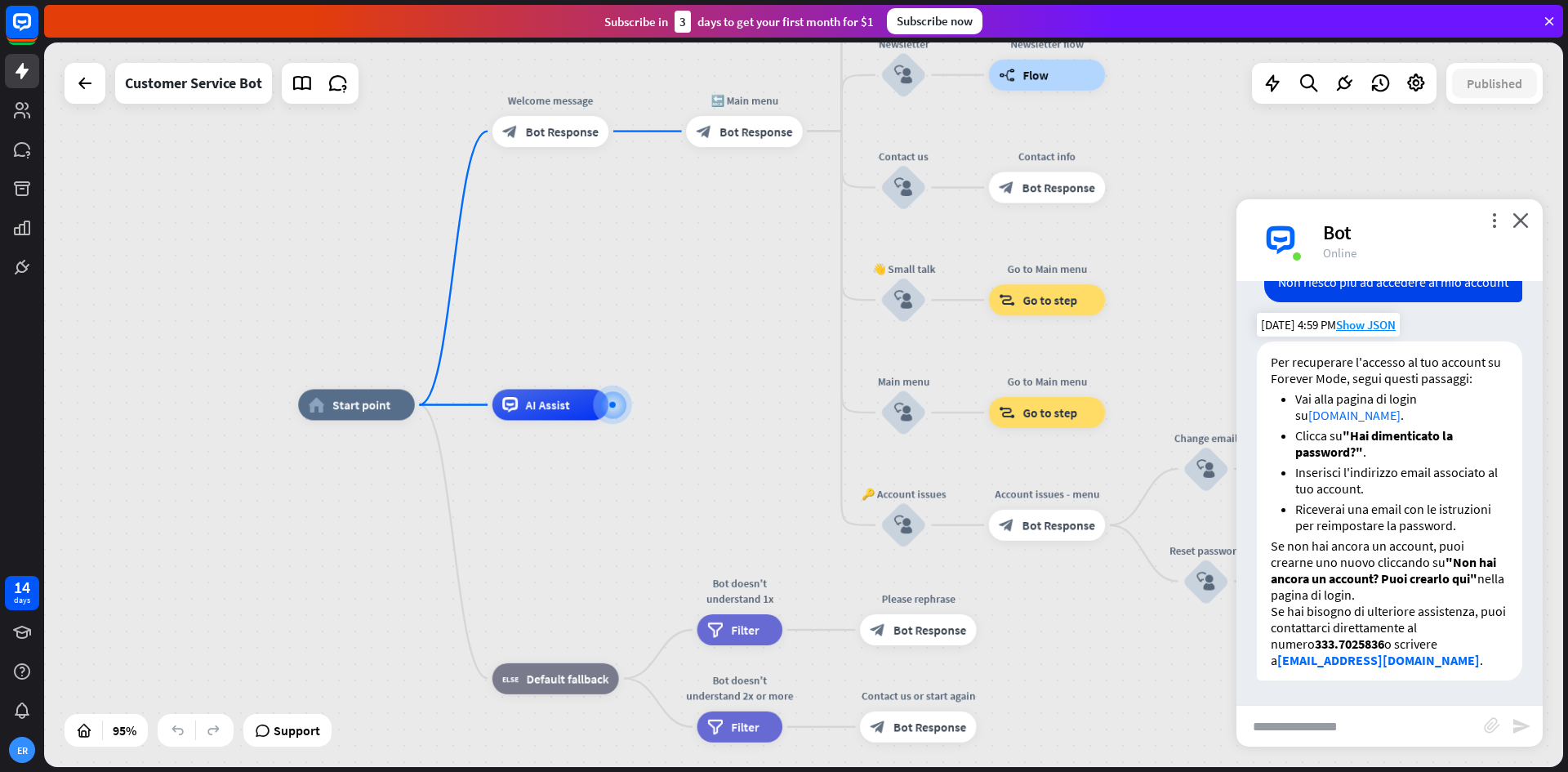
scroll to position [131, 0]
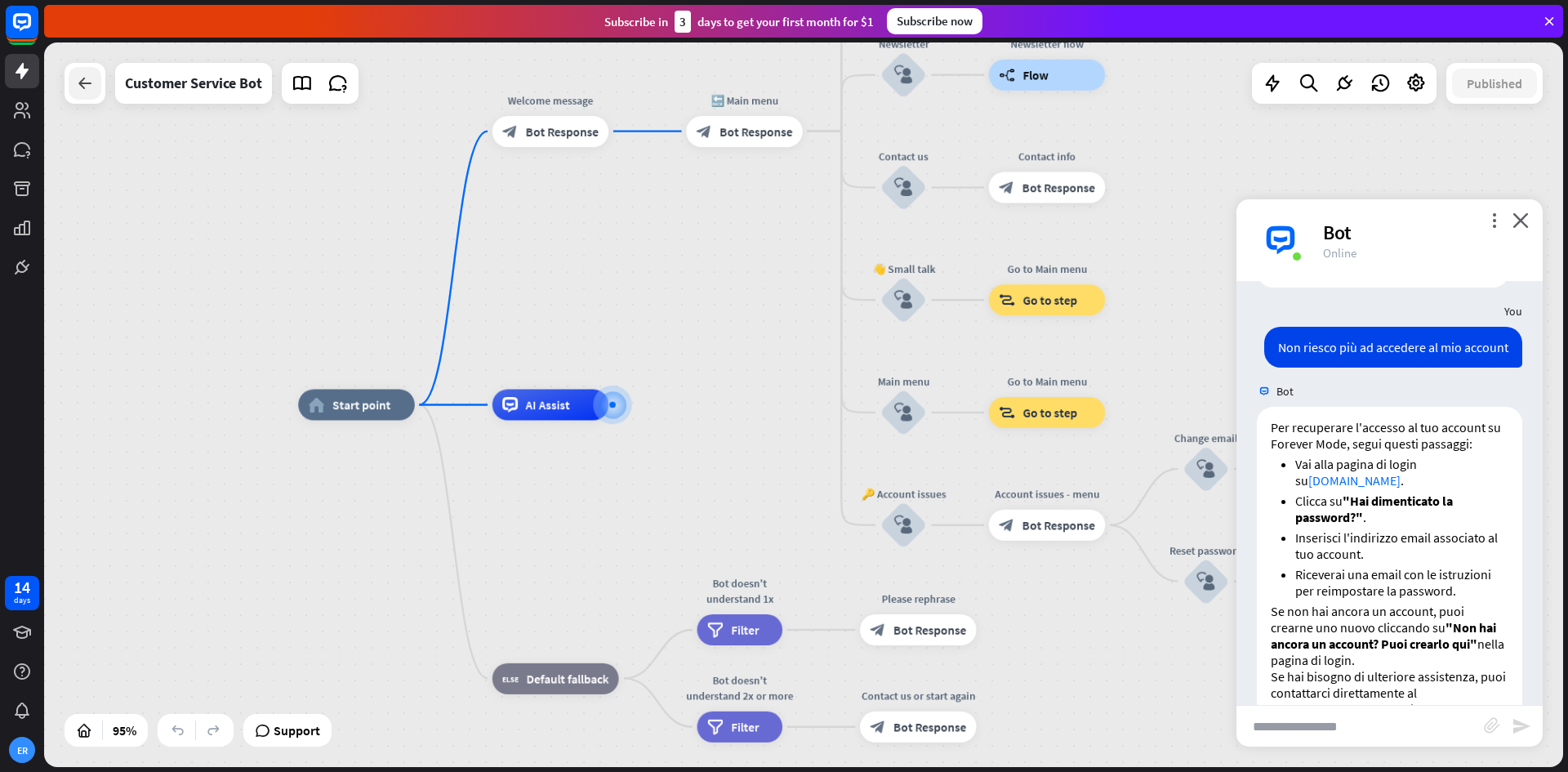
click at [95, 80] on div at bounding box center [85, 83] width 32 height 32
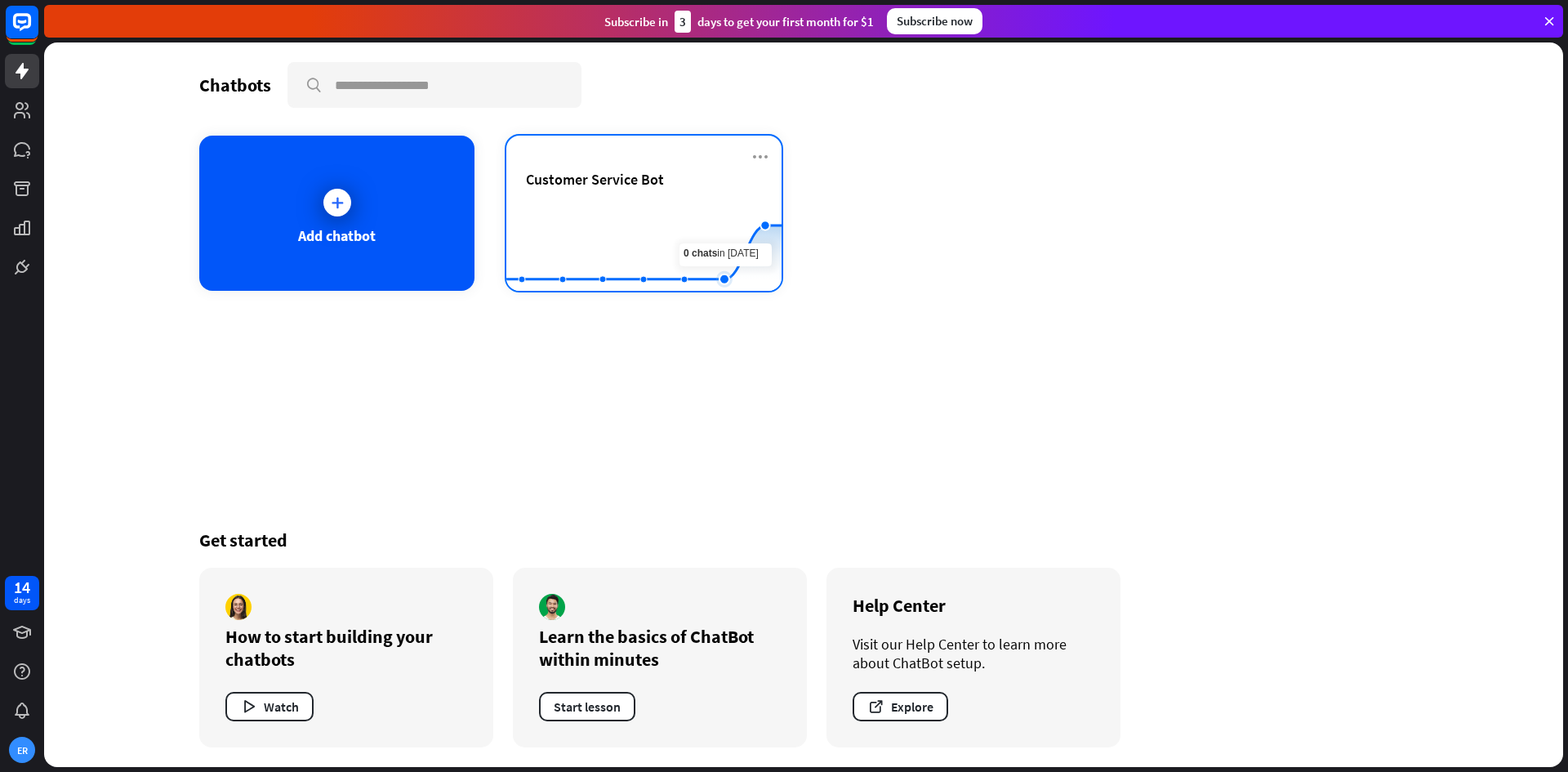
click at [708, 247] on rect at bounding box center [644, 250] width 275 height 102
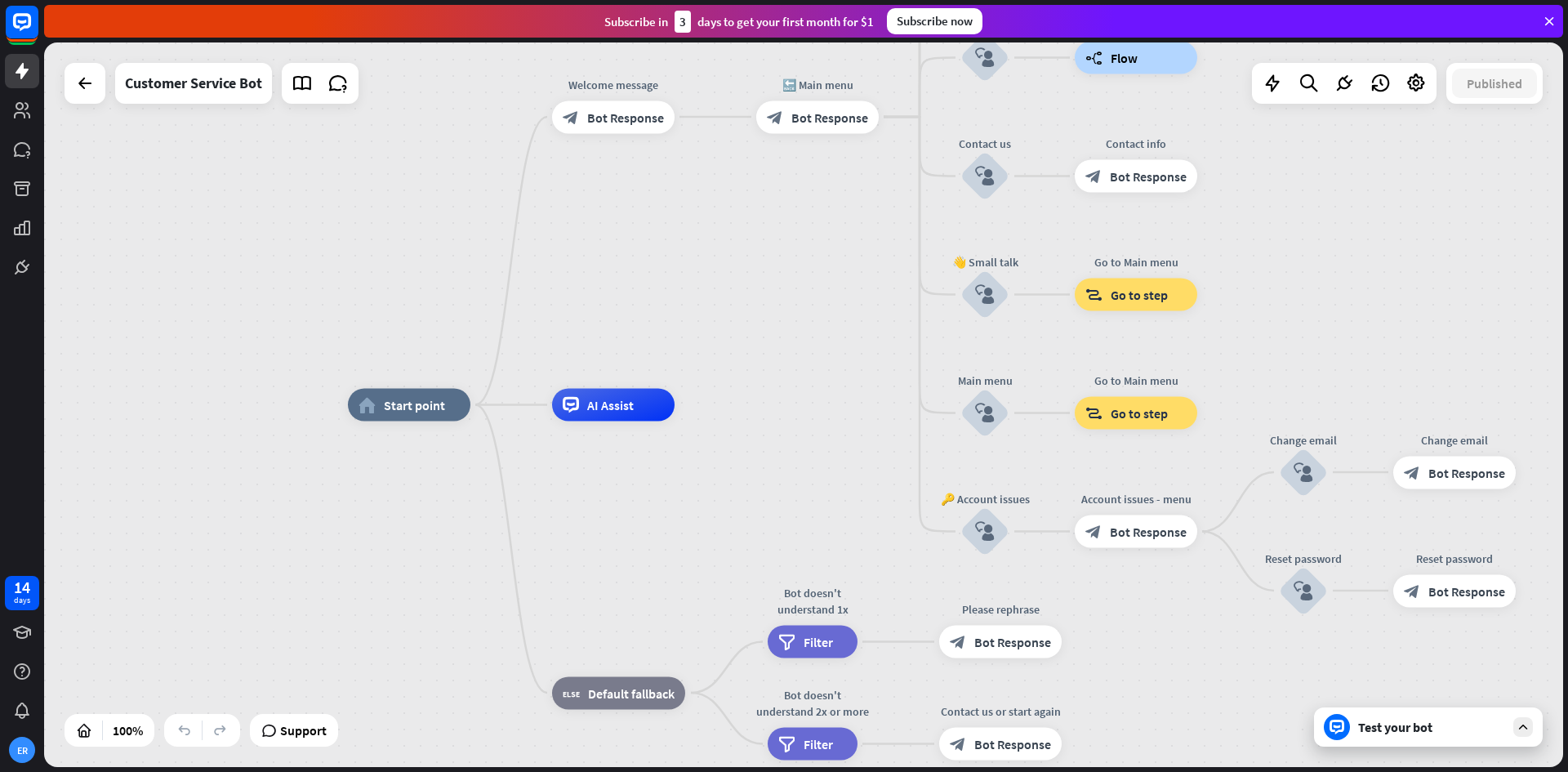
click at [1556, 17] on icon at bounding box center [1549, 21] width 15 height 15
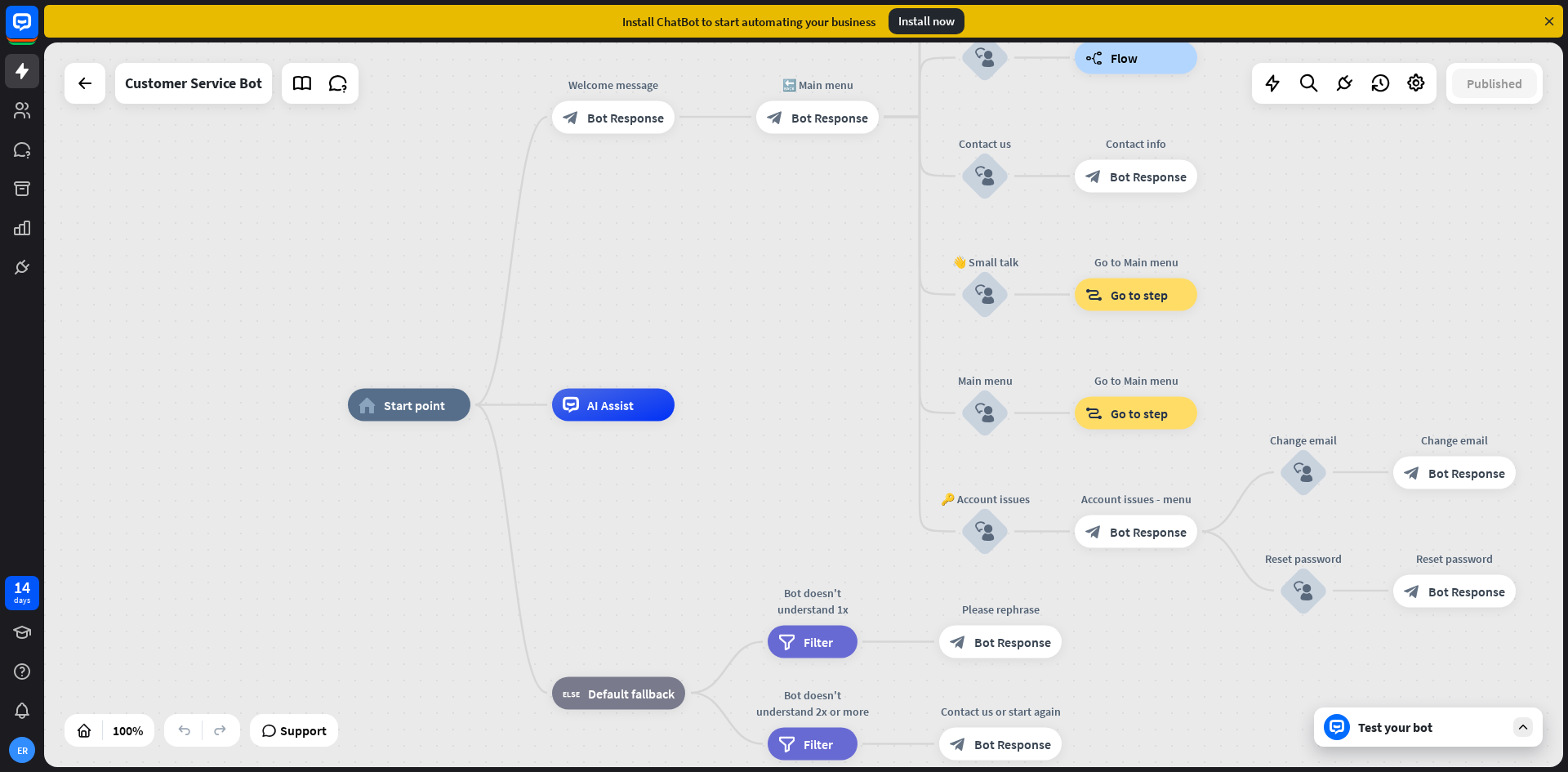
click at [941, 20] on div "Install now" at bounding box center [926, 21] width 76 height 27
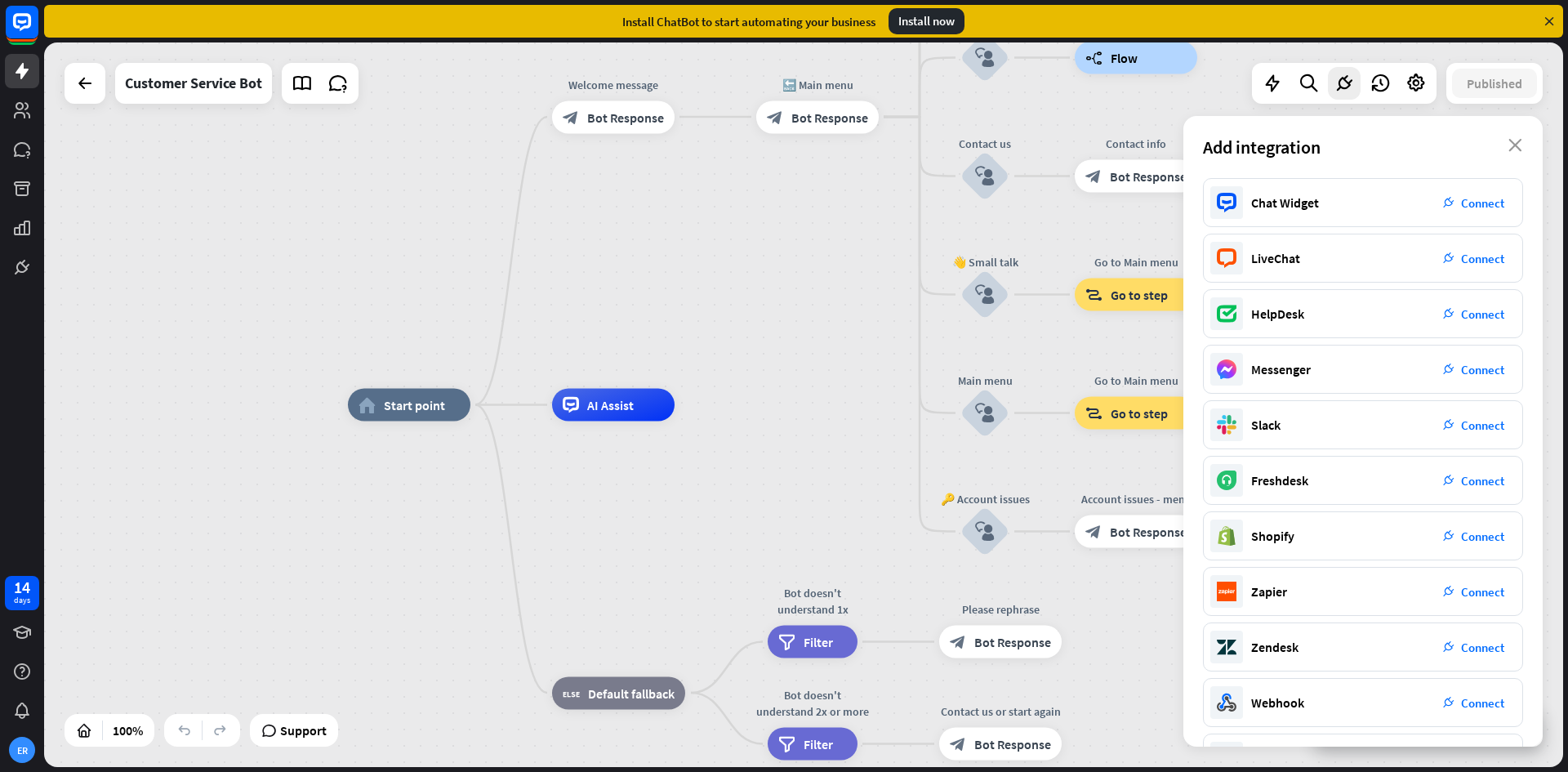
click at [1524, 141] on div "Add integration close" at bounding box center [1363, 147] width 360 height 62
click at [1523, 142] on div "Add integration close" at bounding box center [1363, 147] width 360 height 62
click at [1514, 145] on icon "close" at bounding box center [1516, 145] width 14 height 13
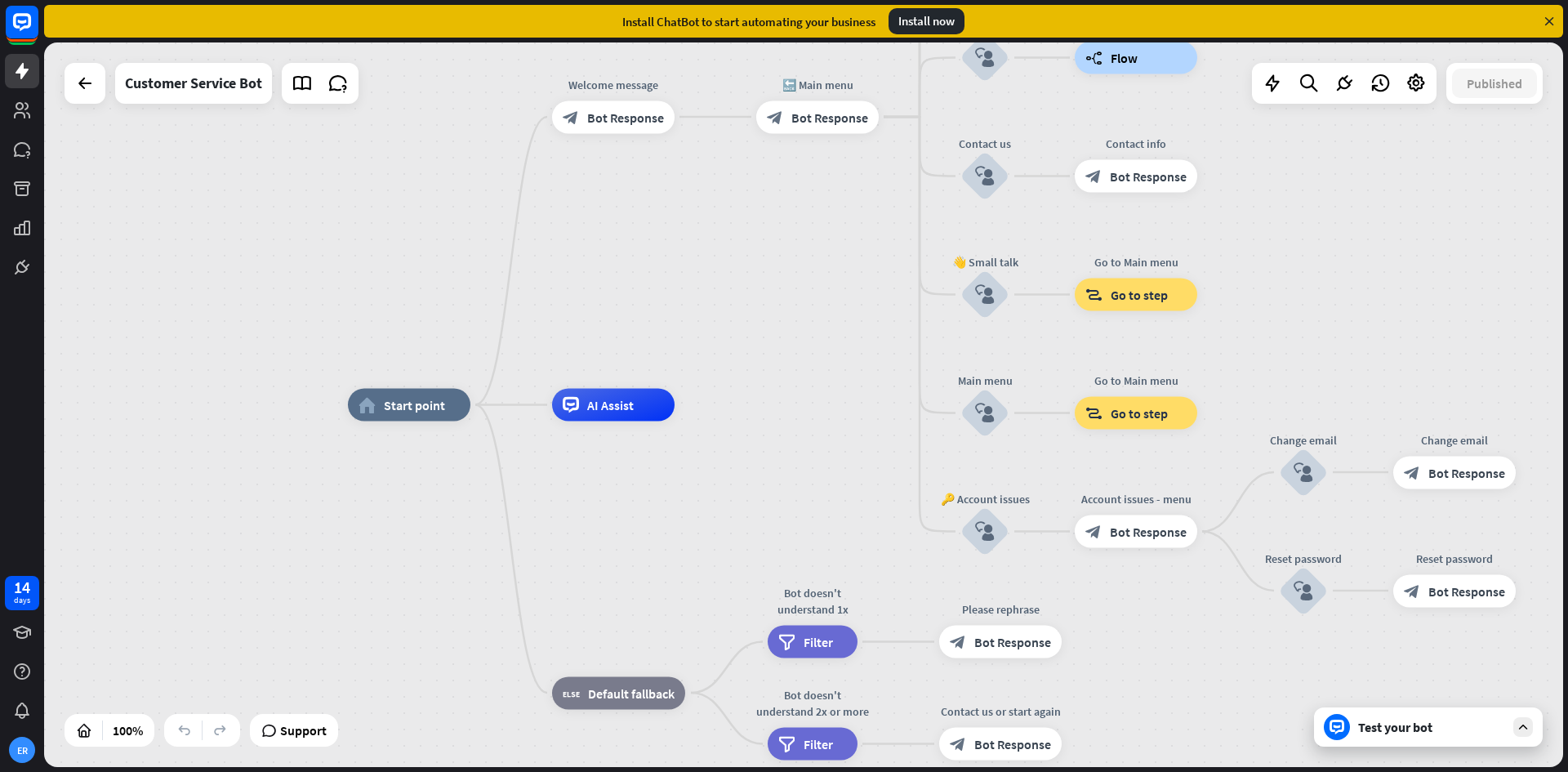
click at [1371, 721] on div "Test your bot" at bounding box center [1432, 727] width 147 height 16
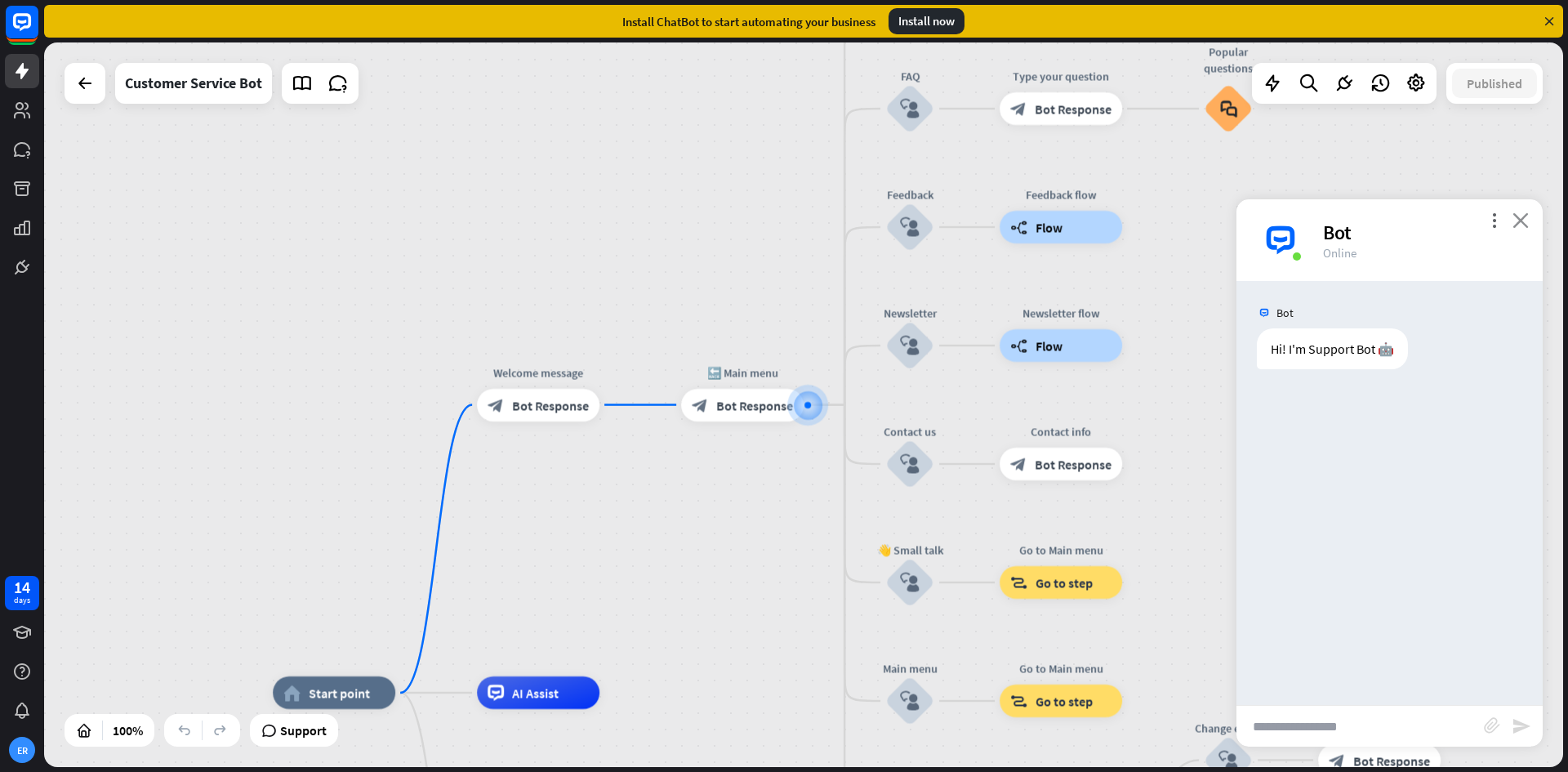
click at [1520, 224] on icon "close" at bounding box center [1520, 221] width 16 height 15
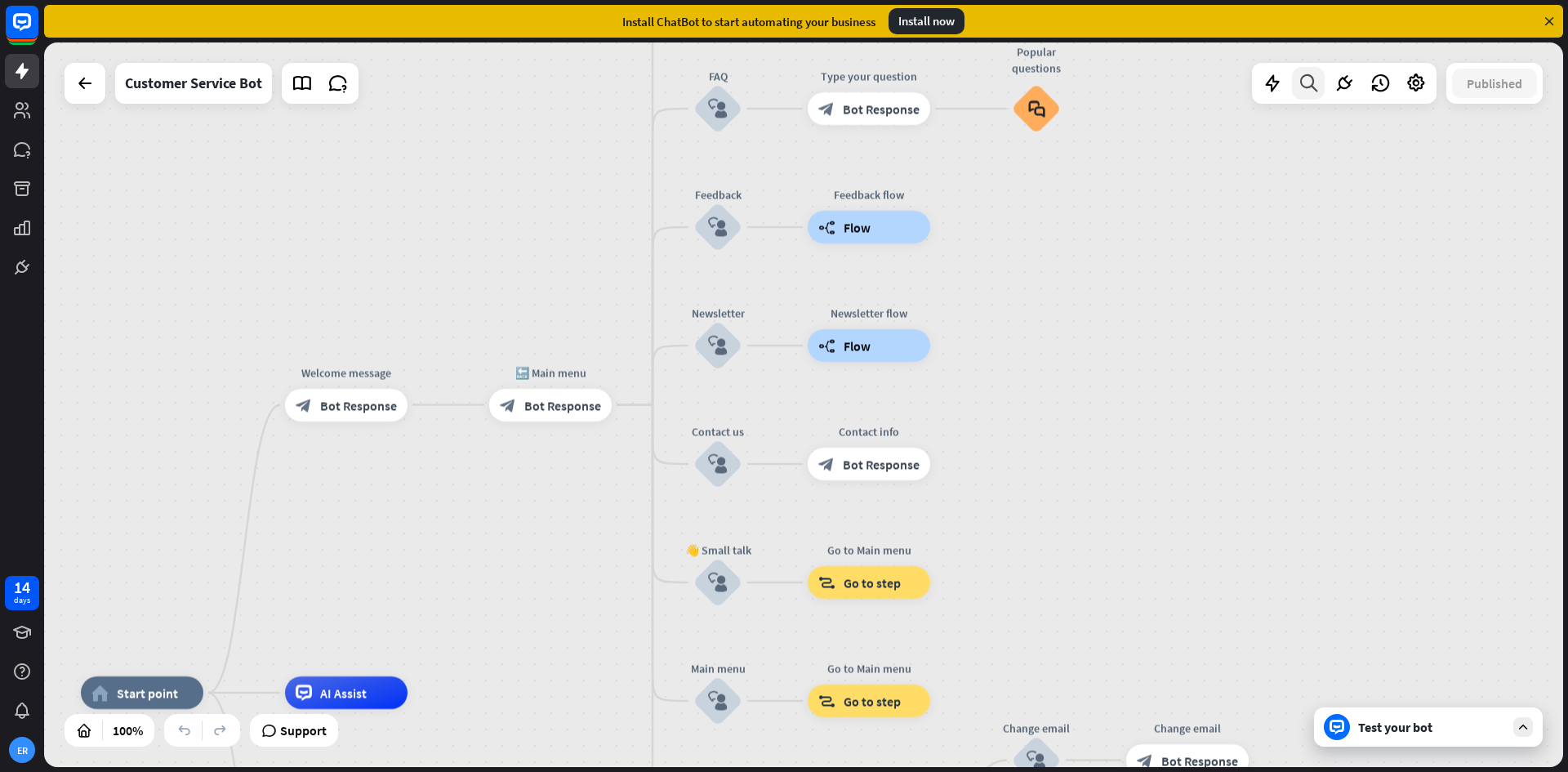
click at [1302, 82] on icon at bounding box center [1309, 83] width 22 height 21
click at [1307, 85] on icon at bounding box center [1309, 83] width 22 height 21
click at [1037, 119] on div "block_faq" at bounding box center [1036, 108] width 49 height 49
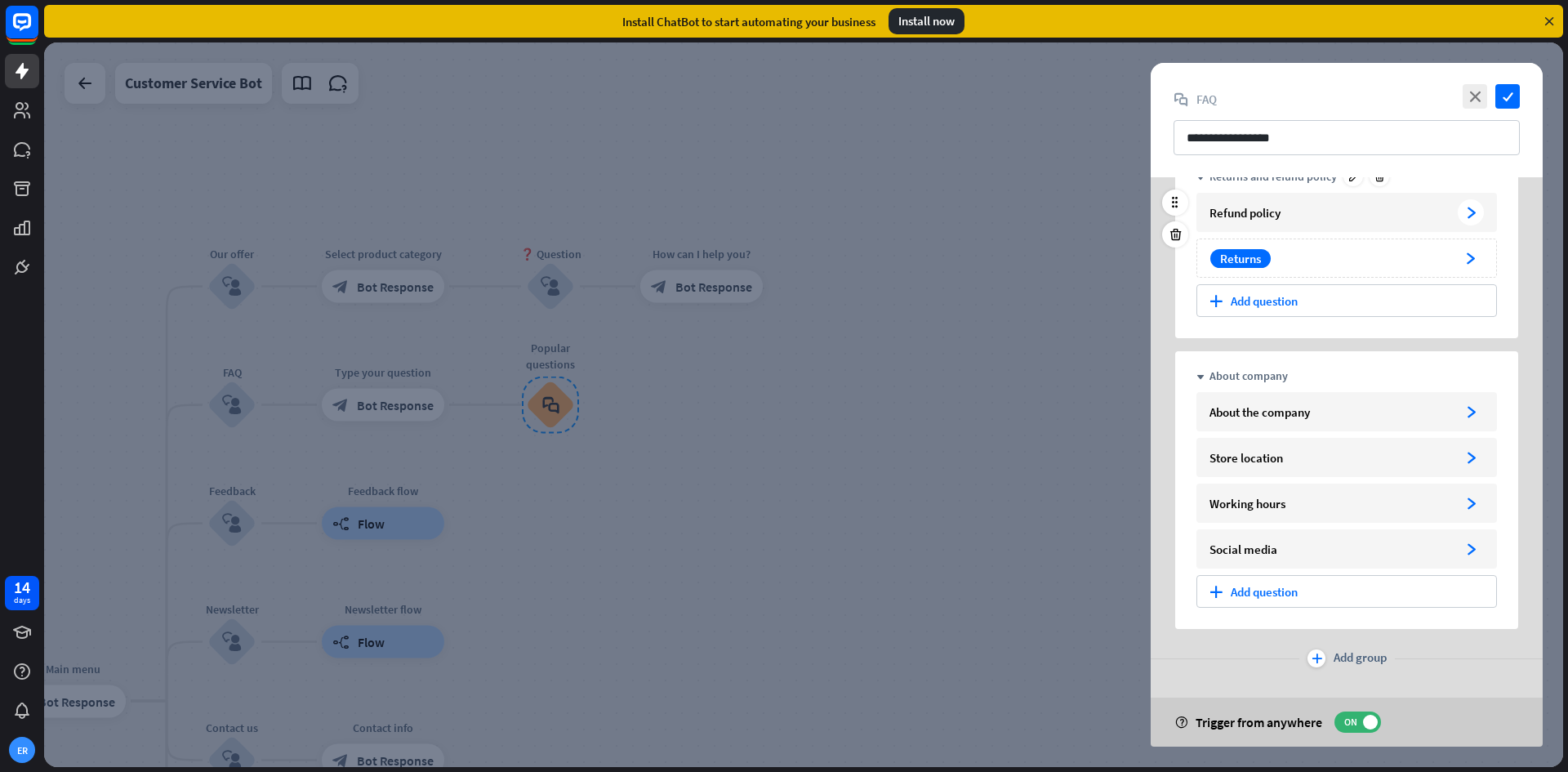
scroll to position [246, 0]
click at [1471, 410] on icon "arrowhead_right" at bounding box center [1471, 410] width 12 height 12
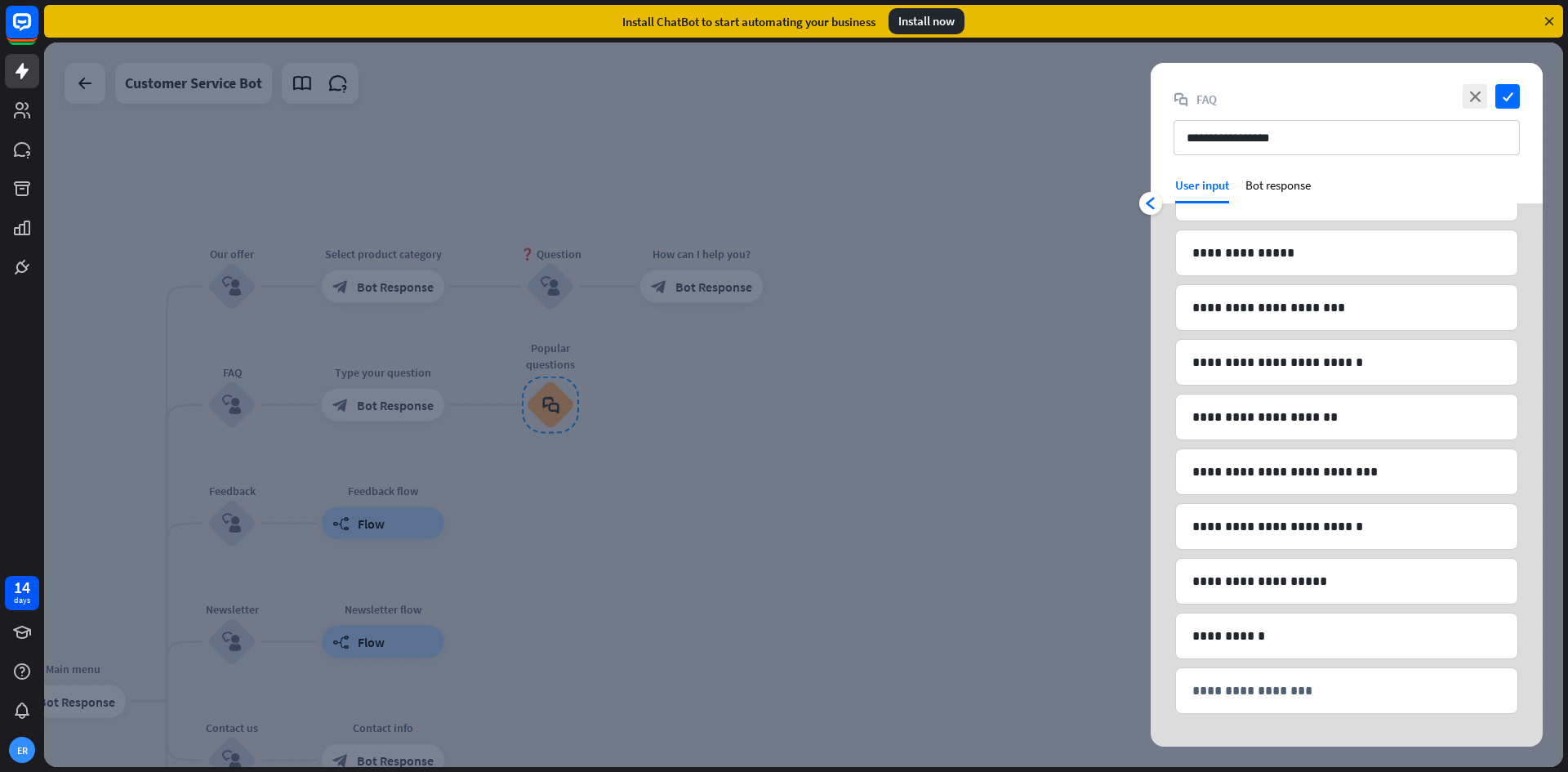
scroll to position [157, 0]
click at [1141, 205] on div "arrowhead_left" at bounding box center [1151, 203] width 23 height 23
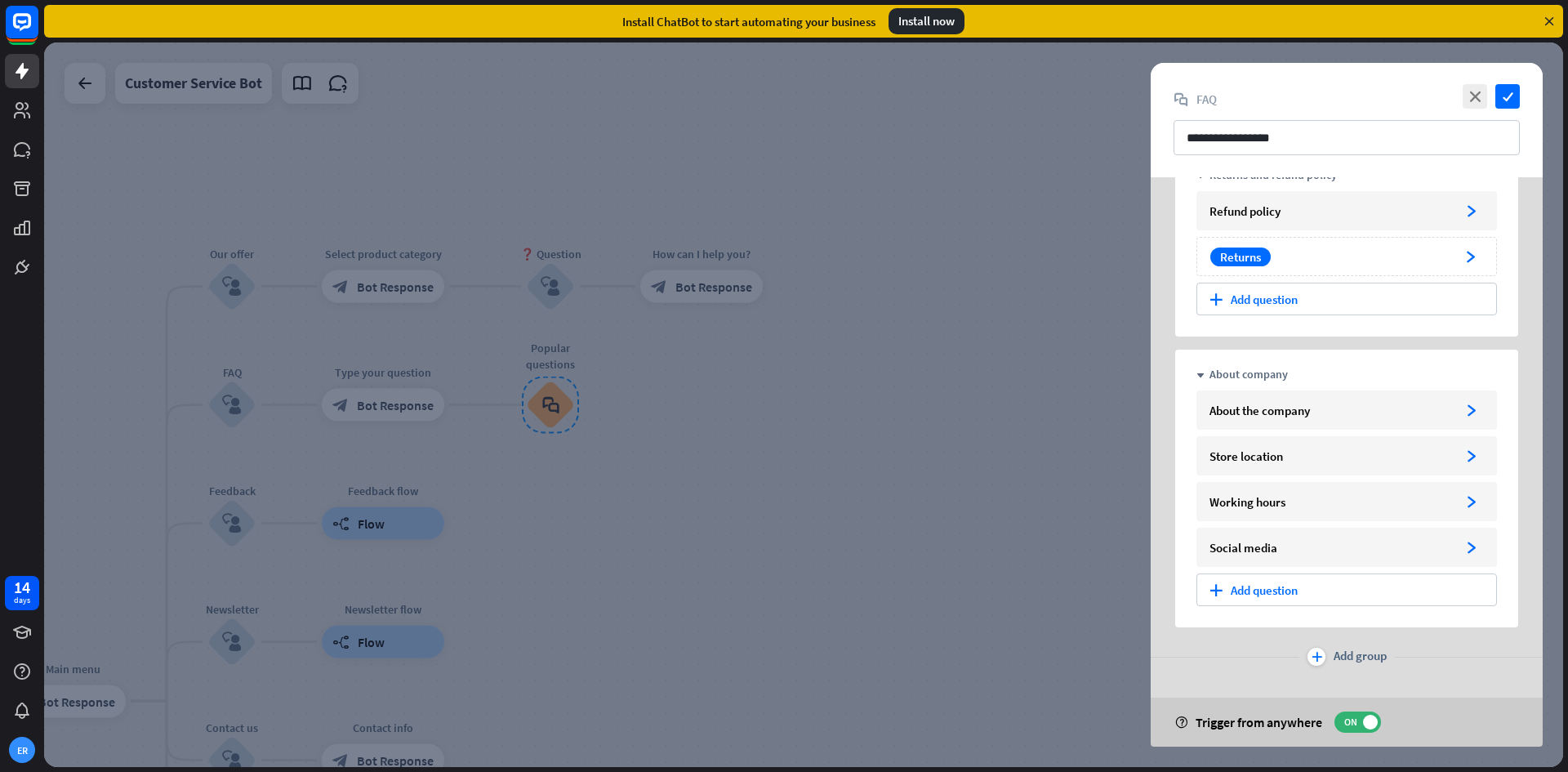
click at [944, 323] on div at bounding box center [804, 405] width 1519 height 725
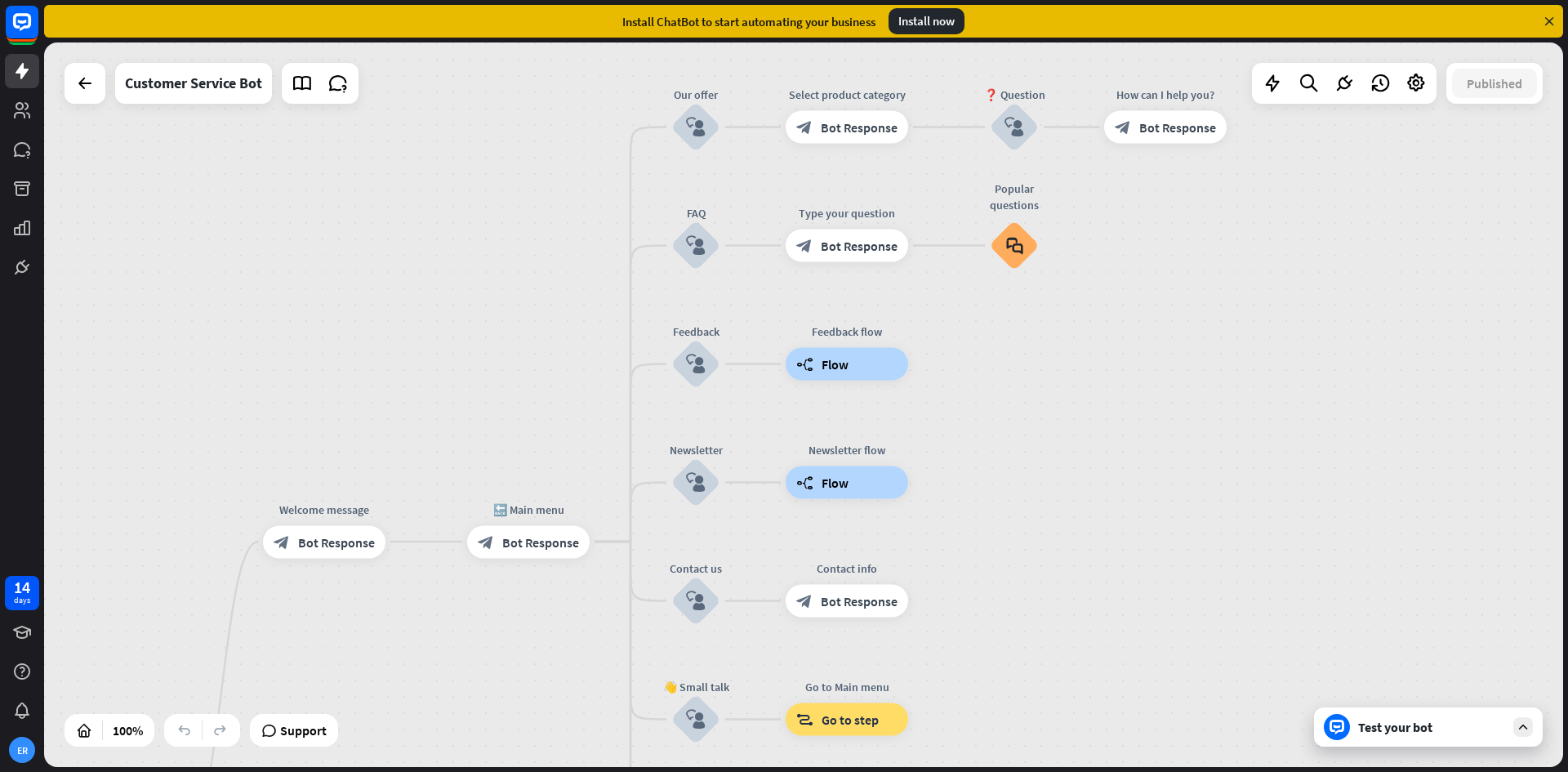
drag, startPoint x: 810, startPoint y: 527, endPoint x: 1265, endPoint y: 373, distance: 480.4
click at [1265, 372] on div "home_2 Start point Welcome message block_bot_response Bot Response 🔙 Main menu …" at bounding box center [804, 405] width 1519 height 725
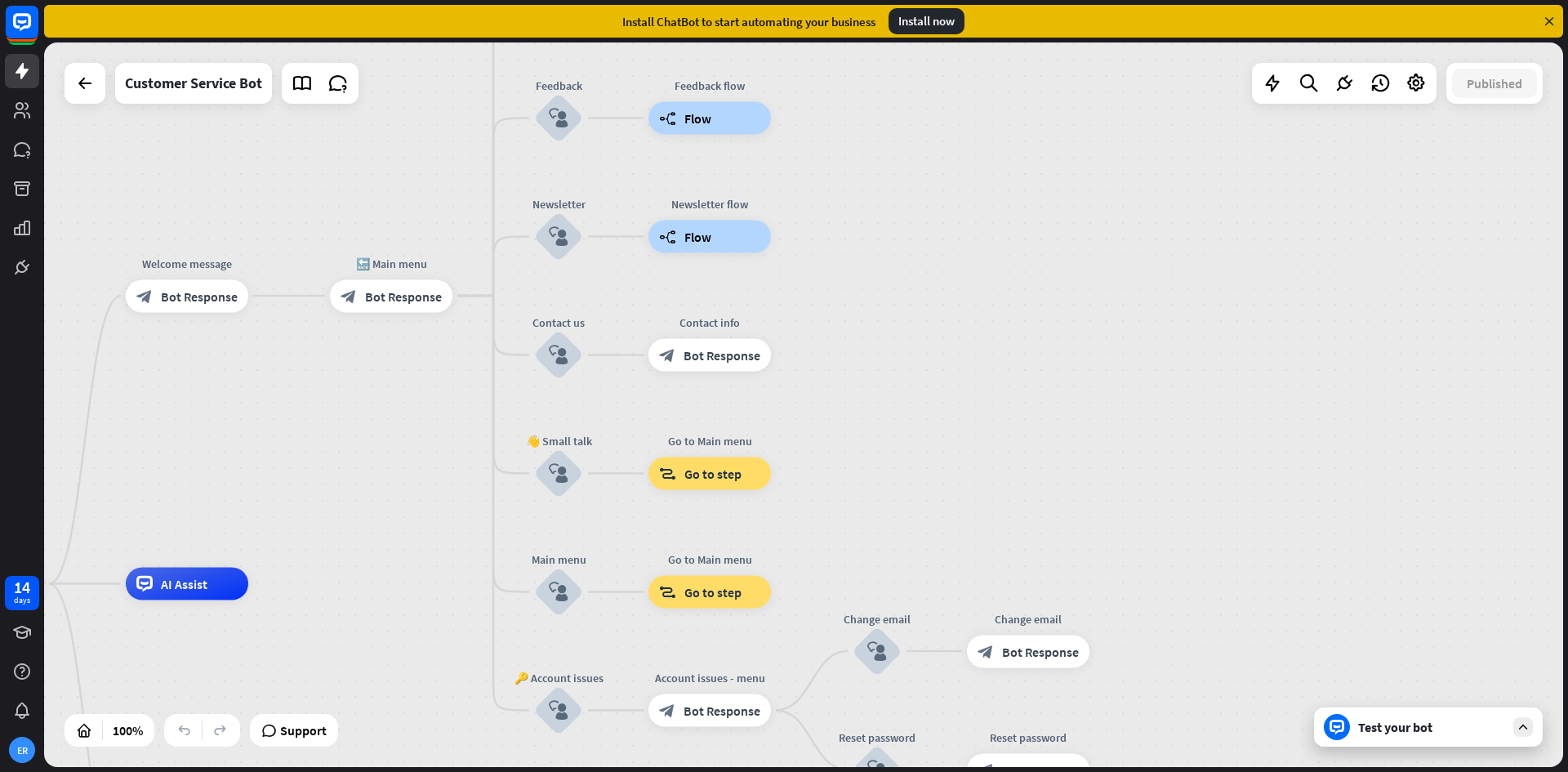
drag, startPoint x: 1250, startPoint y: 498, endPoint x: 1107, endPoint y: 253, distance: 283.7
click at [1107, 253] on div "home_2 Start point Welcome message block_bot_response Bot Response 🔙 Main menu …" at bounding box center [804, 405] width 1519 height 725
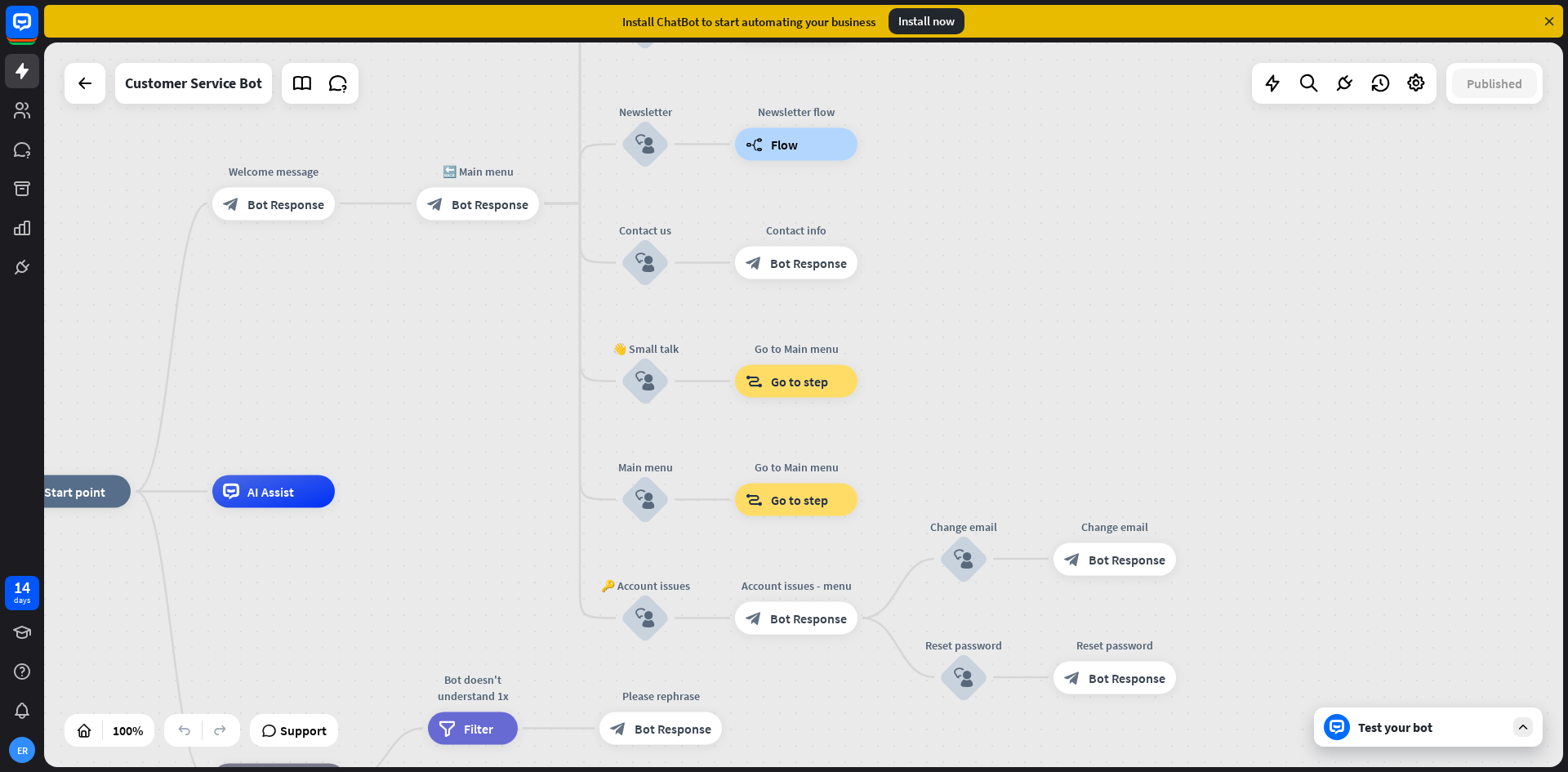
drag, startPoint x: 1108, startPoint y: 327, endPoint x: 1141, endPoint y: 291, distance: 48.8
click at [1141, 281] on div "home_2 Start point Welcome message block_bot_response Bot Response 🔙 Main menu …" at bounding box center [804, 405] width 1519 height 725
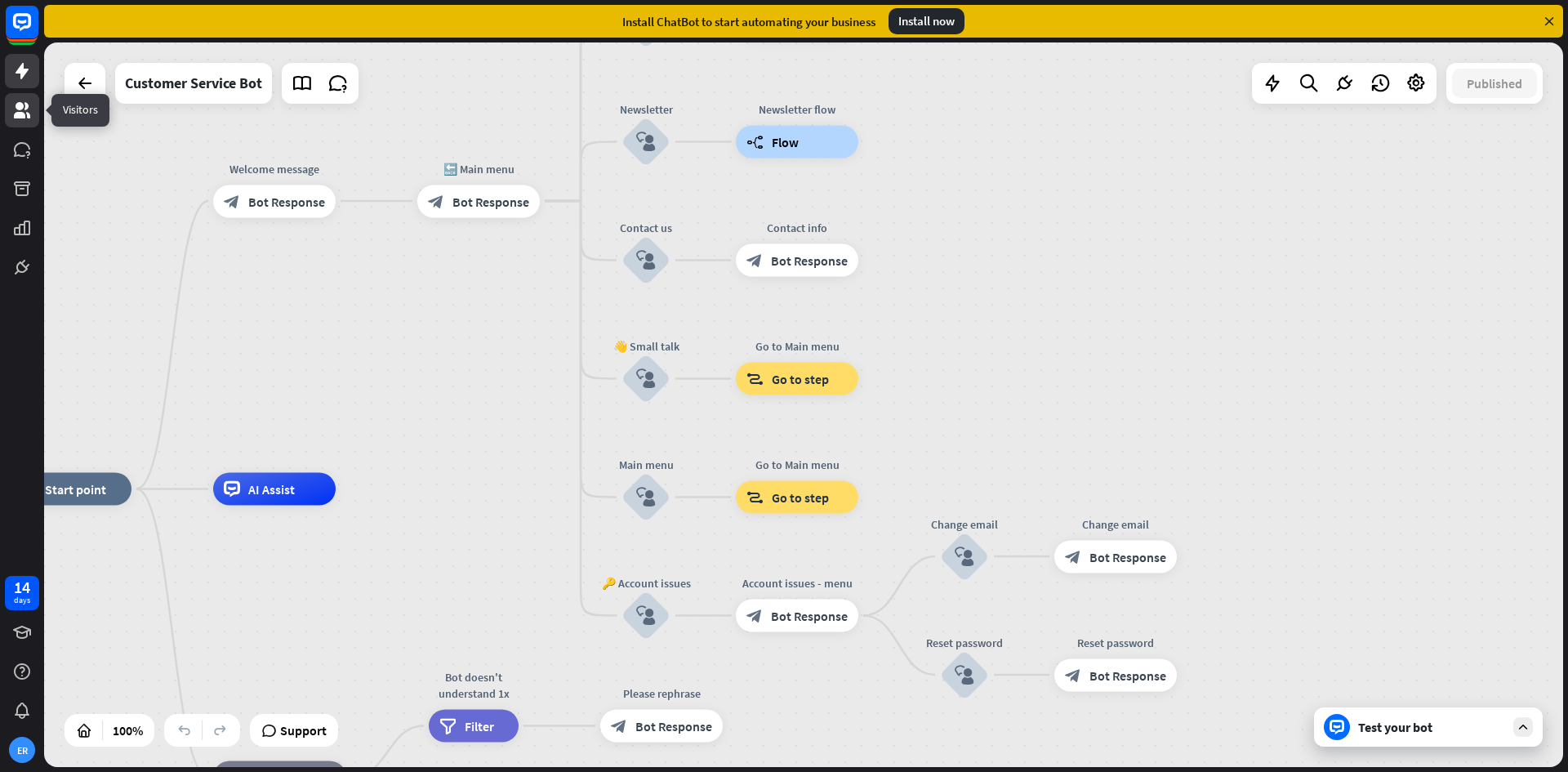
click at [35, 109] on link at bounding box center [22, 110] width 34 height 34
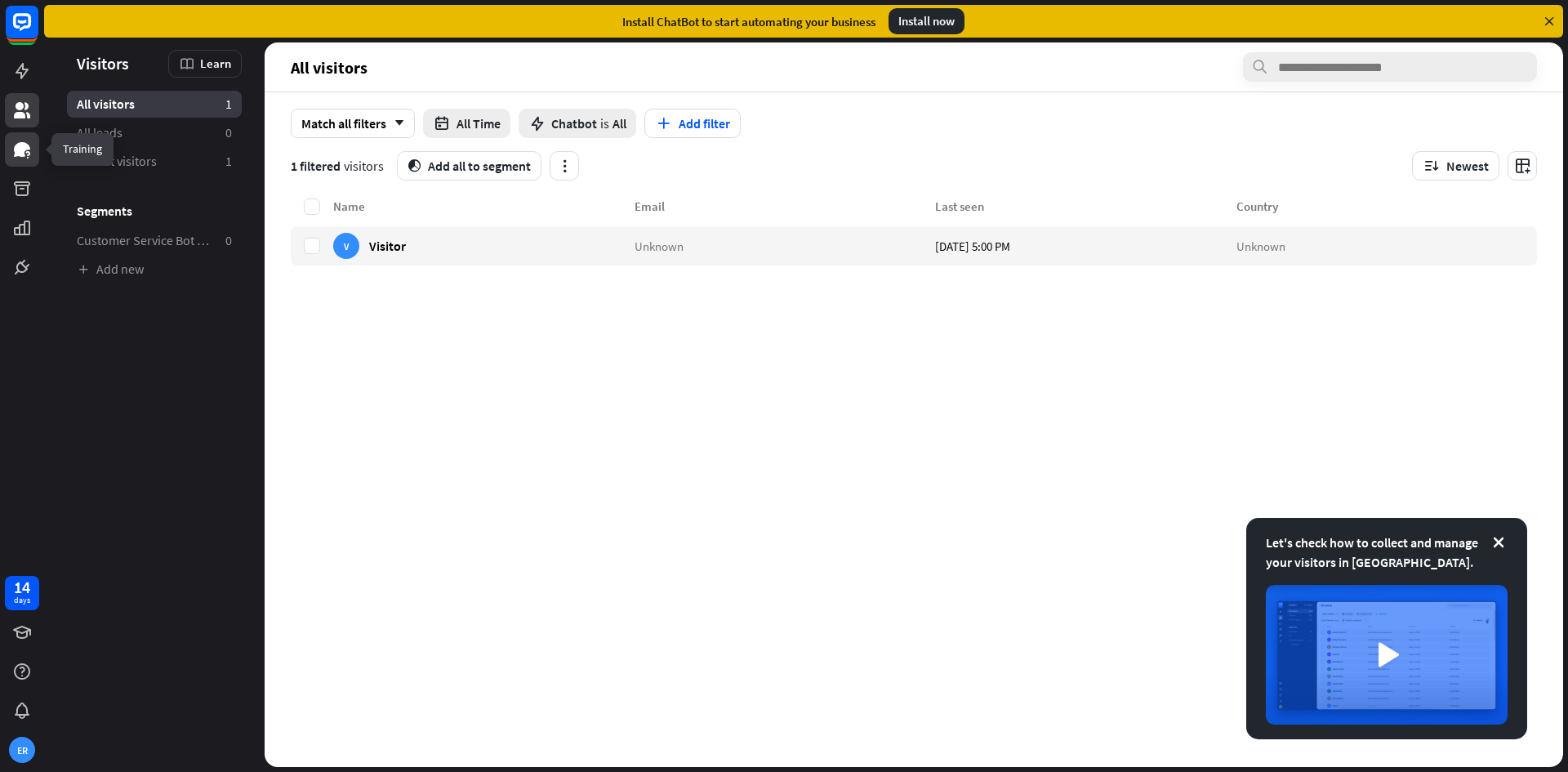
click at [29, 163] on link at bounding box center [22, 150] width 34 height 34
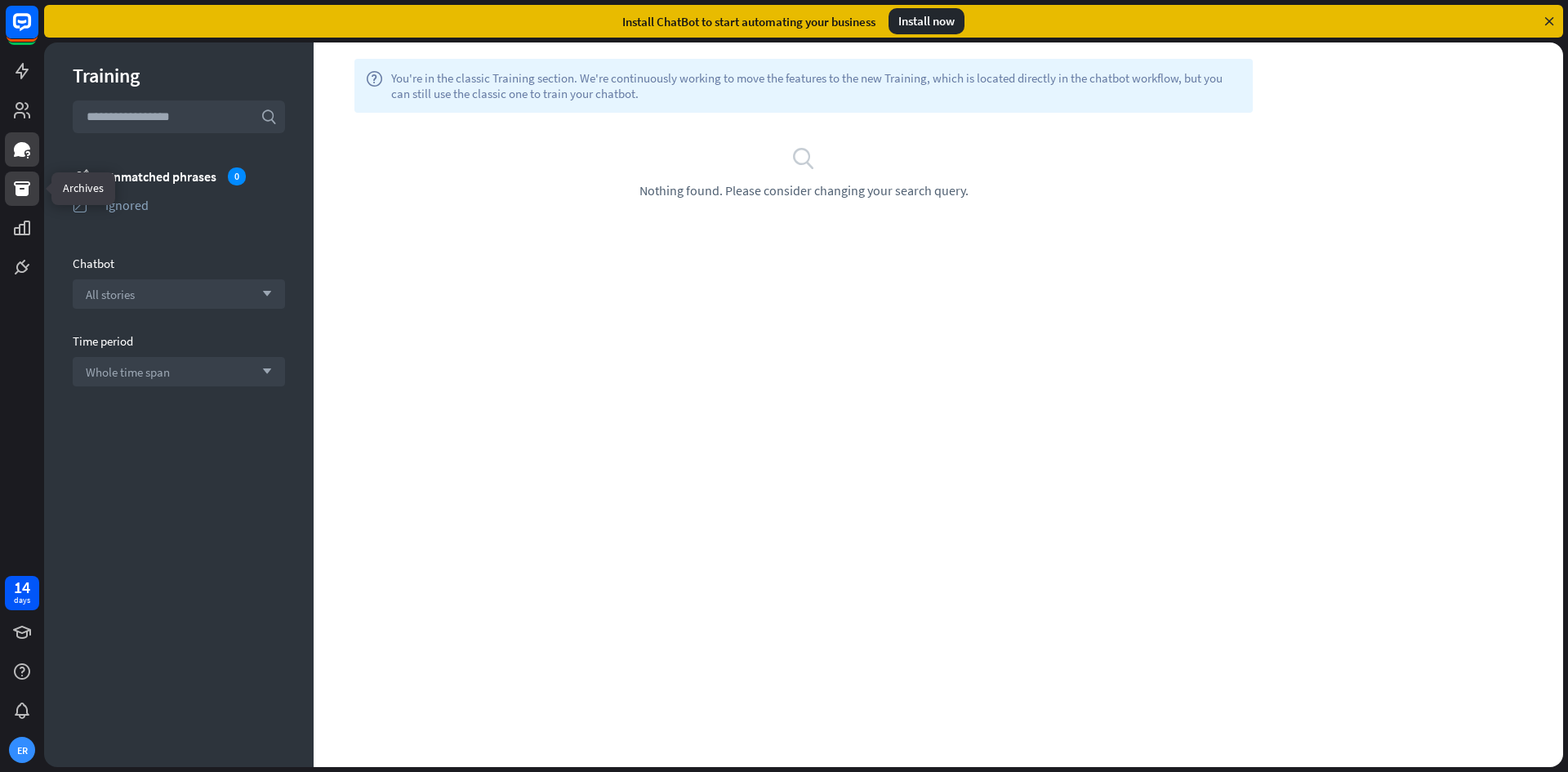
click at [27, 184] on icon at bounding box center [21, 188] width 20 height 20
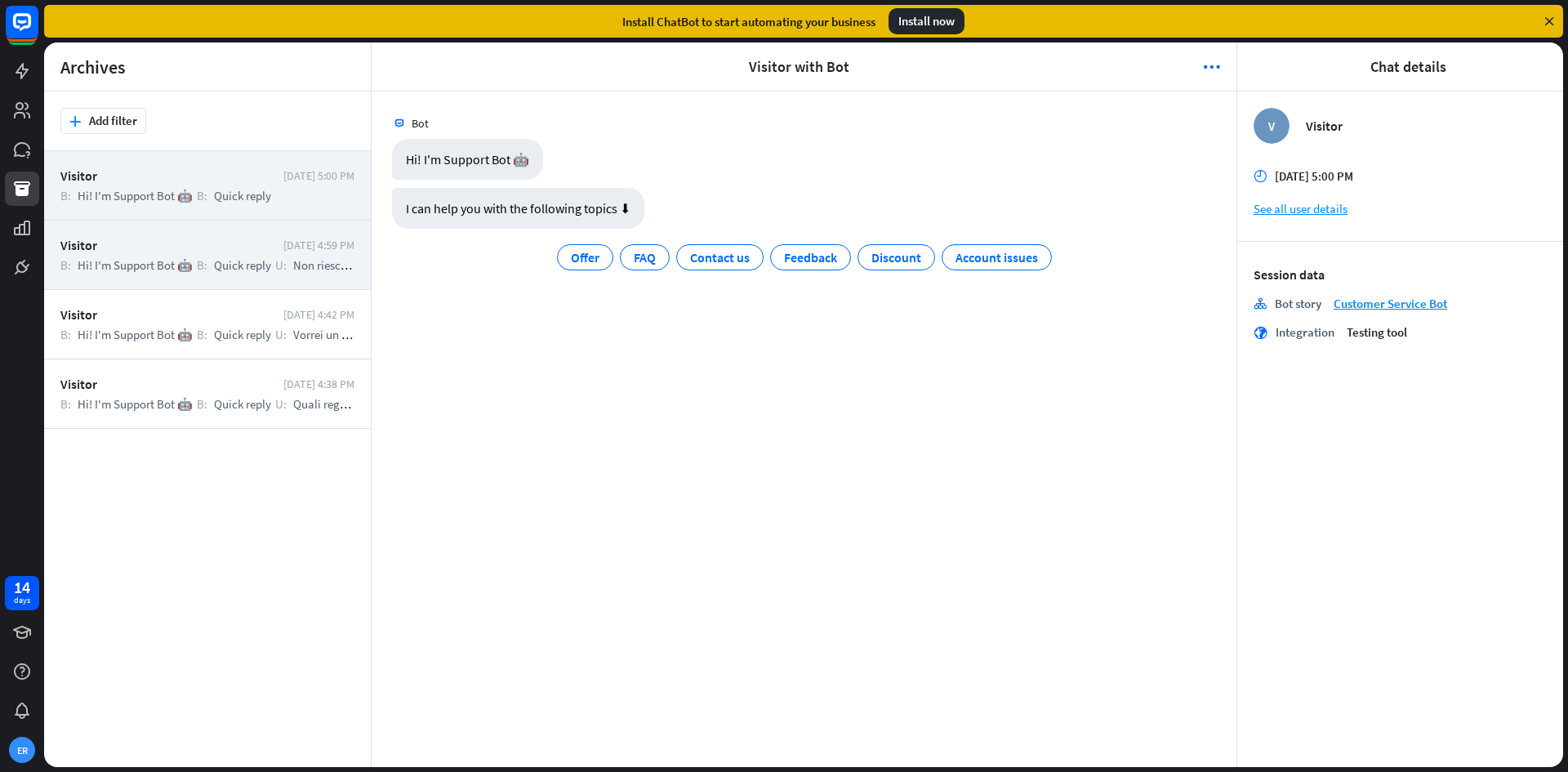
click at [242, 244] on div "Visitor" at bounding box center [167, 245] width 214 height 16
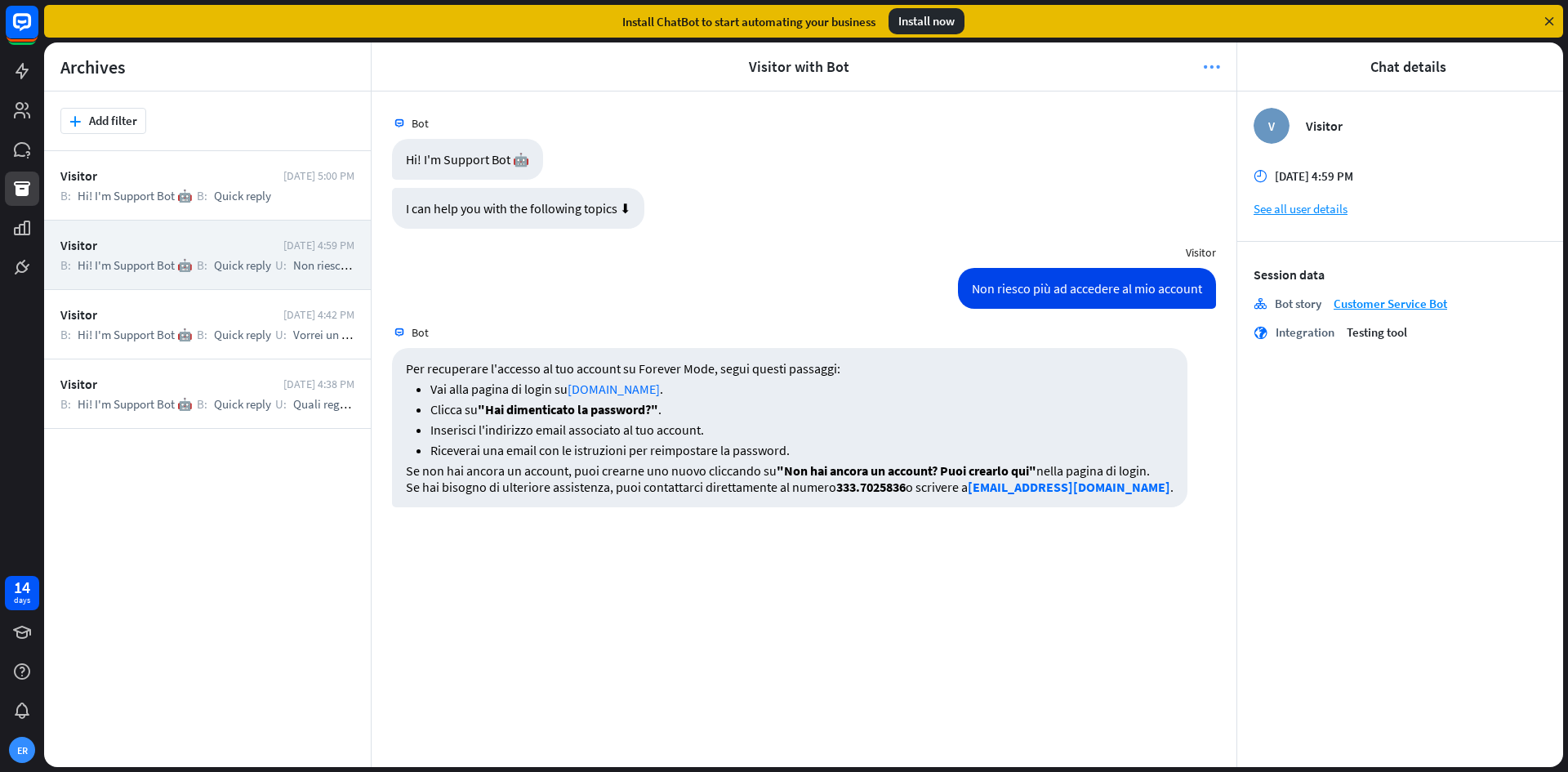
click at [1207, 63] on icon "more_horiz" at bounding box center [1212, 67] width 17 height 16
click at [1154, 106] on div "debug Debug mode" at bounding box center [1095, 113] width 208 height 19
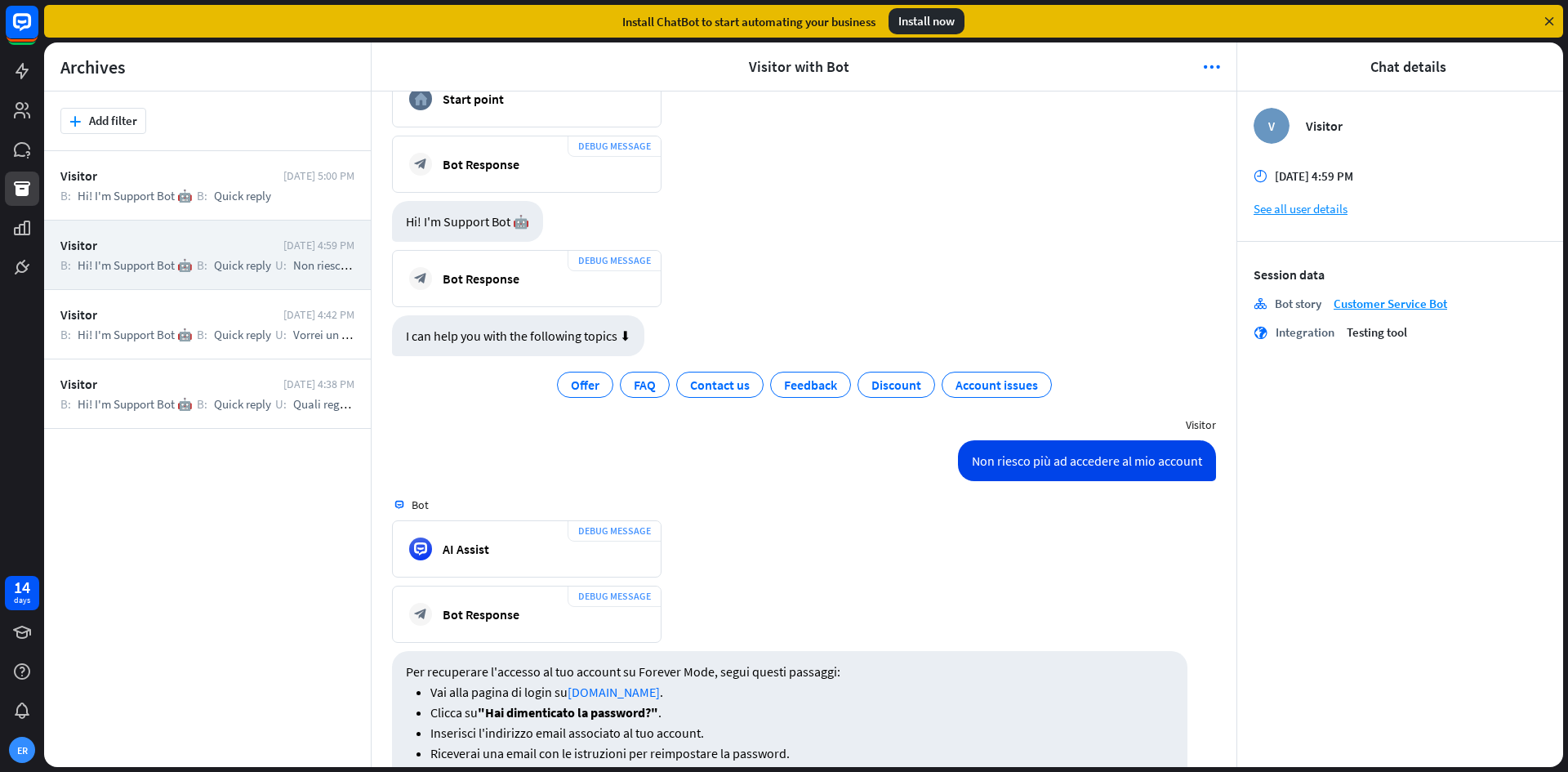
scroll to position [233, 0]
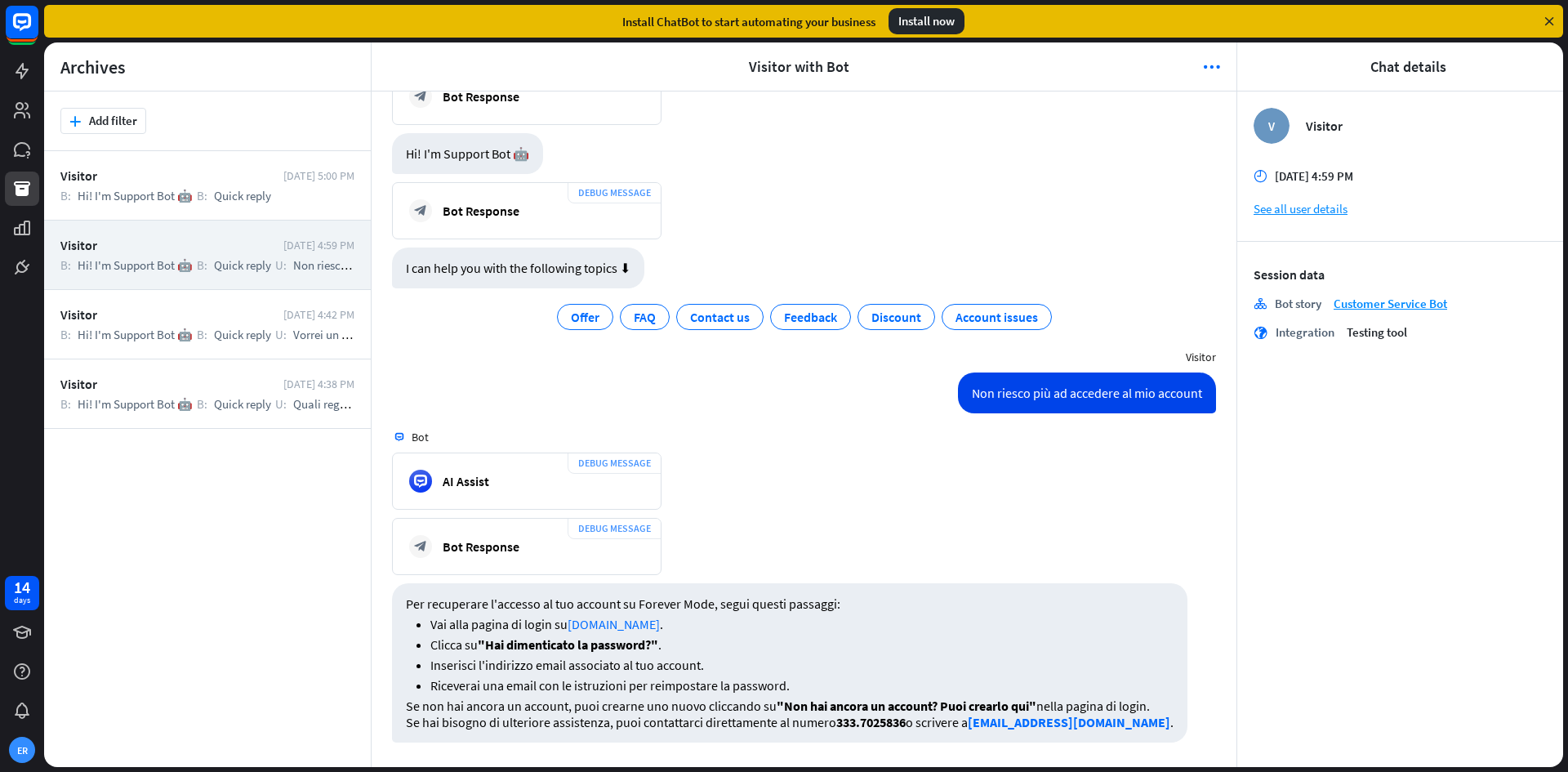
click at [666, 574] on div "DEBUG MESSAGE block_bot_response Bot Response [DATE] 4:59 PM Show JSON" at bounding box center [804, 551] width 865 height 65
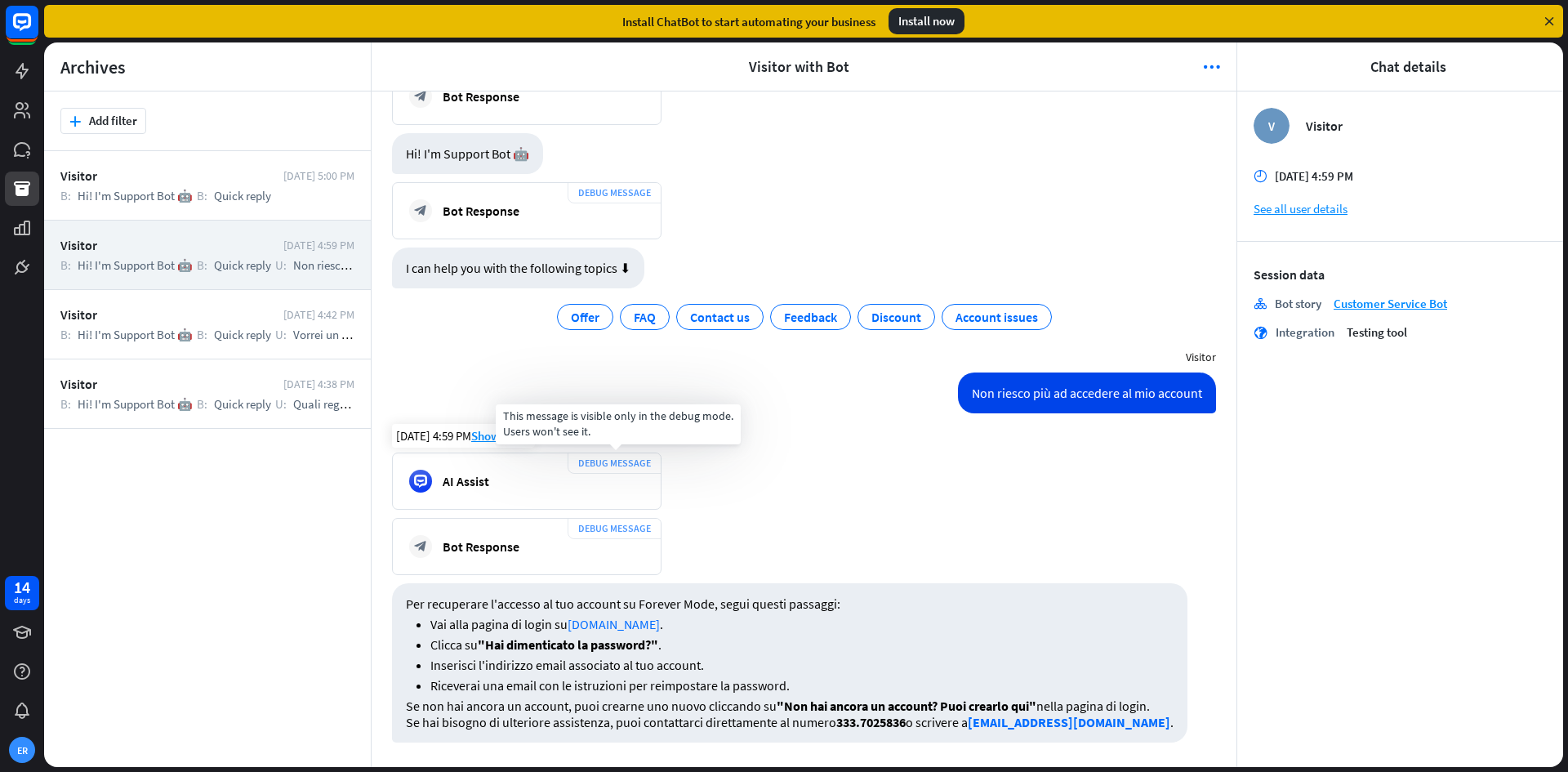
click at [614, 463] on div "DEBUG MESSAGE" at bounding box center [614, 463] width 94 height 21
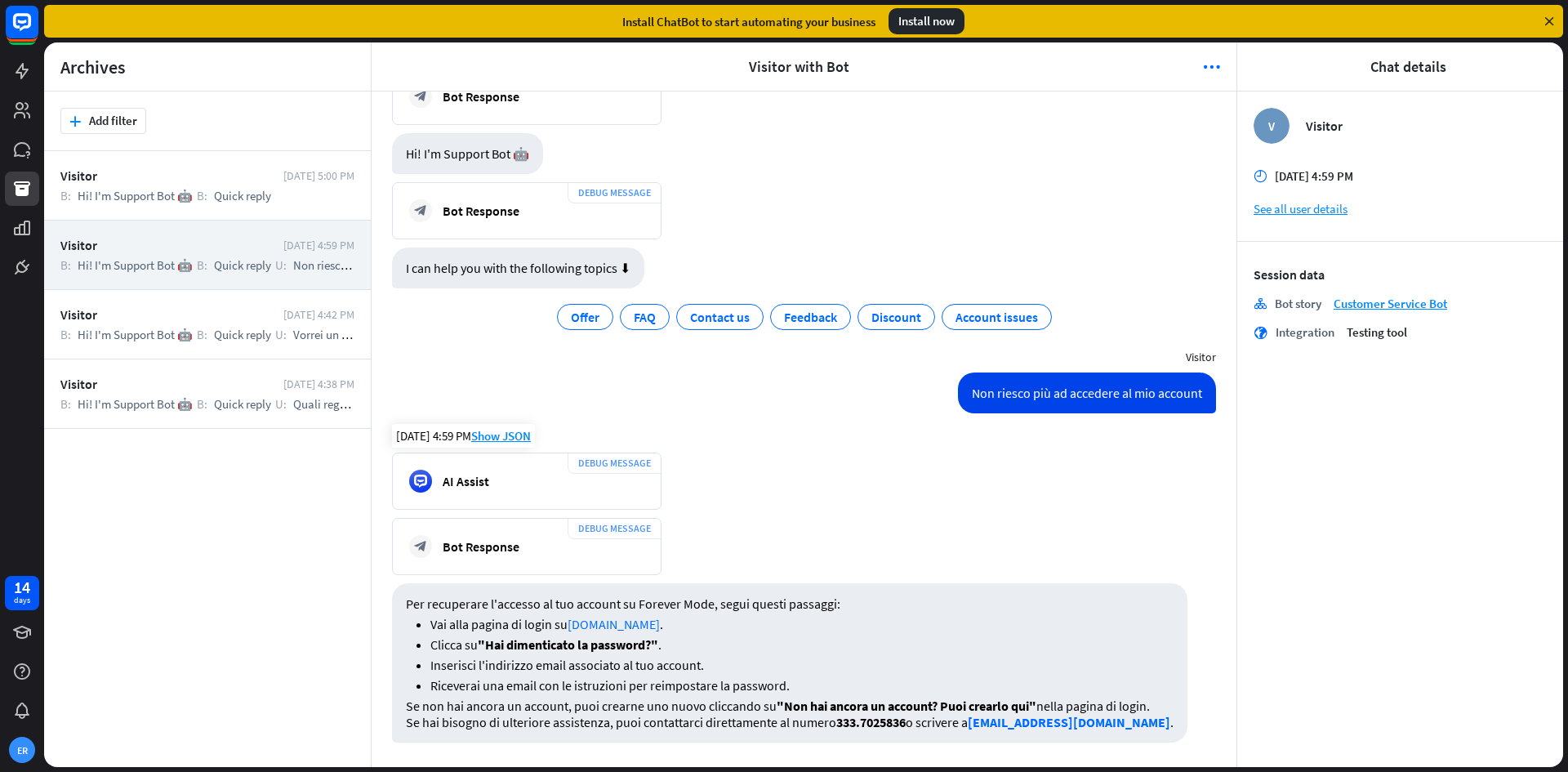
click at [583, 494] on div "DEBUG MESSAGE AI Assist" at bounding box center [526, 481] width 269 height 57
click at [492, 475] on div "AI Assist" at bounding box center [526, 481] width 235 height 23
click at [490, 548] on div "Bot Response" at bounding box center [481, 546] width 77 height 16
click at [1550, 13] on div "Install ChatBot to start automating your business Install now" at bounding box center [804, 21] width 1519 height 32
click at [1551, 20] on icon at bounding box center [1549, 21] width 15 height 15
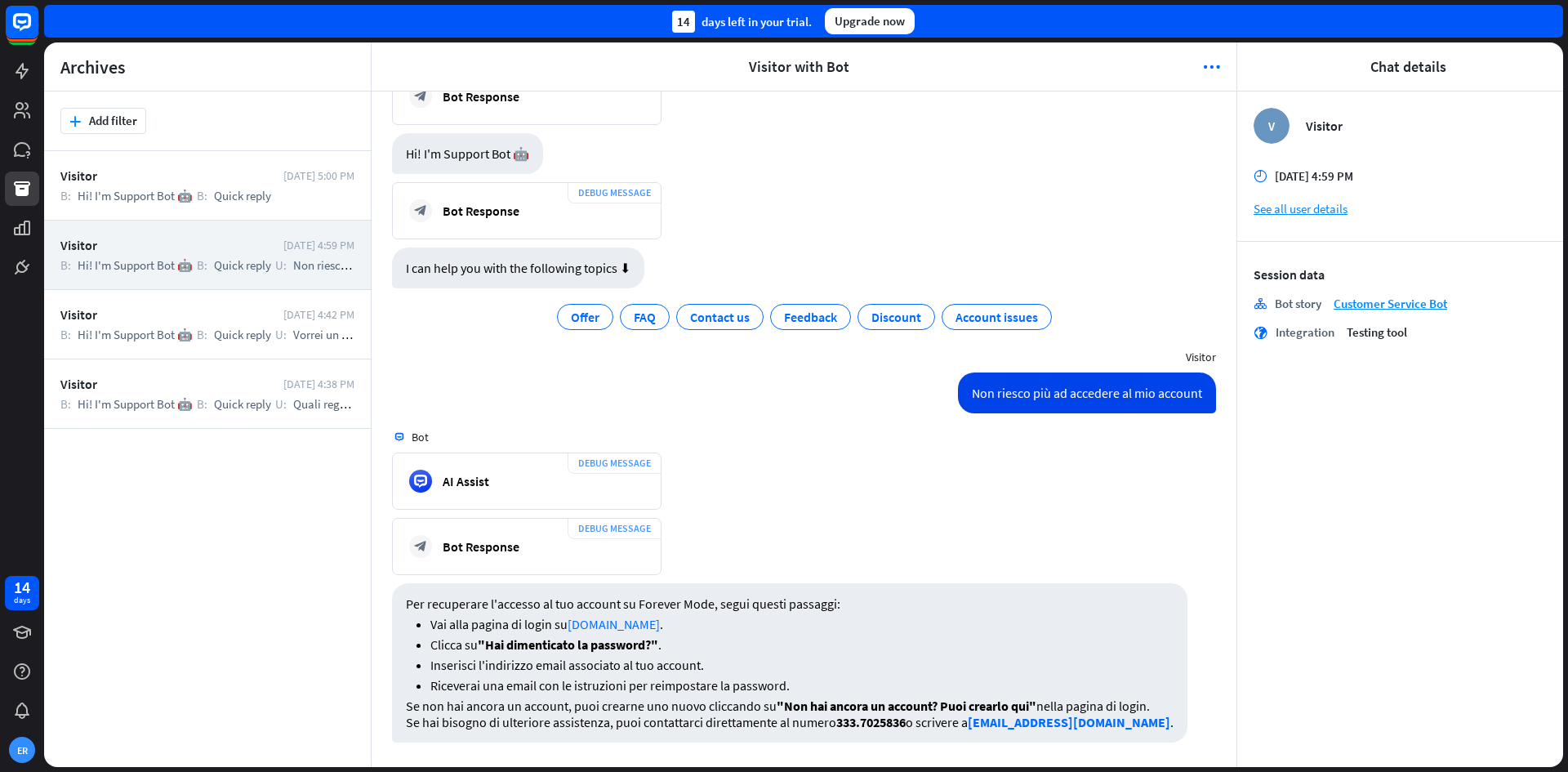
click at [1551, 20] on div "14 days left in your trial. Upgrade now" at bounding box center [804, 21] width 1519 height 32
click at [1210, 69] on icon "more_horiz" at bounding box center [1212, 67] width 17 height 16
click at [1054, 102] on div "debug Debug mode check trash Remove chat" at bounding box center [1095, 130] width 250 height 93
click at [1078, 111] on span "Debug mode" at bounding box center [1060, 112] width 70 height 16
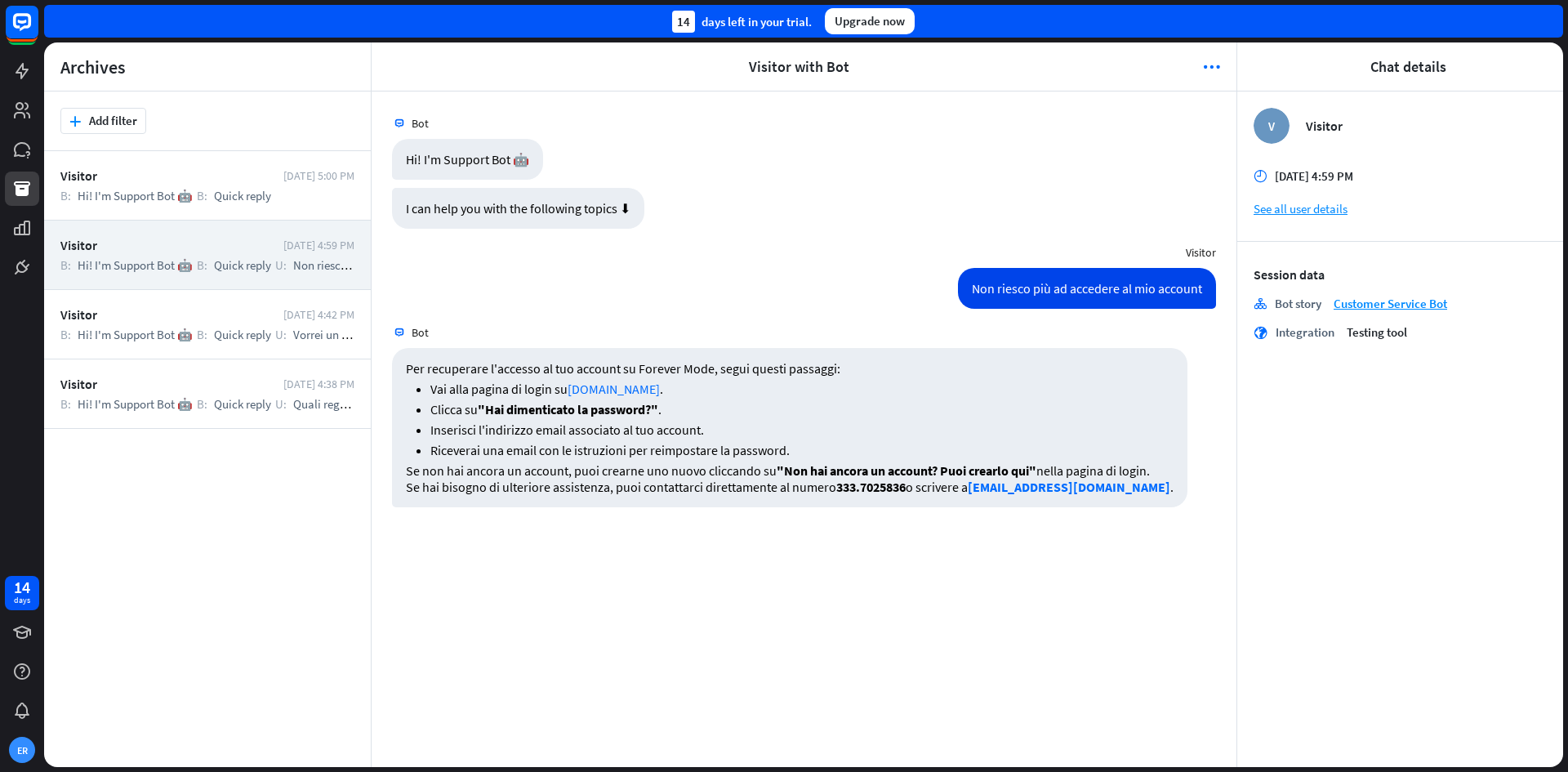
scroll to position [0, 0]
click at [1042, 294] on div "Non riesco più ad accedere al mio account" at bounding box center [1087, 289] width 258 height 41
click at [314, 261] on span "Non riesco più ad accedere al mio account" at bounding box center [400, 265] width 214 height 15
click at [1215, 68] on icon "more_horiz" at bounding box center [1212, 67] width 17 height 16
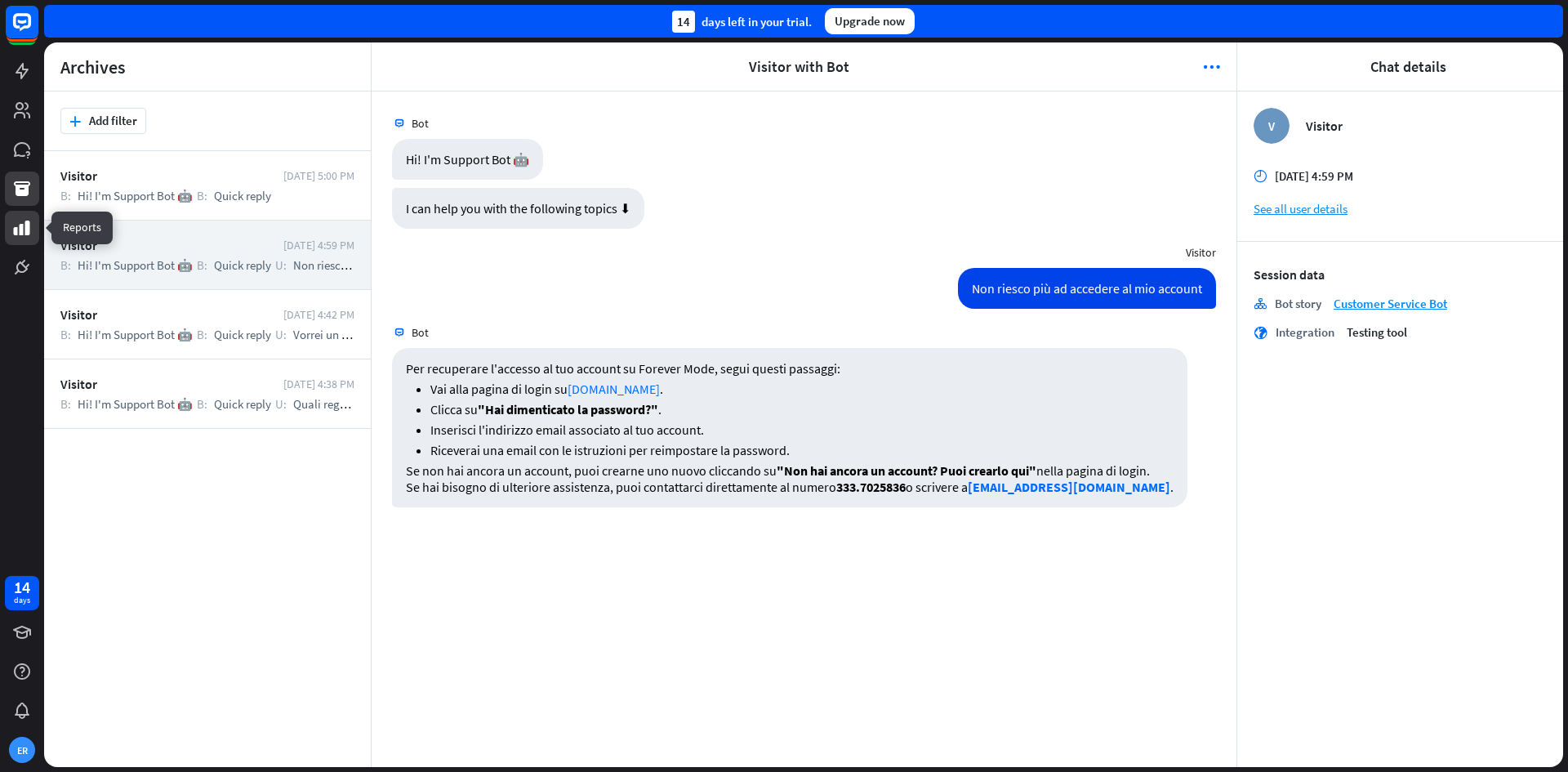
click at [26, 227] on icon at bounding box center [21, 227] width 16 height 15
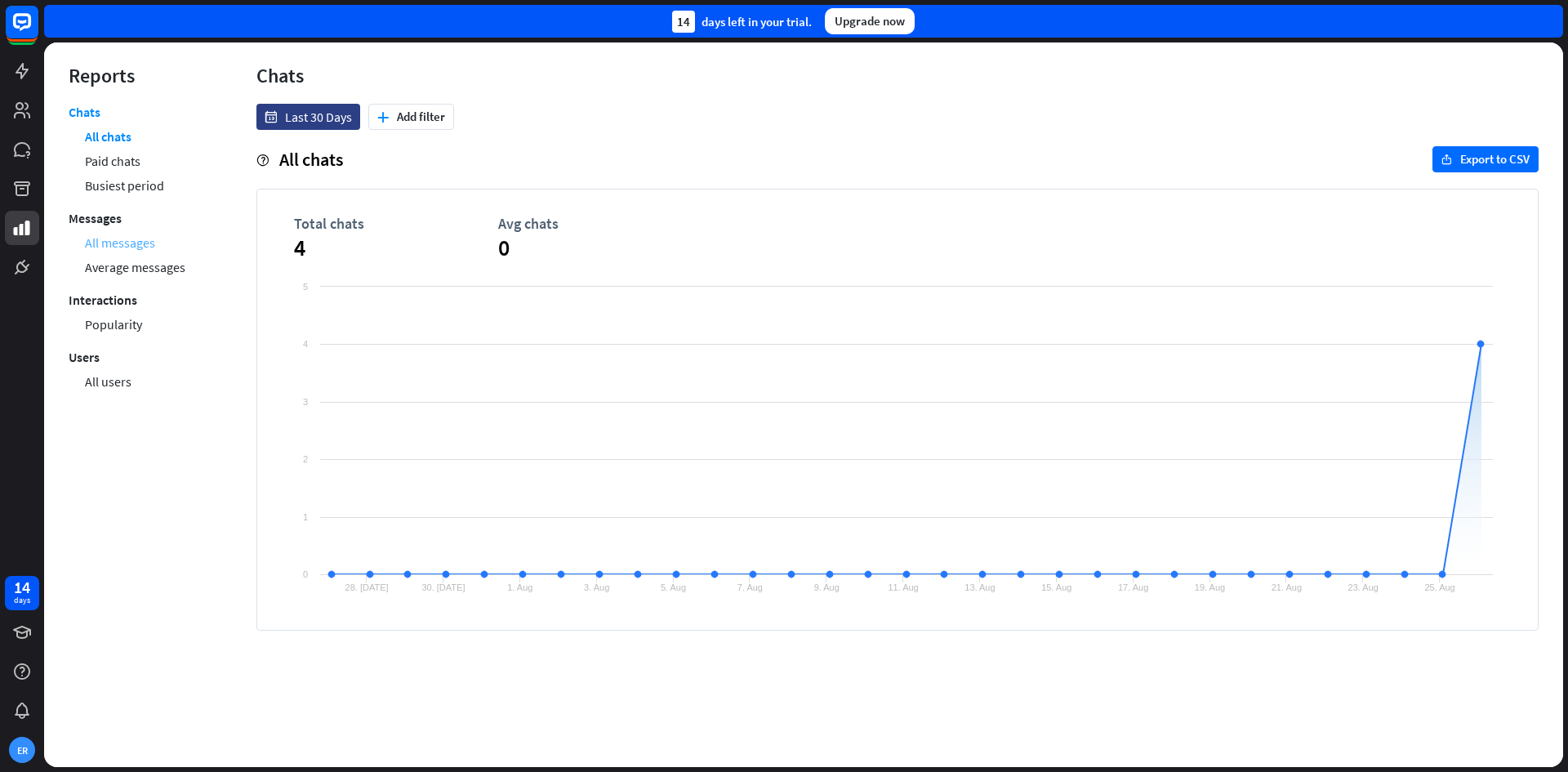
click at [138, 239] on link "All messages" at bounding box center [120, 243] width 70 height 25
click at [138, 264] on link "Average messages" at bounding box center [135, 267] width 101 height 25
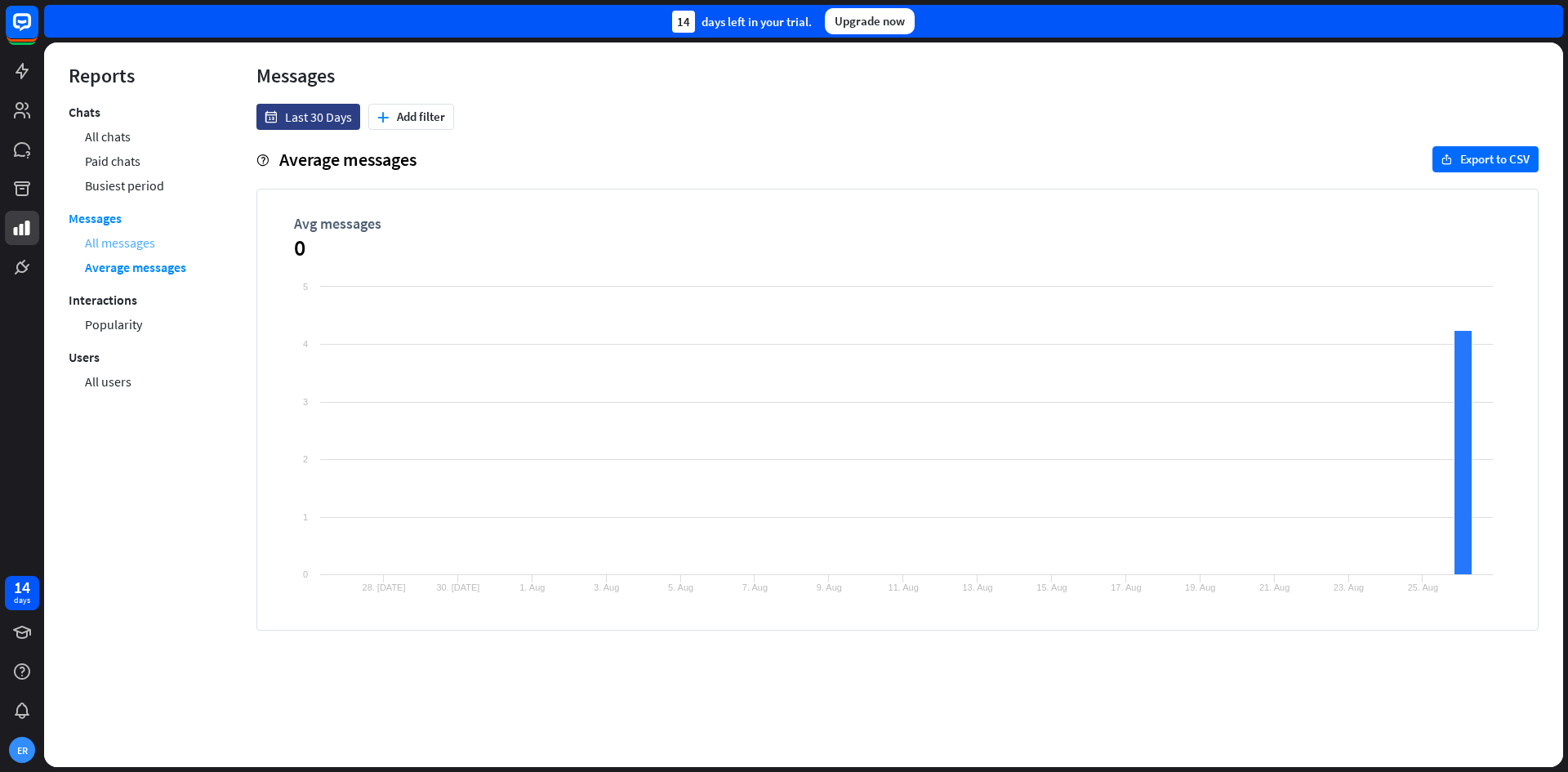
click at [138, 241] on link "All messages" at bounding box center [120, 243] width 70 height 25
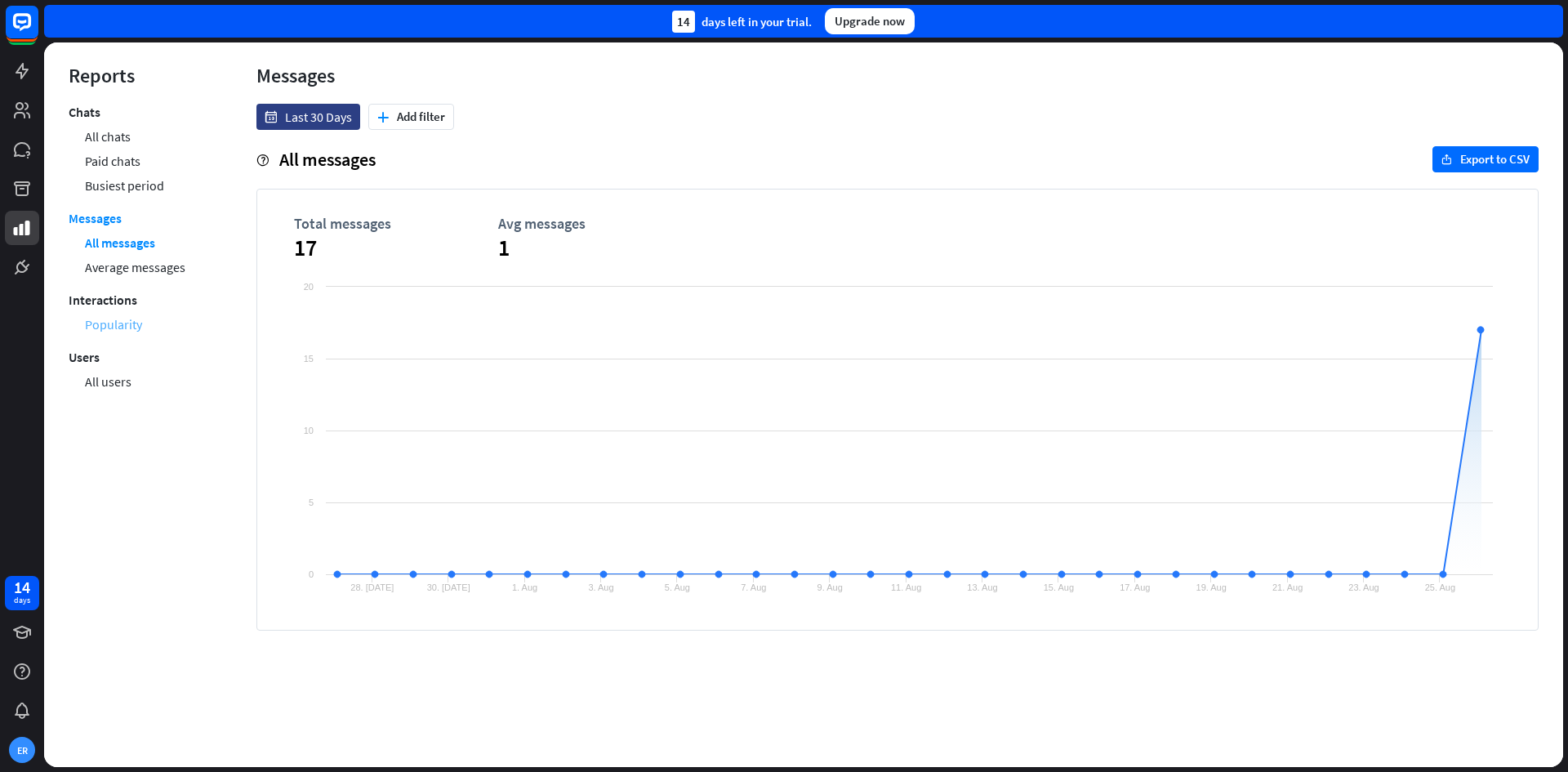
click at [117, 321] on link "Popularity" at bounding box center [113, 324] width 57 height 25
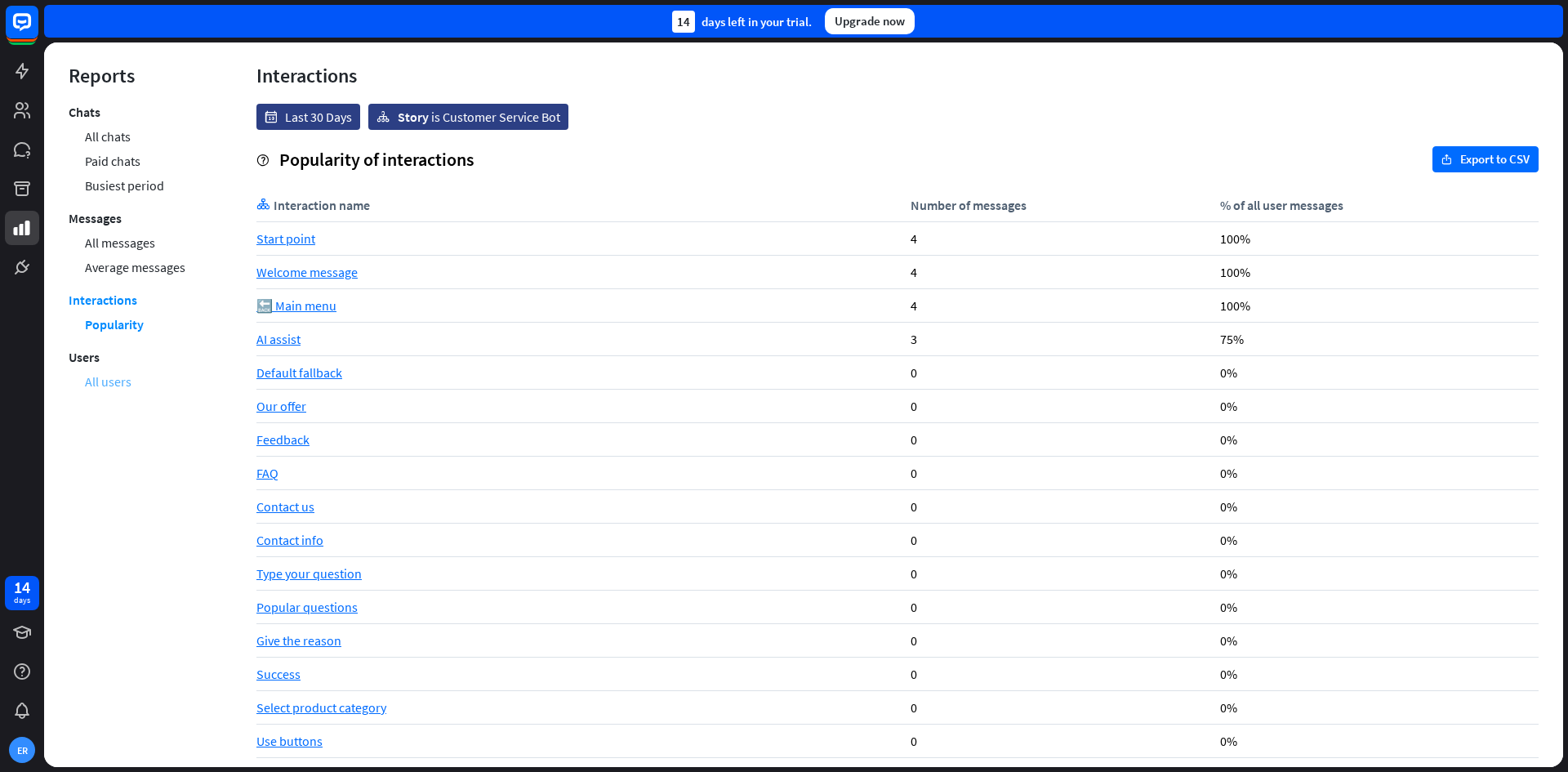
click at [109, 382] on link "All users" at bounding box center [108, 381] width 46 height 25
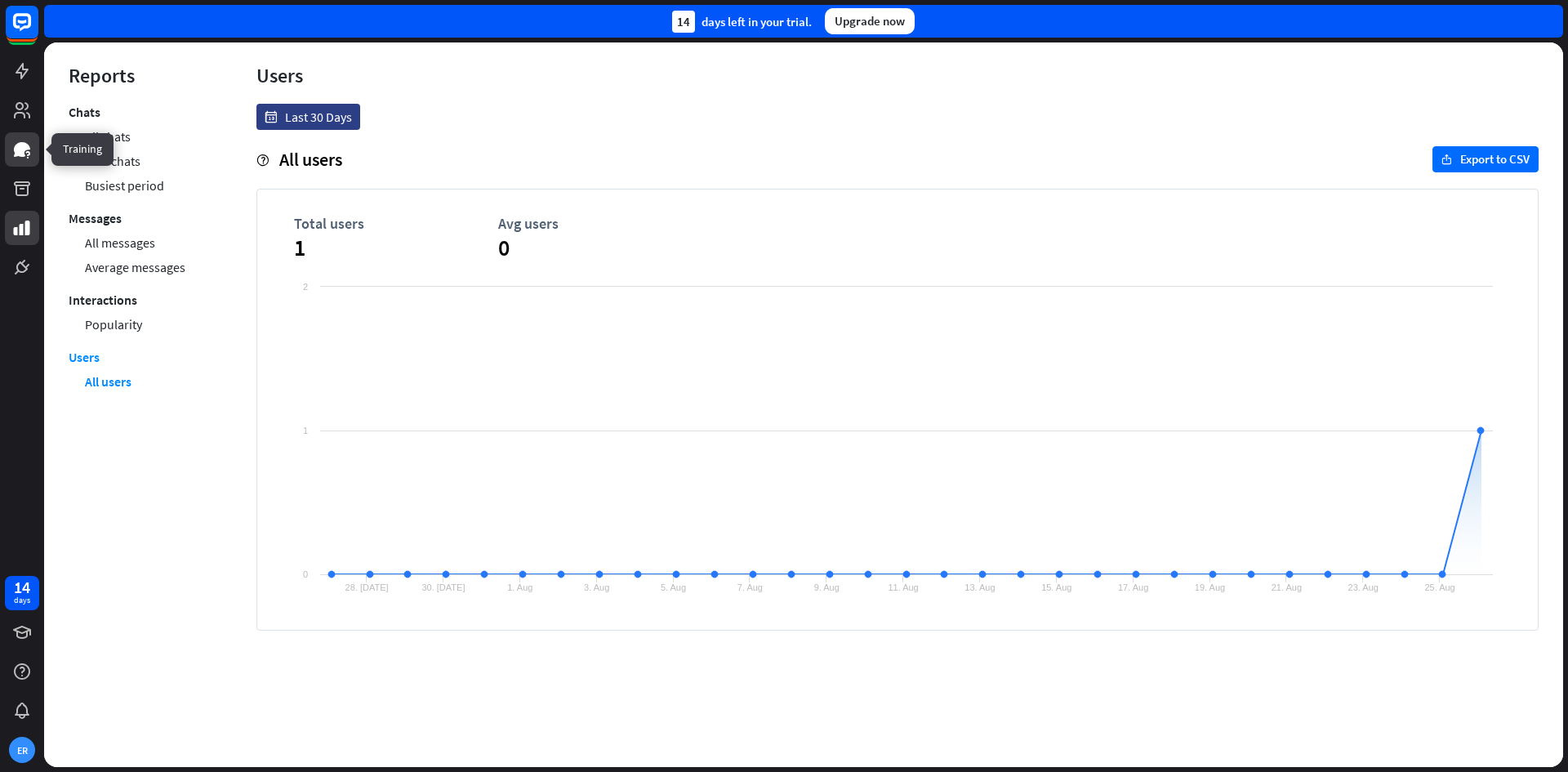
click at [15, 144] on icon at bounding box center [21, 149] width 20 height 20
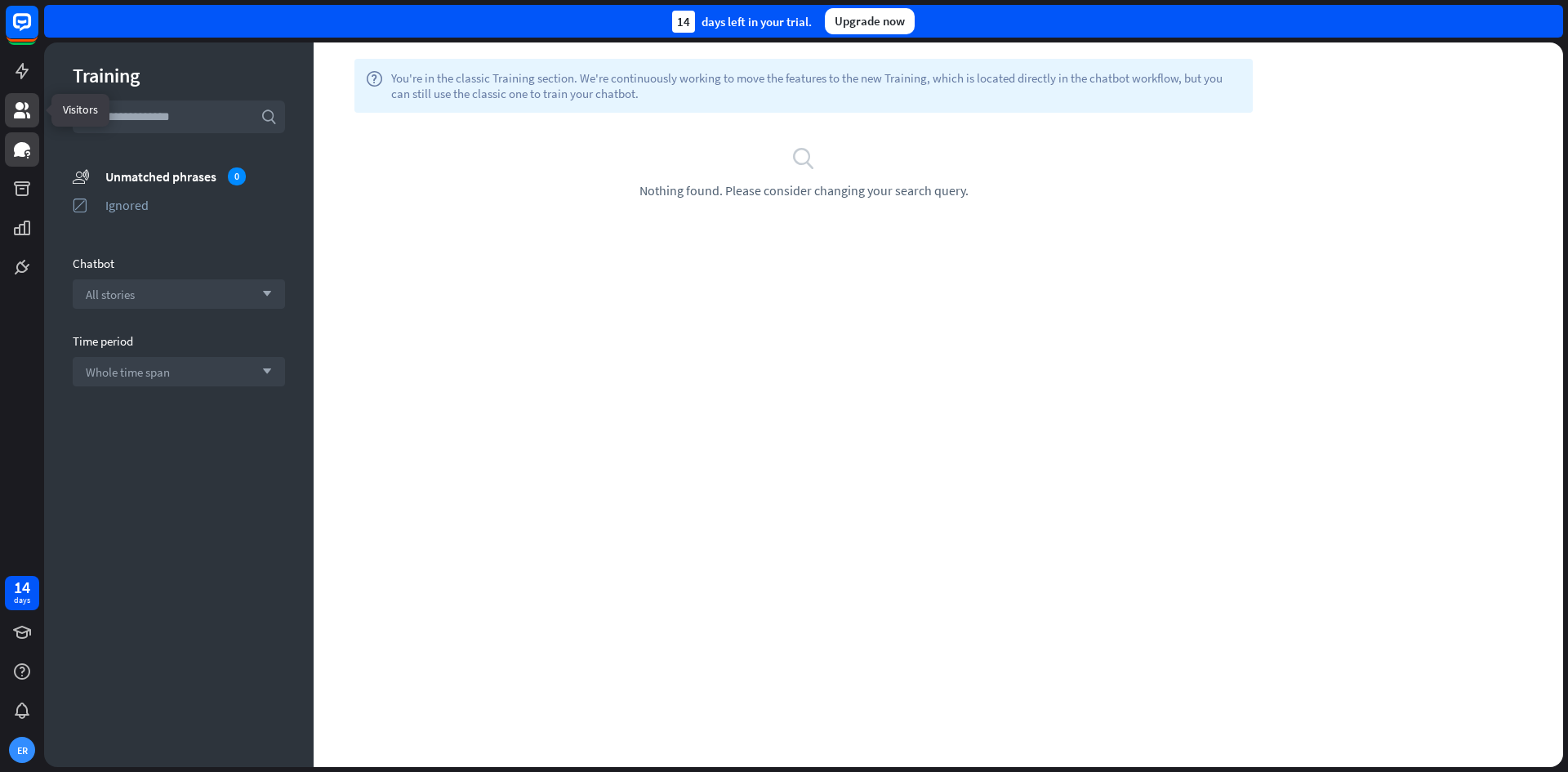
click at [16, 101] on icon at bounding box center [21, 110] width 20 height 20
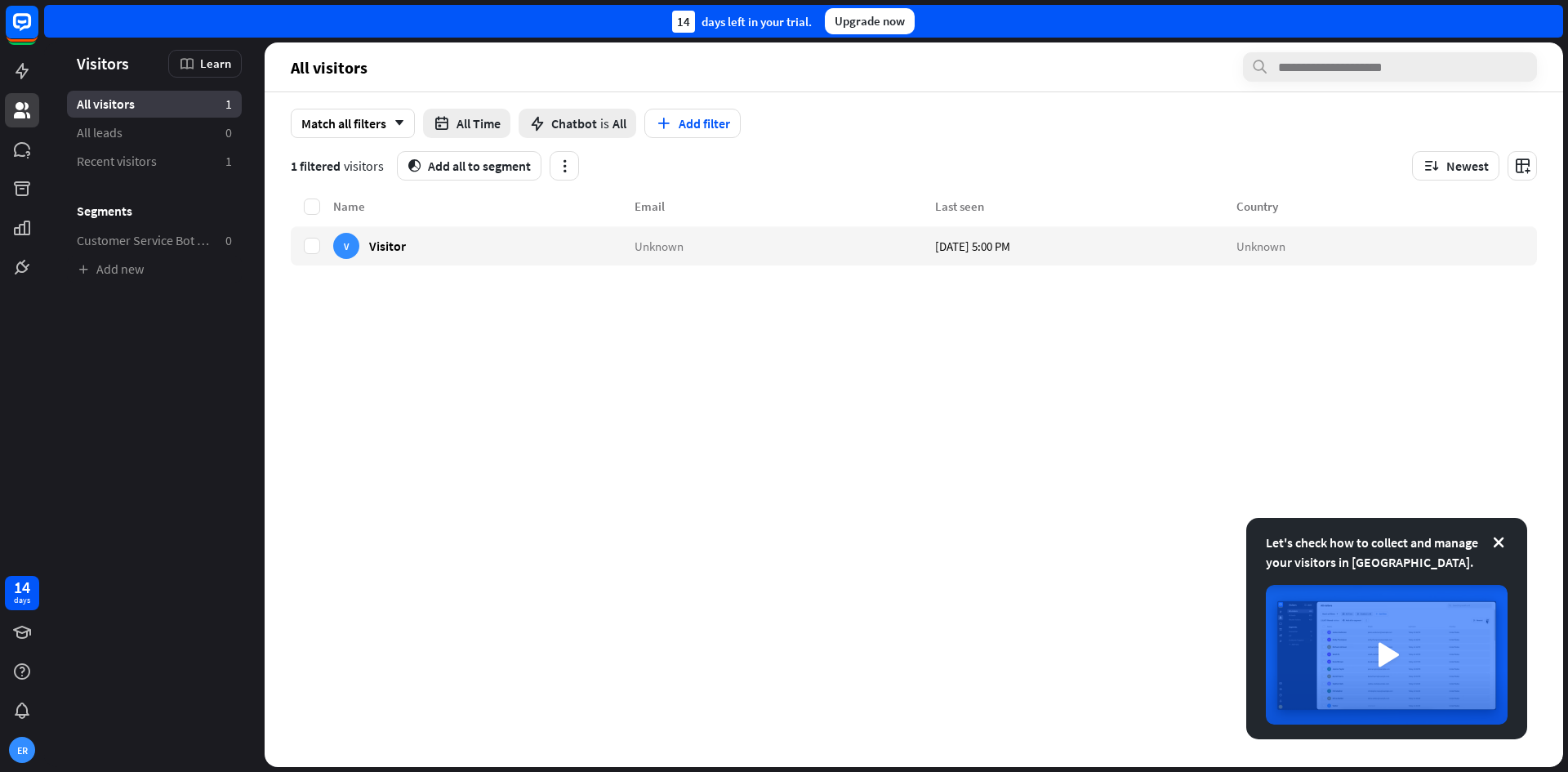
click at [38, 45] on div at bounding box center [22, 27] width 34 height 44
click at [34, 73] on link at bounding box center [22, 71] width 34 height 34
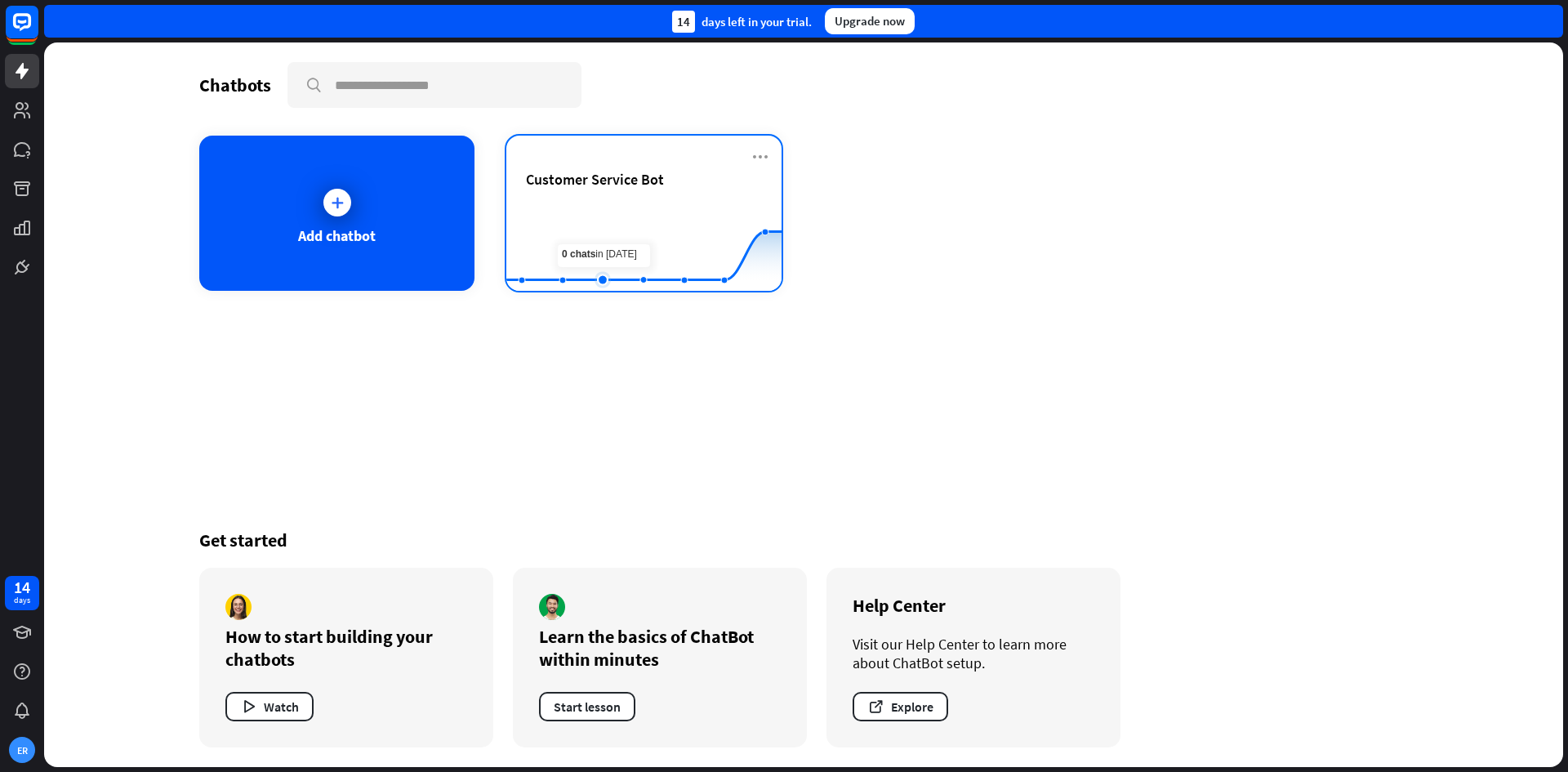
click at [617, 214] on rect at bounding box center [644, 250] width 275 height 102
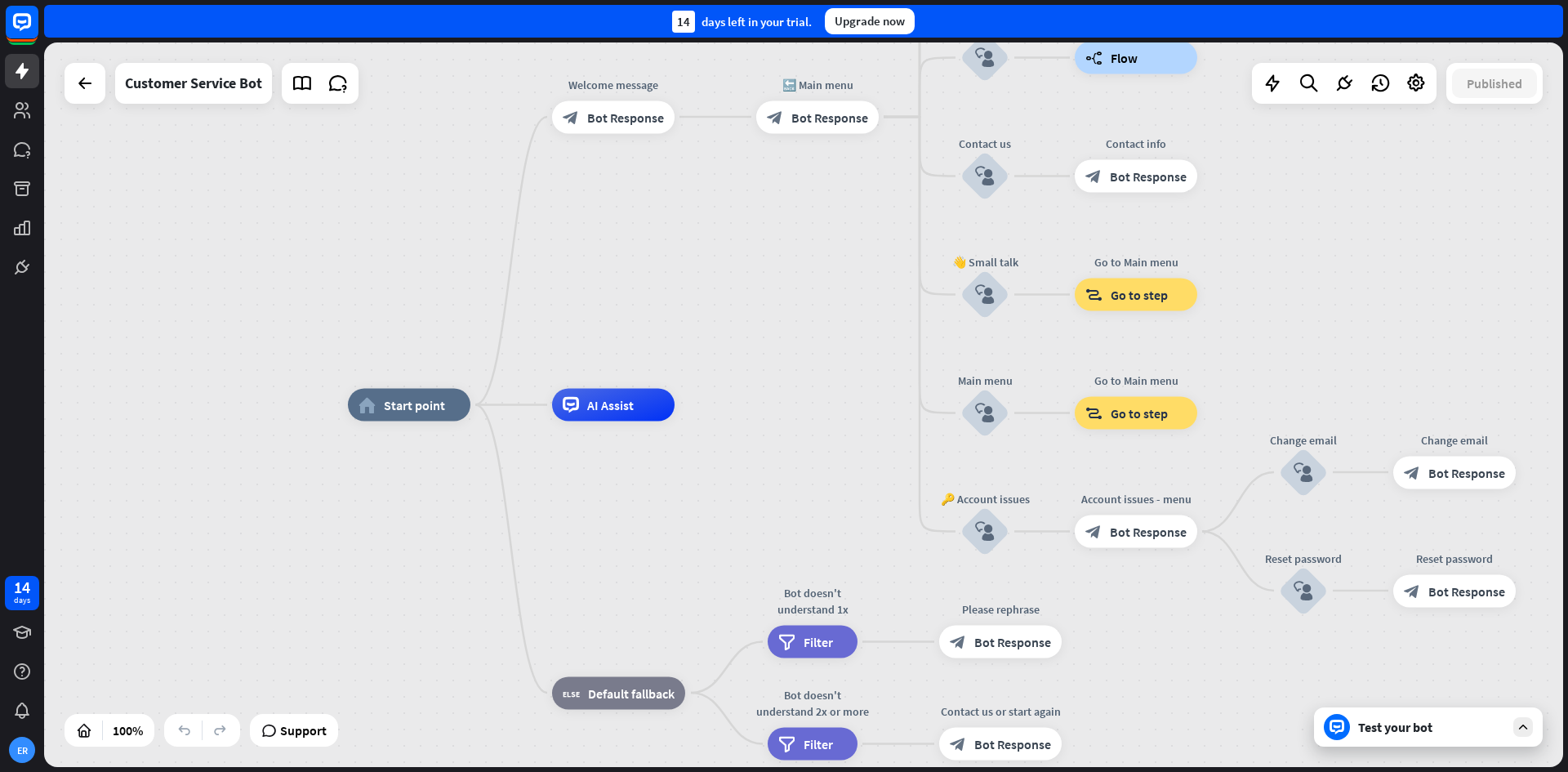
click at [1478, 729] on div "Test your bot" at bounding box center [1432, 727] width 147 height 16
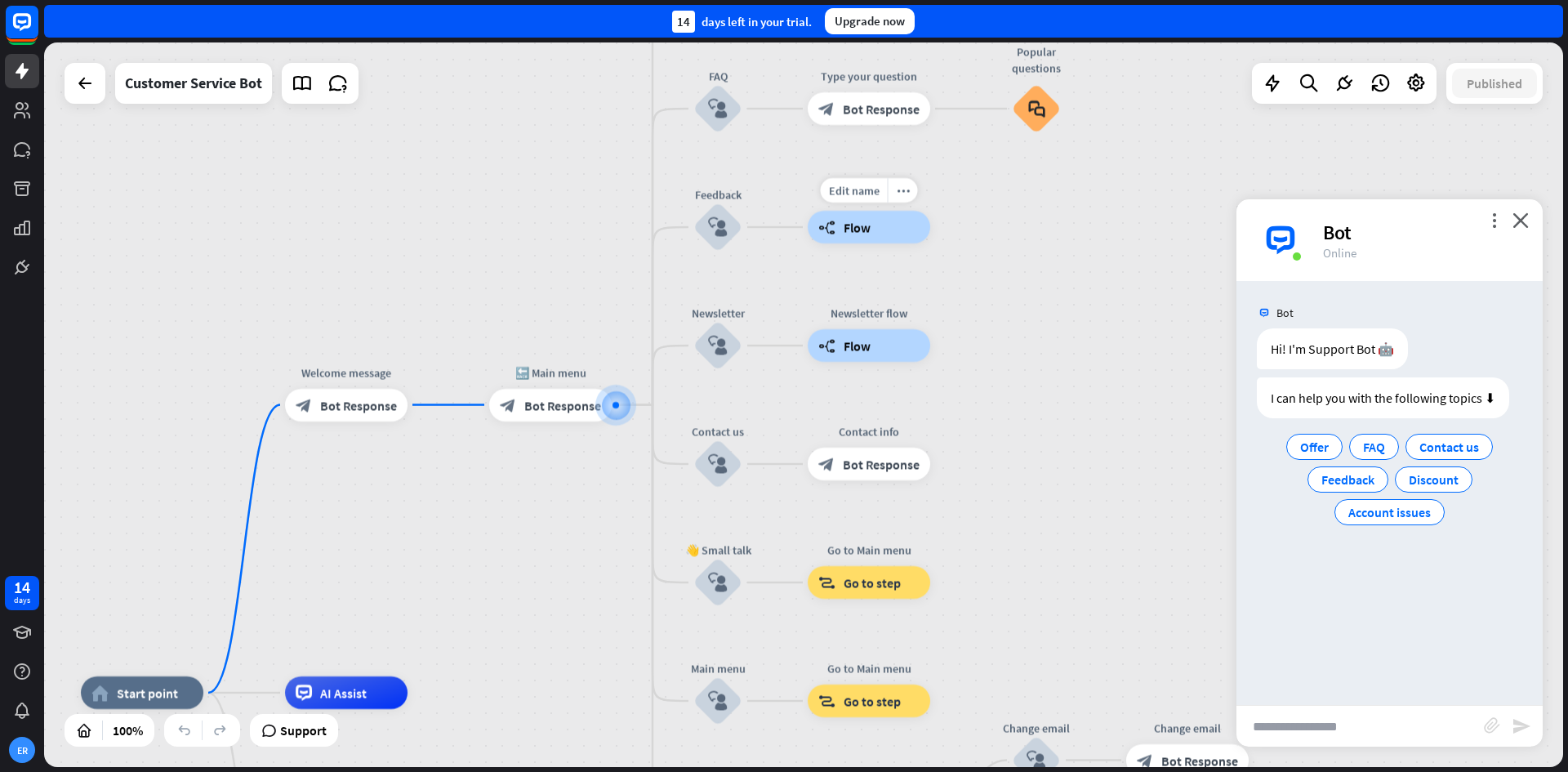
click at [867, 232] on span "Flow" at bounding box center [858, 227] width 27 height 16
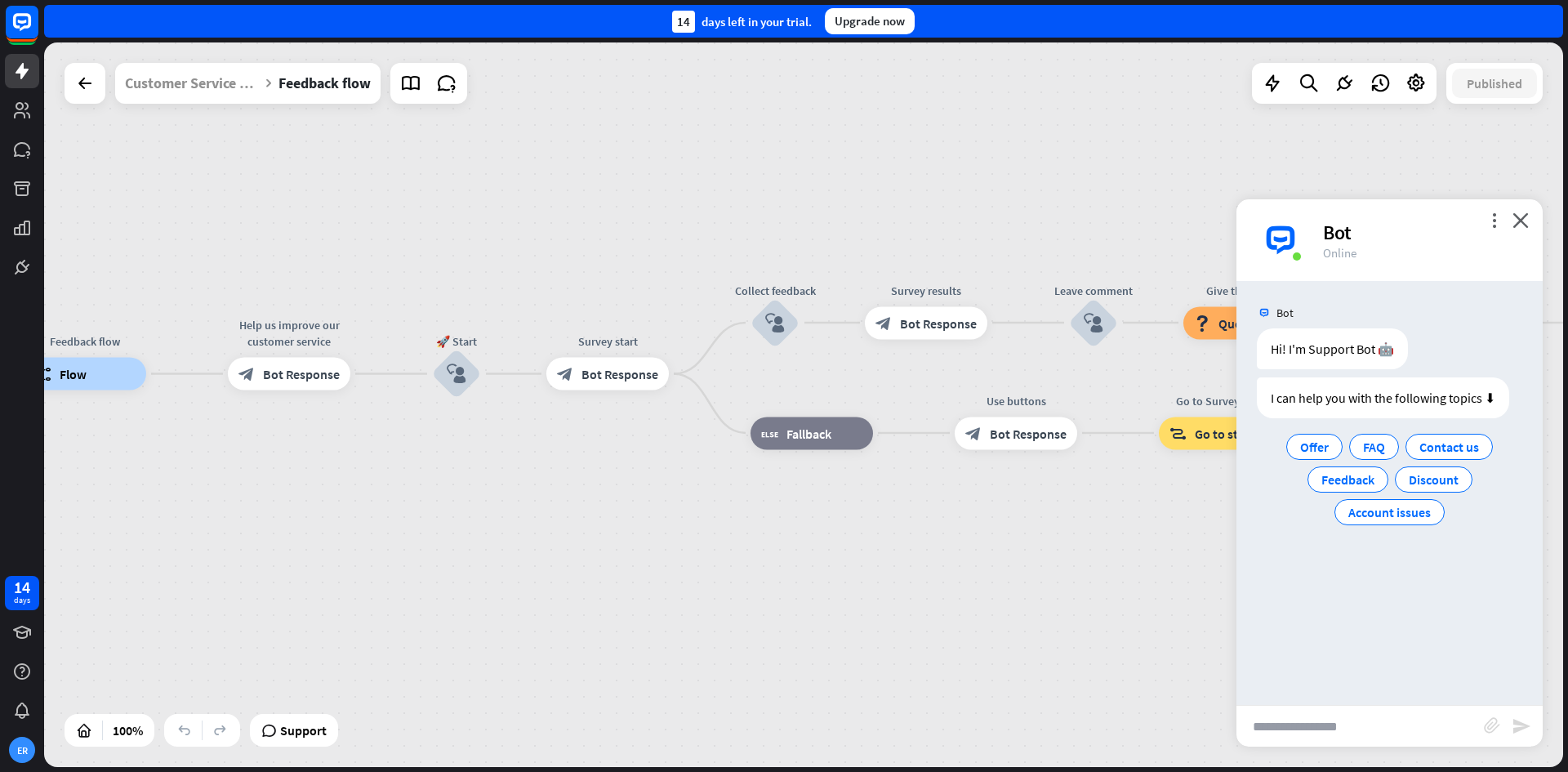
drag, startPoint x: 1031, startPoint y: 288, endPoint x: 560, endPoint y: 260, distance: 471.8
click at [560, 260] on div "Feedback flow builder_tree Flow Help us improve our customer service block_bot_…" at bounding box center [804, 405] width 1519 height 725
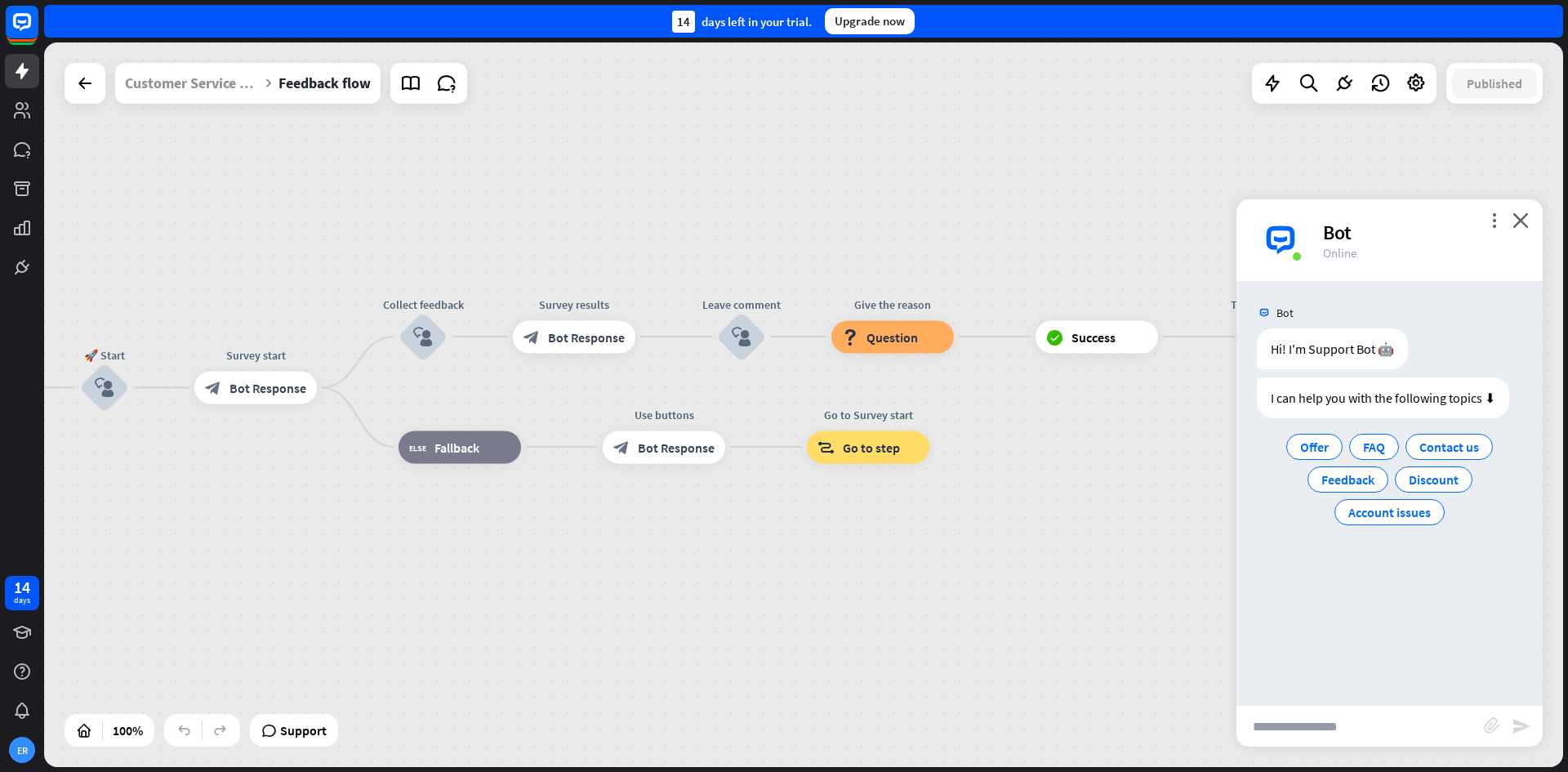
drag, startPoint x: 840, startPoint y: 254, endPoint x: 490, endPoint y: 268, distance: 350.3
click at [490, 268] on div "Feedback flow builder_tree Flow Help us improve our customer service block_bot_…" at bounding box center [804, 405] width 1519 height 725
click at [247, 386] on span "Bot Response" at bounding box center [261, 388] width 77 height 16
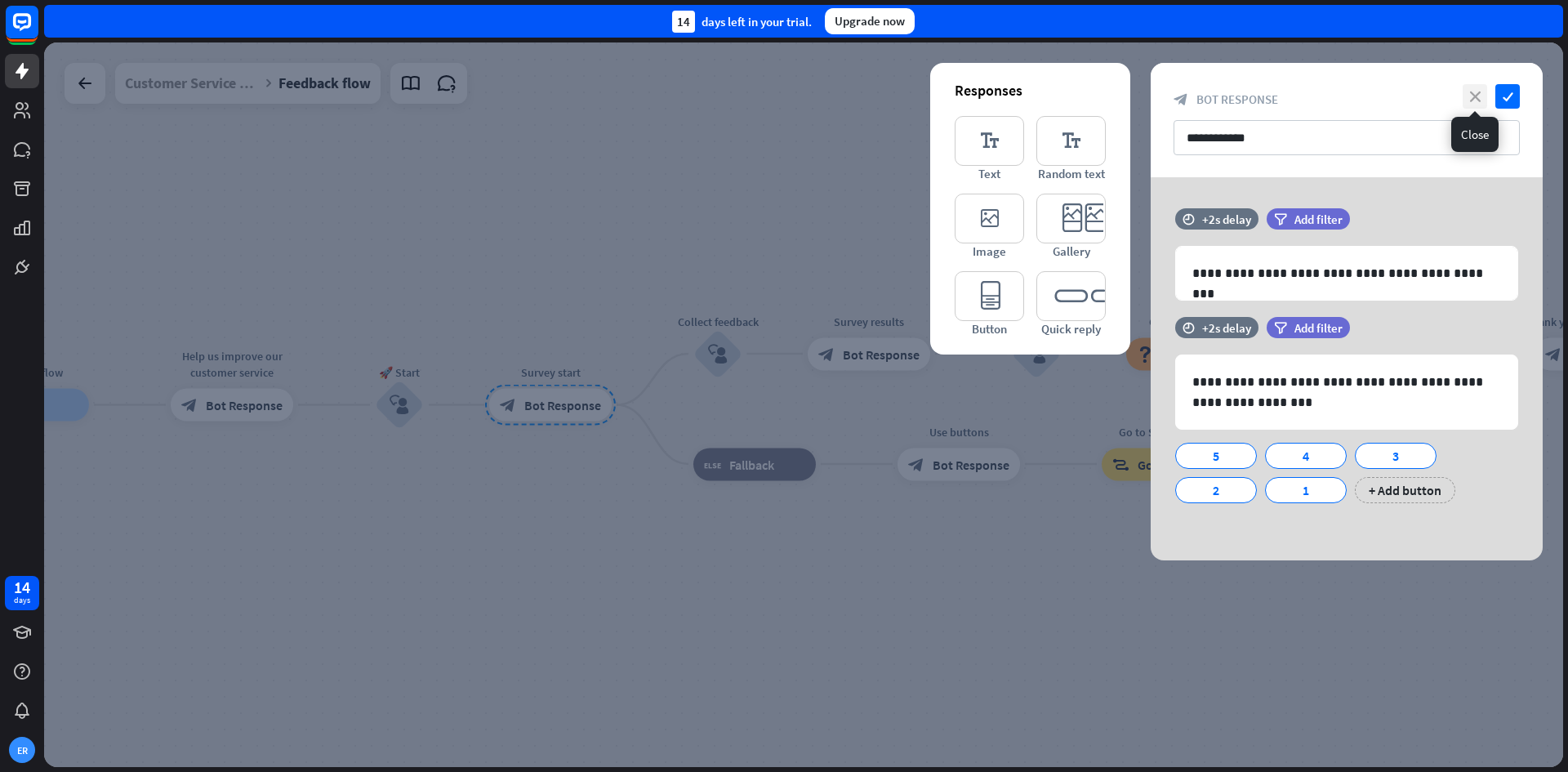
click at [1472, 97] on icon "close" at bounding box center [1475, 96] width 25 height 25
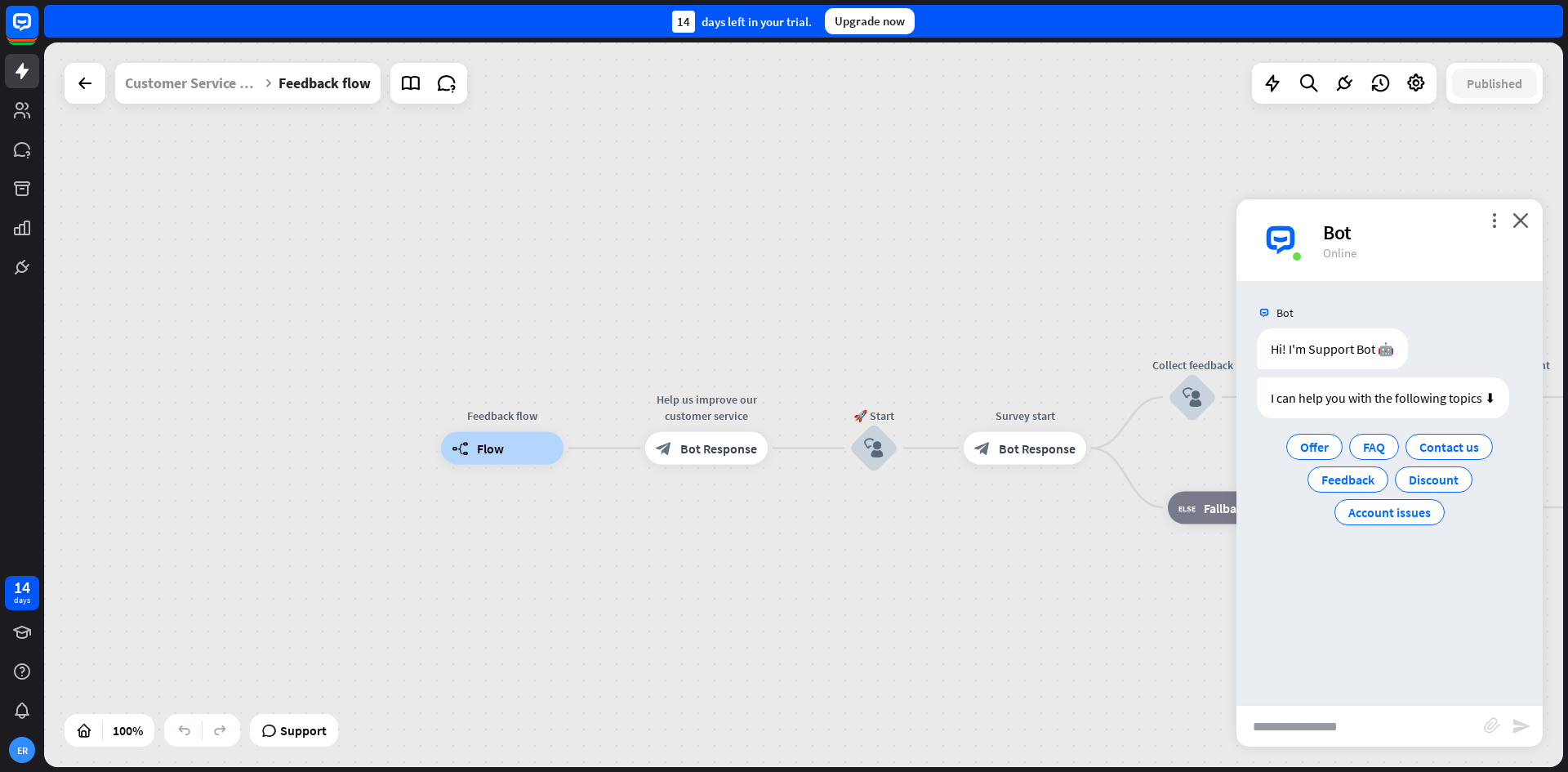
drag, startPoint x: 609, startPoint y: 239, endPoint x: 828, endPoint y: 322, distance: 234.2
click at [1070, 283] on div "Feedback flow builder_tree Flow Help us improve our customer service block_bot_…" at bounding box center [804, 405] width 1519 height 725
click at [491, 461] on div "builder_tree Flow" at bounding box center [488, 449] width 122 height 32
click at [491, 460] on div "builder_tree Flow" at bounding box center [488, 449] width 122 height 32
click at [492, 450] on div "builder_tree Flow" at bounding box center [488, 449] width 122 height 32
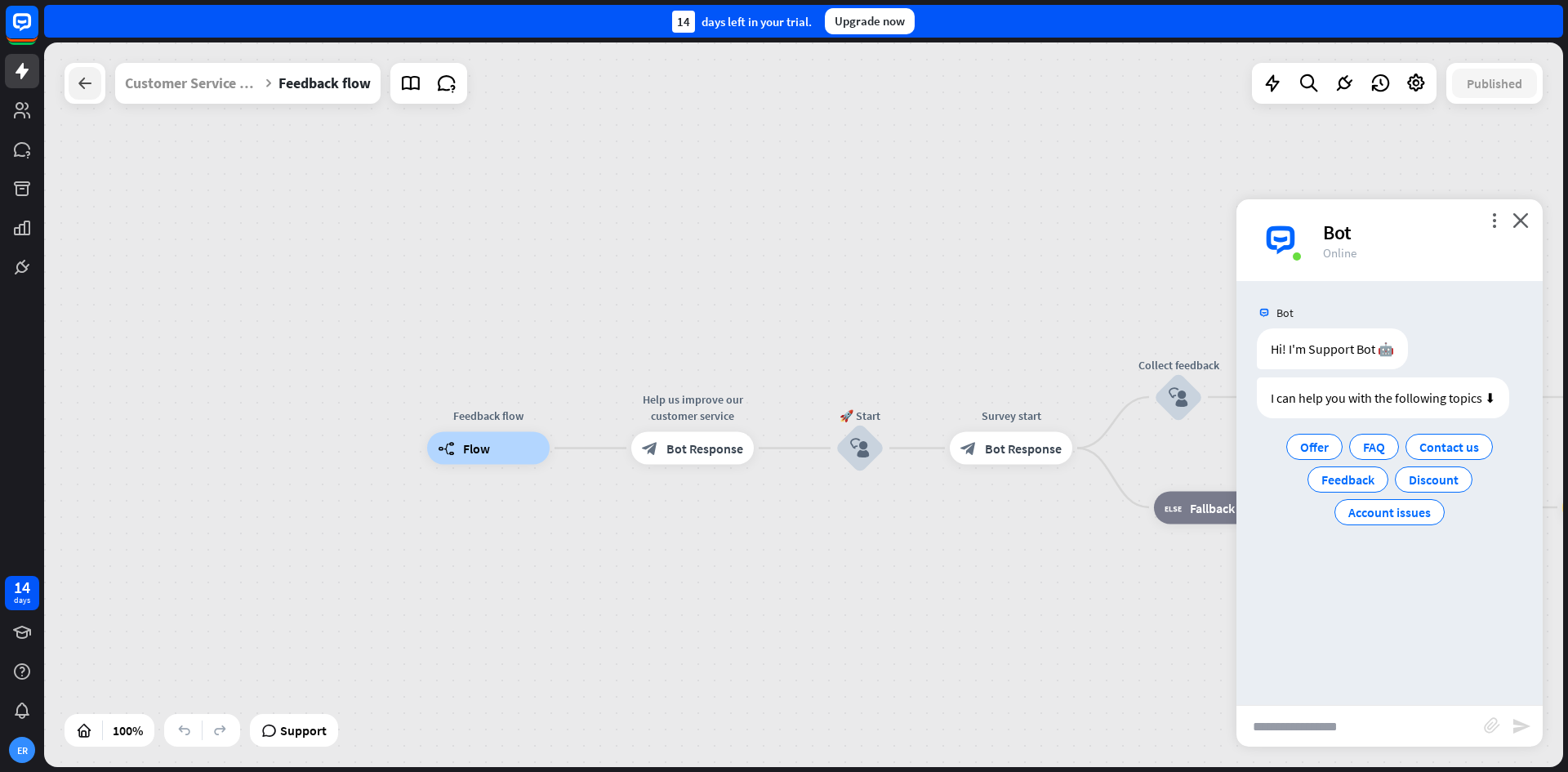
click at [75, 91] on icon at bounding box center [85, 83] width 20 height 20
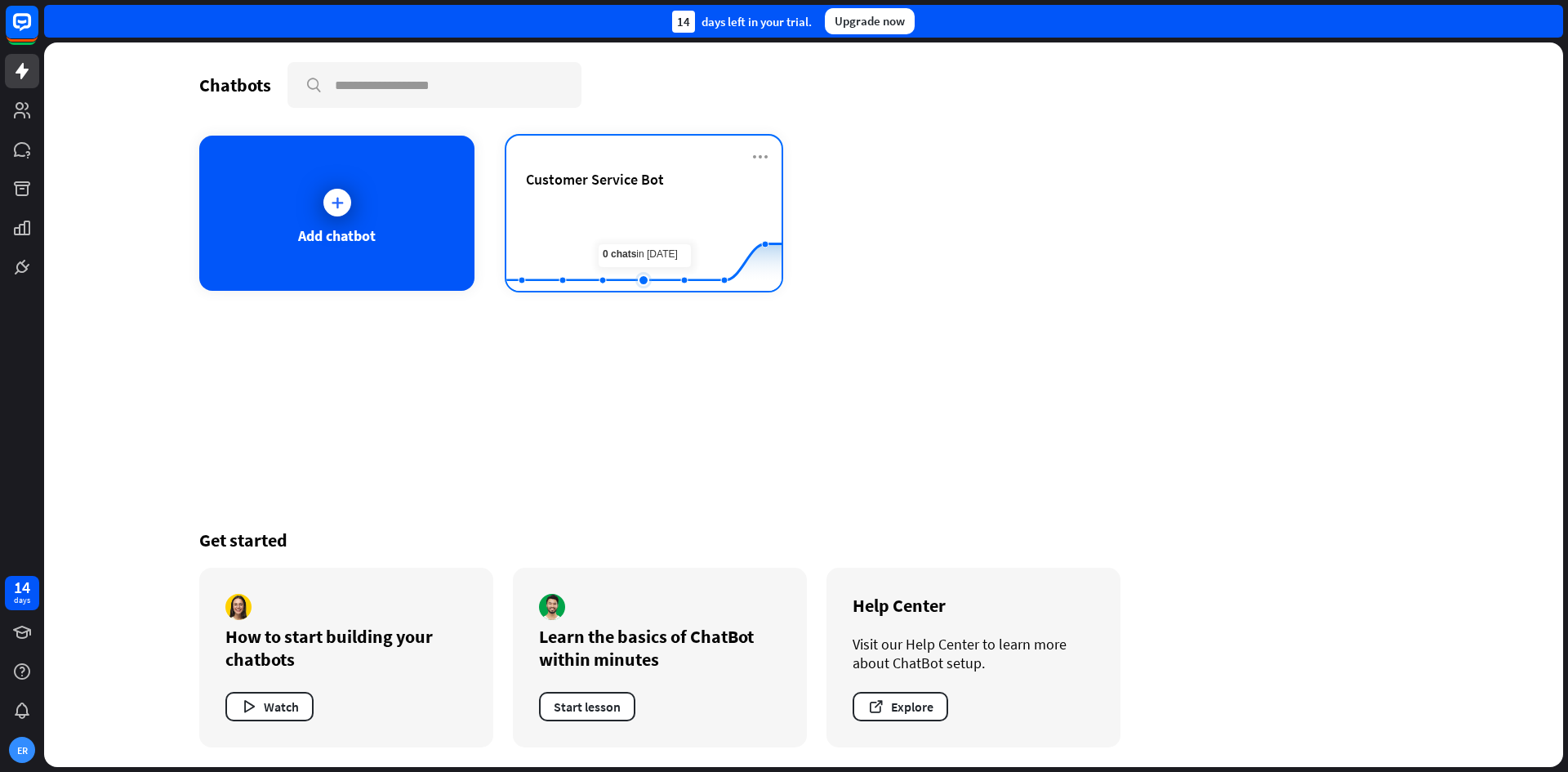
click at [642, 220] on rect at bounding box center [644, 250] width 275 height 102
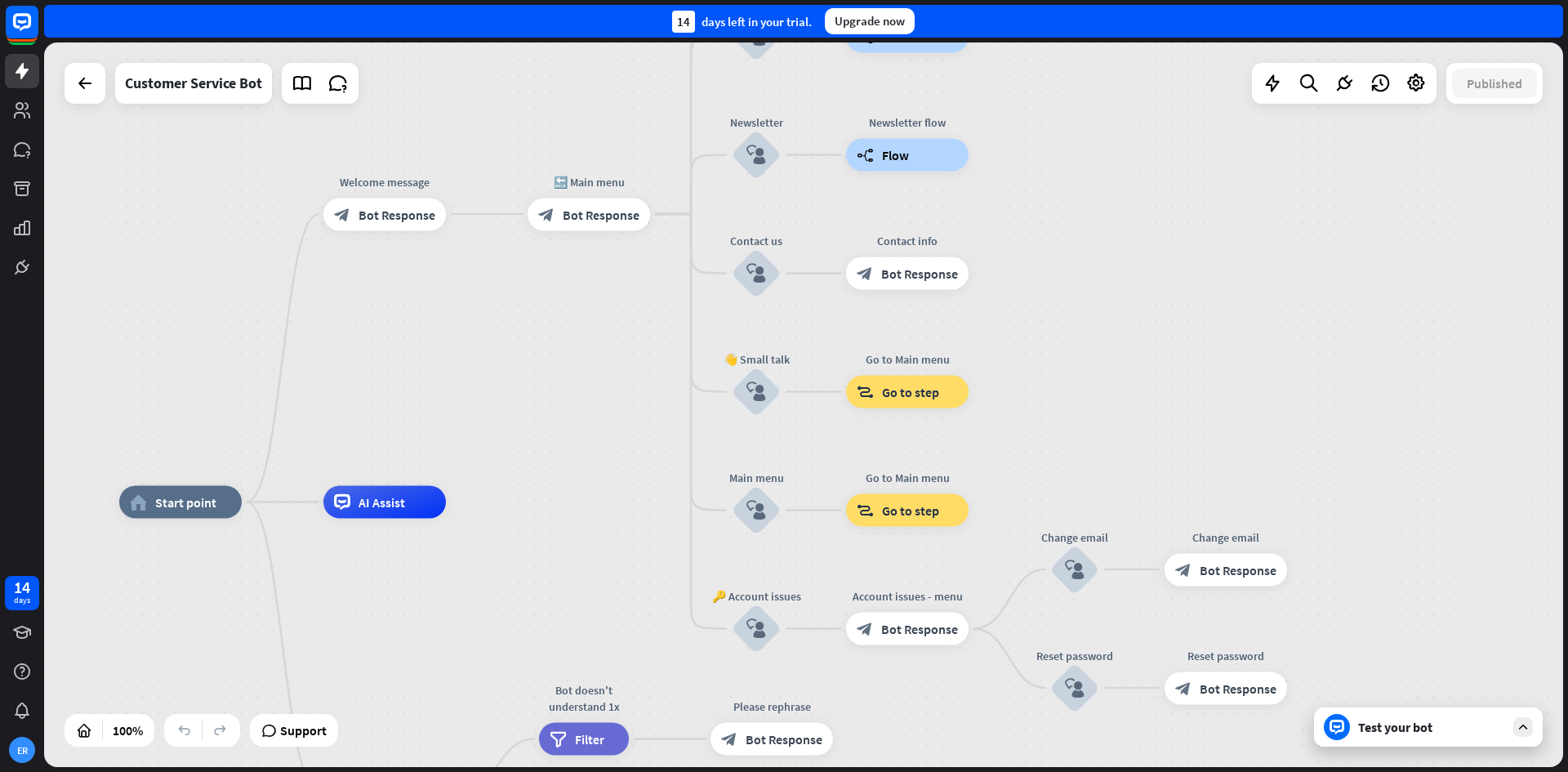
drag, startPoint x: 845, startPoint y: 475, endPoint x: 602, endPoint y: 586, distance: 267.2
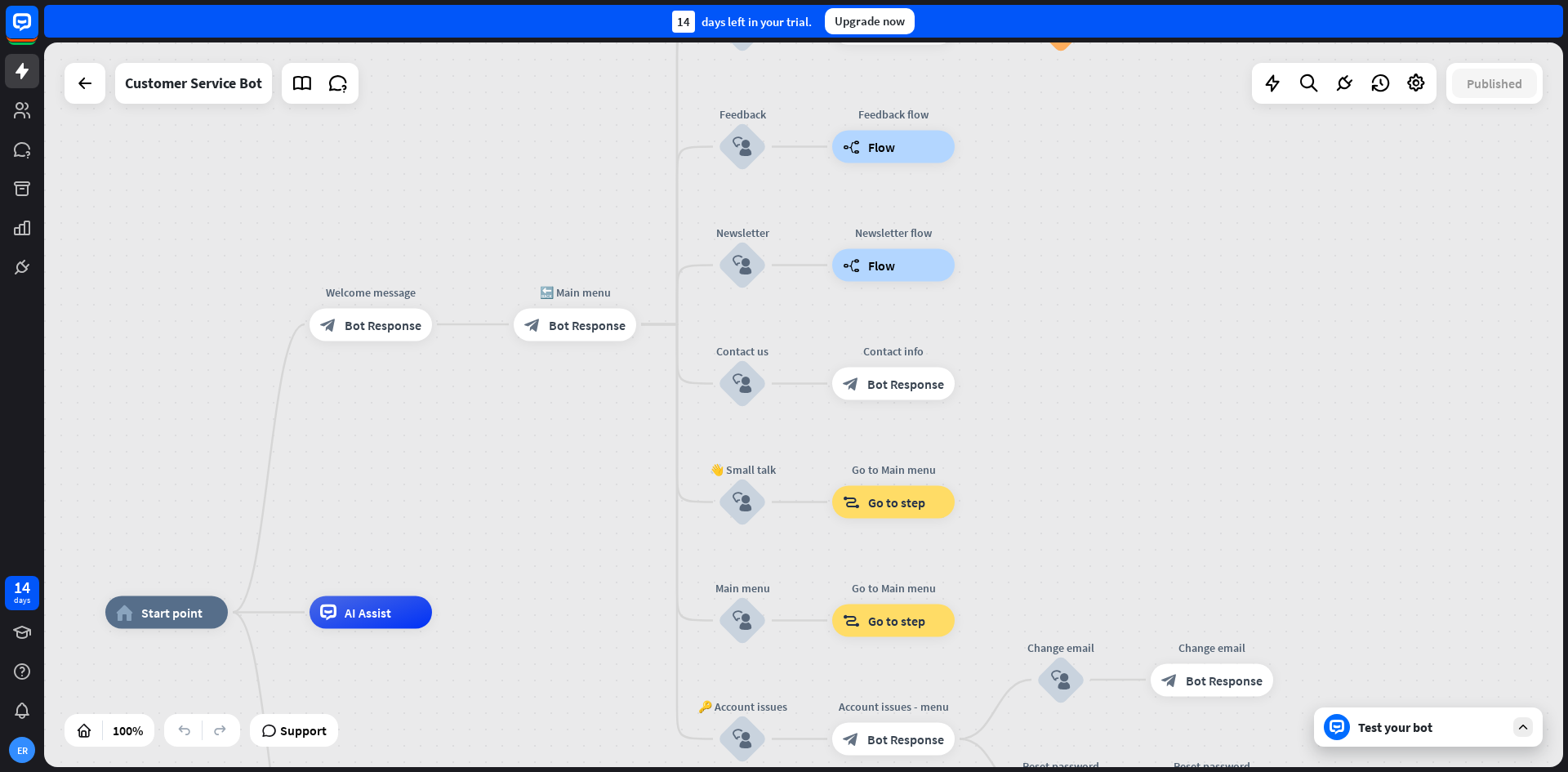
drag, startPoint x: 1243, startPoint y: 350, endPoint x: 1232, endPoint y: 446, distance: 96.6
click at [1246, 444] on div "home_2 Start point Welcome message block_bot_response Bot Response 🔙 Main menu …" at bounding box center [804, 405] width 1519 height 725
click at [1401, 729] on div "Test your bot" at bounding box center [1432, 727] width 147 height 16
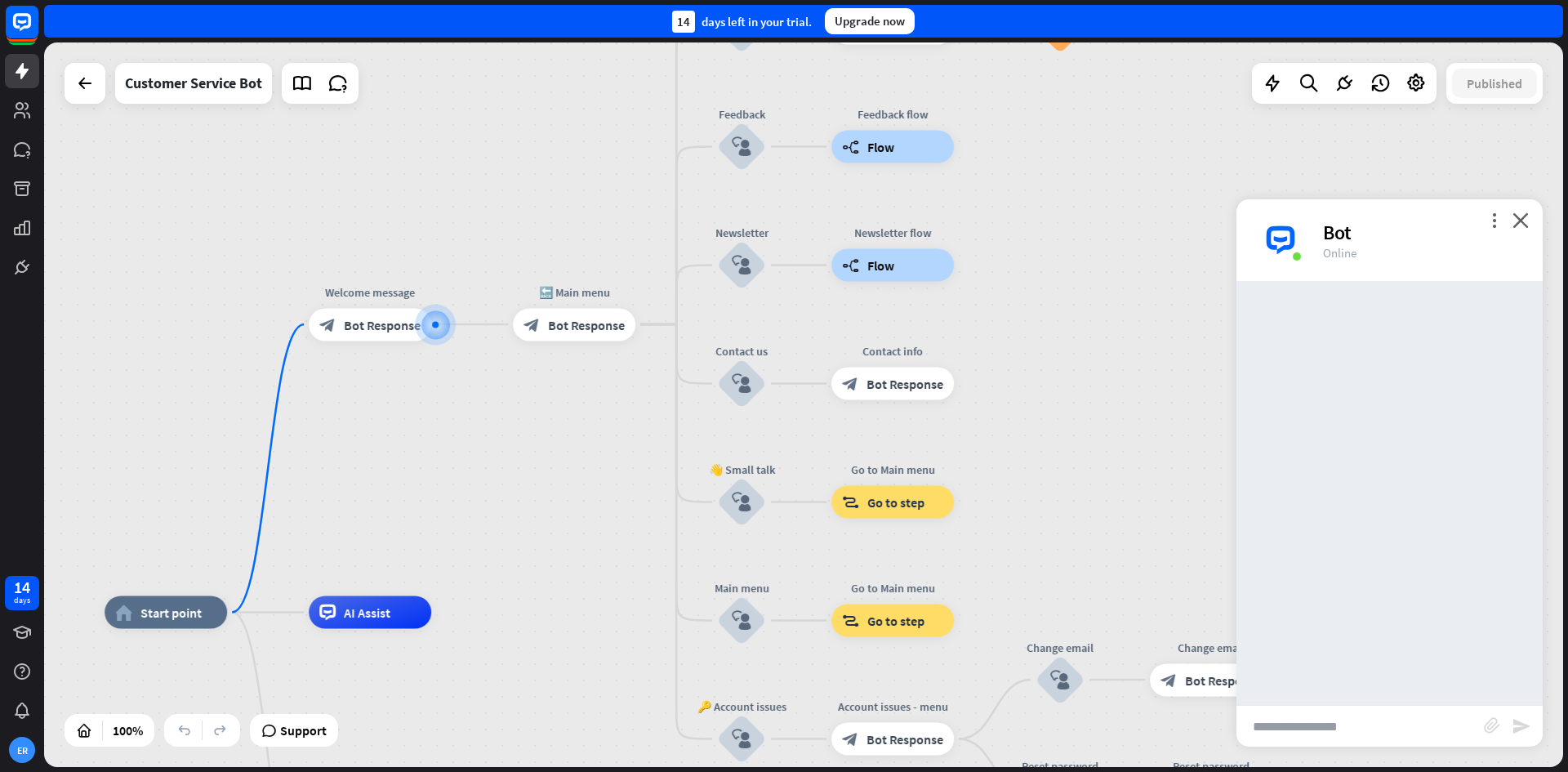
click at [1416, 723] on input "text" at bounding box center [1360, 727] width 248 height 41
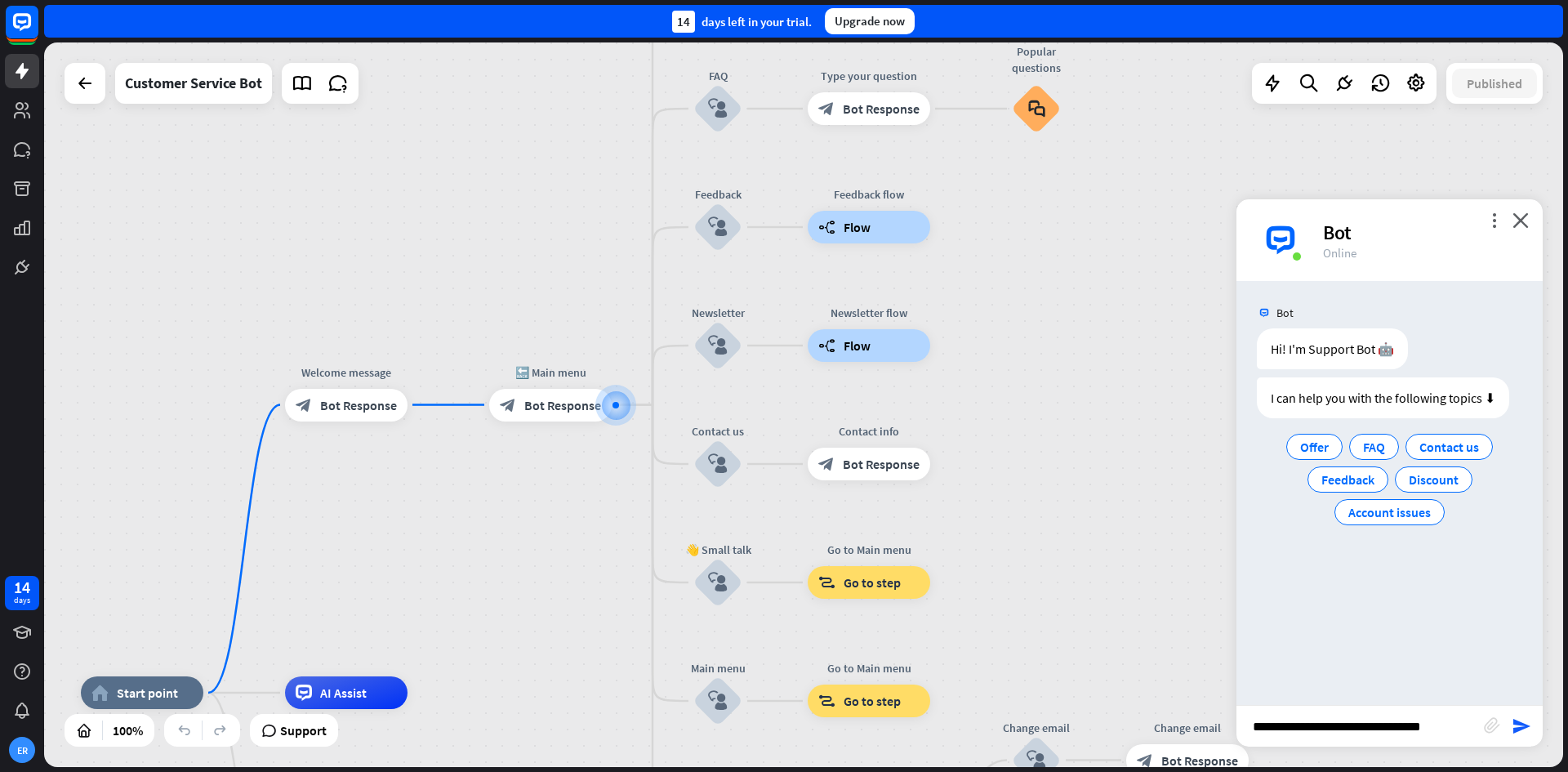
type input "**********"
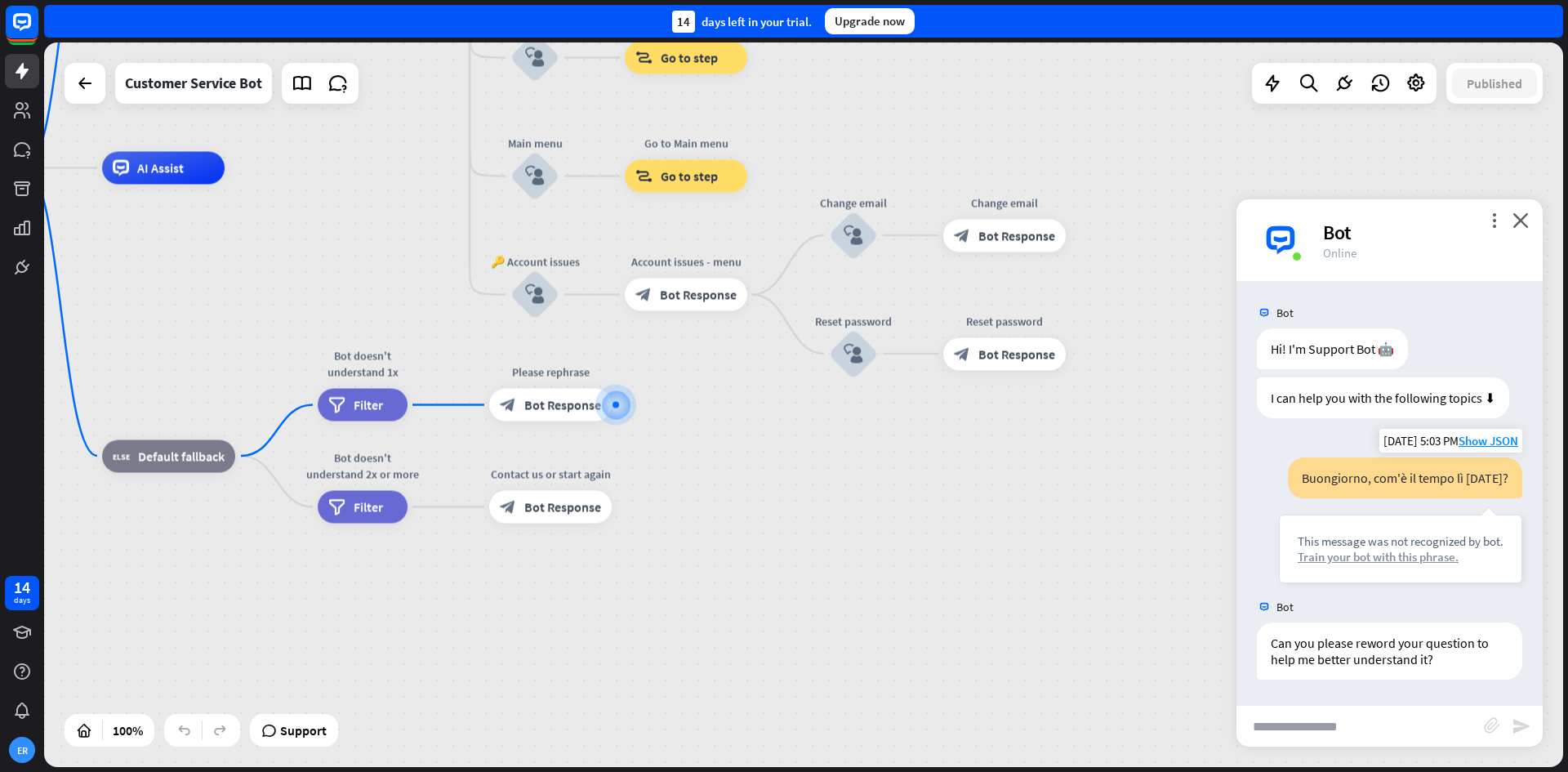
click at [1394, 557] on div "Train your bot with this phrase." at bounding box center [1401, 557] width 206 height 15
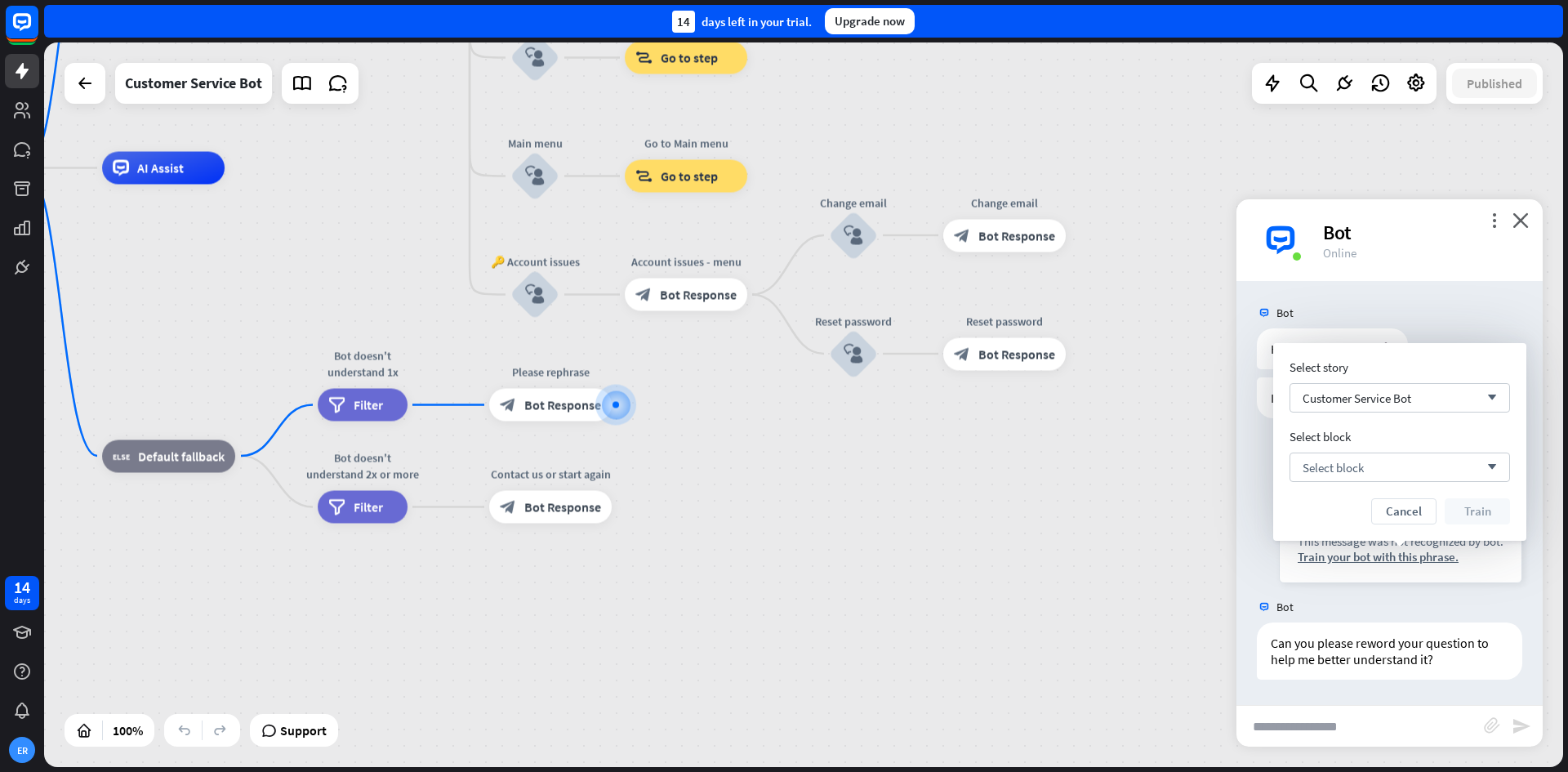
click at [1389, 482] on div "Select story Customer Service Bot arrow_down Select block Select block arrow_do…" at bounding box center [1401, 442] width 220 height 165
click at [1390, 469] on div "Select block arrow_down" at bounding box center [1401, 468] width 220 height 29
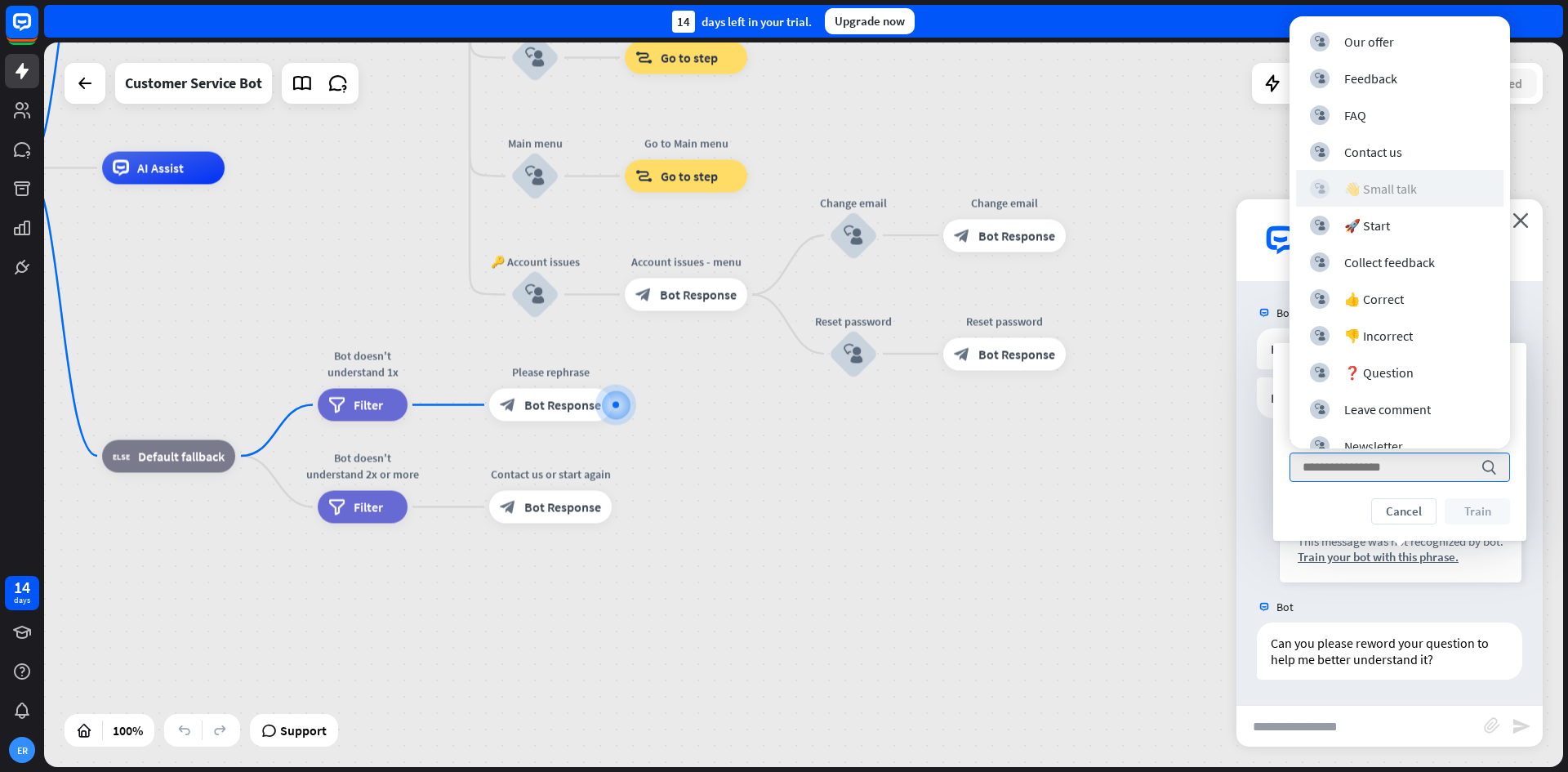
click at [1407, 191] on div "👋 Small talk" at bounding box center [1381, 188] width 73 height 16
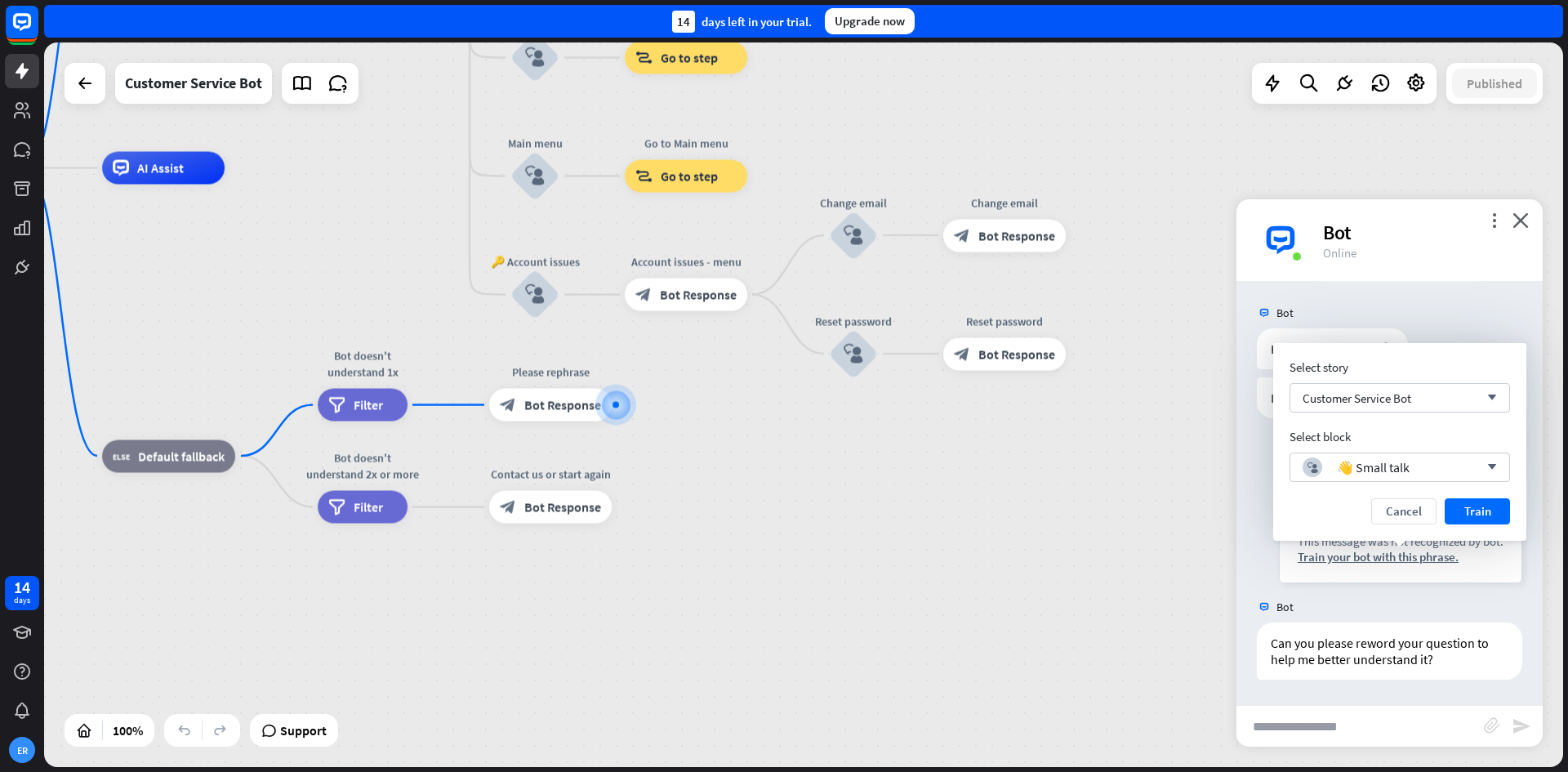
click at [1472, 515] on button "Train" at bounding box center [1477, 511] width 65 height 27
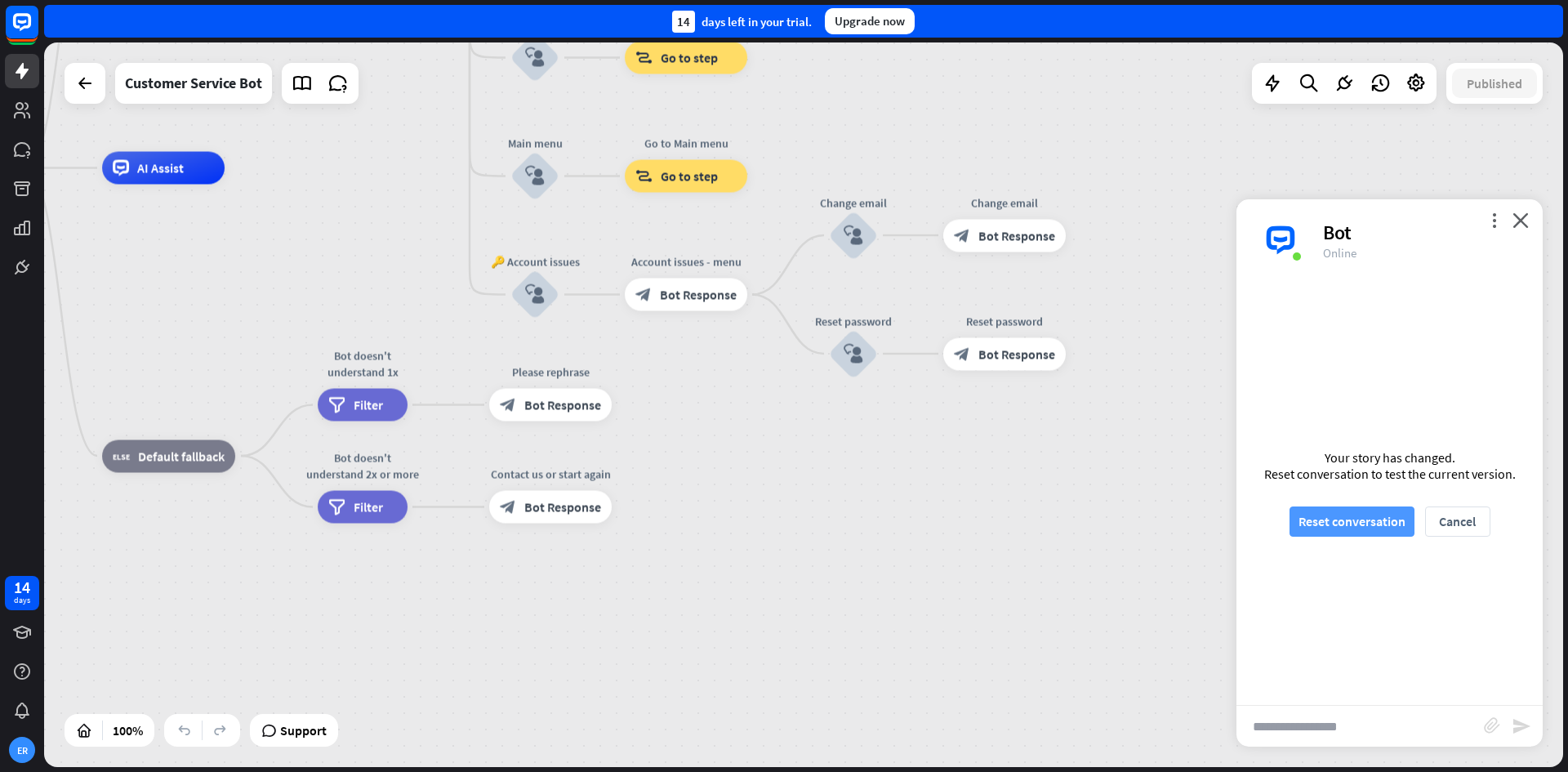
click at [1386, 527] on button "Reset conversation" at bounding box center [1353, 522] width 125 height 30
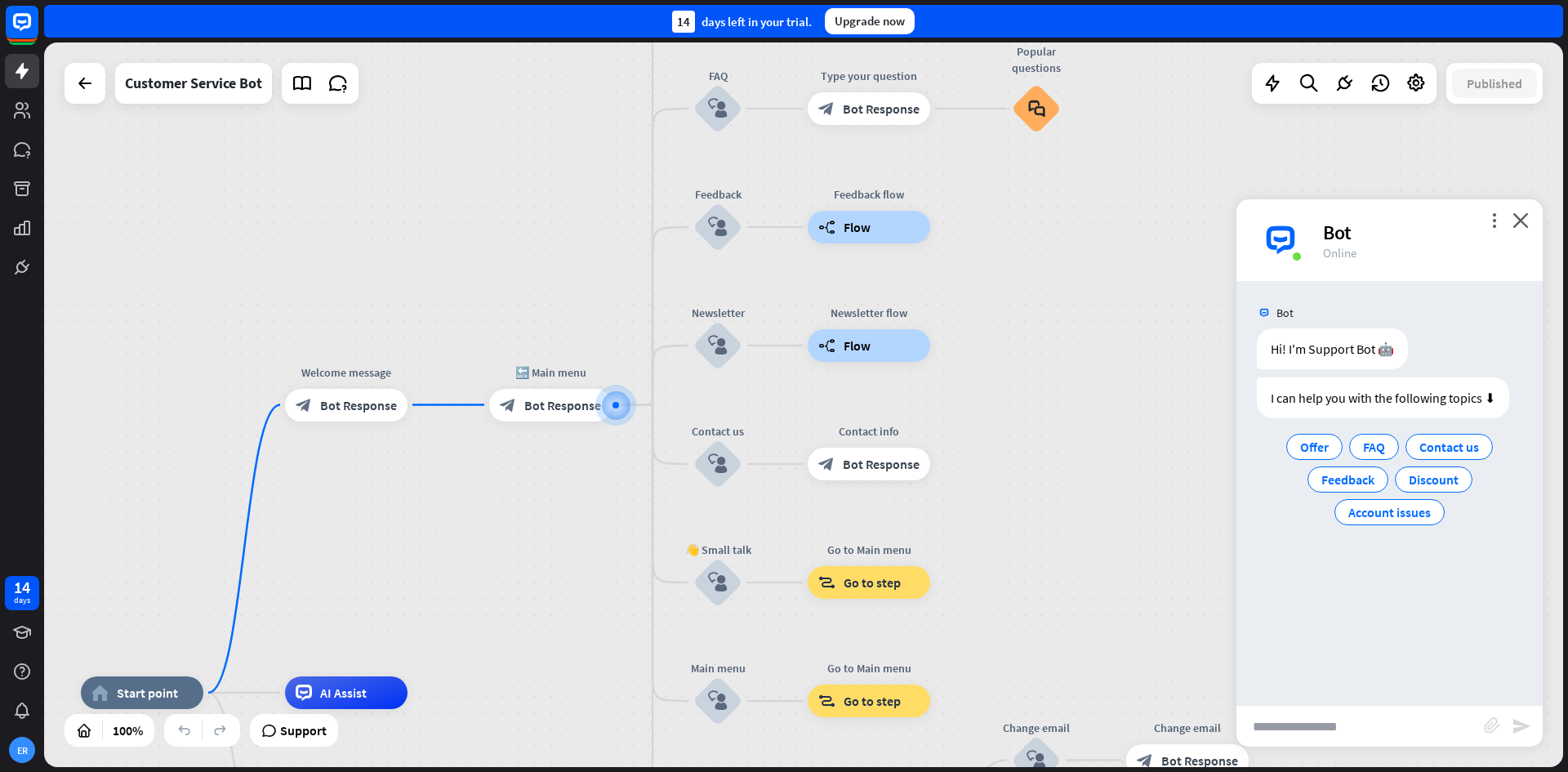
click at [1360, 719] on input "text" at bounding box center [1360, 727] width 248 height 41
type input "**********"
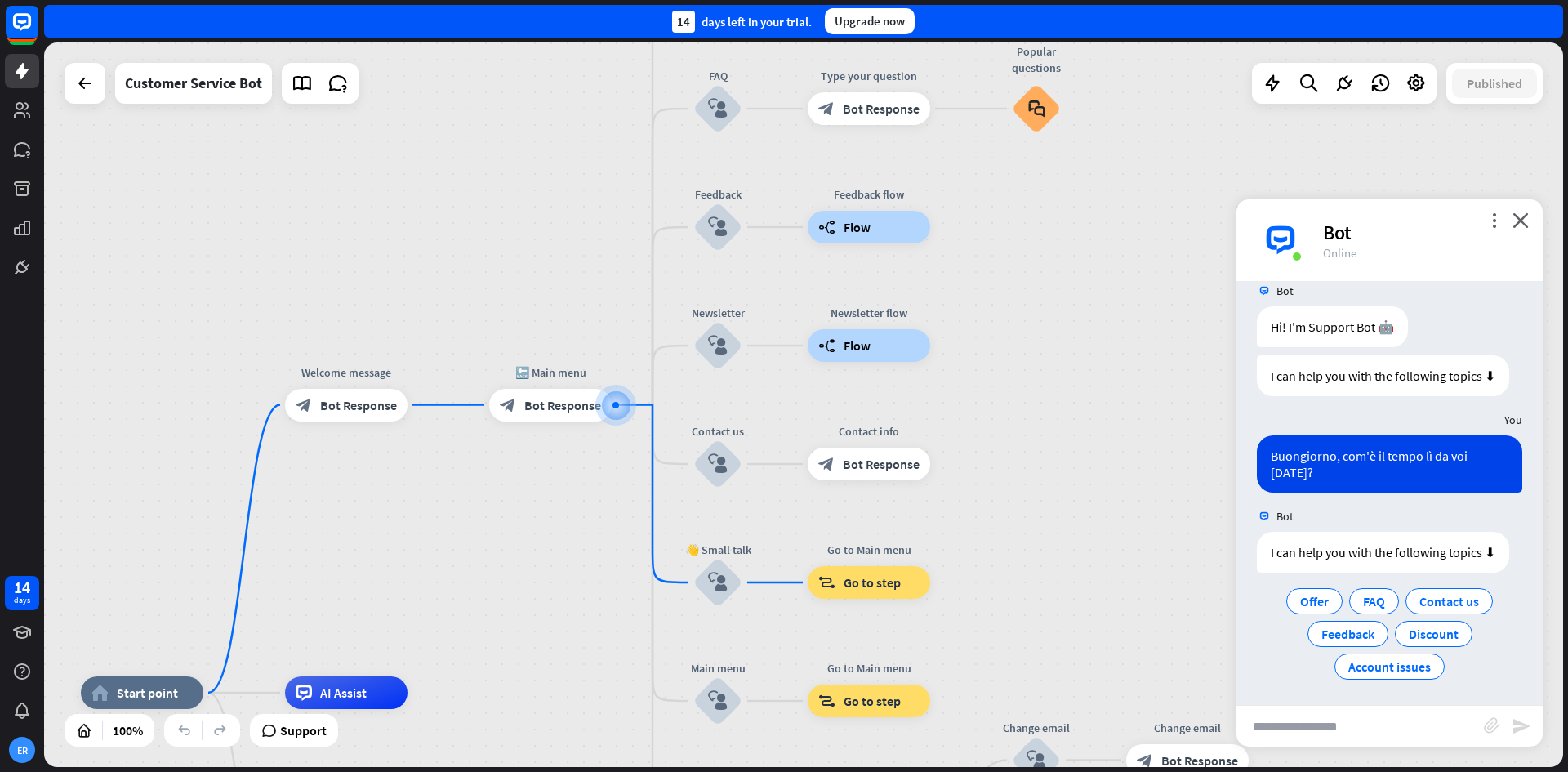
scroll to position [25, 0]
click at [1435, 628] on span "Discount" at bounding box center [1434, 631] width 50 height 16
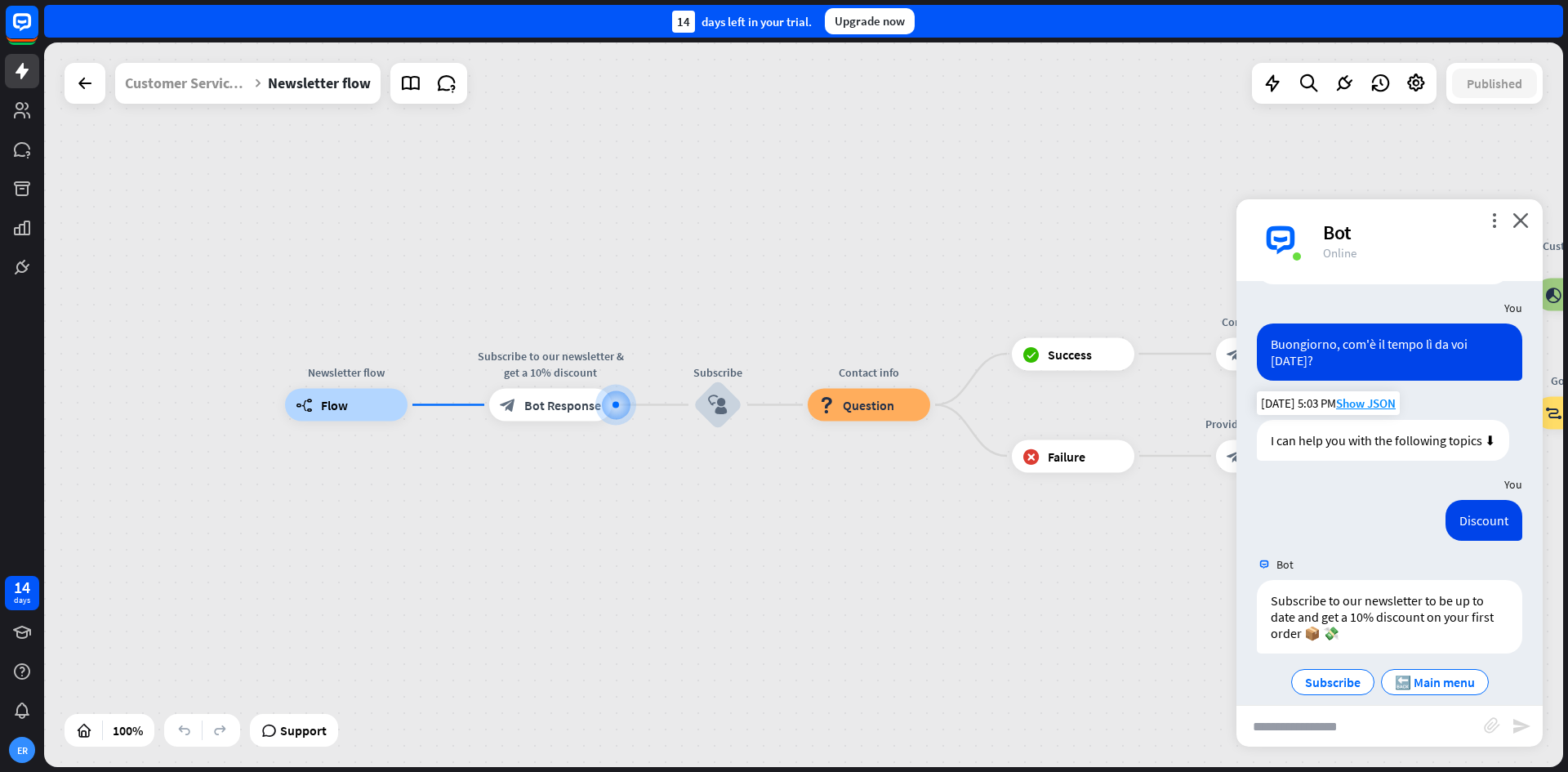
scroll to position [152, 0]
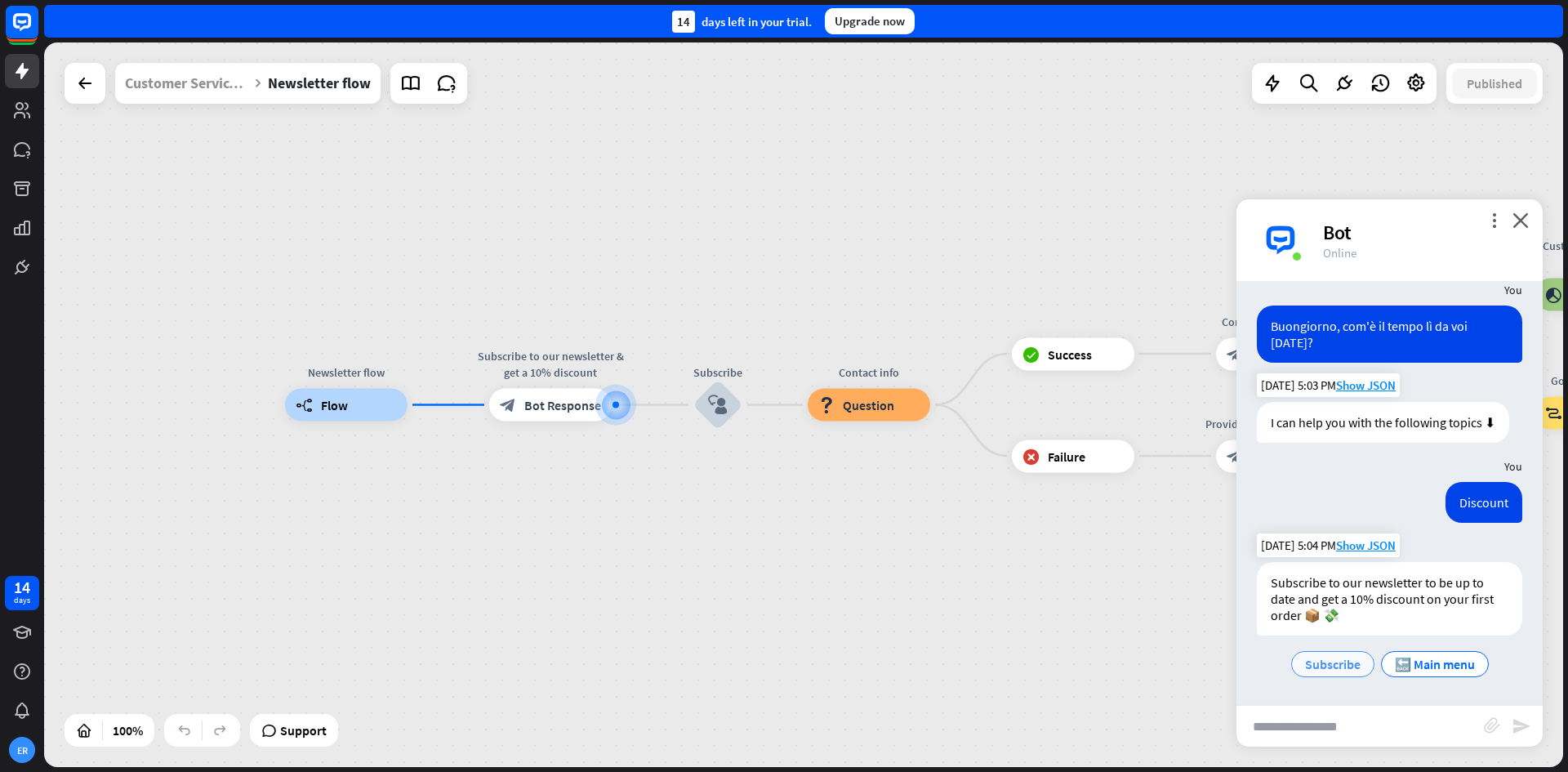
click at [1310, 665] on span "Subscribe" at bounding box center [1333, 664] width 56 height 16
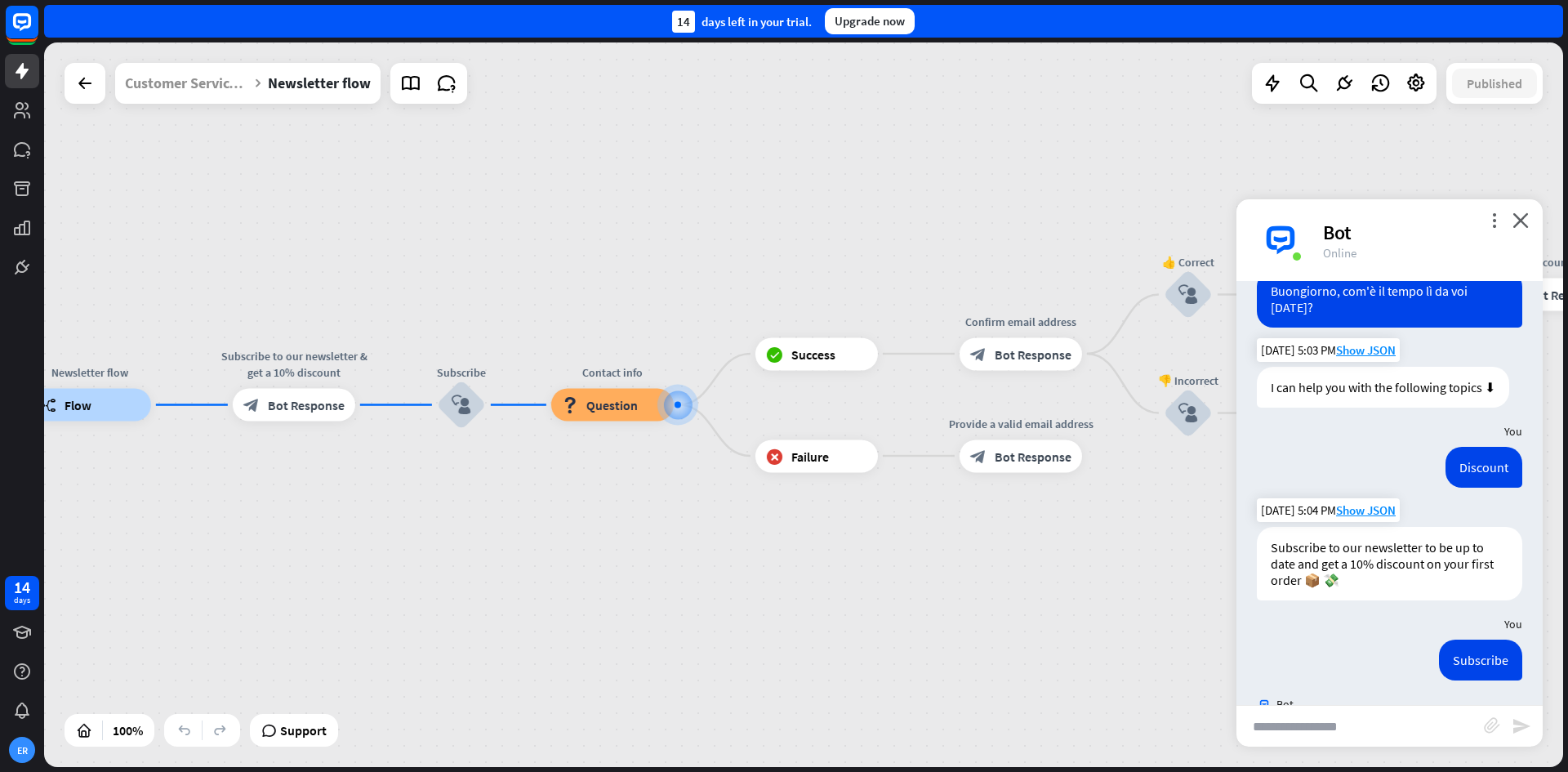
scroll to position [268, 0]
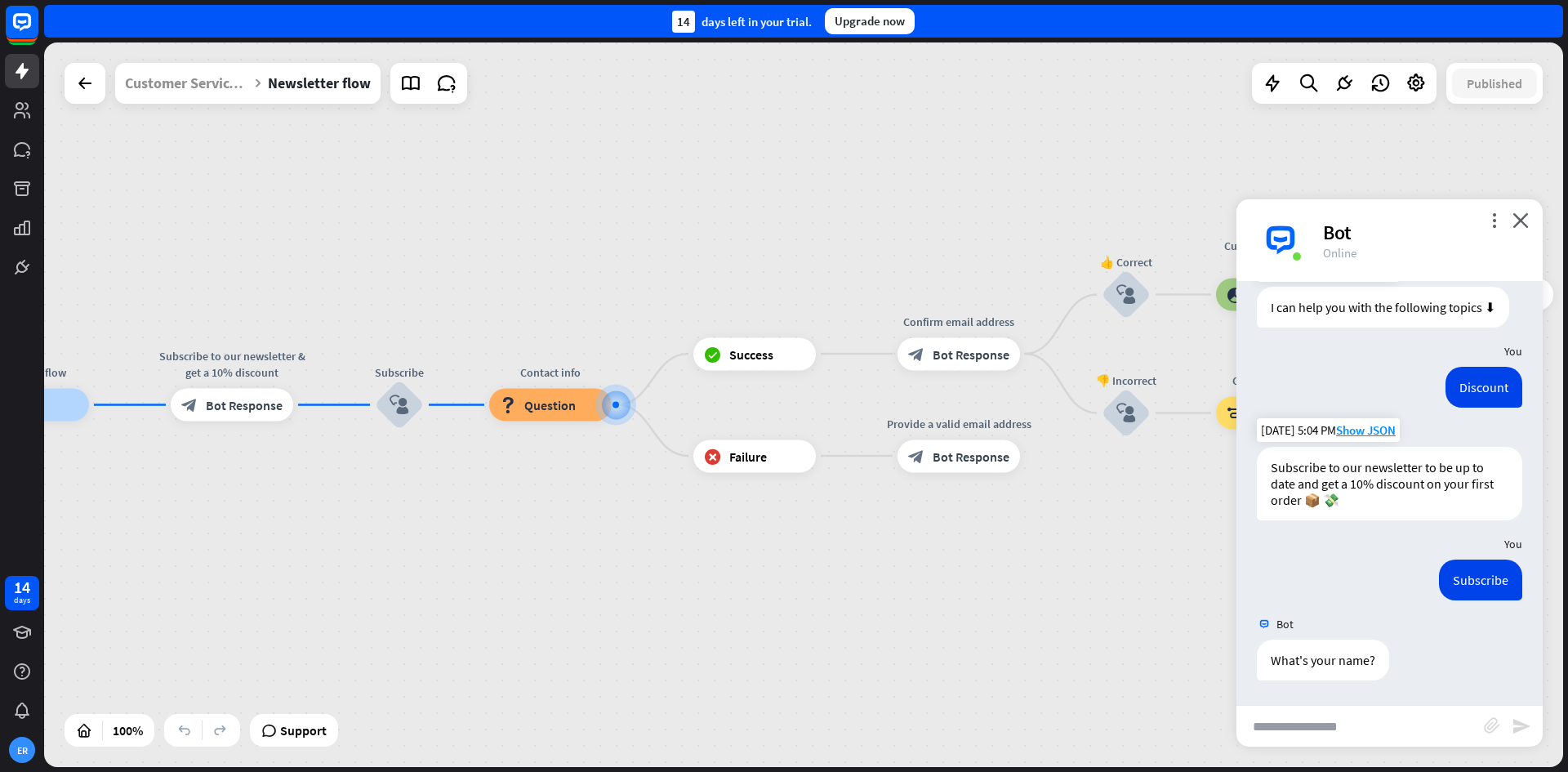
drag, startPoint x: 1356, startPoint y: 715, endPoint x: 1371, endPoint y: 718, distance: 15.3
click at [1358, 715] on input "text" at bounding box center [1360, 727] width 248 height 41
type input "******"
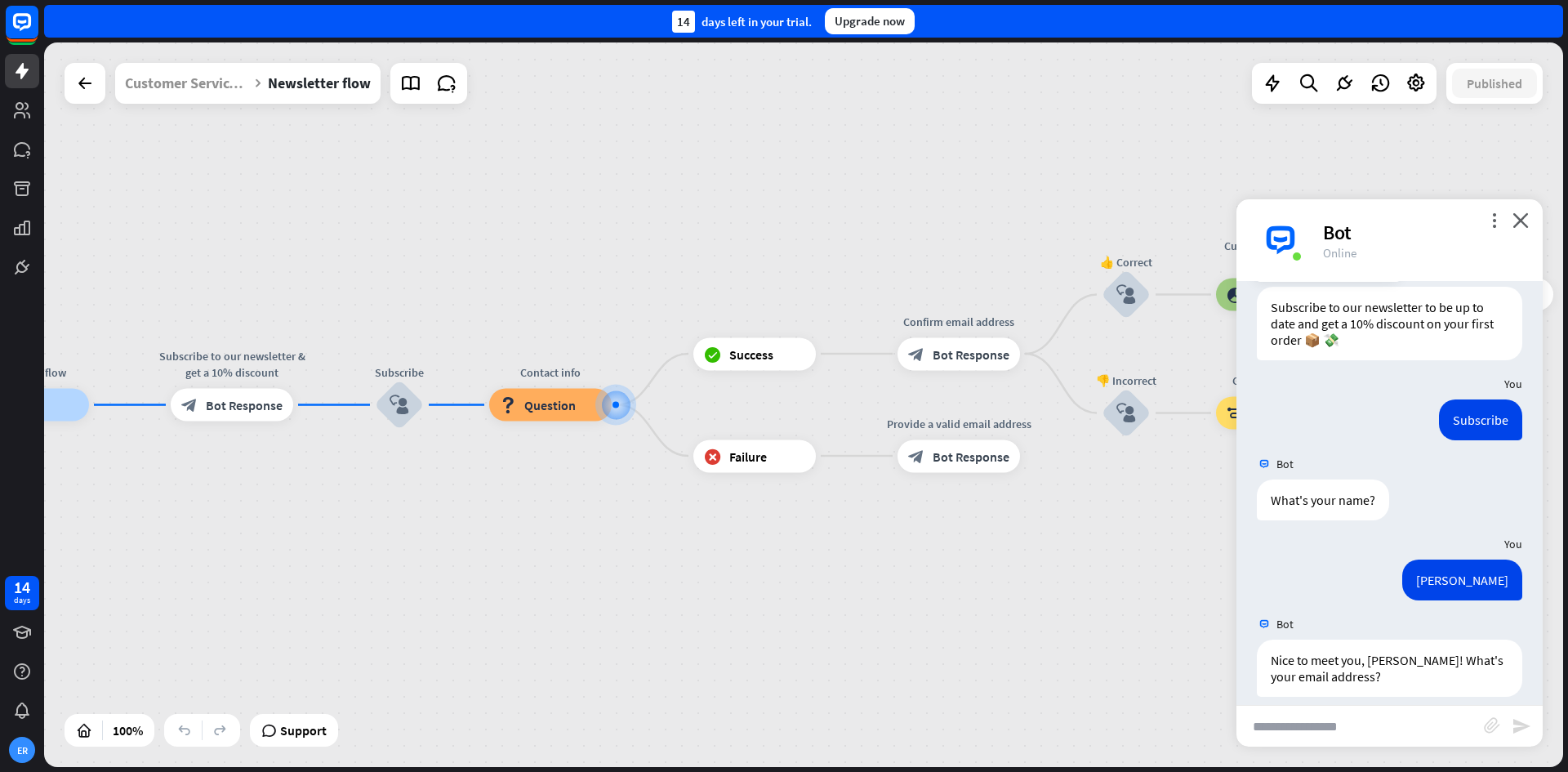
scroll to position [444, 0]
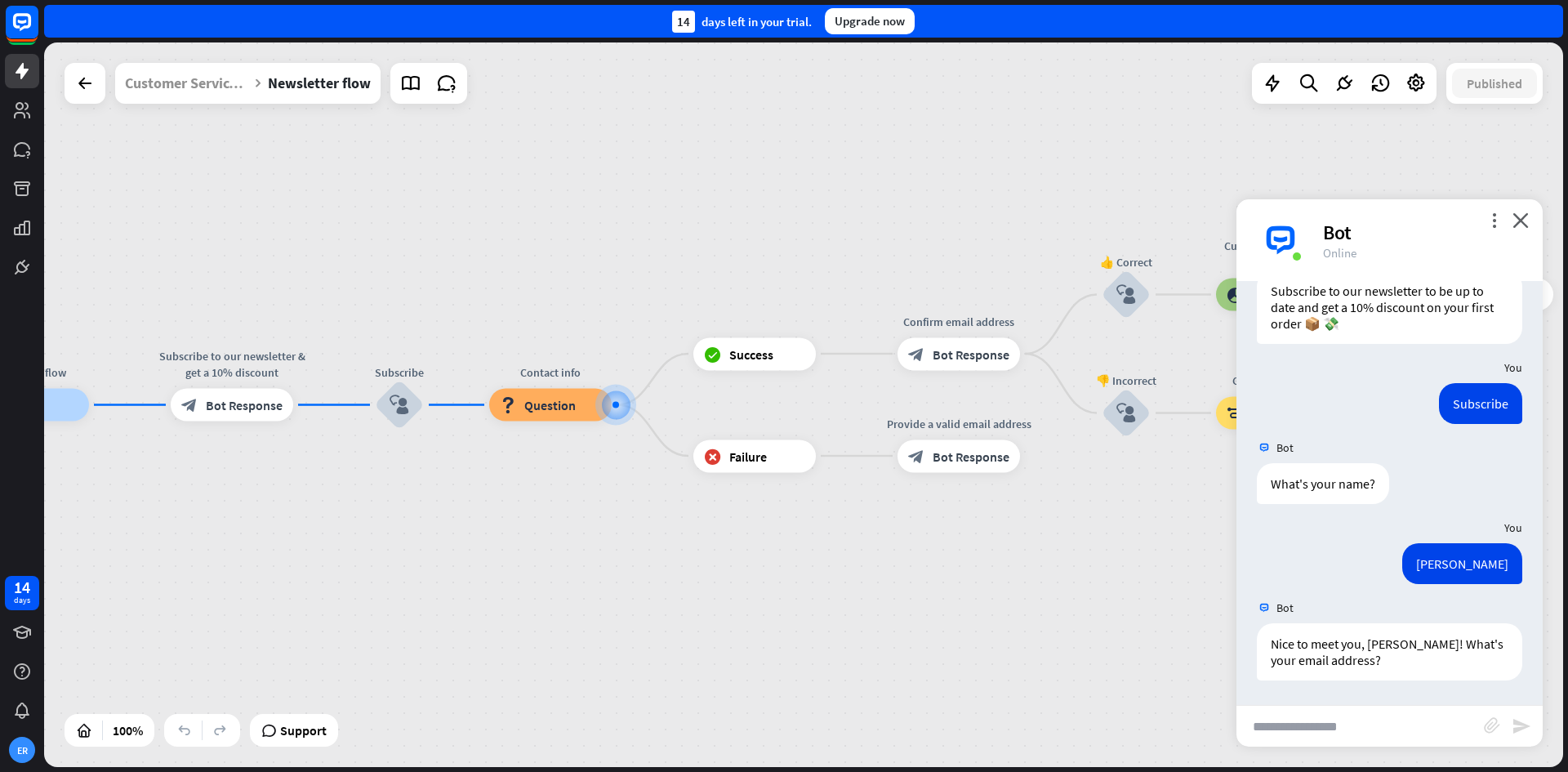
click at [1328, 727] on input "text" at bounding box center [1360, 727] width 248 height 41
type input "**********"
click at [1519, 721] on icon "send" at bounding box center [1522, 726] width 20 height 20
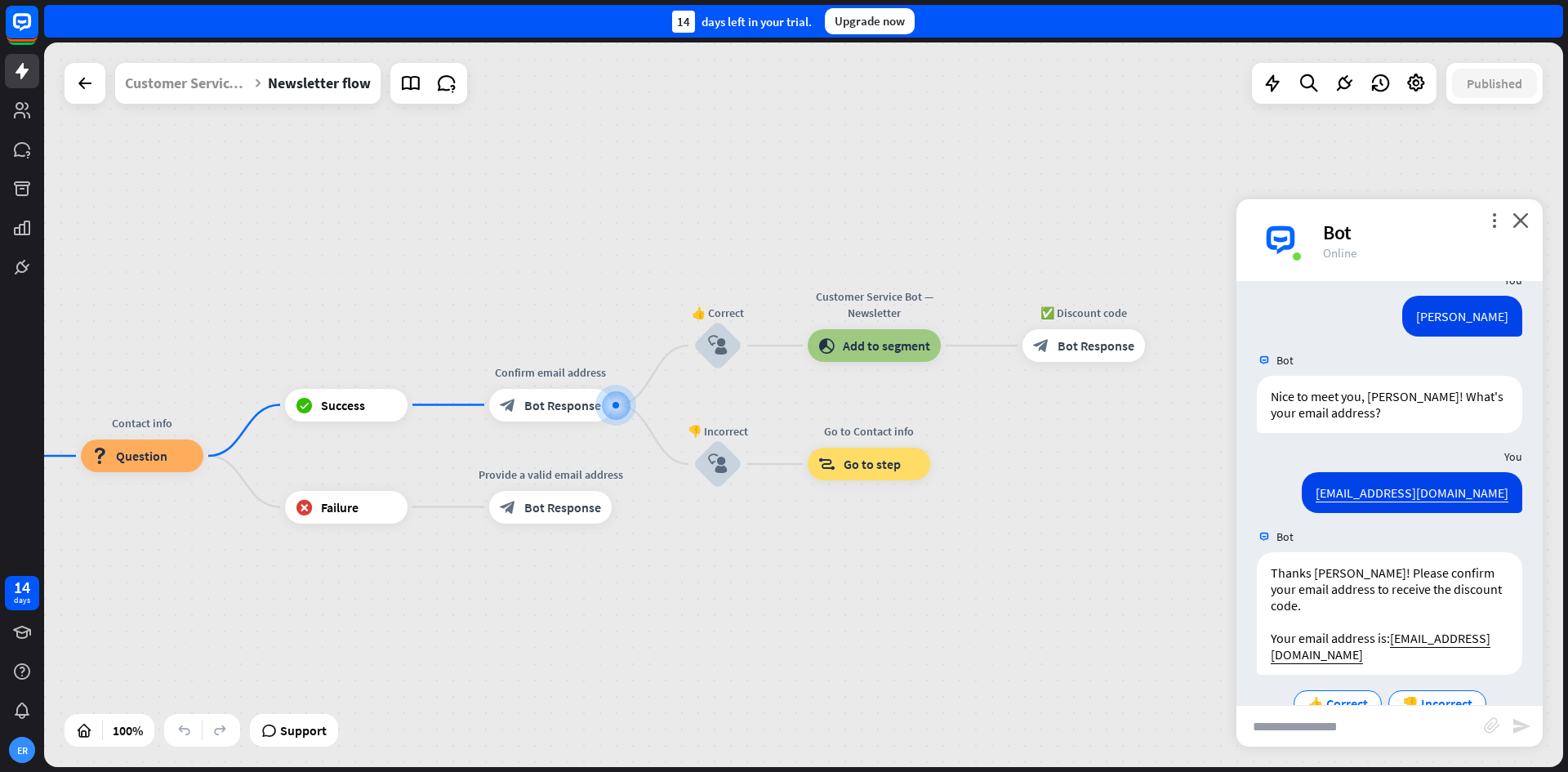
scroll to position [715, 0]
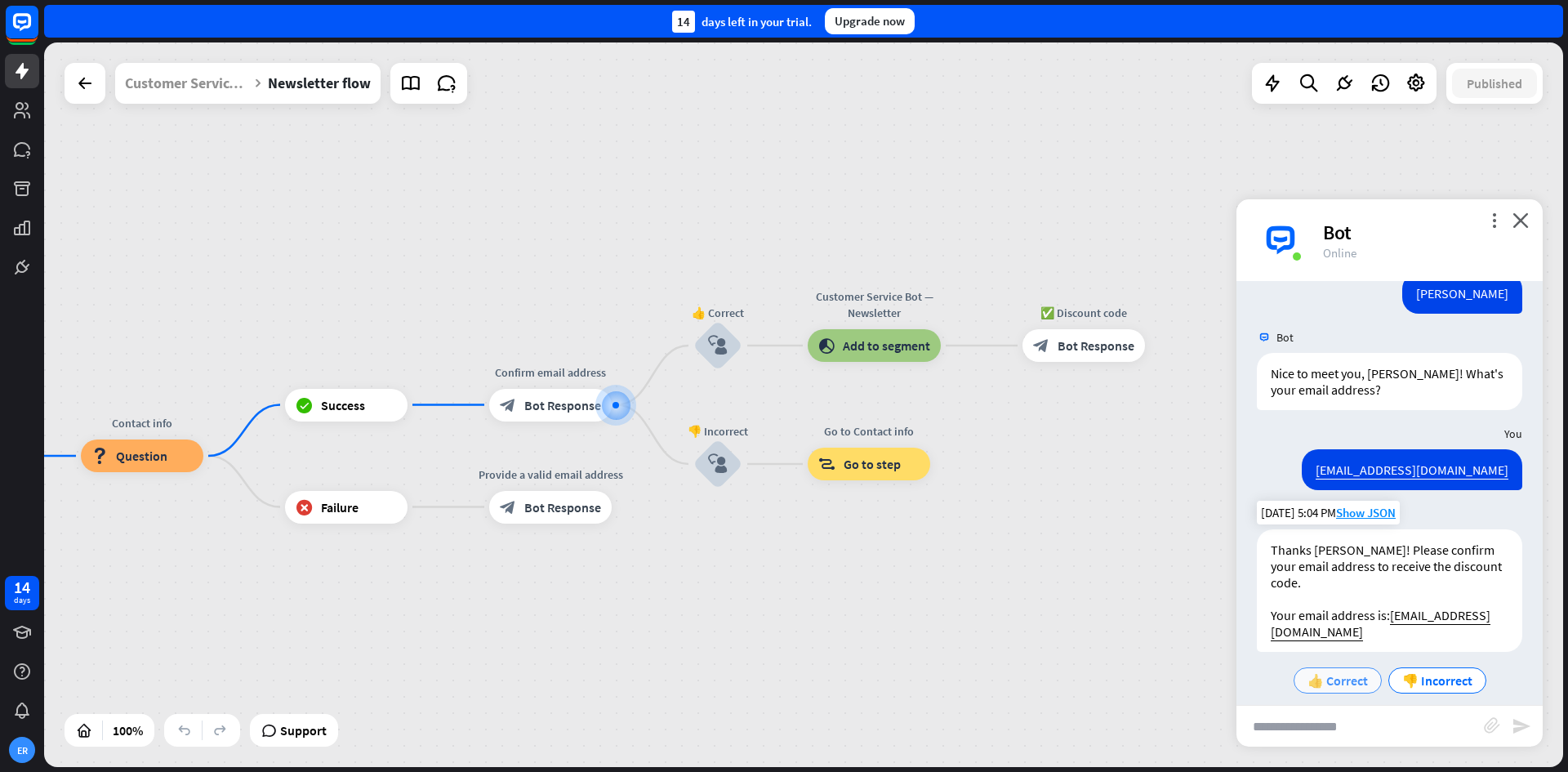
click at [1345, 673] on span "👍 Correct" at bounding box center [1338, 681] width 61 height 16
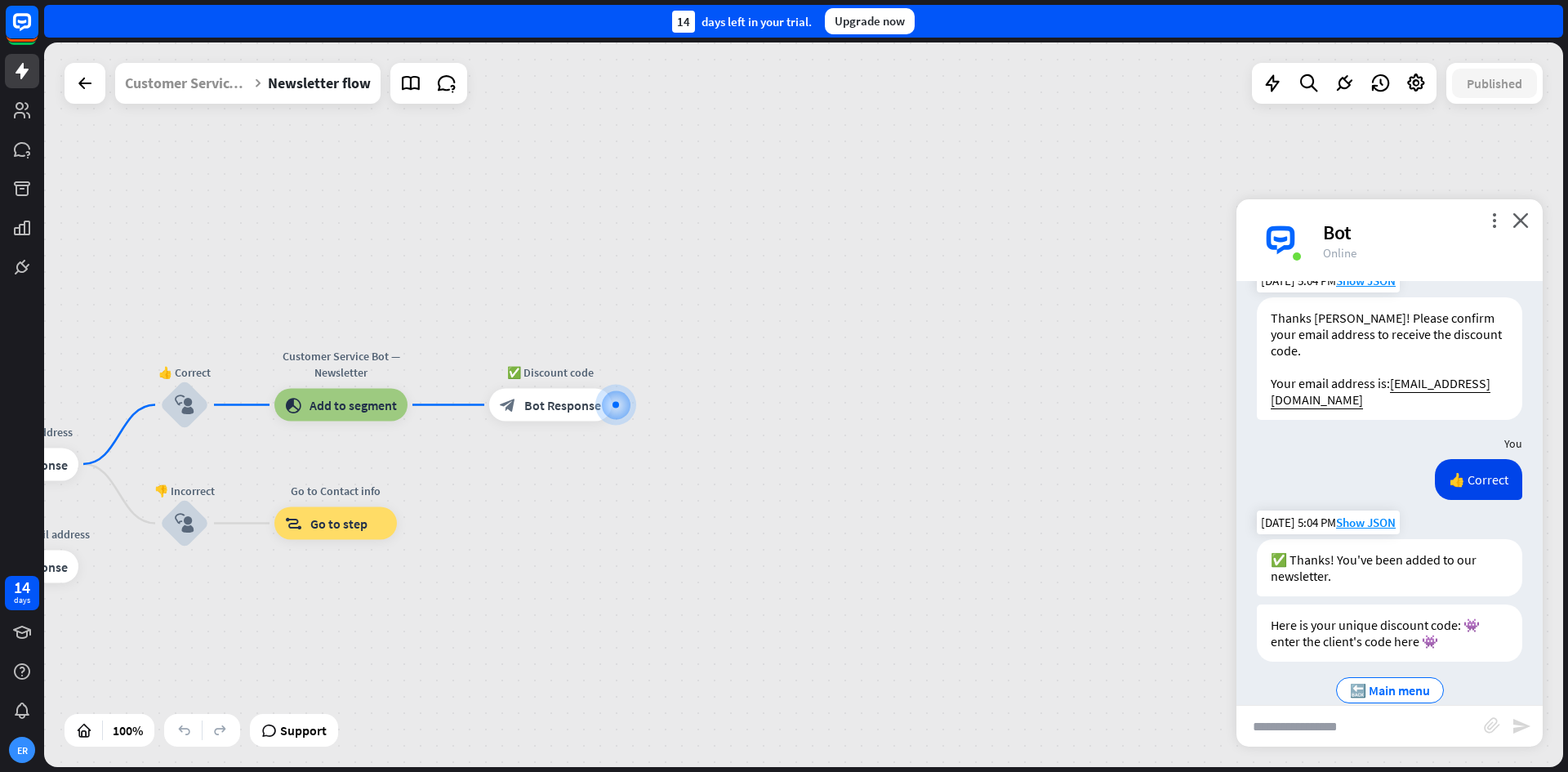
scroll to position [957, 0]
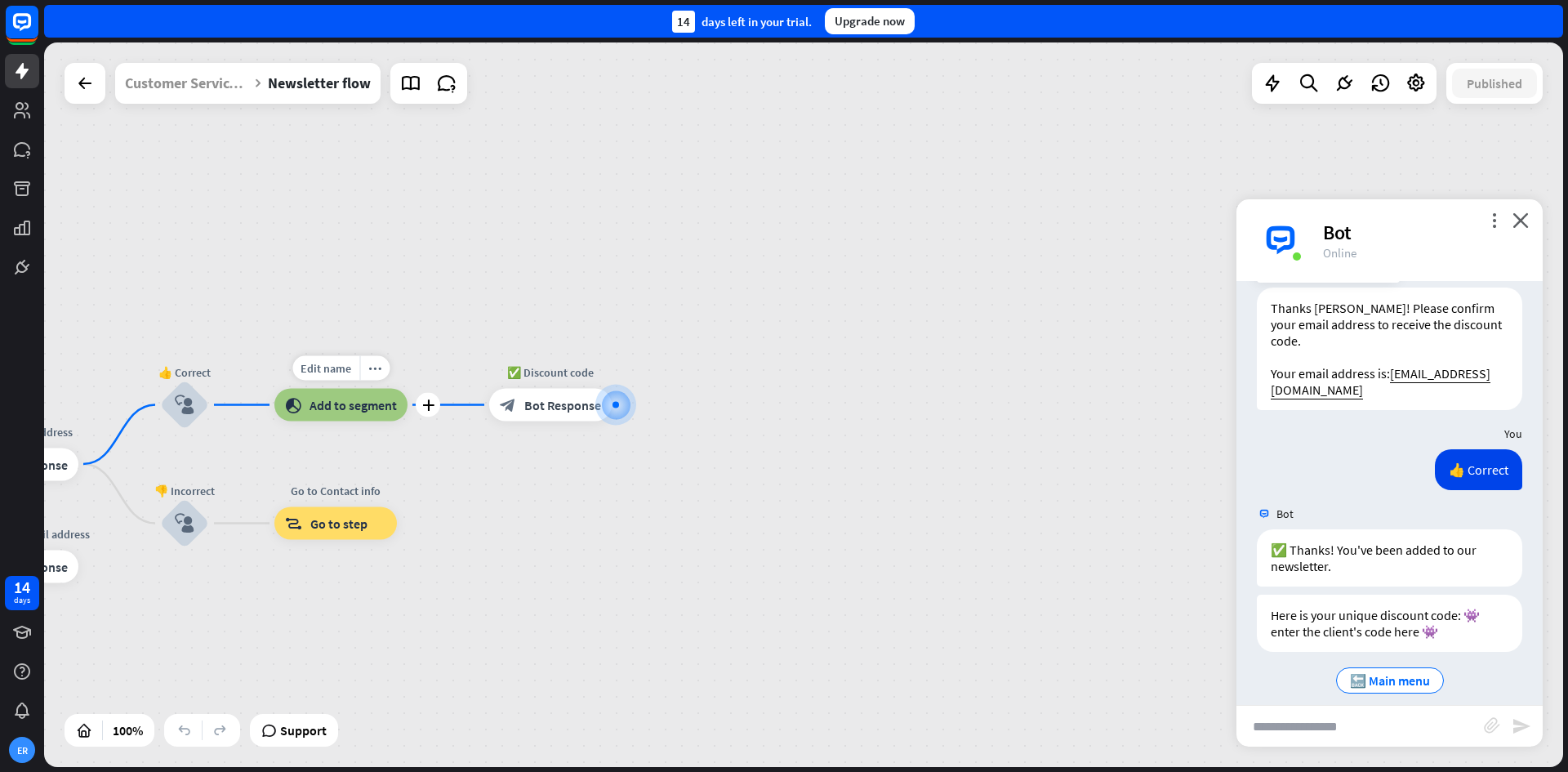
click at [380, 402] on span "Add to segment" at bounding box center [353, 405] width 87 height 16
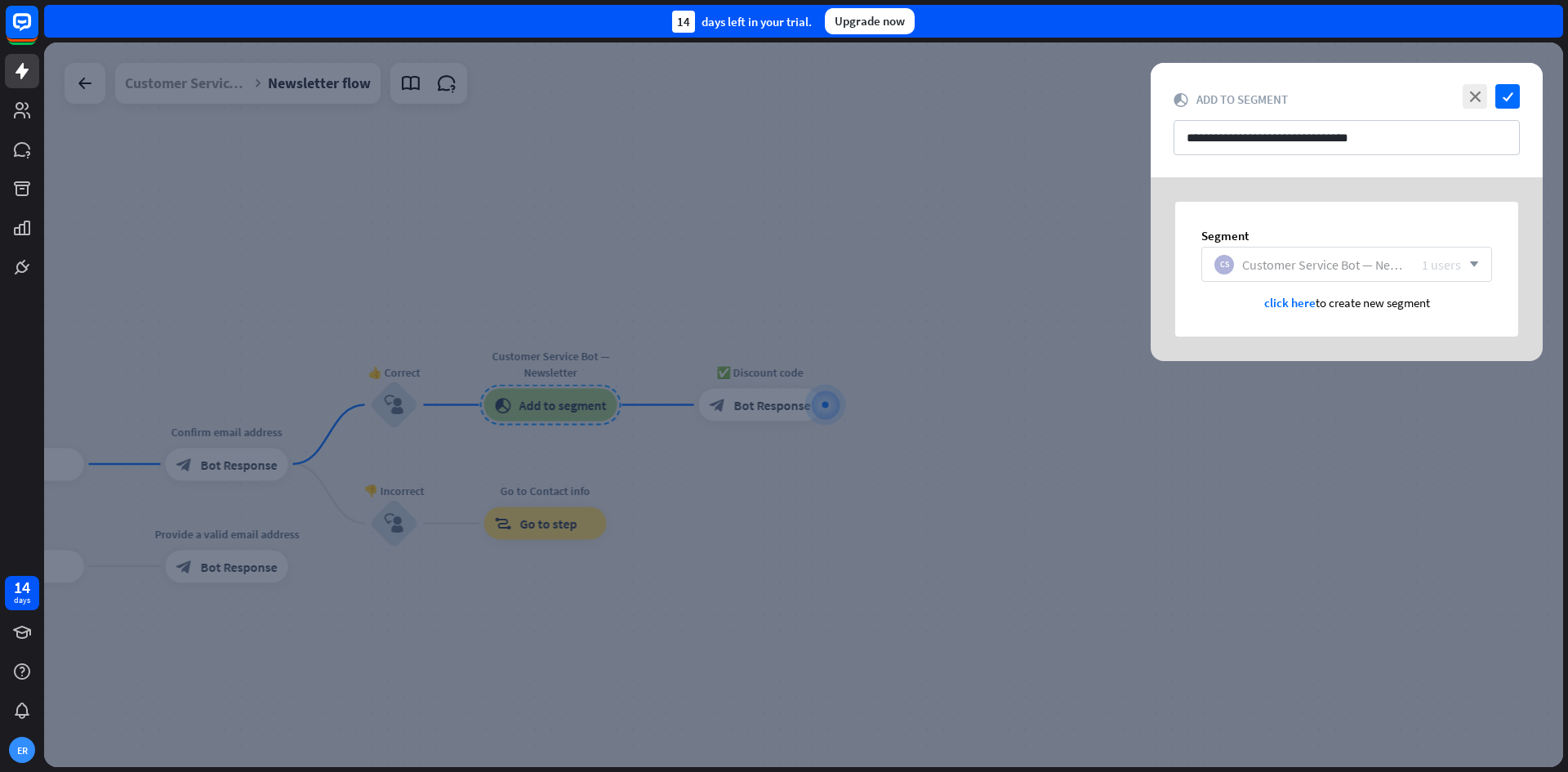
click at [1435, 270] on div "1 users" at bounding box center [1442, 264] width 39 height 16
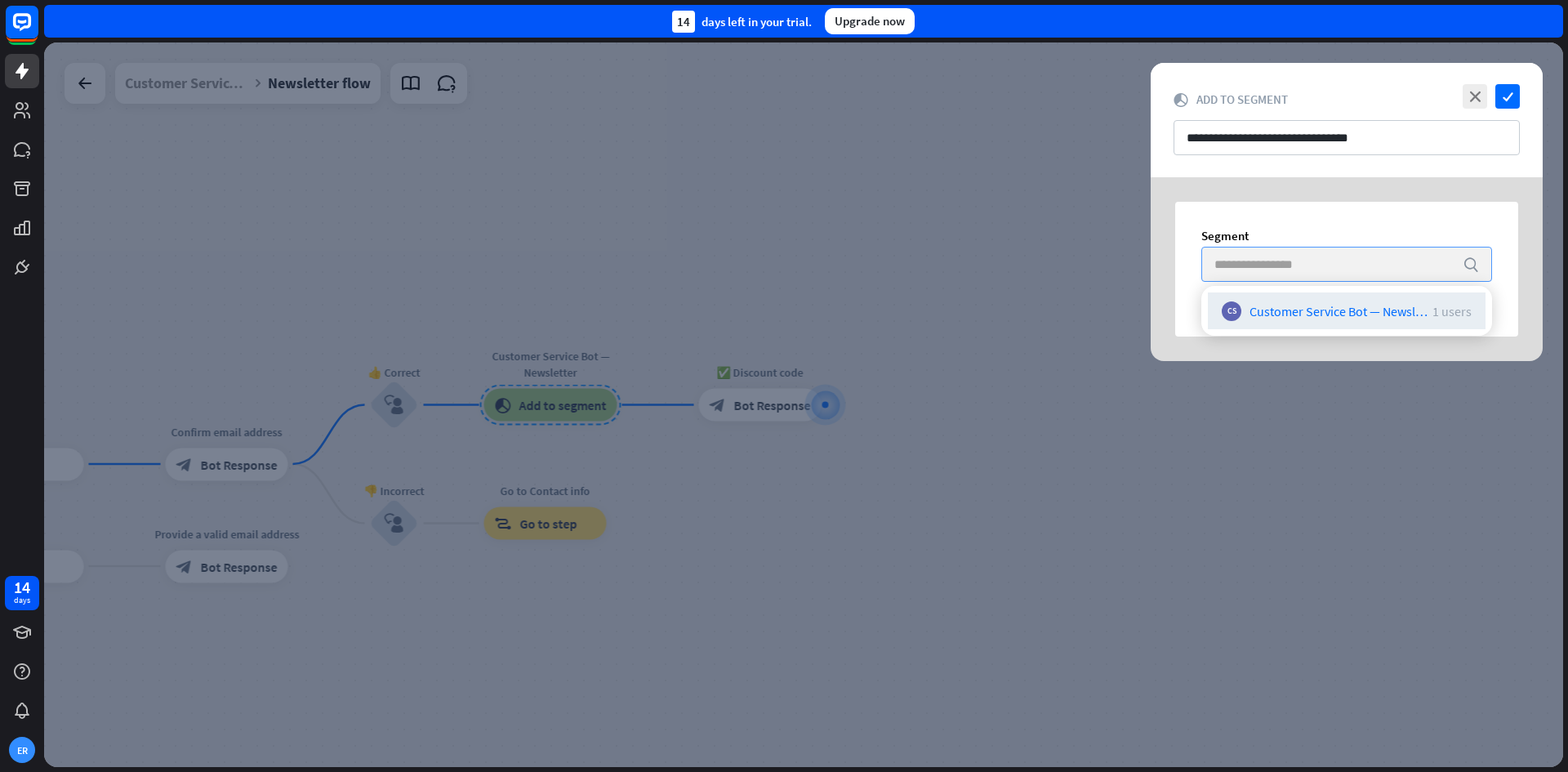
click at [1435, 270] on input "search" at bounding box center [1335, 264] width 240 height 33
click at [1496, 233] on div "Segment search CS Customer Service Bot — Newsletter 1 users click here to creat…" at bounding box center [1348, 269] width 344 height 135
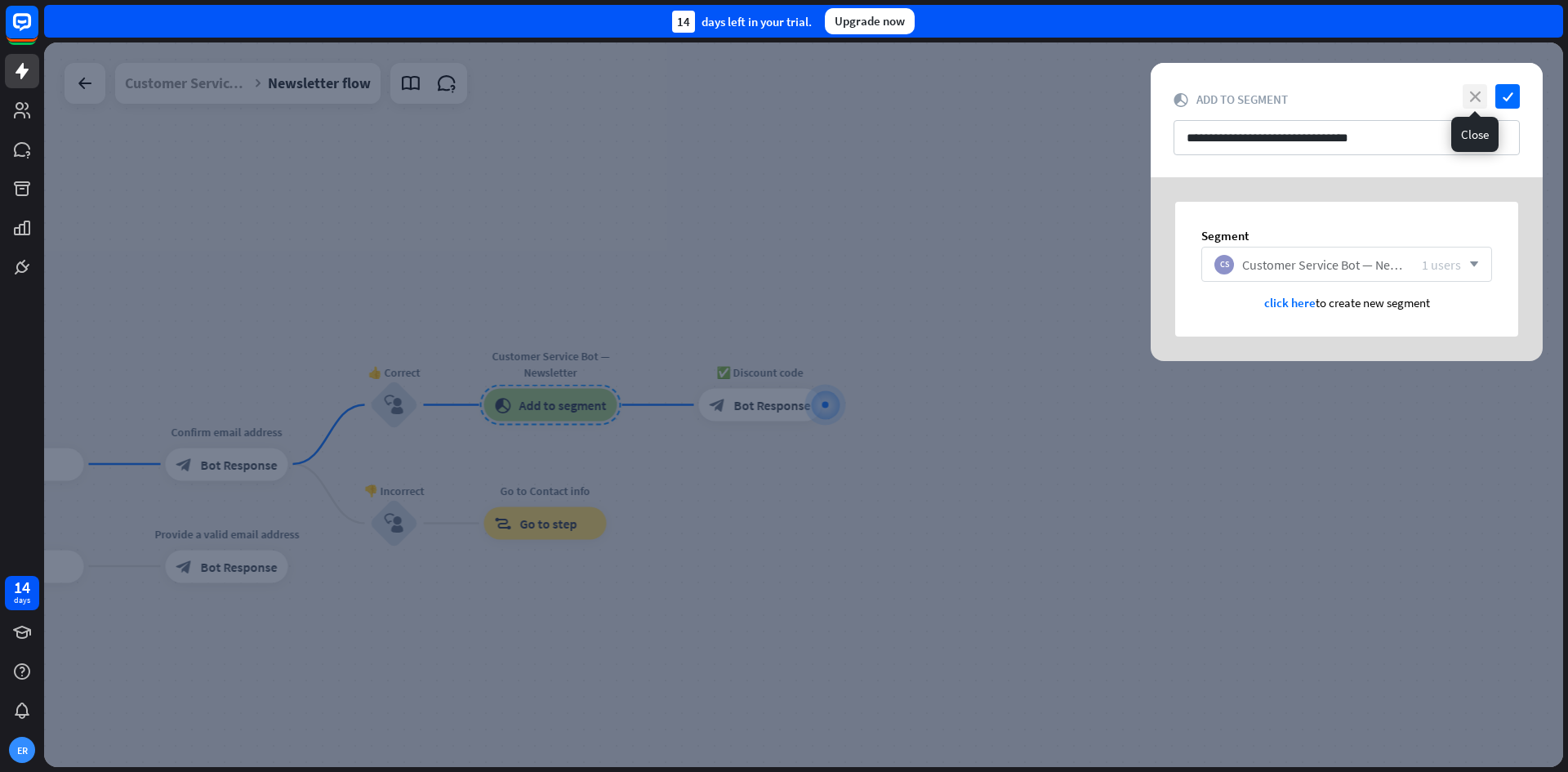
click at [1469, 97] on icon "close" at bounding box center [1475, 96] width 25 height 25
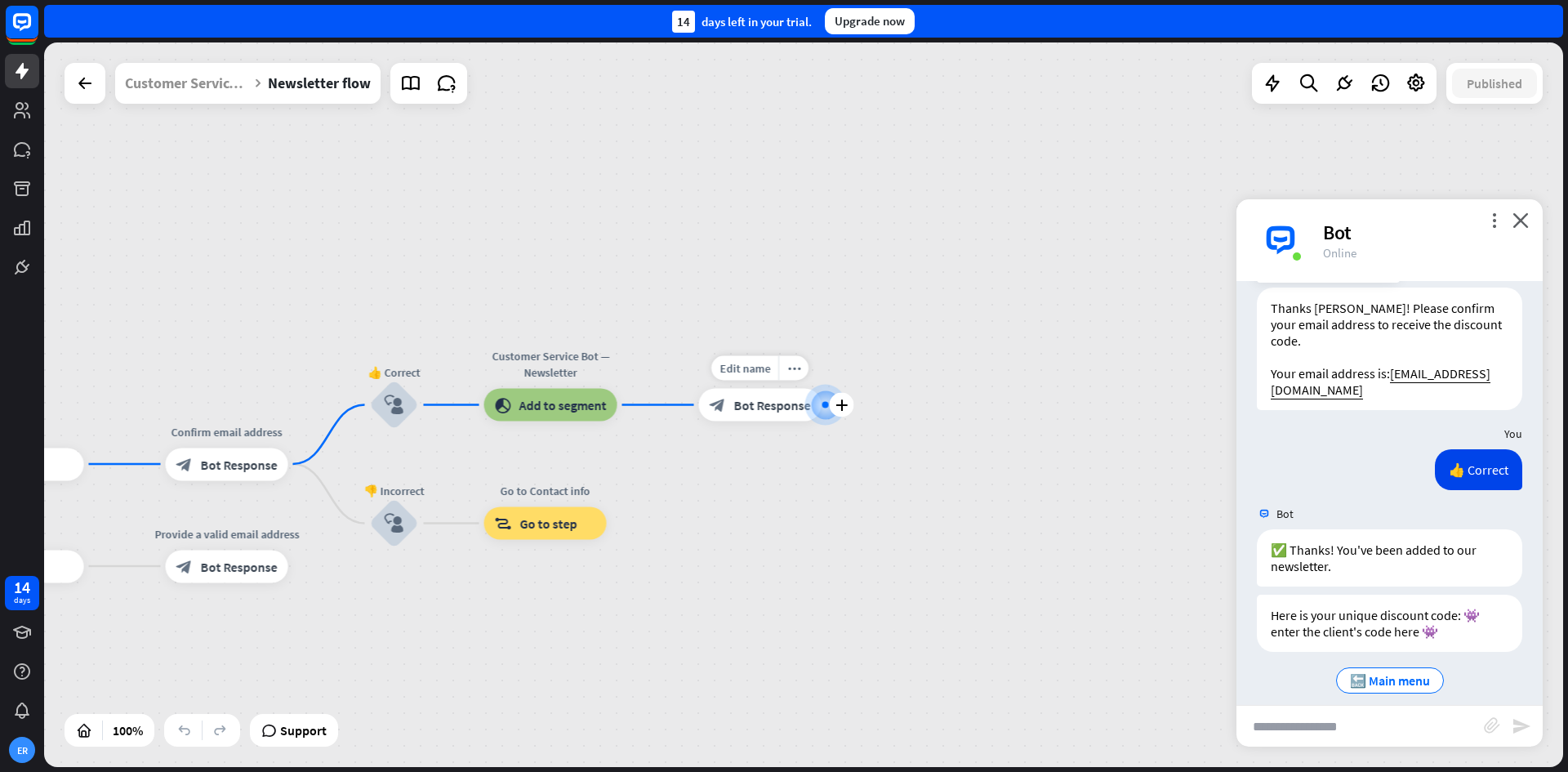
click at [768, 410] on span "Bot Response" at bounding box center [772, 405] width 77 height 16
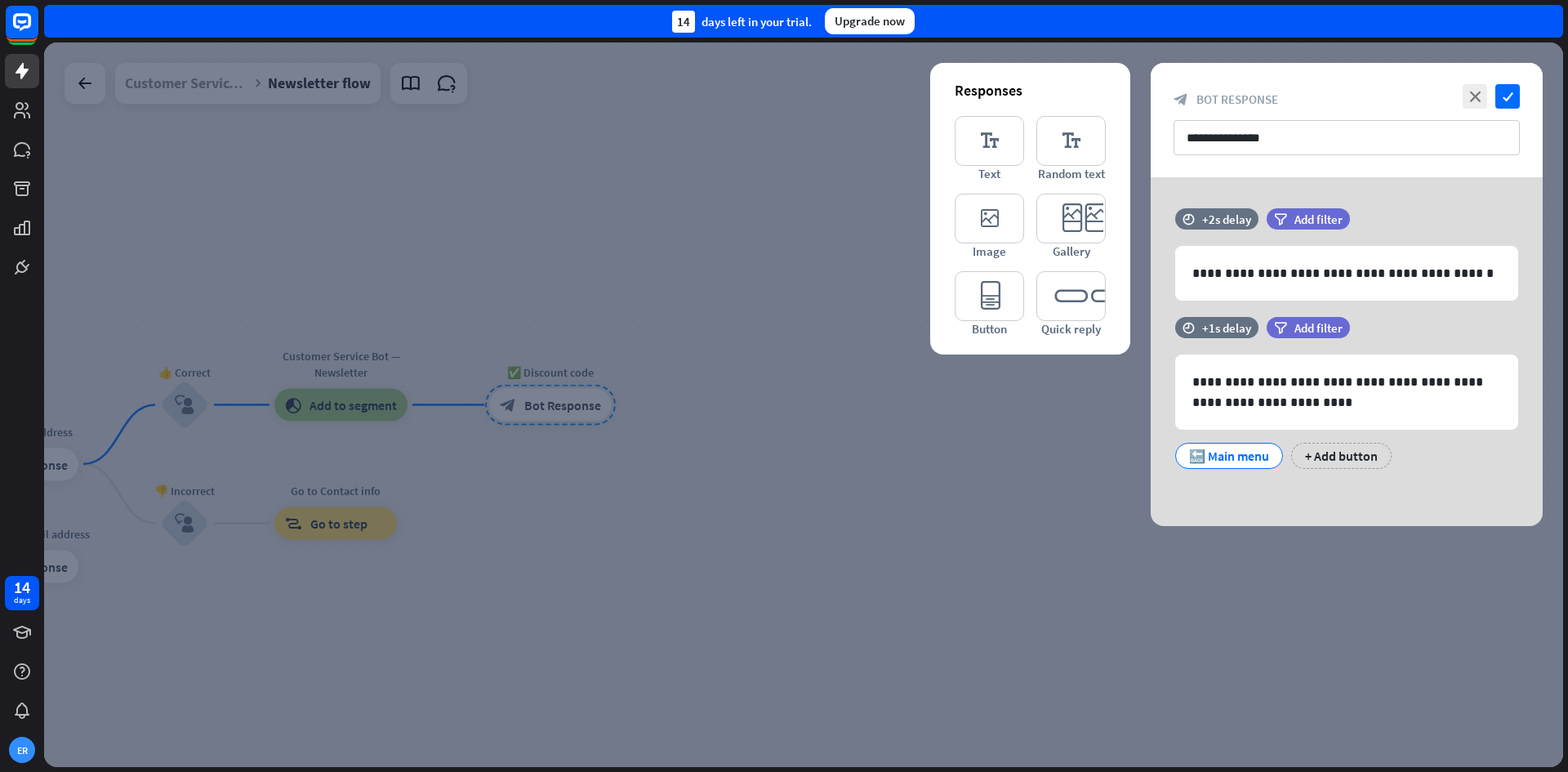
click at [871, 453] on div at bounding box center [804, 405] width 1519 height 725
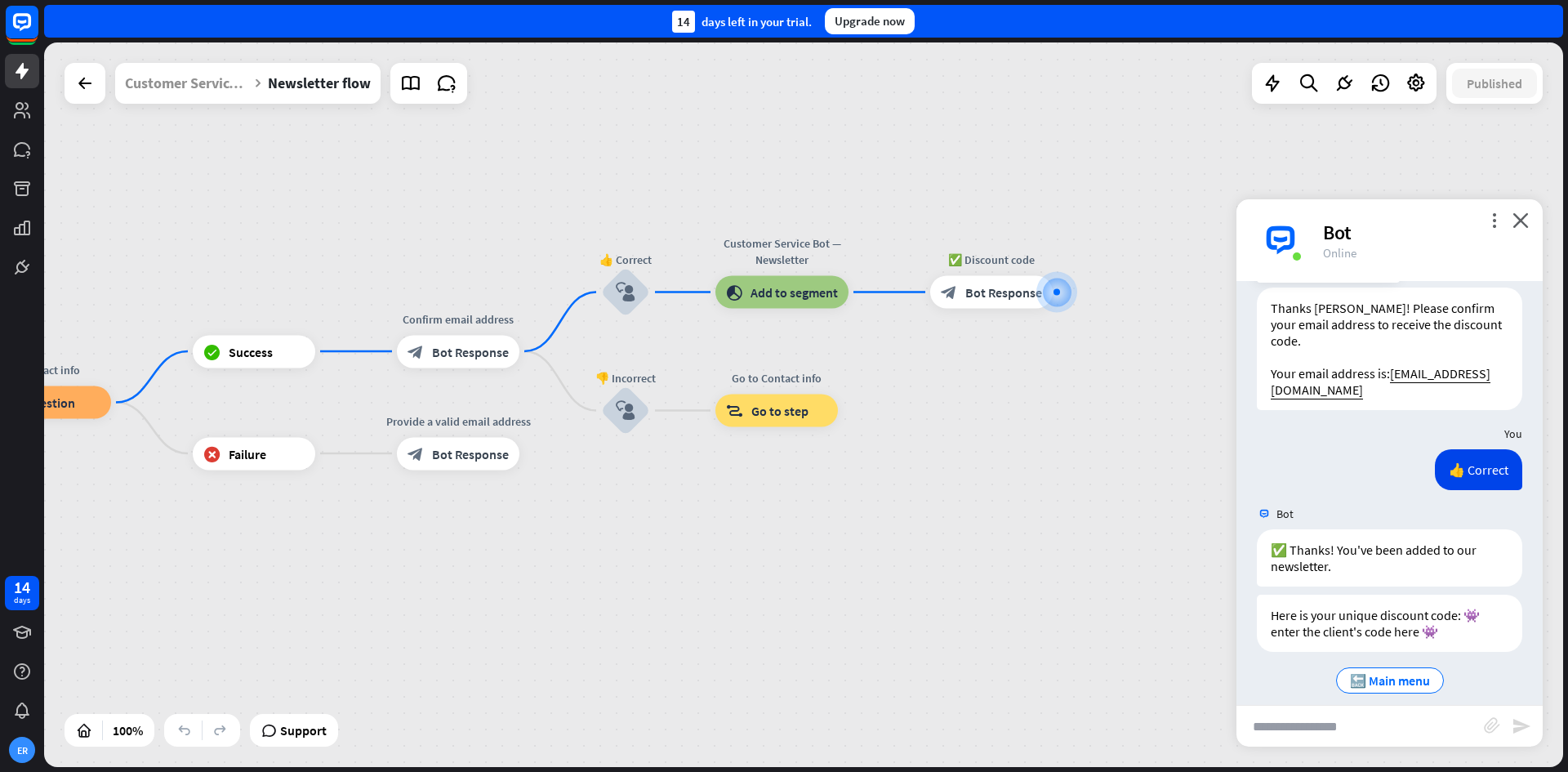
drag, startPoint x: 684, startPoint y: 539, endPoint x: 1215, endPoint y: 391, distance: 551.2
click at [1219, 386] on div "Newsletter flow builder_tree Flow Subscribe to our newsletter & get a 10% disco…" at bounding box center [804, 405] width 1519 height 725
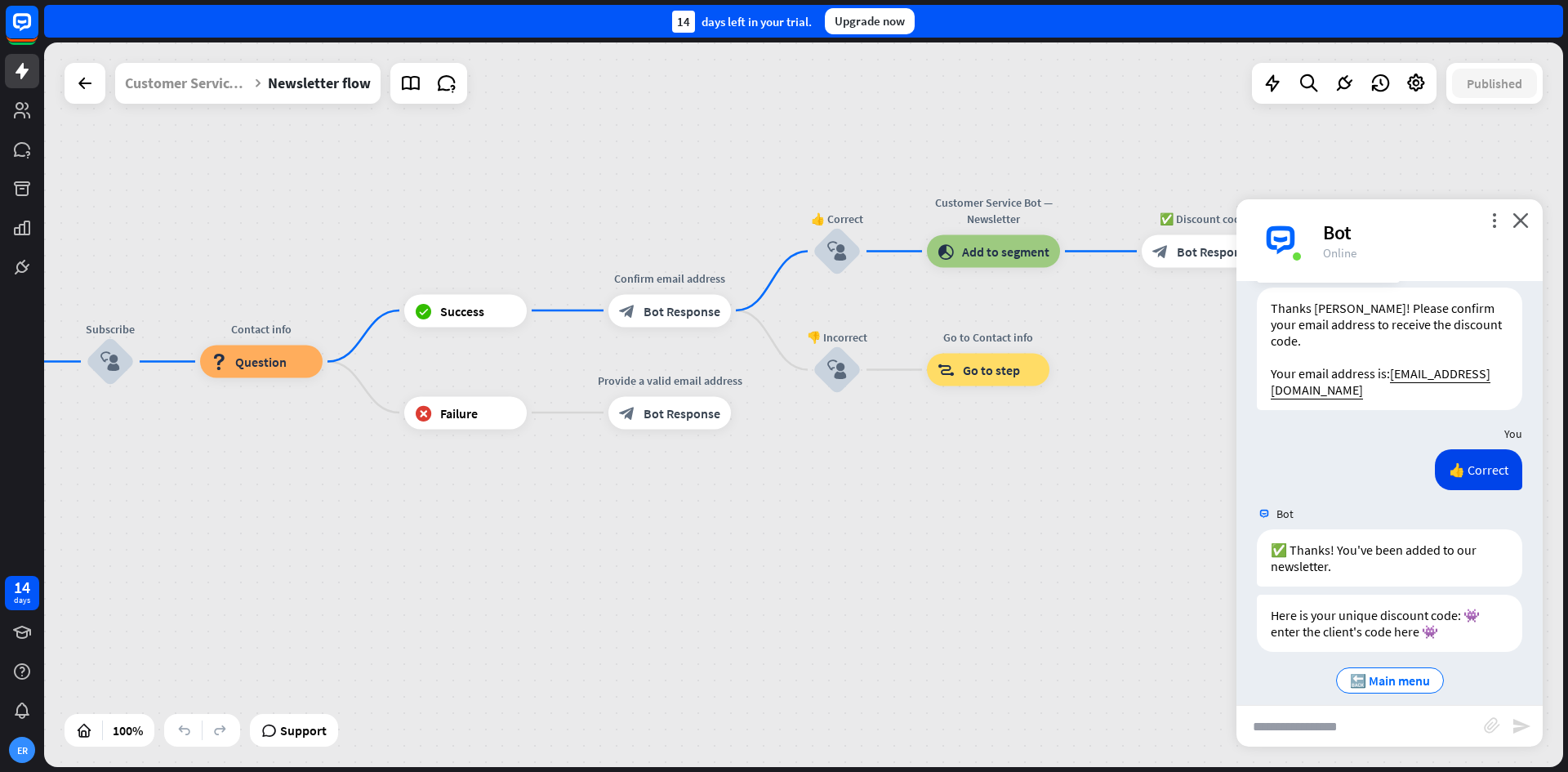
drag, startPoint x: 917, startPoint y: 517, endPoint x: 1083, endPoint y: 524, distance: 166.1
click at [1097, 524] on div "Newsletter flow builder_tree Flow Subscribe to our newsletter & get a 10% disco…" at bounding box center [437, 725] width 1519 height 725
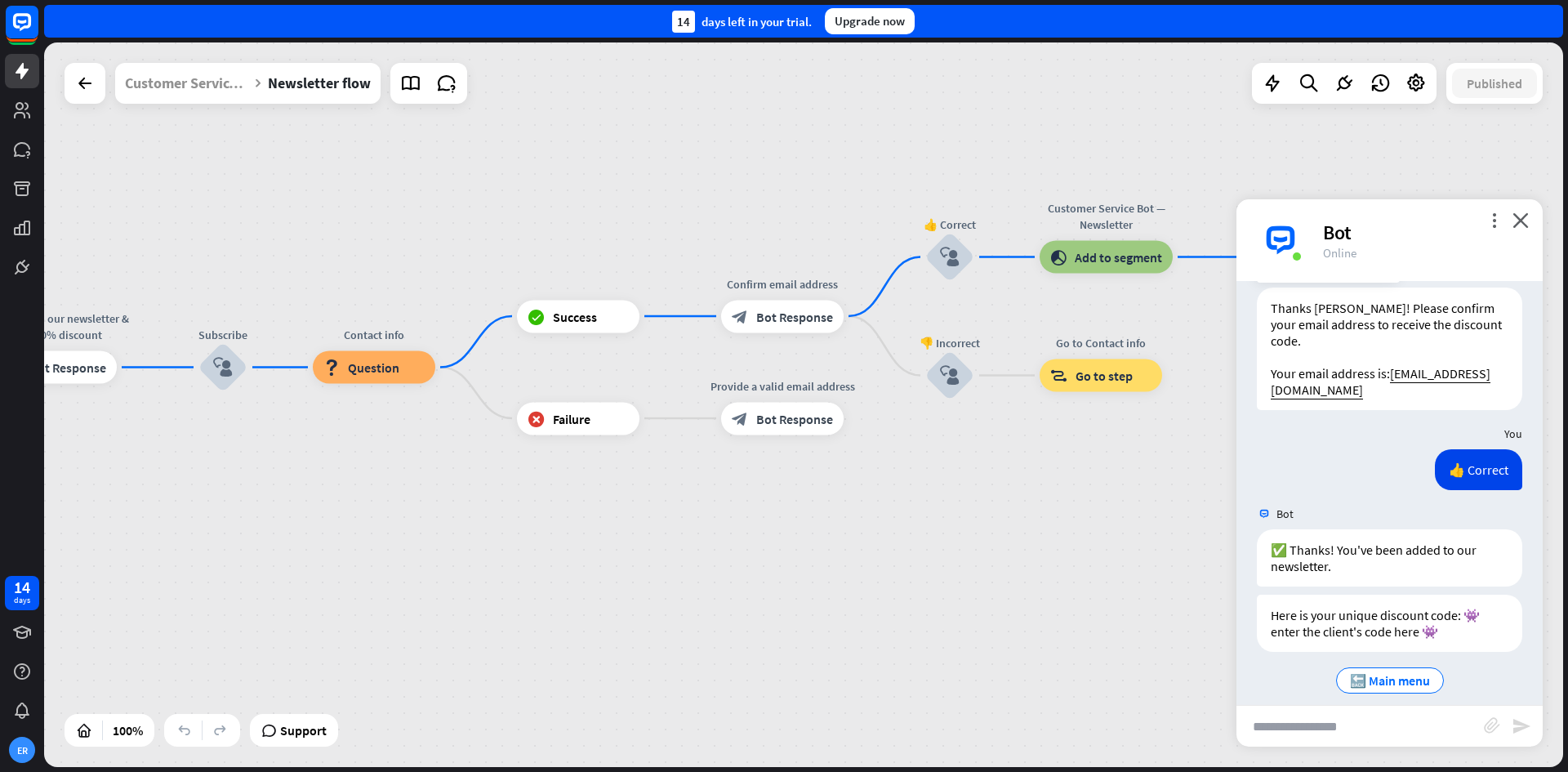
drag, startPoint x: 624, startPoint y: 539, endPoint x: 1113, endPoint y: 499, distance: 490.6
click at [1126, 498] on div "Newsletter flow builder_tree Flow Subscribe to our newsletter & get a 10% disco…" at bounding box center [549, 730] width 1519 height 725
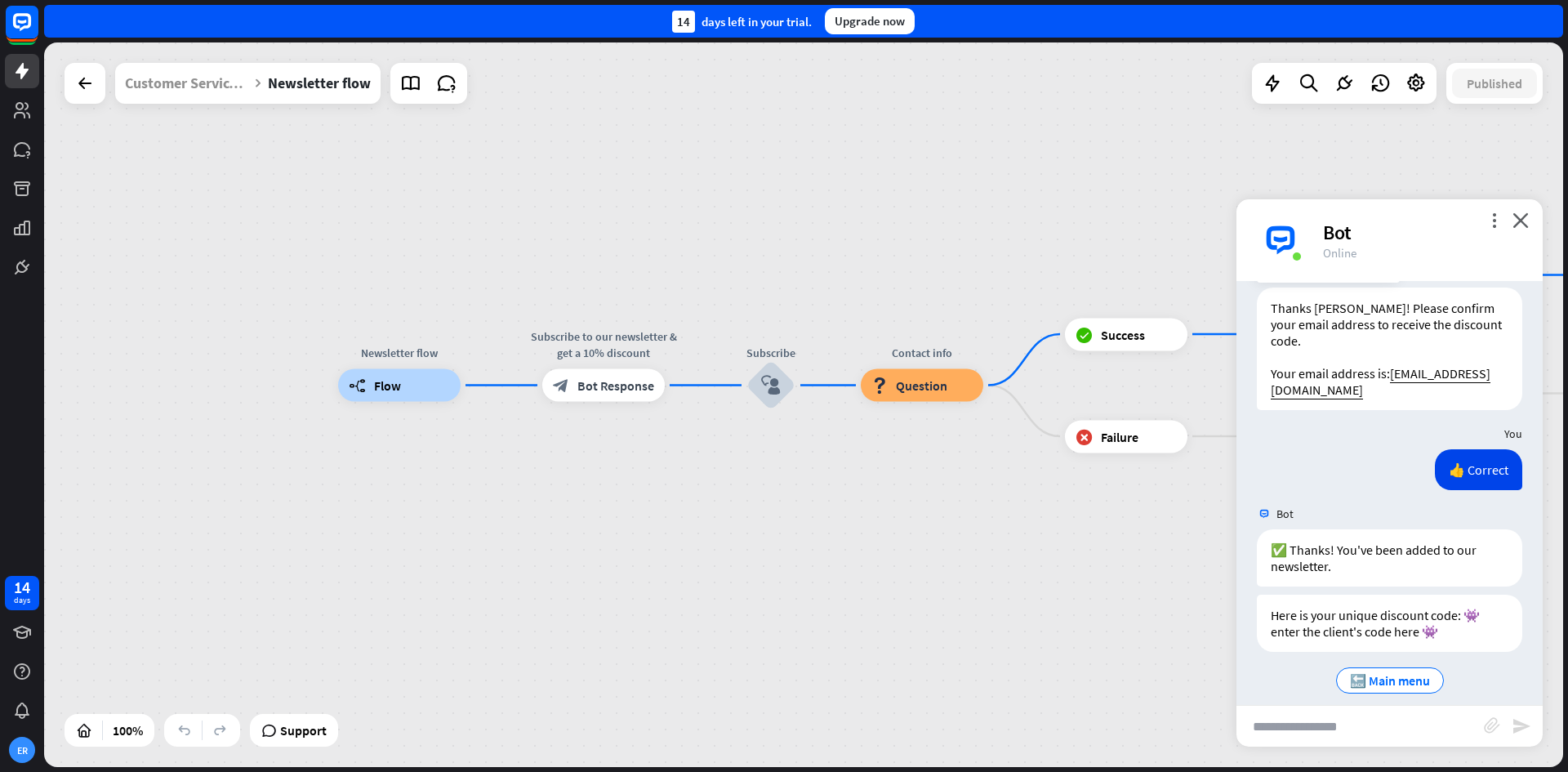
drag, startPoint x: 640, startPoint y: 514, endPoint x: 707, endPoint y: 572, distance: 88.6
click at [707, 572] on div "Newsletter flow builder_tree Flow Subscribe to our newsletter & get a 10% disco…" at bounding box center [1098, 748] width 1519 height 725
click at [1523, 222] on icon "close" at bounding box center [1520, 221] width 16 height 15
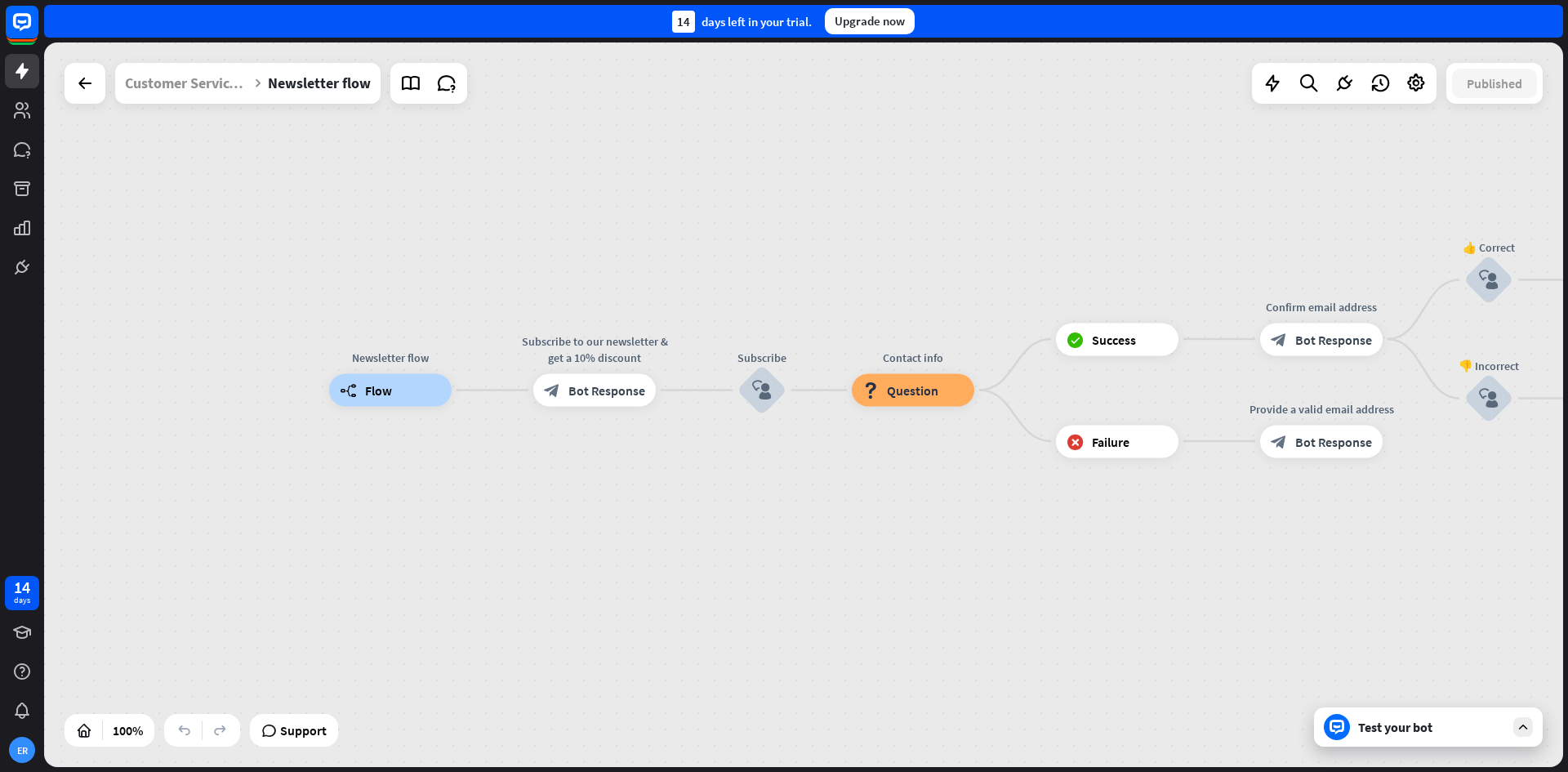
drag, startPoint x: 649, startPoint y: 158, endPoint x: 556, endPoint y: 185, distance: 96.8
click at [565, 188] on div "Newsletter flow builder_tree Flow Subscribe to our newsletter & get a 10% disco…" at bounding box center [804, 405] width 1519 height 725
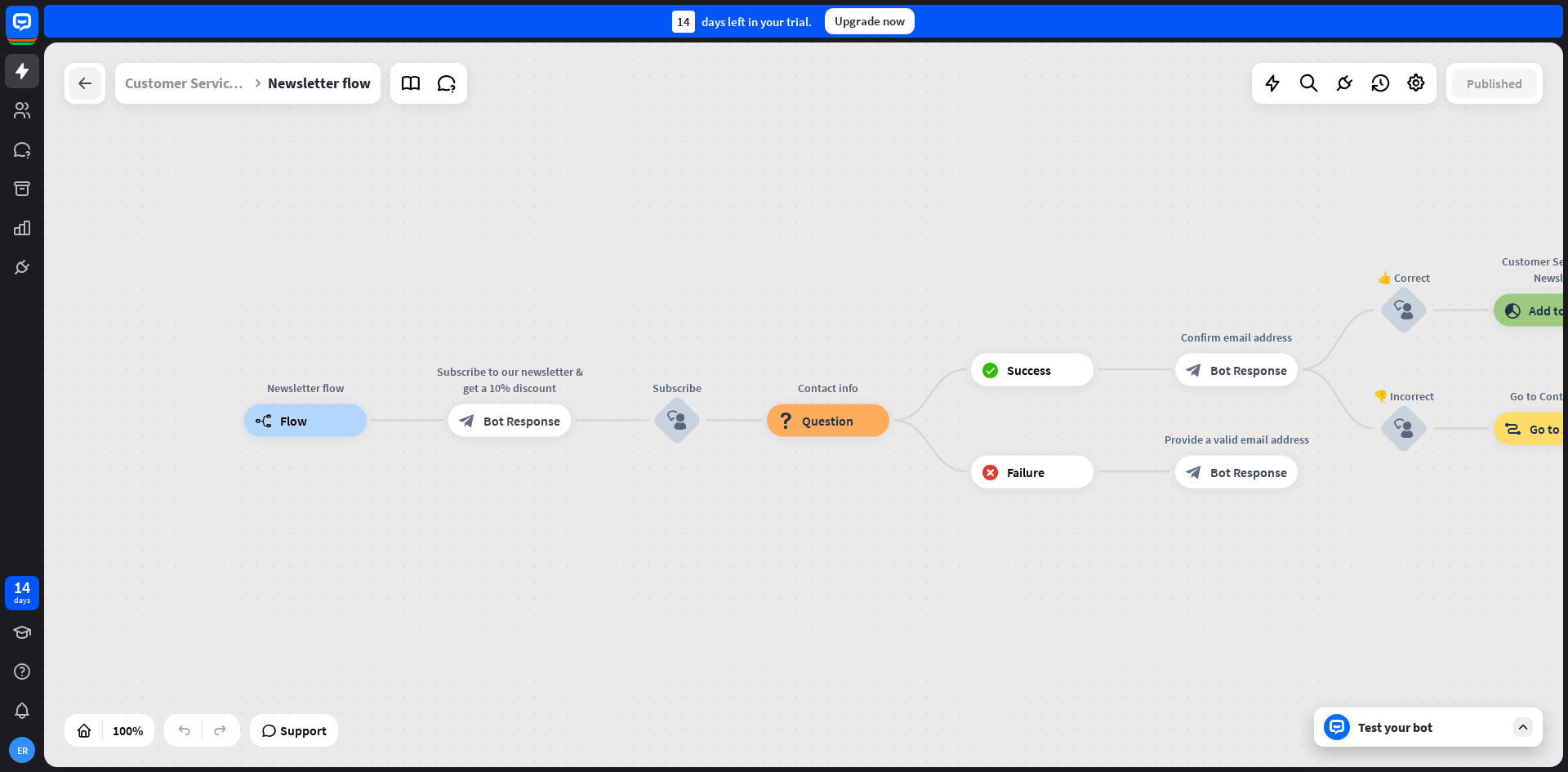
click at [100, 85] on div at bounding box center [85, 83] width 32 height 32
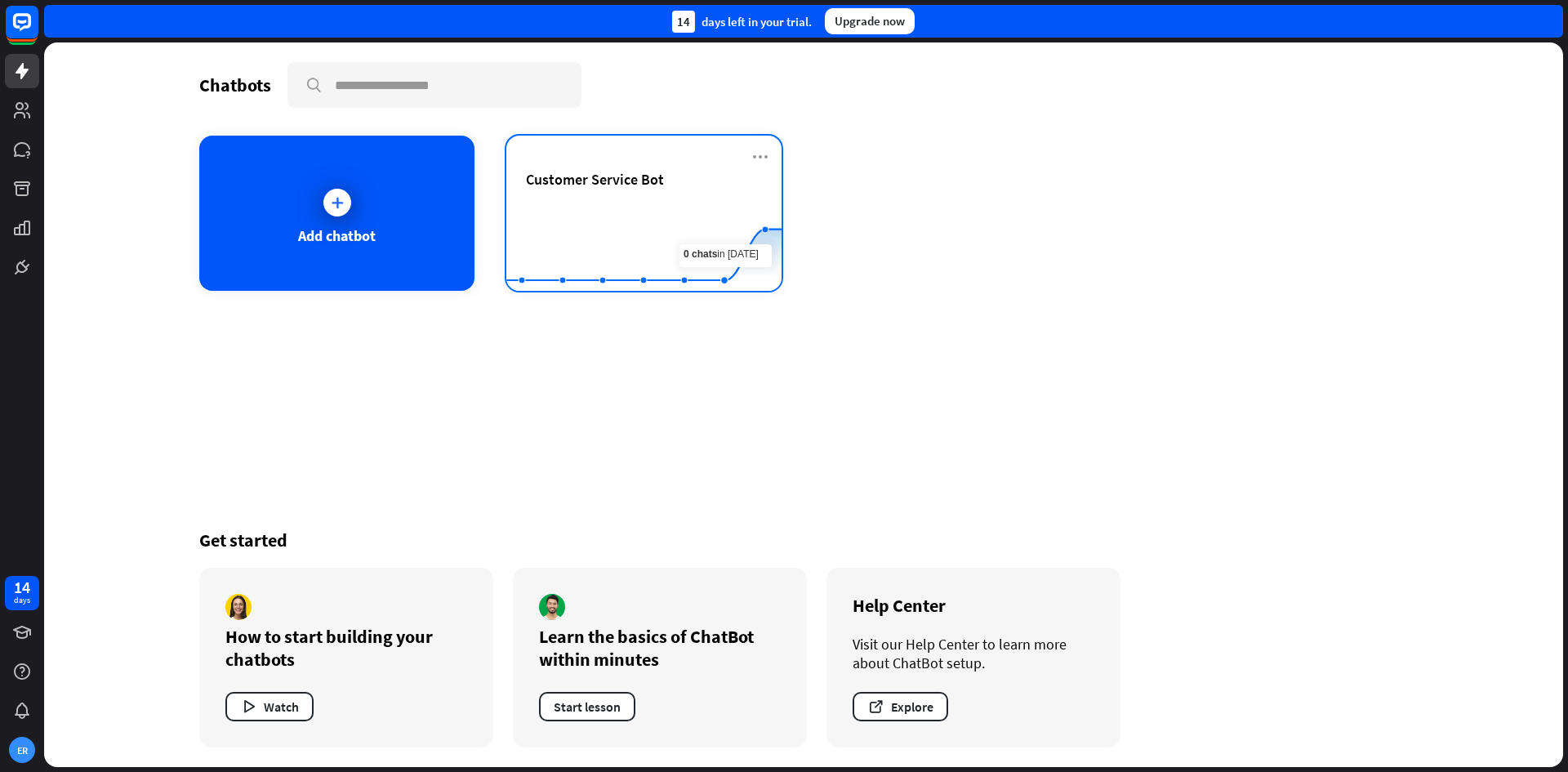
click at [640, 168] on div "Customer Service Bot Created with Highcharts 10.1.0 0 5 10" at bounding box center [644, 214] width 275 height 156
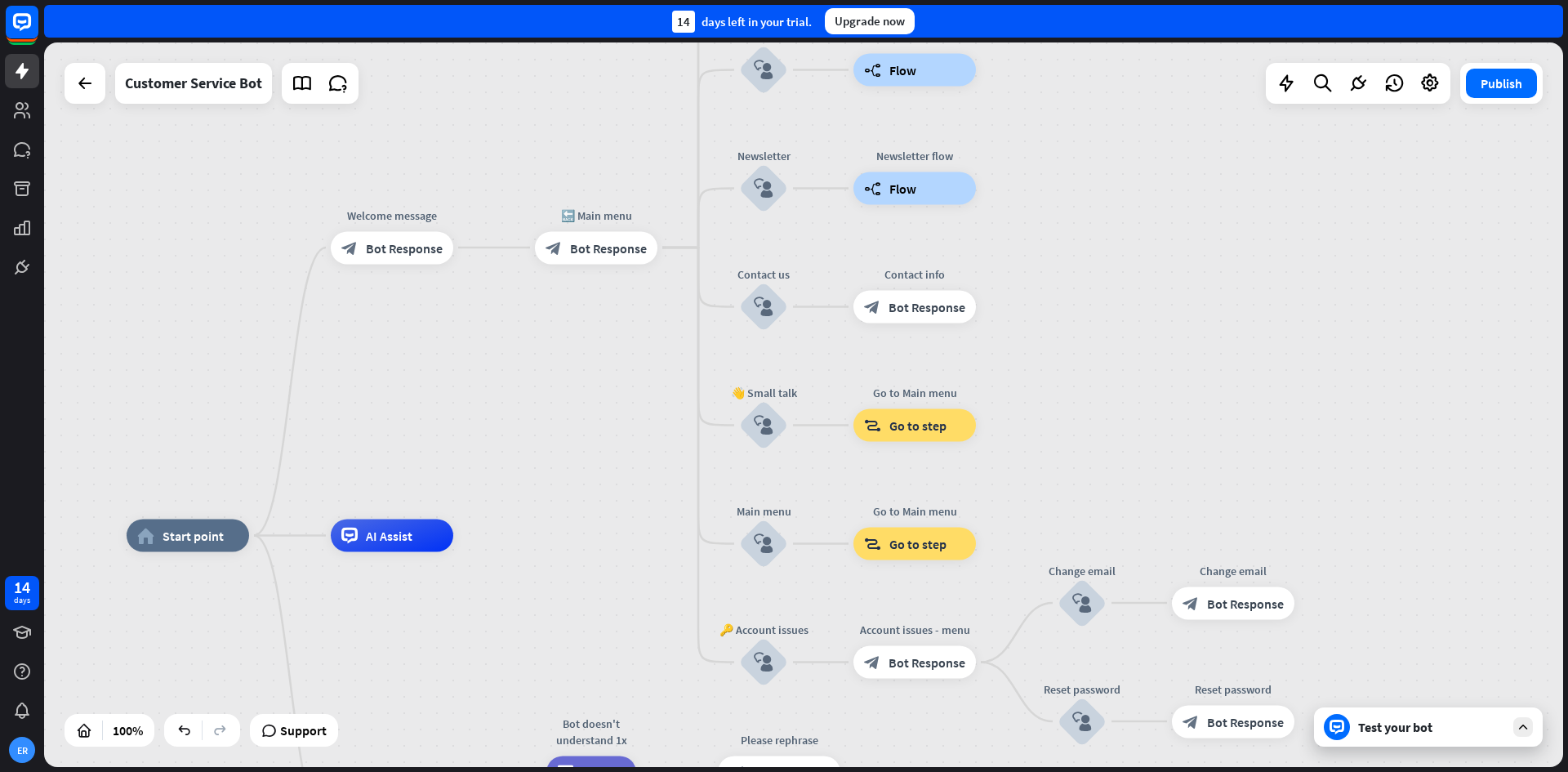
drag, startPoint x: 827, startPoint y: 359, endPoint x: 603, endPoint y: 492, distance: 260.5
click at [603, 492] on div "home_2 Start point Welcome message block_bot_response Bot Response 🔙 Main menu …" at bounding box center [804, 405] width 1519 height 725
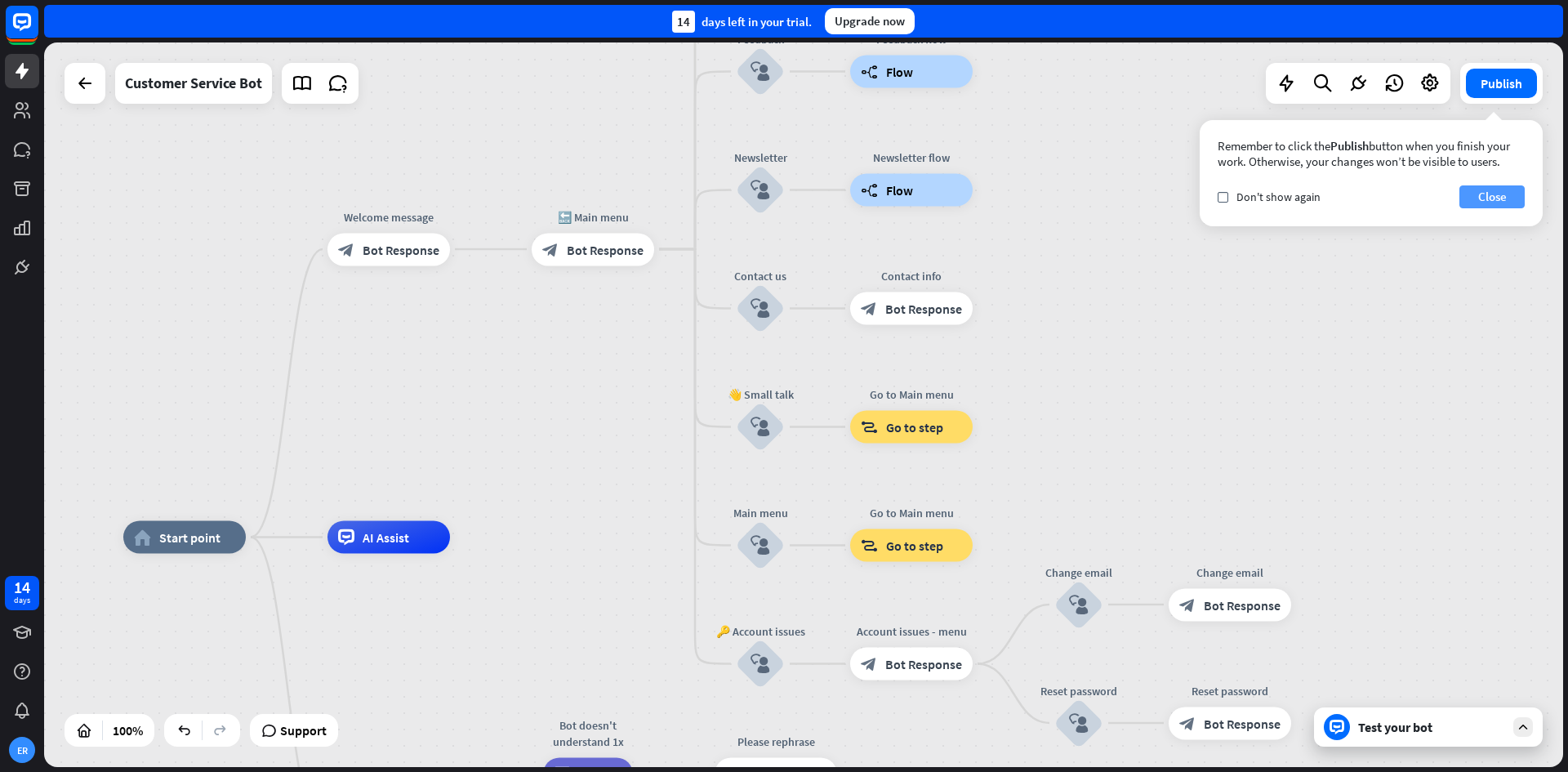
click at [1495, 200] on button "Close" at bounding box center [1492, 197] width 65 height 23
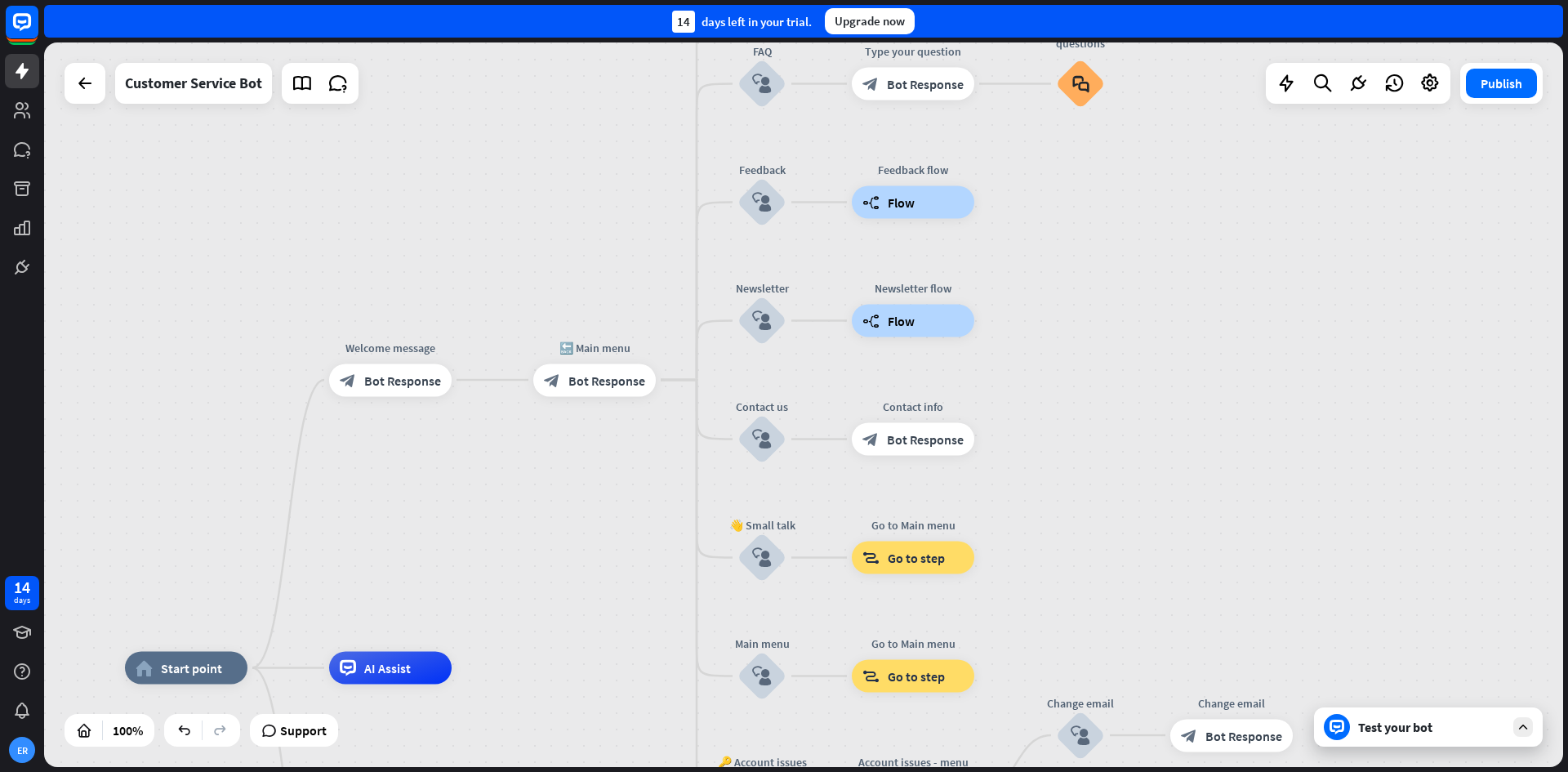
drag, startPoint x: 1224, startPoint y: 285, endPoint x: 1226, endPoint y: 415, distance: 130.0
click at [1226, 415] on div "home_2 Start point Welcome message block_bot_response Bot Response 🔙 Main menu …" at bounding box center [804, 405] width 1519 height 725
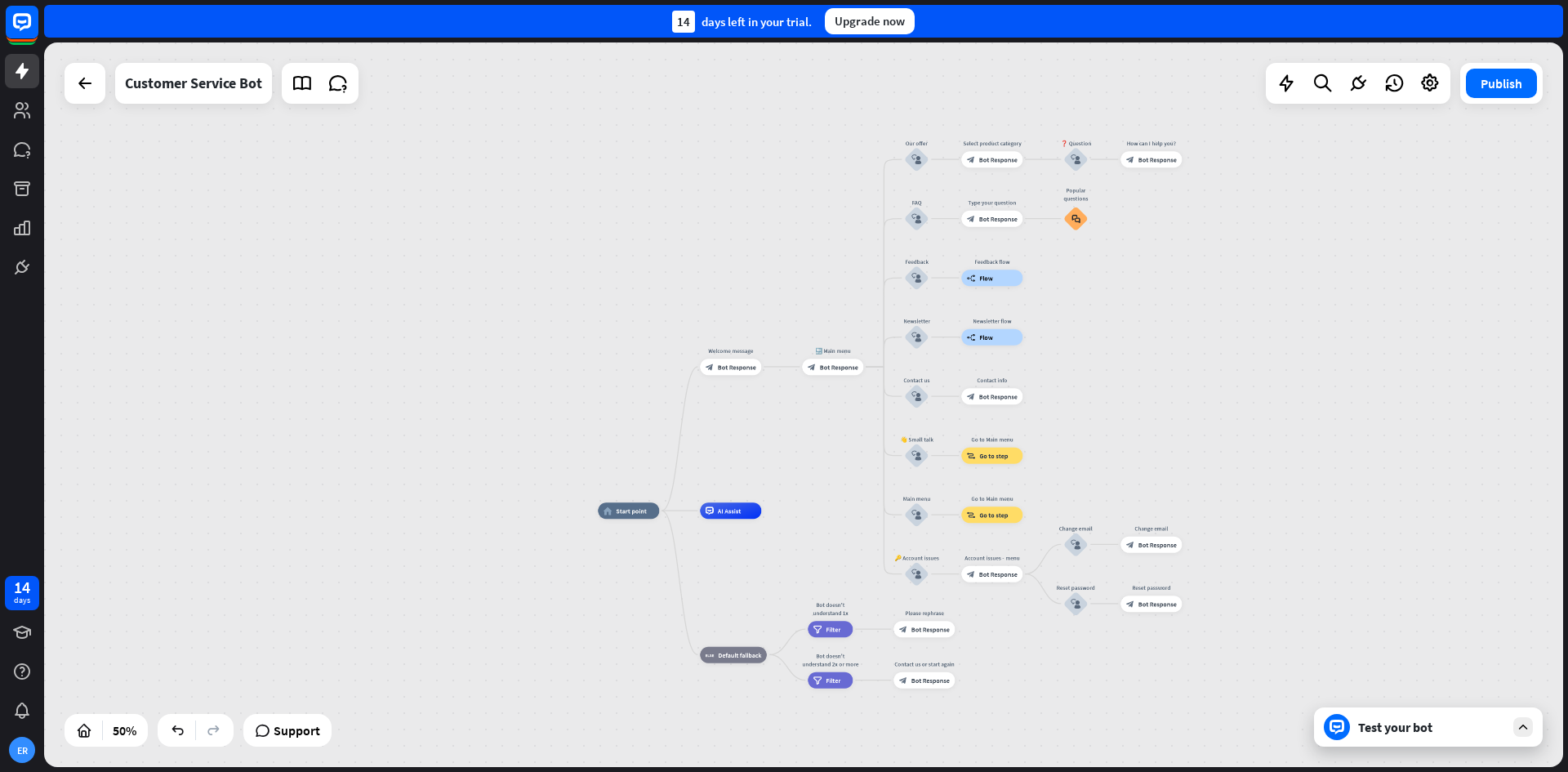
drag, startPoint x: 1357, startPoint y: 400, endPoint x: 1242, endPoint y: 371, distance: 118.6
click at [1242, 371] on div "home_2 Start point Welcome message block_bot_response Bot Response 🔙 Main menu …" at bounding box center [804, 405] width 1519 height 725
